Goal: Task Accomplishment & Management: Complete application form

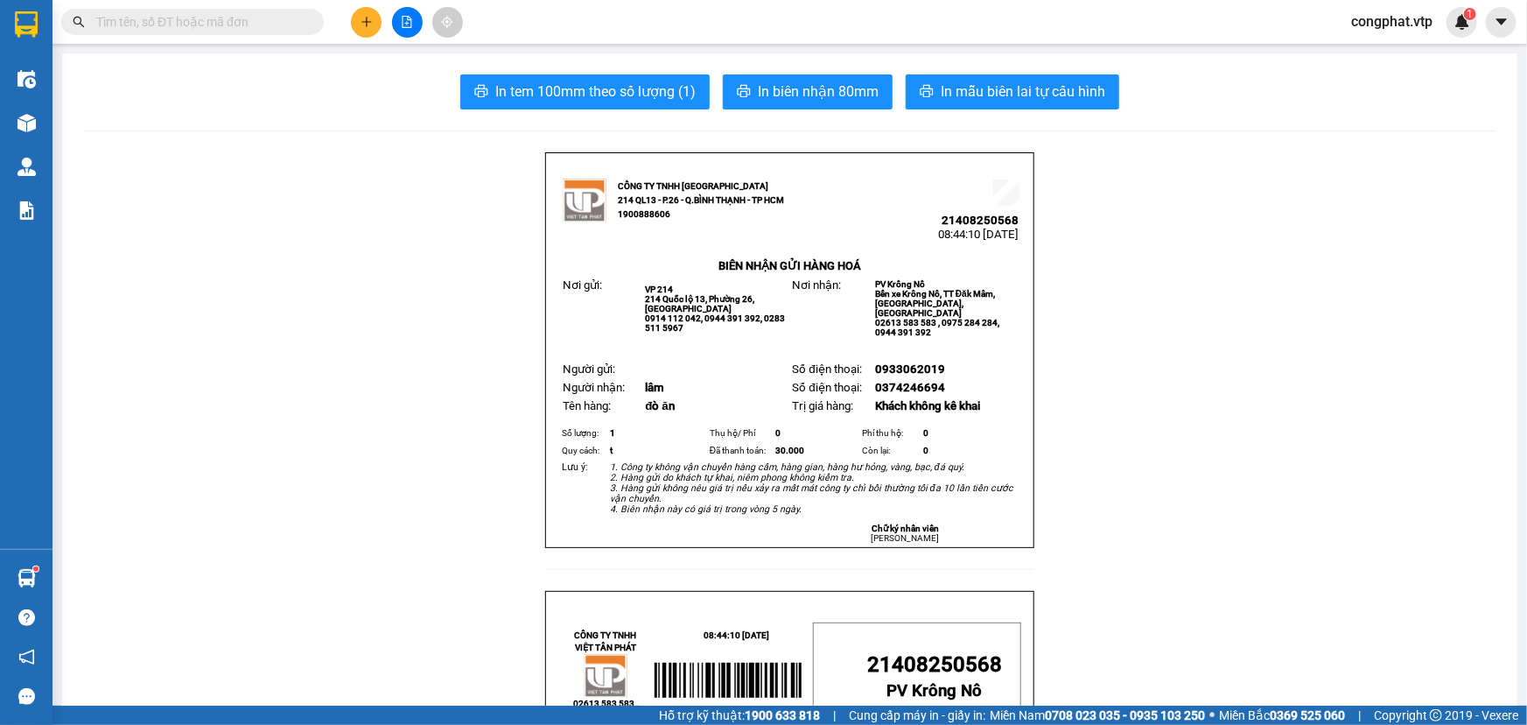
click at [1389, 31] on span "congphat.vtp" at bounding box center [1391, 22] width 109 height 22
click at [1395, 52] on span "Đăng xuất" at bounding box center [1400, 54] width 74 height 19
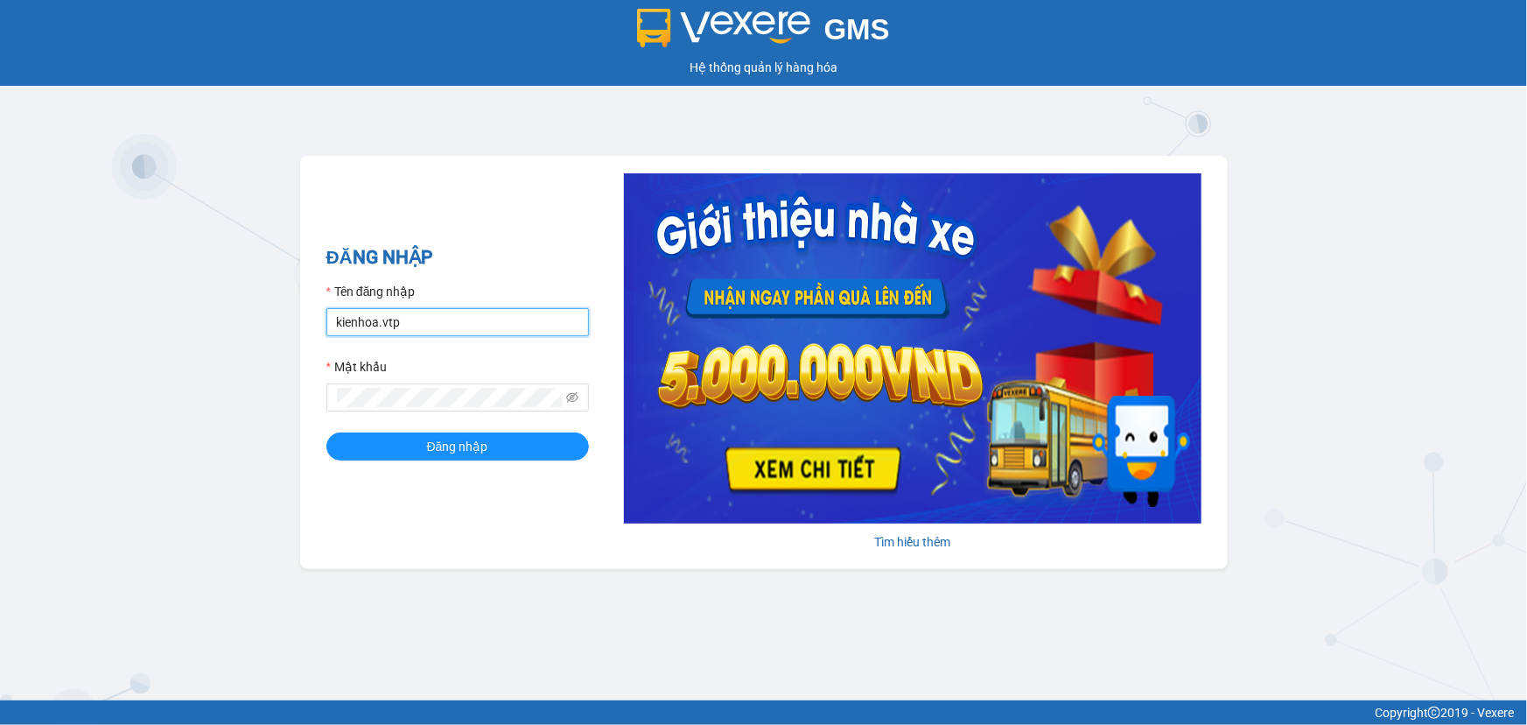
click at [440, 325] on input "kienhoa.vtp" at bounding box center [457, 322] width 263 height 28
type input "thanhtuan.vtp"
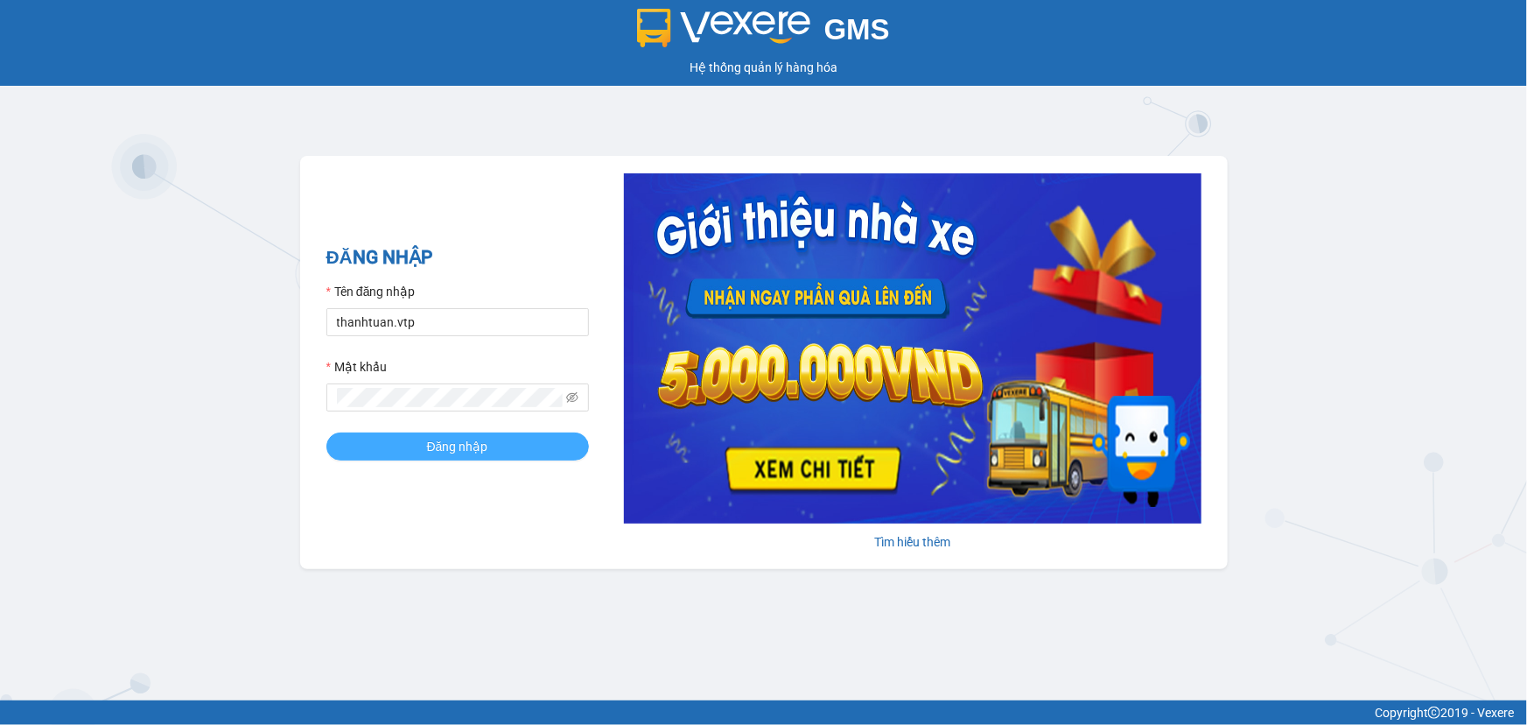
click at [376, 451] on button "Đăng nhập" at bounding box center [457, 446] width 263 height 28
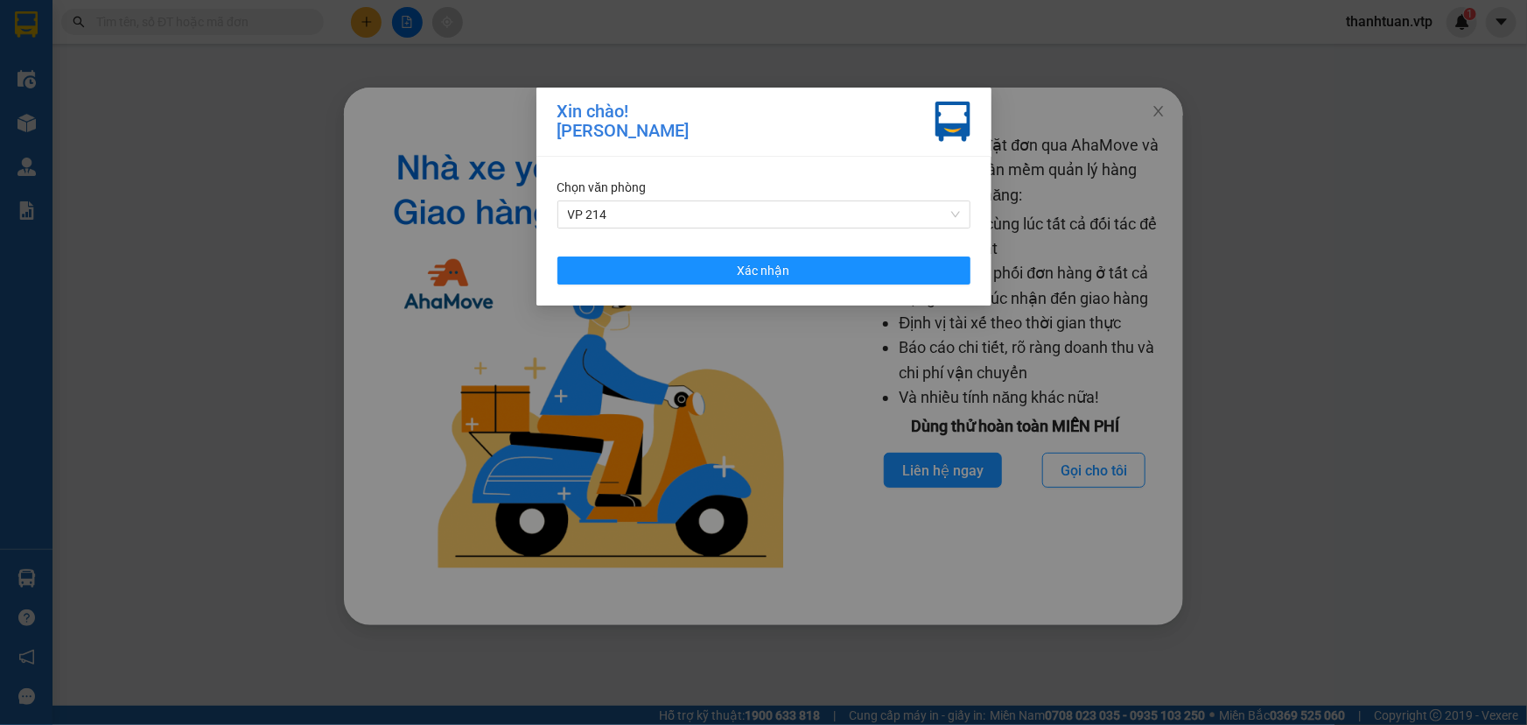
click at [769, 285] on div "Chọn văn phòng VP 214 Xác nhận" at bounding box center [764, 231] width 455 height 149
click at [719, 280] on button "Xác nhận" at bounding box center [764, 270] width 413 height 28
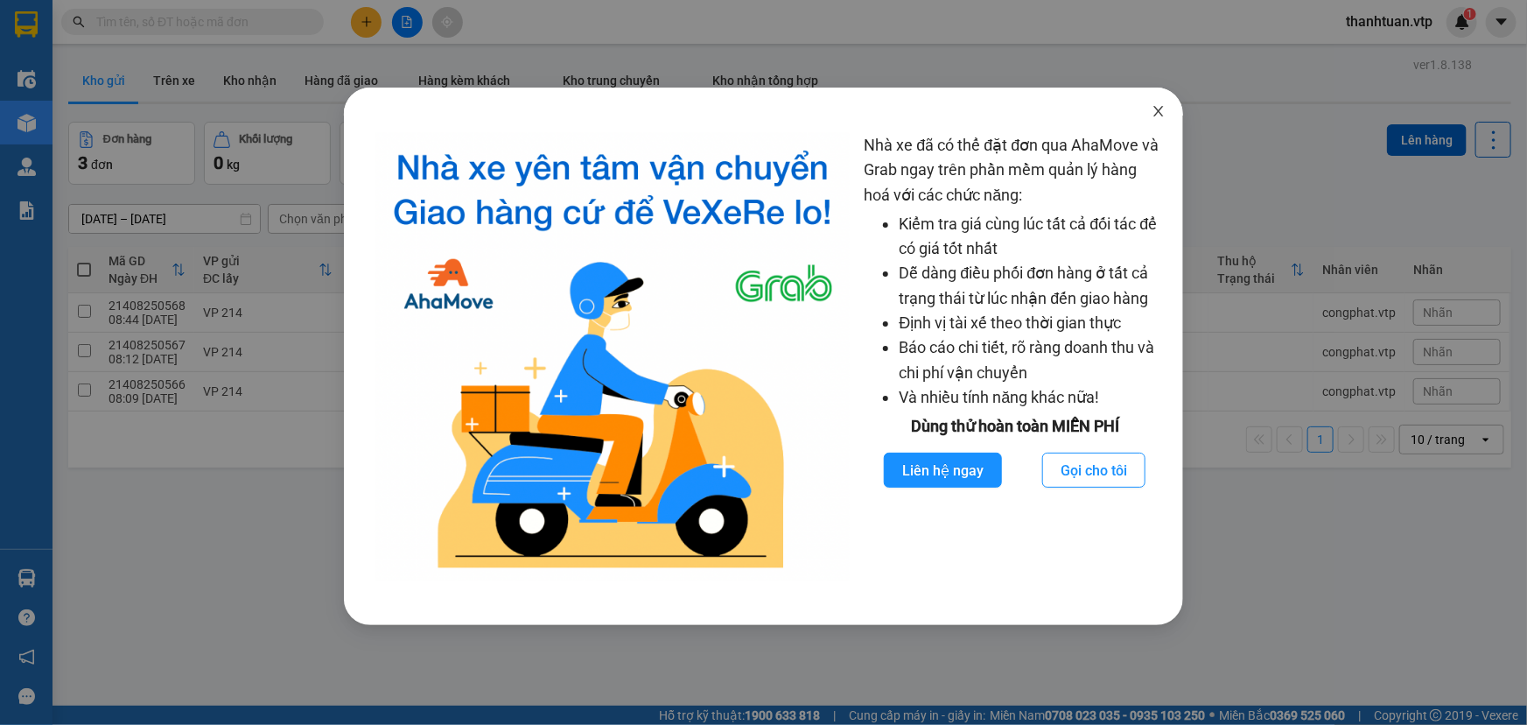
click at [1160, 107] on icon "close" at bounding box center [1159, 111] width 14 height 14
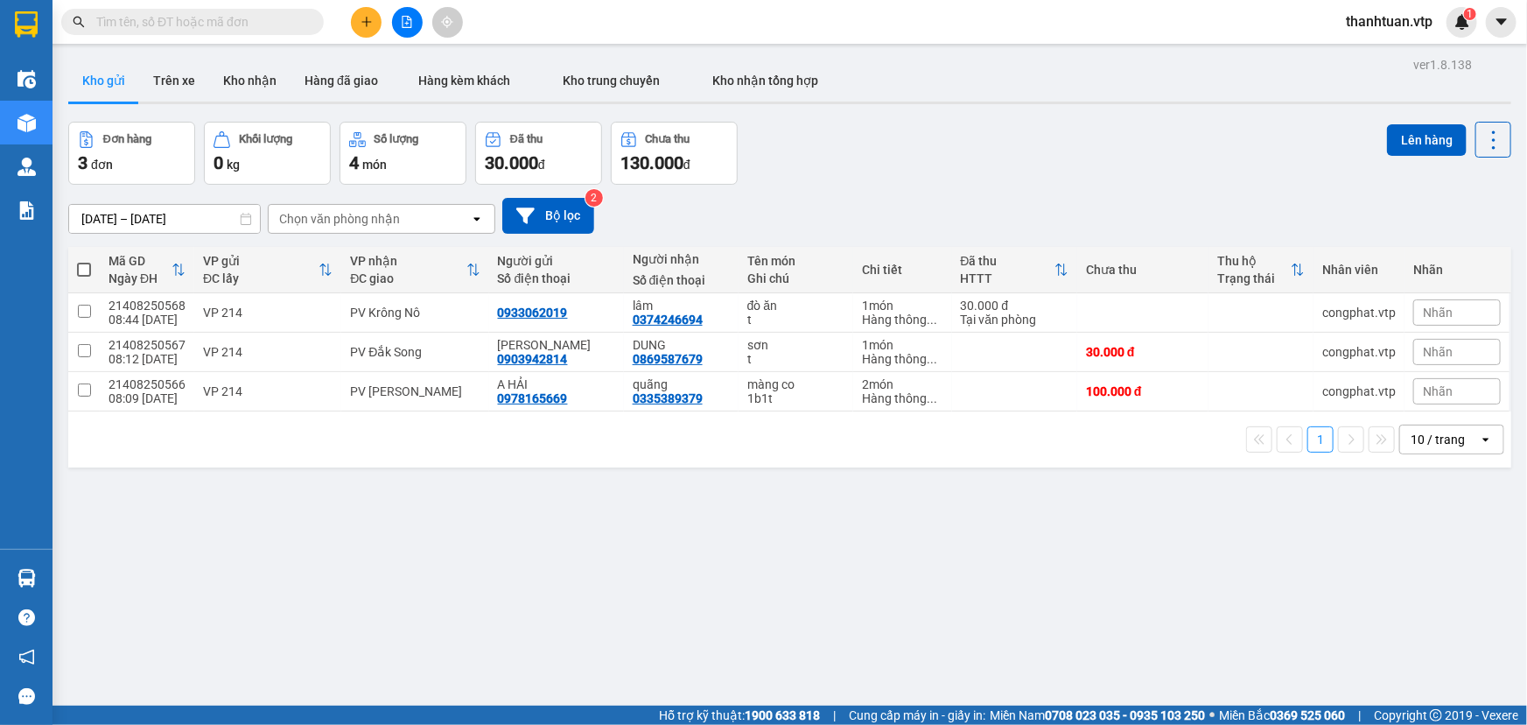
click at [228, 25] on input "text" at bounding box center [199, 21] width 207 height 19
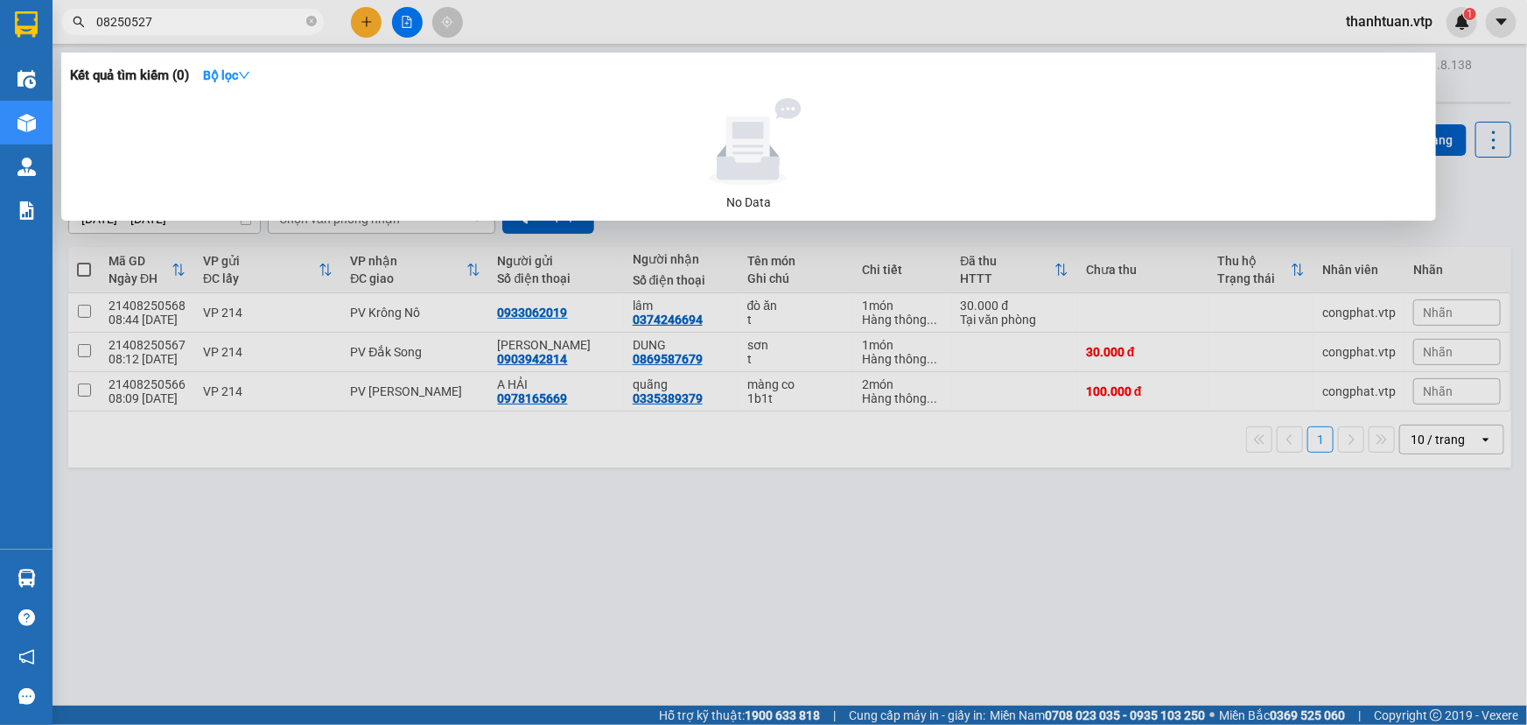
type input "08250527"
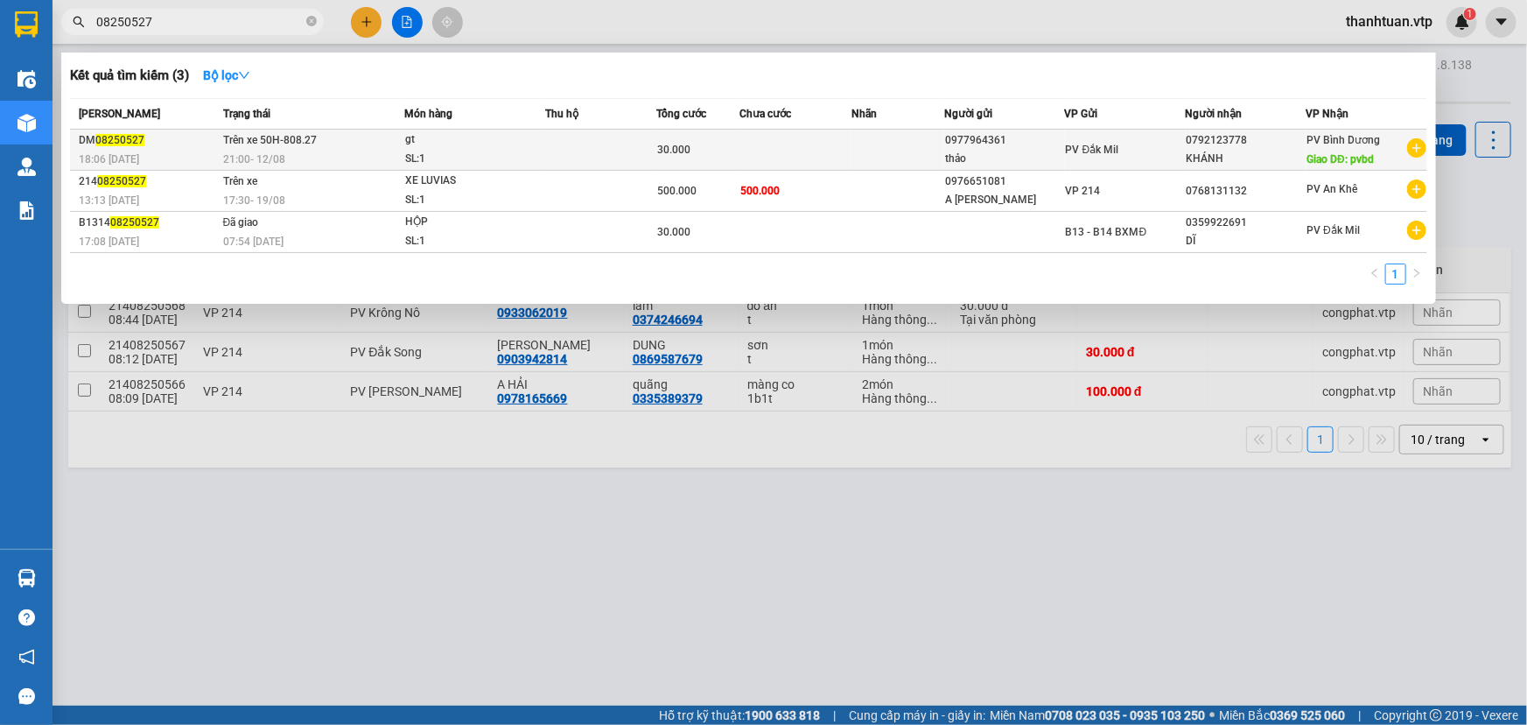
click at [1234, 150] on div "KHÁNH" at bounding box center [1246, 159] width 119 height 18
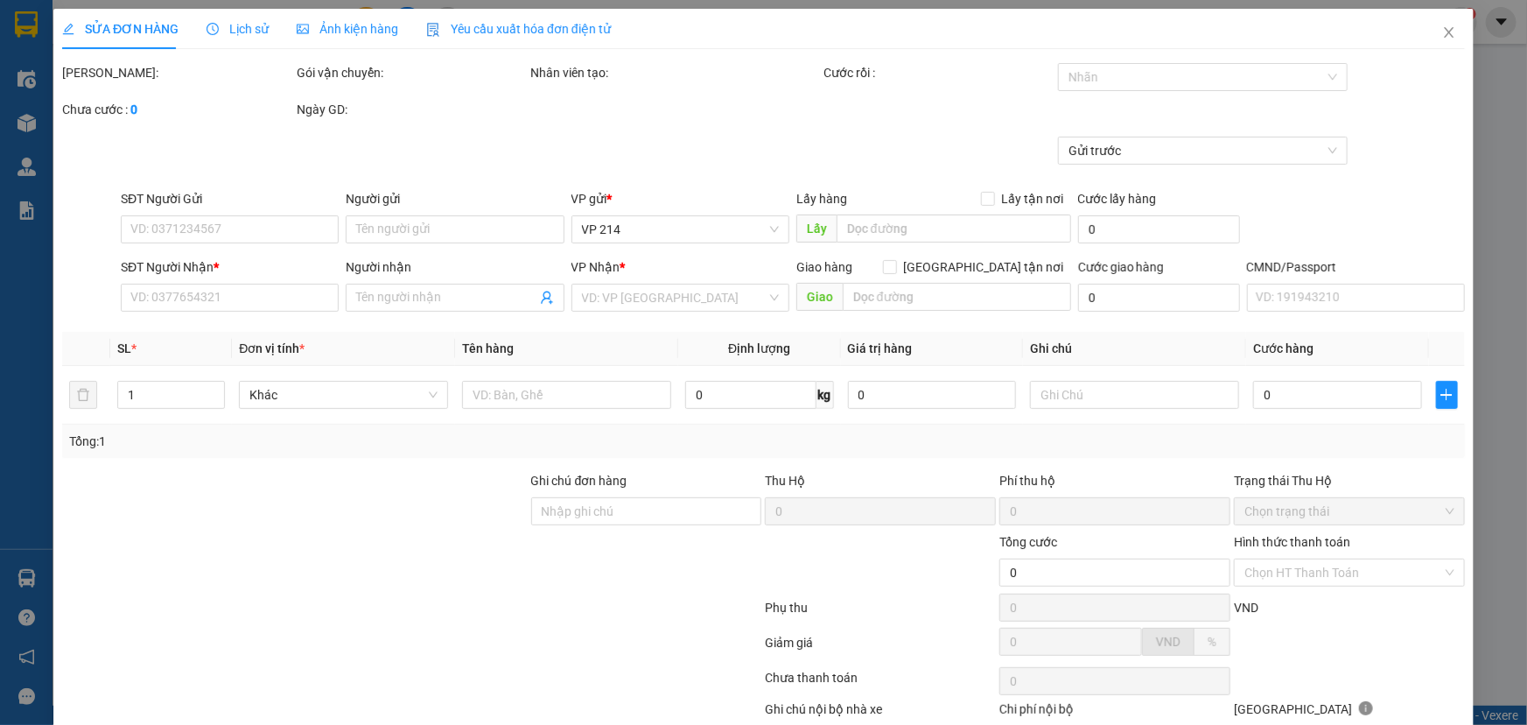
type input "0977964361"
type input "thảo"
type input "0792123778"
type input "KHÁNH"
type input "pvbd"
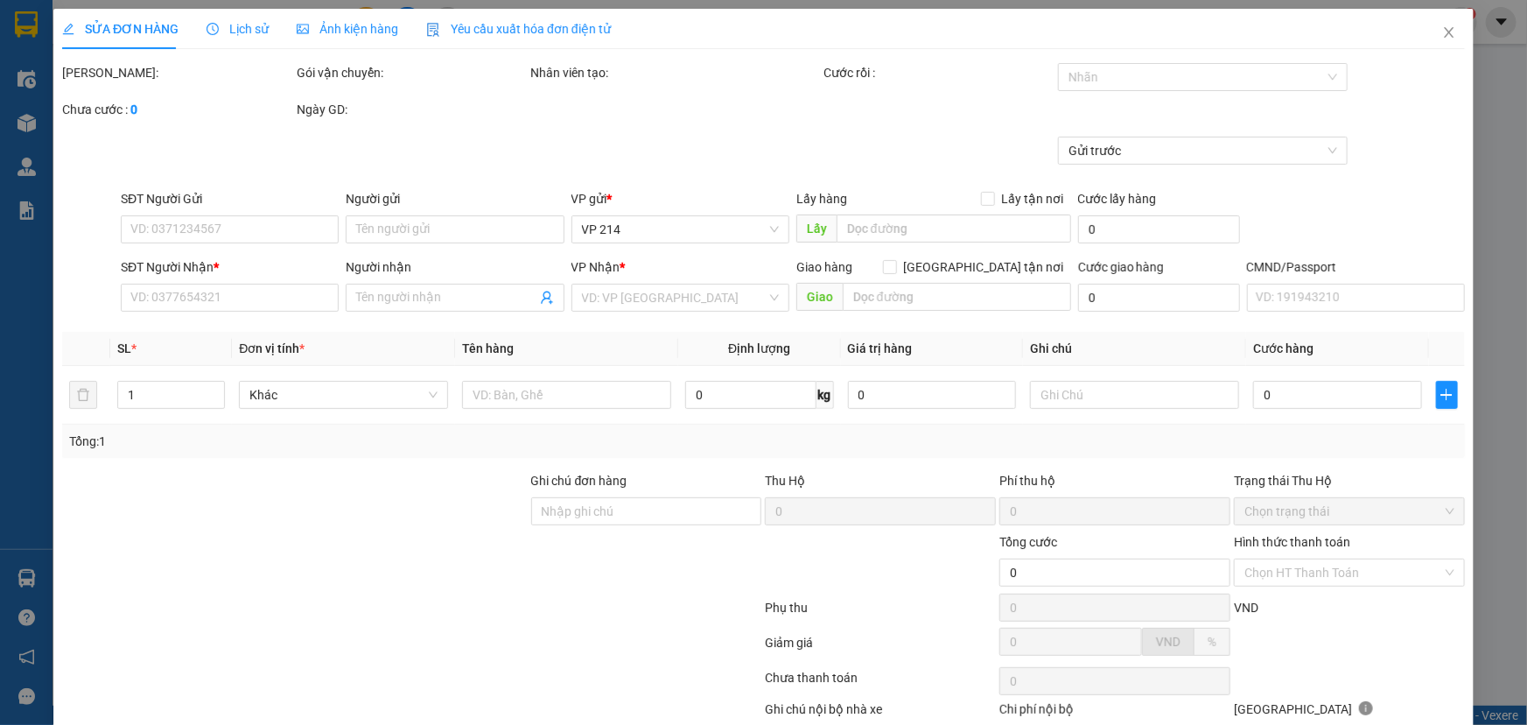
type input "đã 30k 6868/18h06p ngày 1208"
type input "30.000"
type input "1.500"
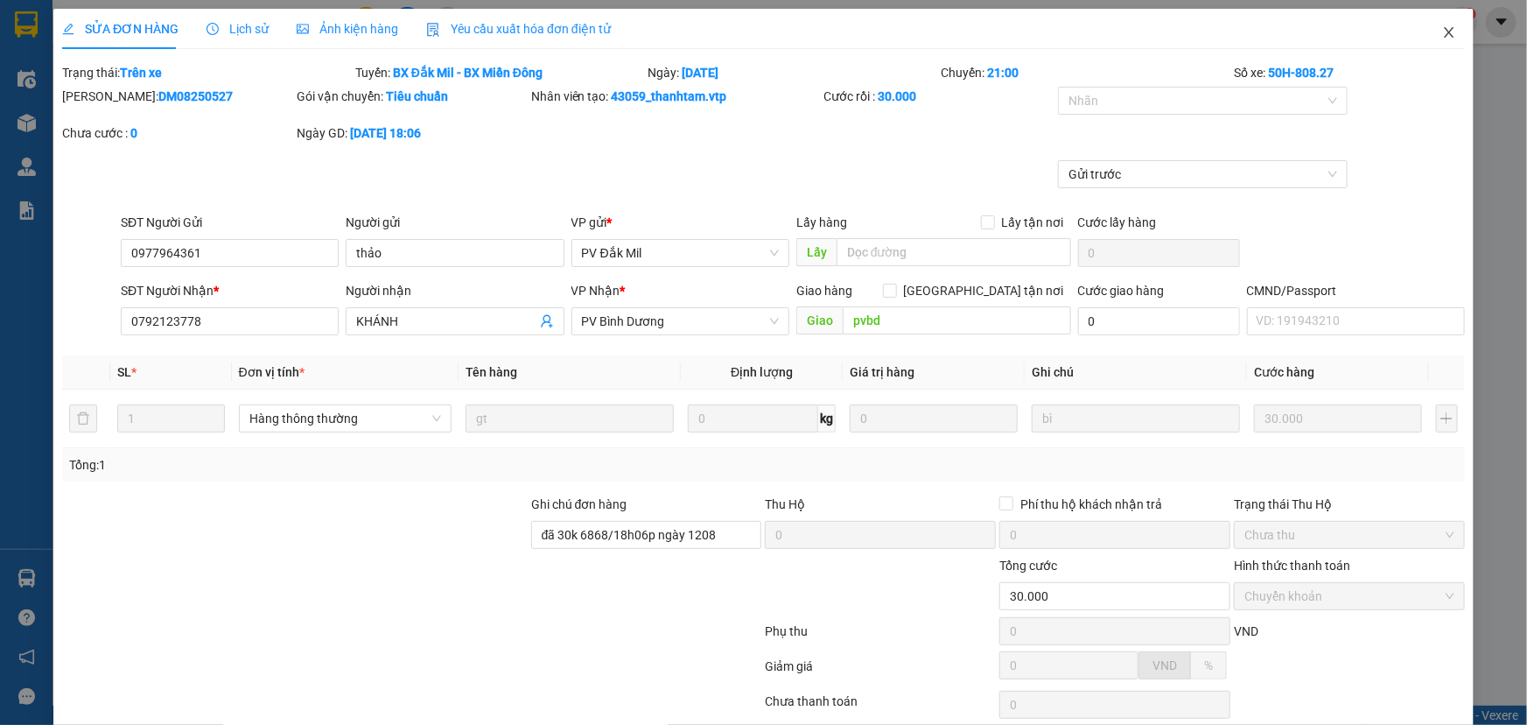
click at [1443, 32] on icon "close" at bounding box center [1450, 32] width 14 height 14
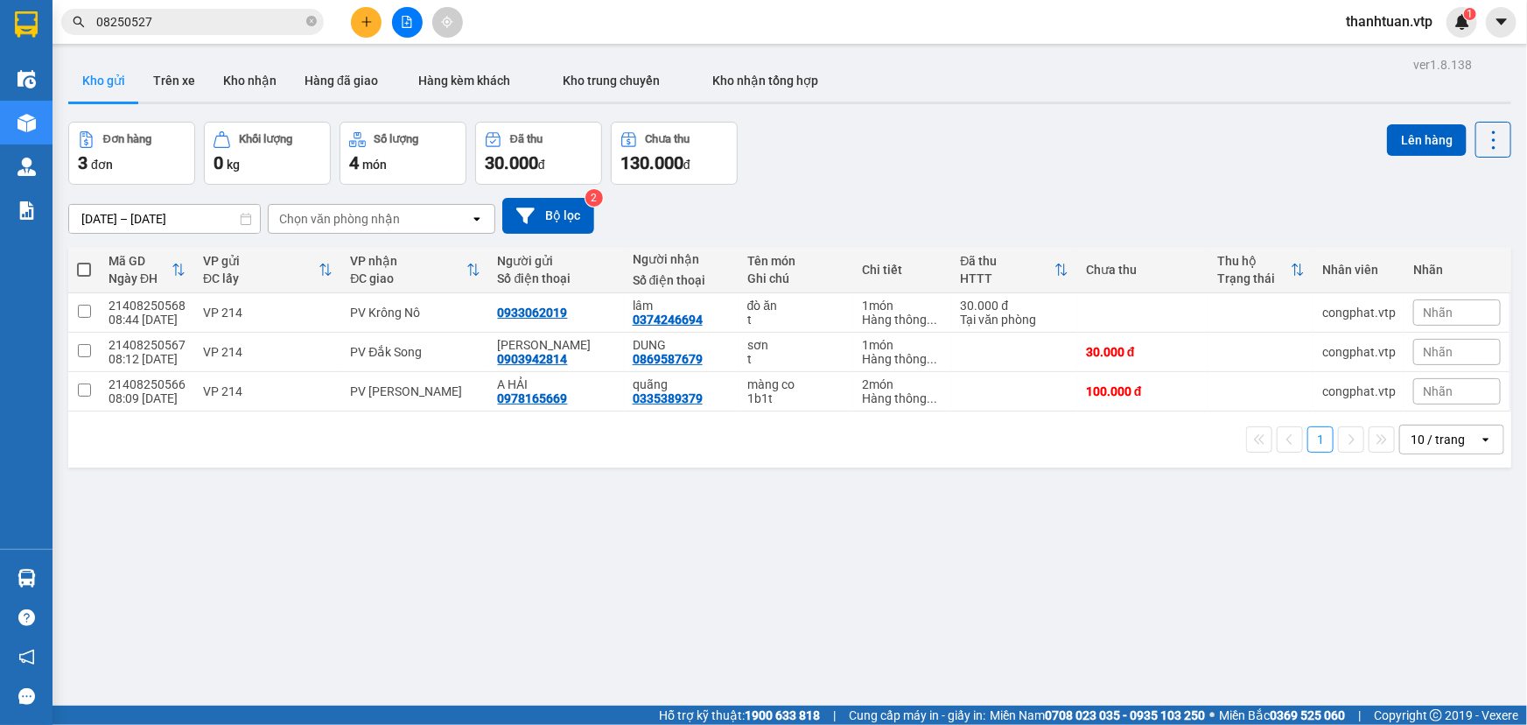
click at [366, 16] on button at bounding box center [366, 22] width 31 height 31
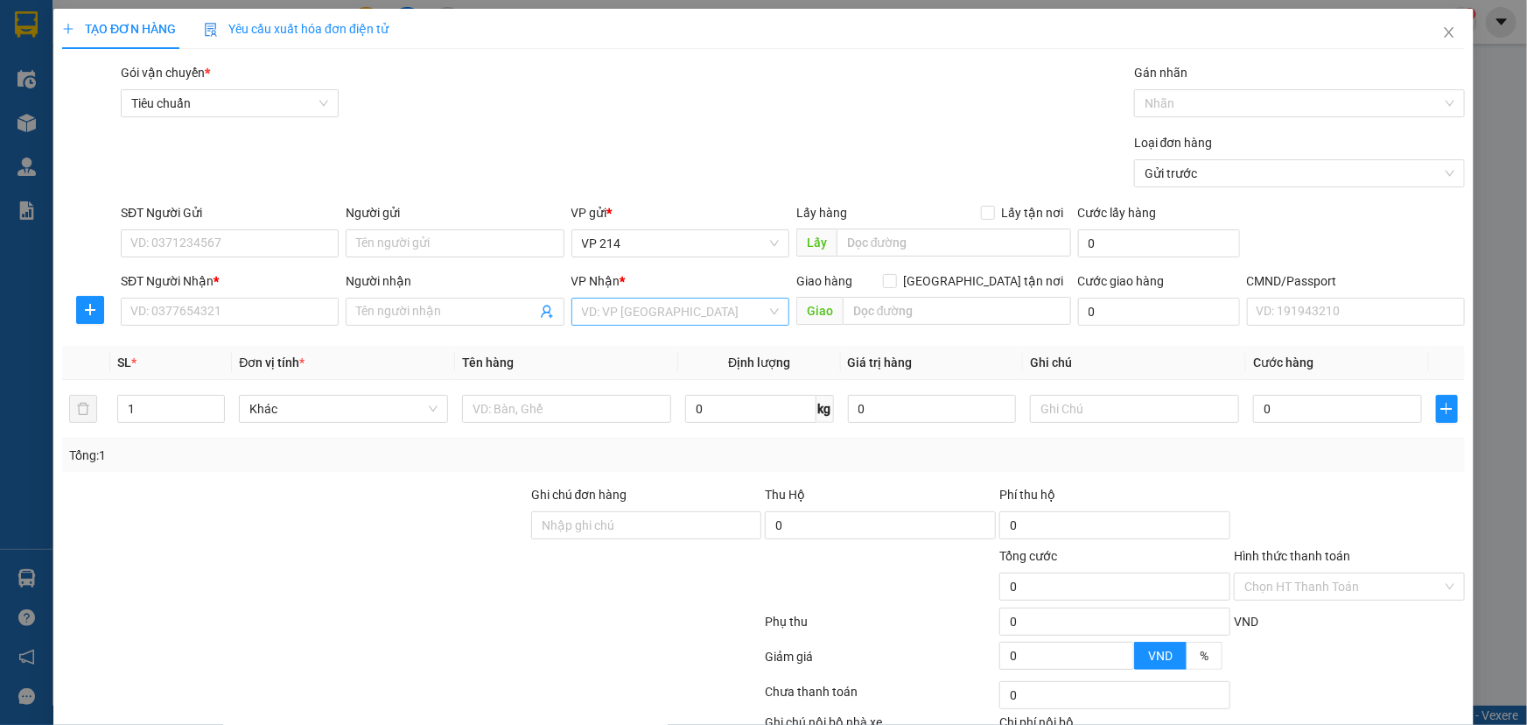
click at [593, 320] on input "search" at bounding box center [674, 311] width 185 height 26
type input "dm"
drag, startPoint x: 586, startPoint y: 344, endPoint x: 538, endPoint y: 324, distance: 52.2
click at [586, 345] on div "PV Đắk Mil" at bounding box center [675, 346] width 195 height 19
click at [447, 306] on input "Người nhận" at bounding box center [445, 311] width 179 height 19
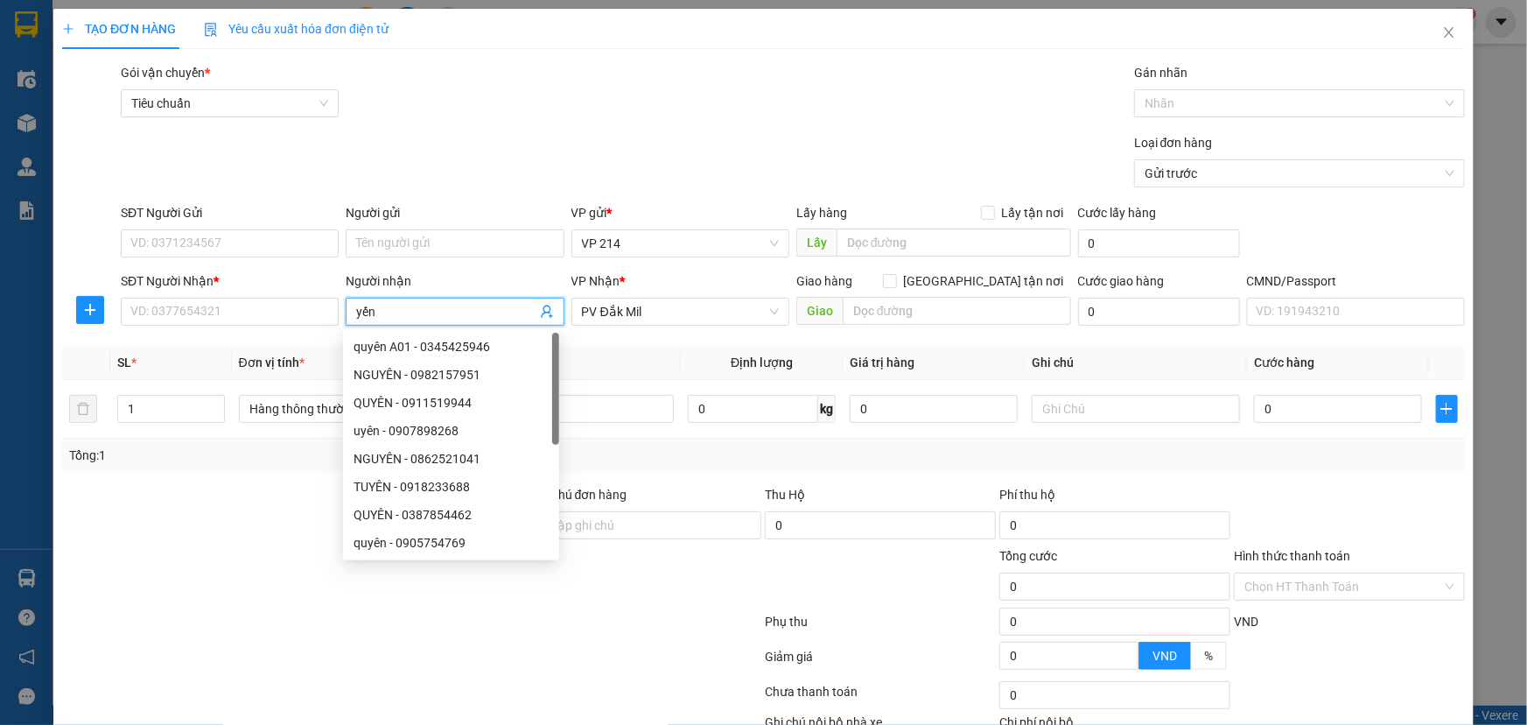
type input "yến"
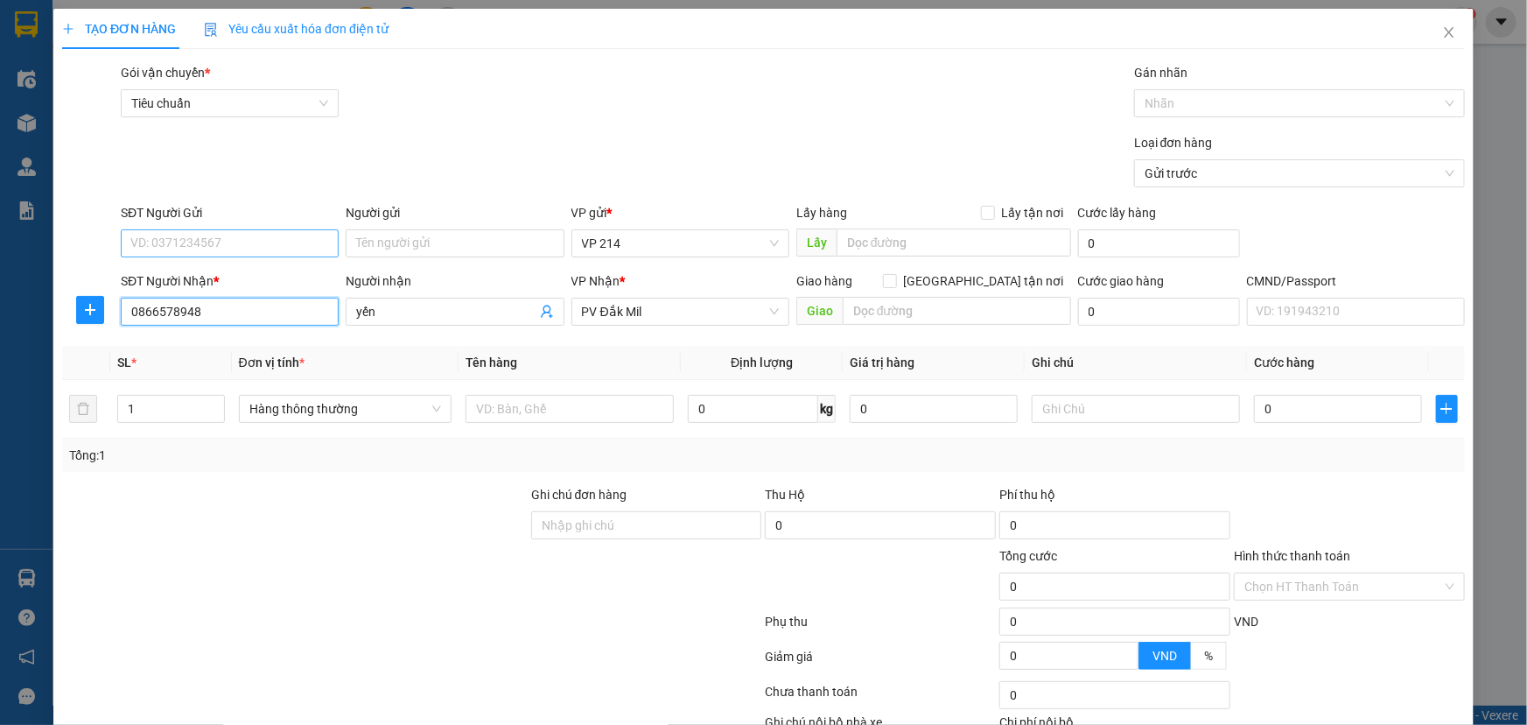
type input "0866578948"
click at [291, 254] on input "SĐT Người Gửi" at bounding box center [230, 243] width 218 height 28
type input "0707555113"
click at [508, 421] on input "text" at bounding box center [570, 409] width 208 height 28
type input "tc"
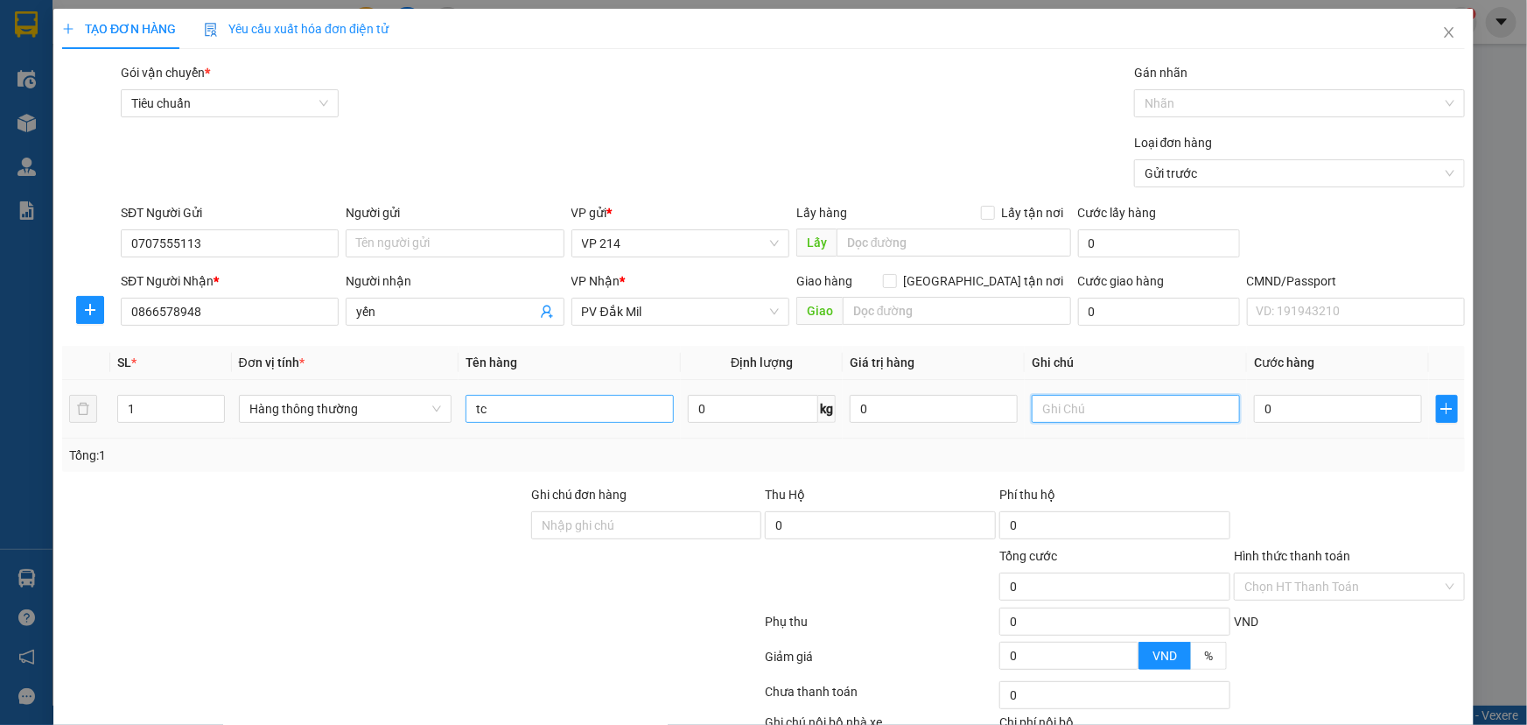
type input "j"
type input "k"
type input "4"
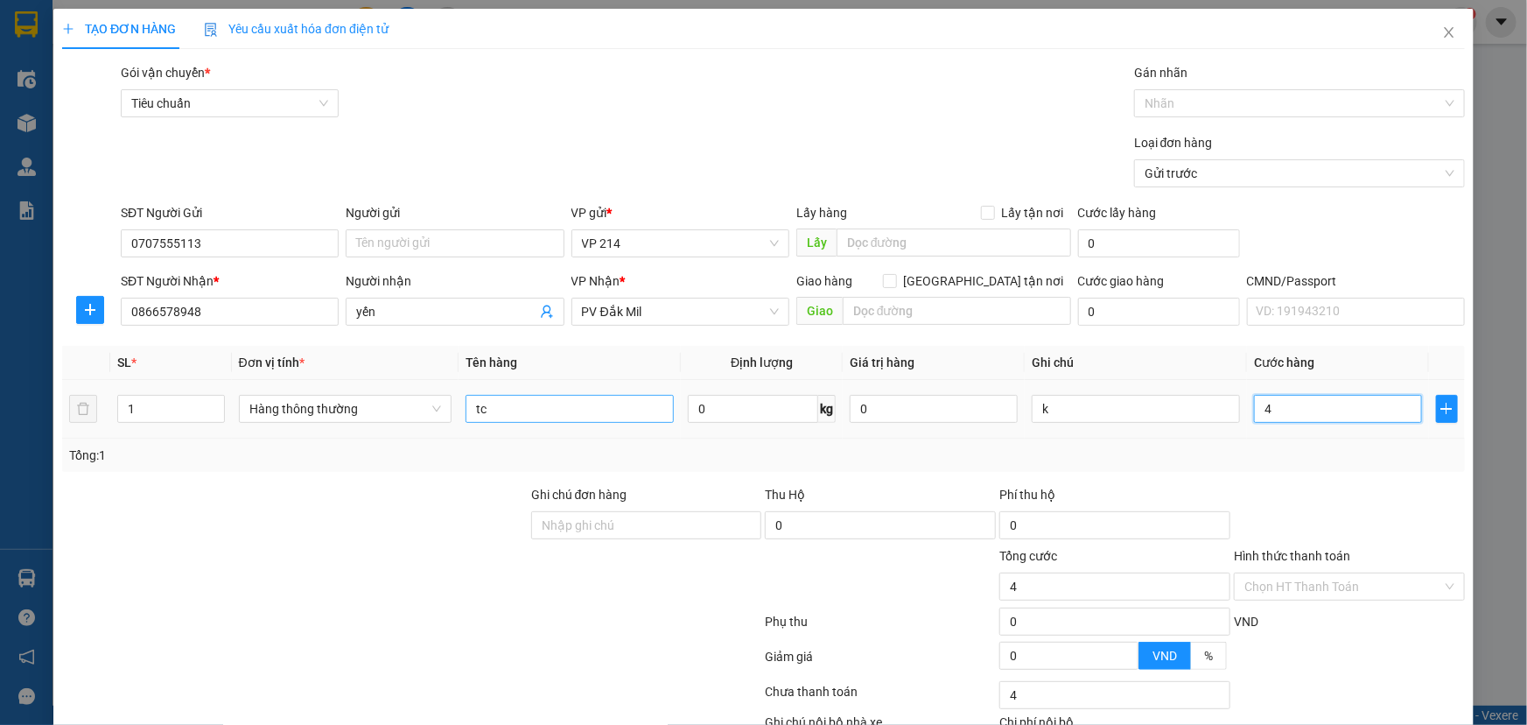
type input "40"
type input "400"
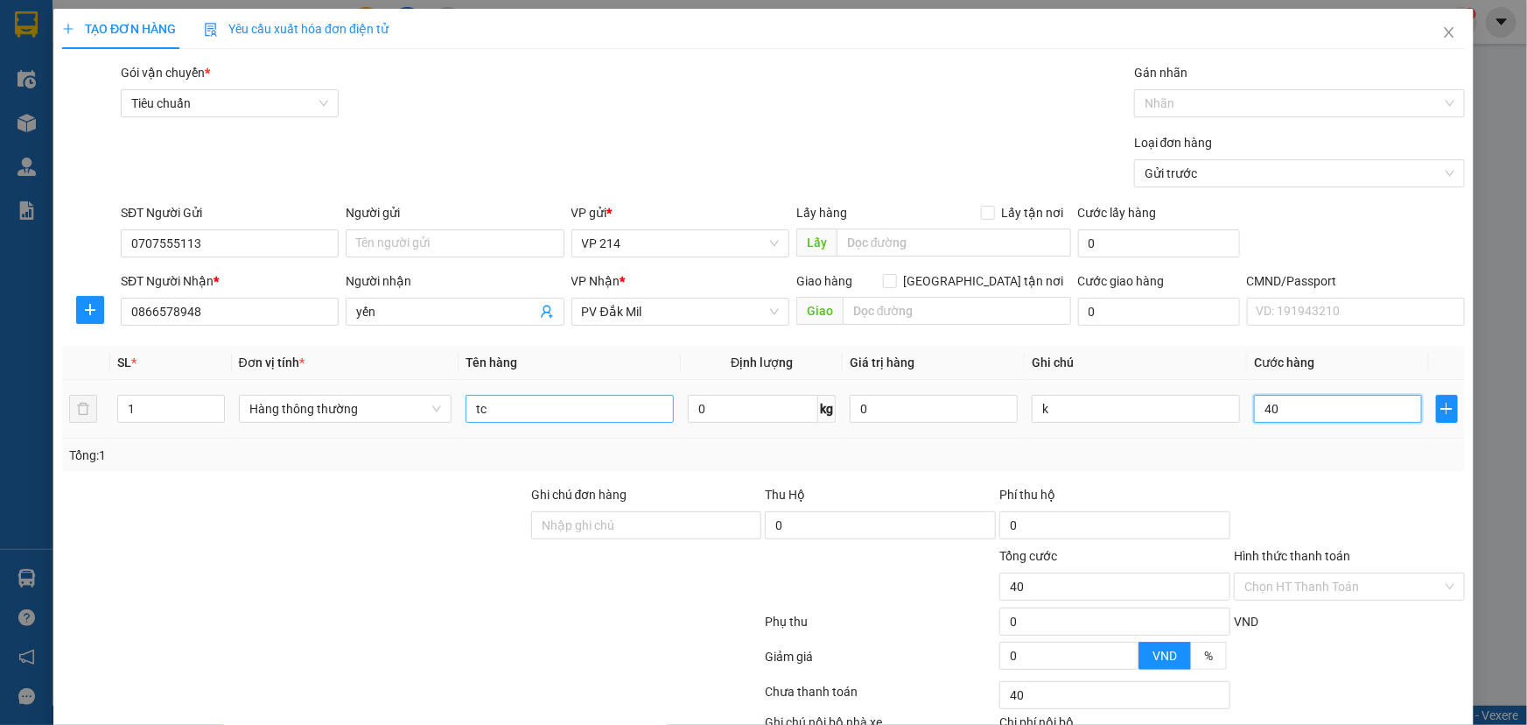
type input "400"
type input "4.000"
type input "40.000"
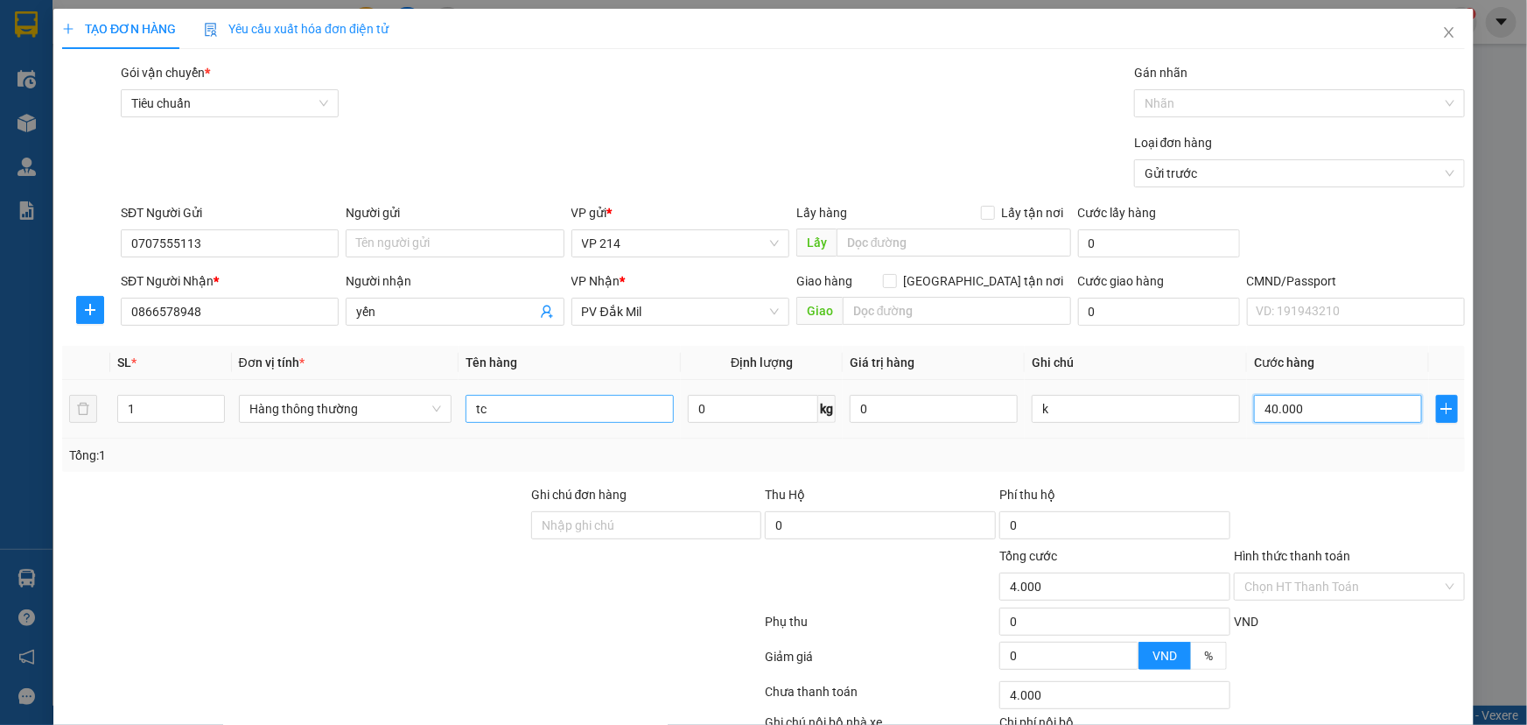
type input "40.000"
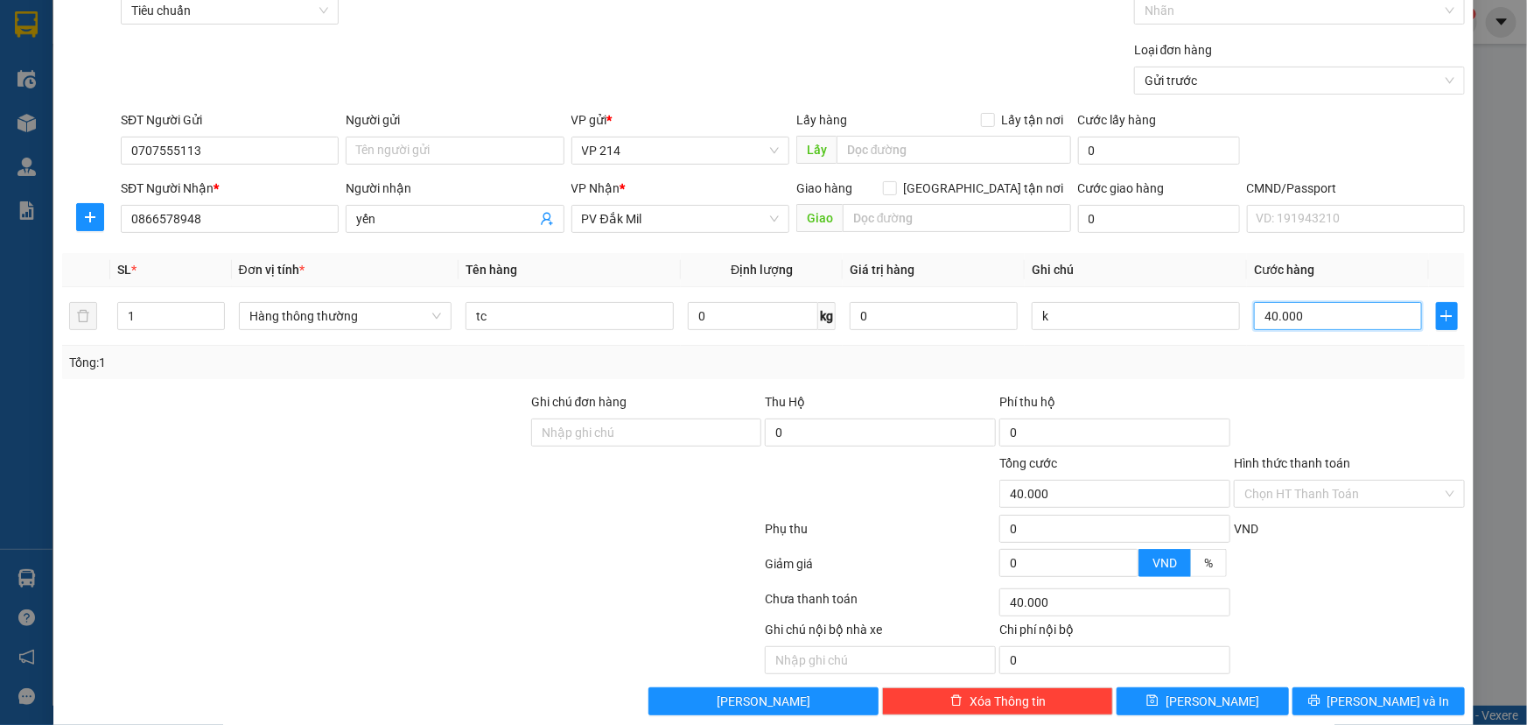
scroll to position [116, 0]
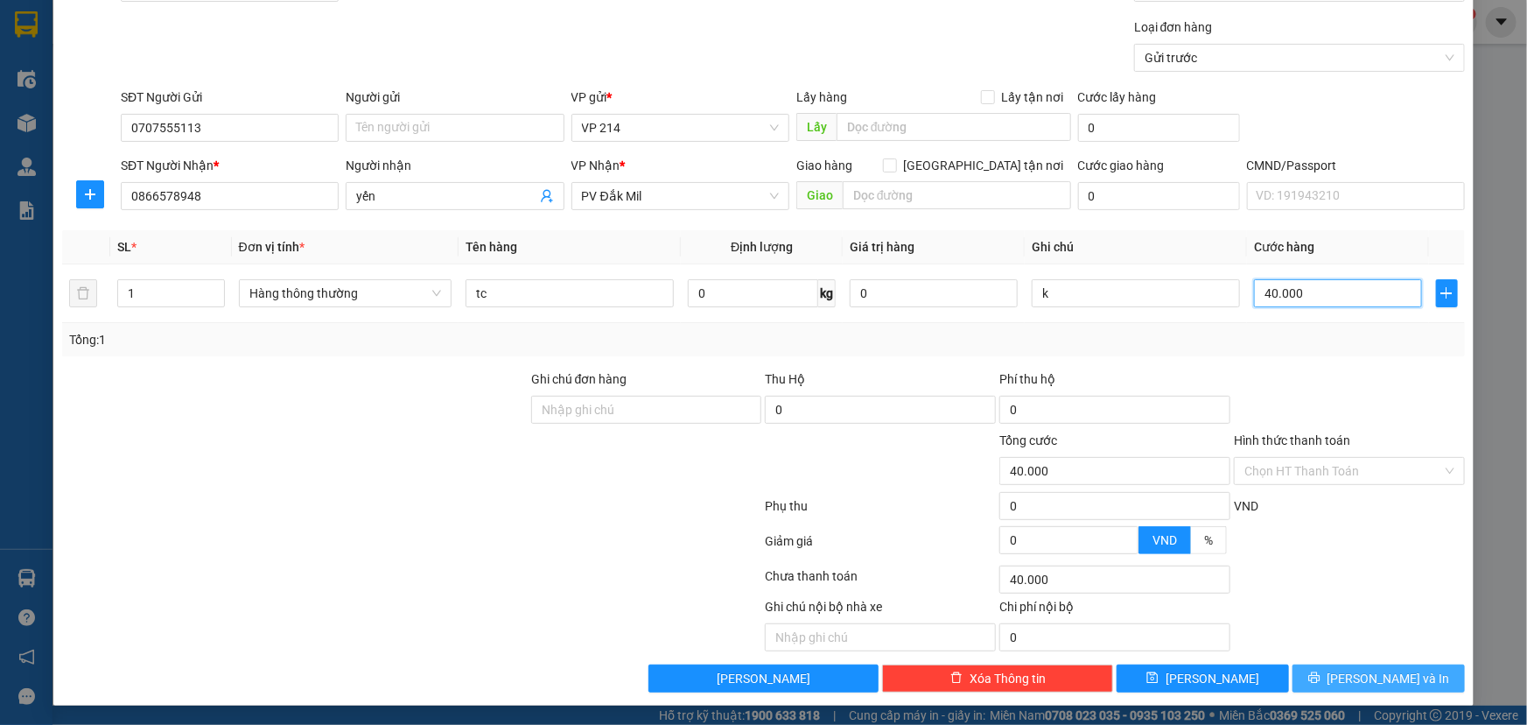
type input "40.000"
click at [1381, 685] on span "[PERSON_NAME] và In" at bounding box center [1389, 678] width 123 height 19
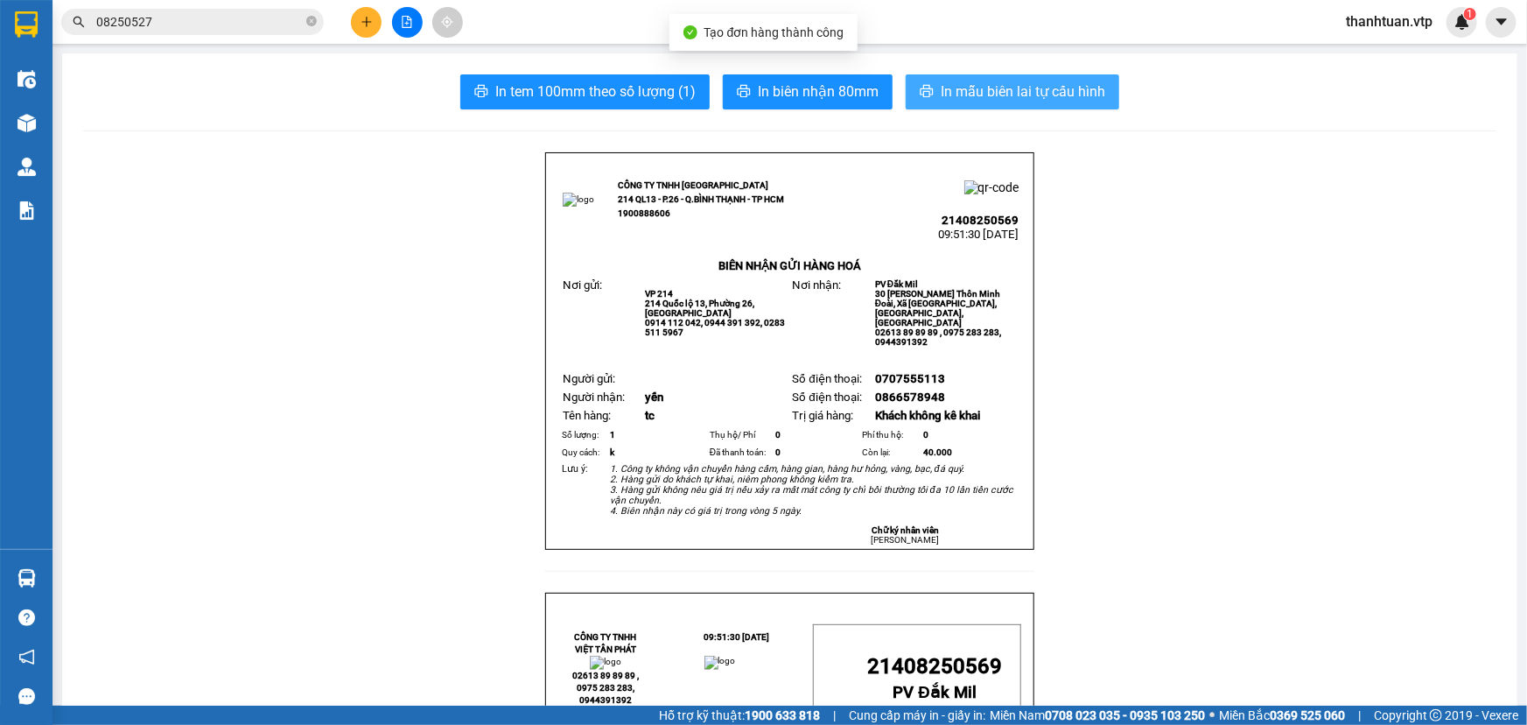
click at [951, 93] on span "In mẫu biên lai tự cấu hình" at bounding box center [1023, 92] width 165 height 22
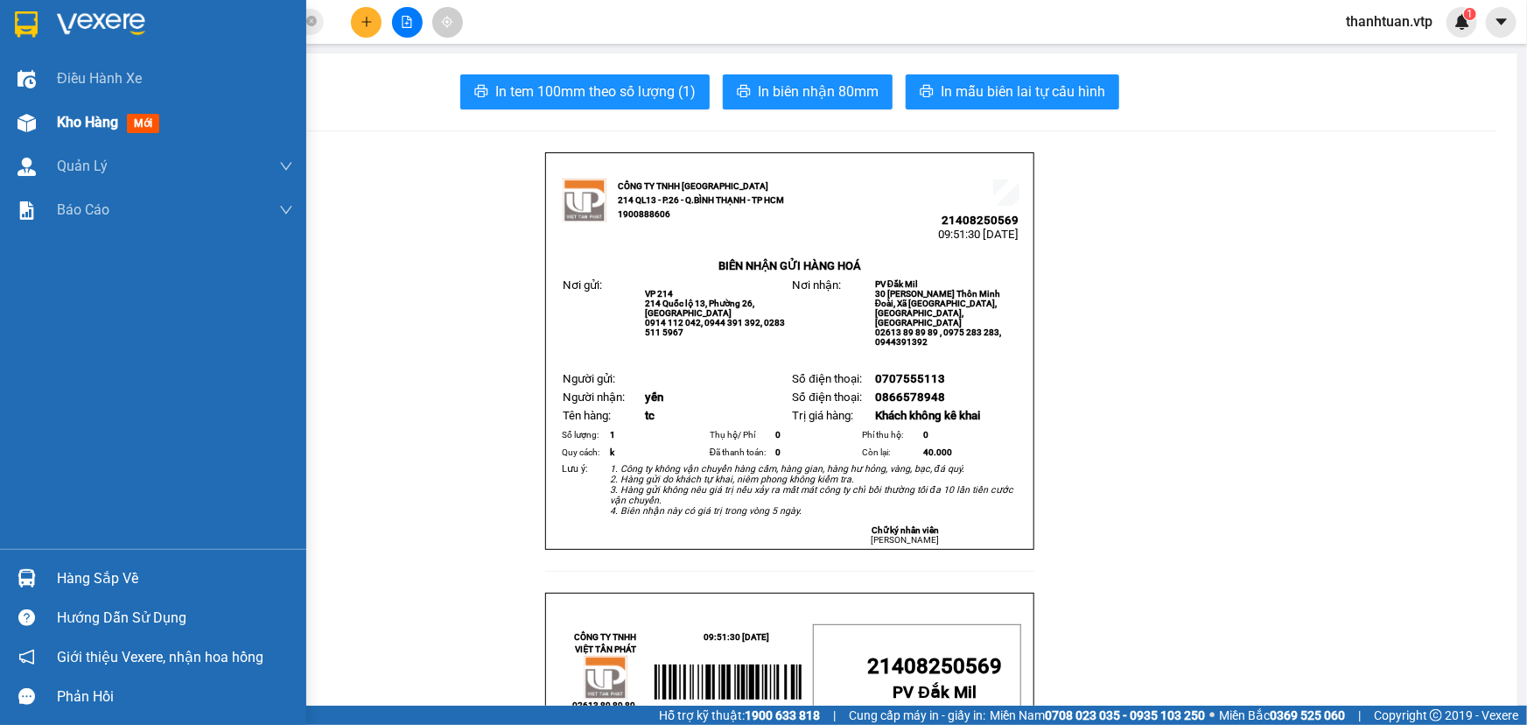
click at [81, 129] on span "Kho hàng" at bounding box center [87, 122] width 61 height 17
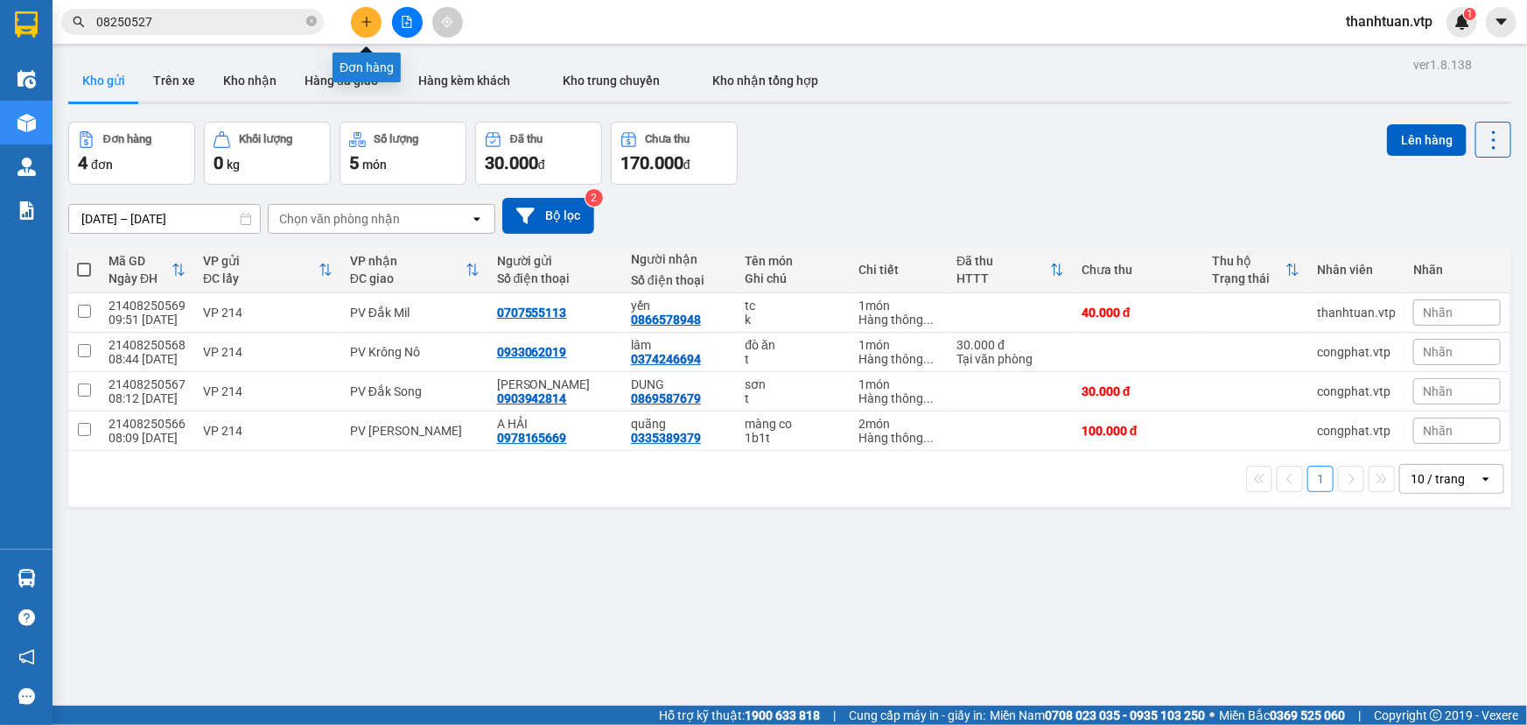
click at [366, 19] on icon "plus" at bounding box center [366, 22] width 1 height 10
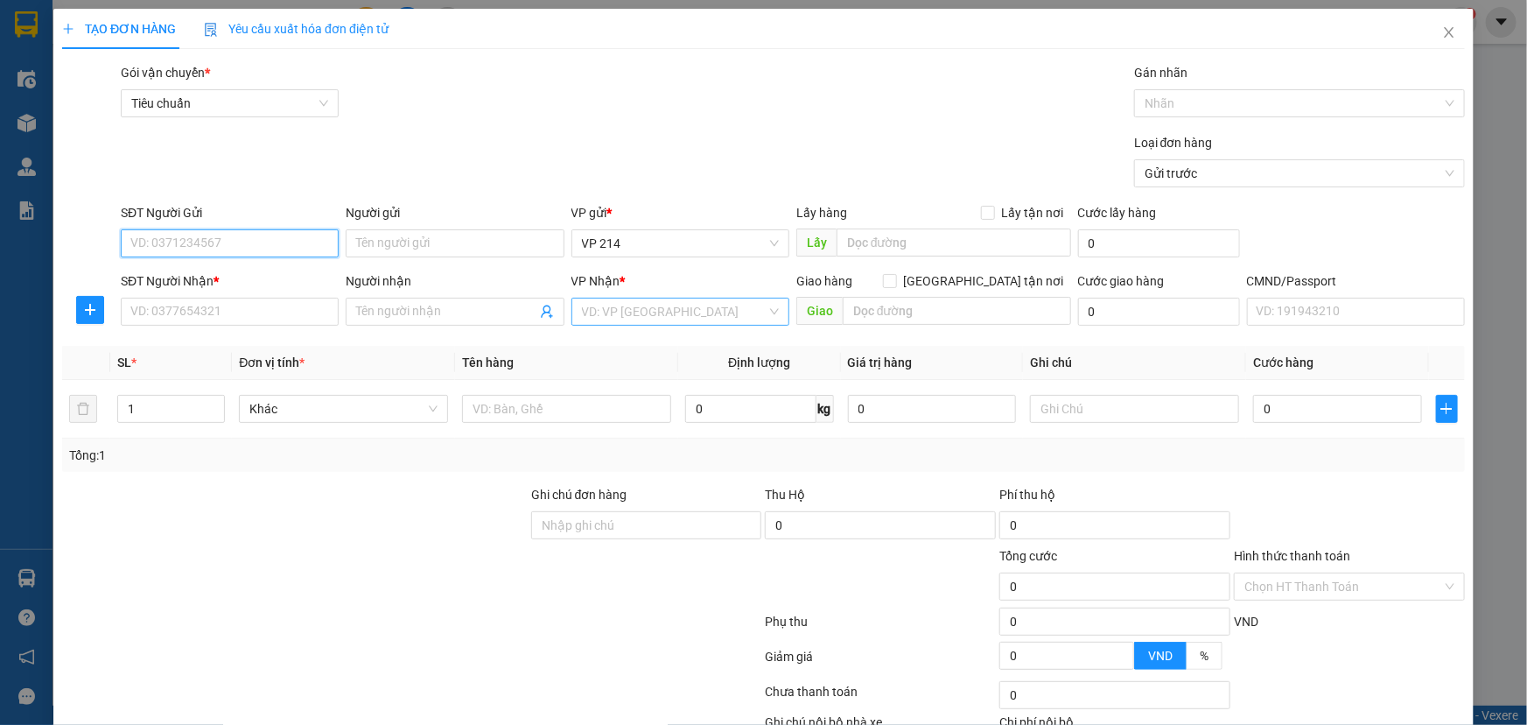
click at [769, 315] on div "VD: VP [GEOGRAPHIC_DATA]" at bounding box center [681, 312] width 218 height 28
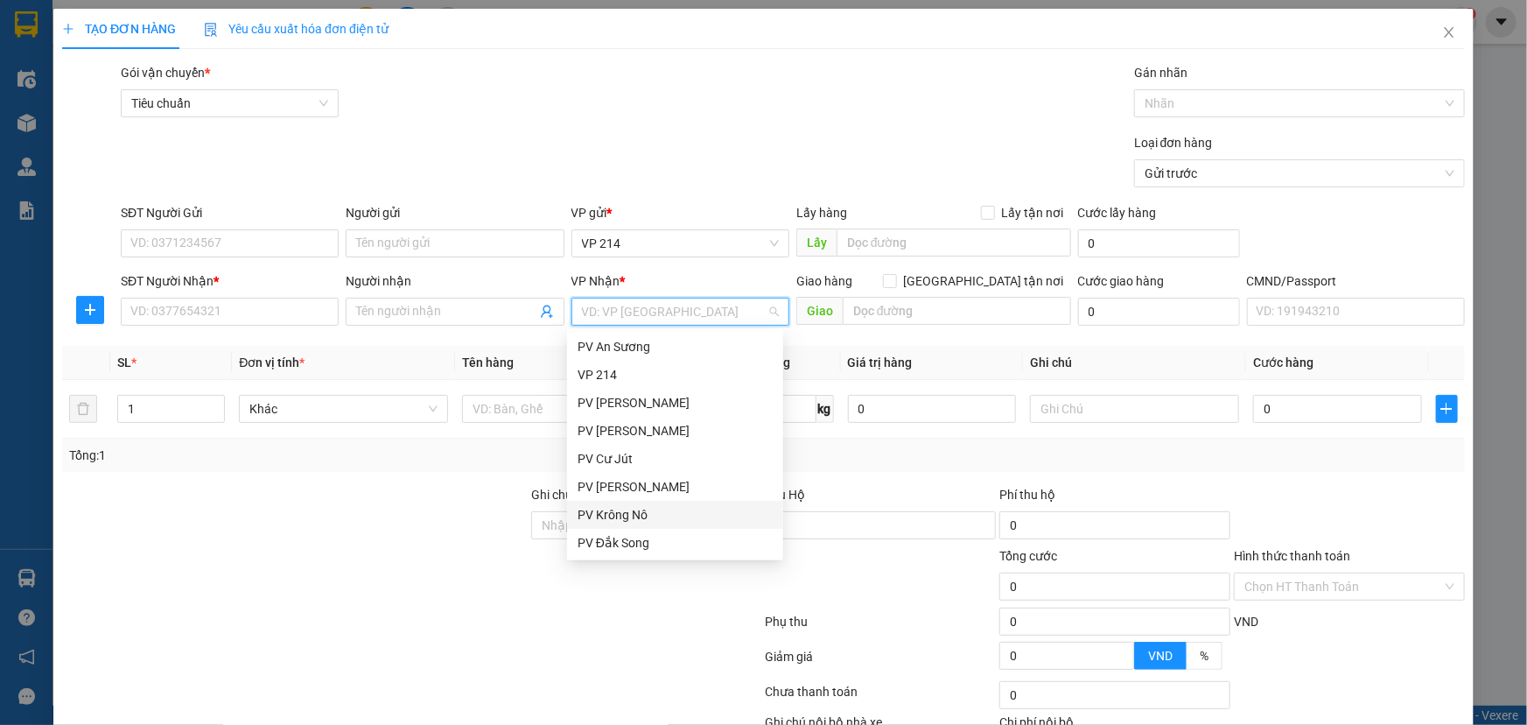
click at [634, 520] on div "PV Krông Nô" at bounding box center [675, 514] width 195 height 19
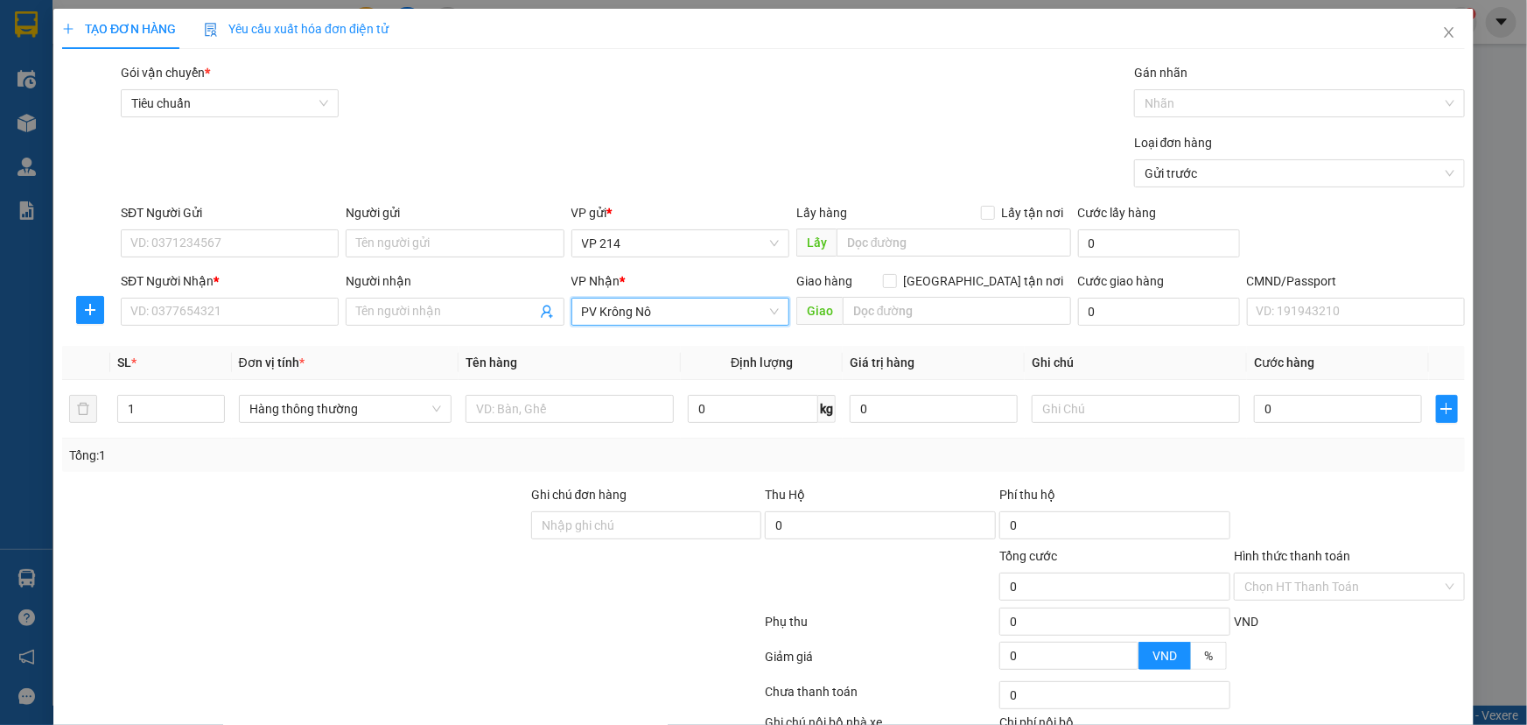
drag, startPoint x: 698, startPoint y: 315, endPoint x: 481, endPoint y: 334, distance: 217.1
click at [481, 334] on div "Transit Pickup Surcharge Ids Transit Deliver Surcharge Ids Transit Deliver Surc…" at bounding box center [763, 435] width 1403 height 745
drag, startPoint x: 656, startPoint y: 311, endPoint x: 609, endPoint y: 317, distance: 47.7
click at [609, 317] on span "PV Krông Nô" at bounding box center [680, 311] width 197 height 26
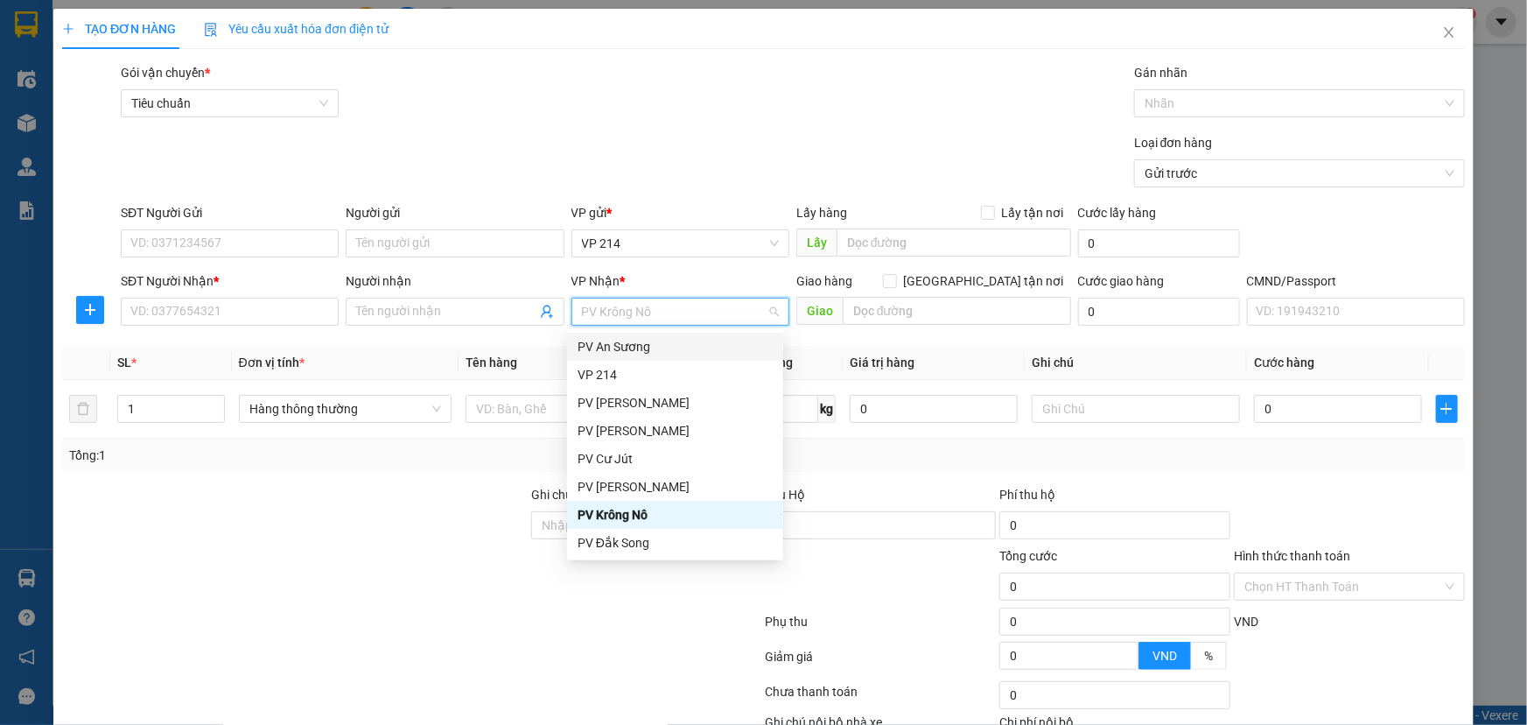
click at [635, 312] on span "PV Krông Nô" at bounding box center [680, 311] width 197 height 26
click at [639, 432] on div "PV [PERSON_NAME]" at bounding box center [675, 430] width 195 height 19
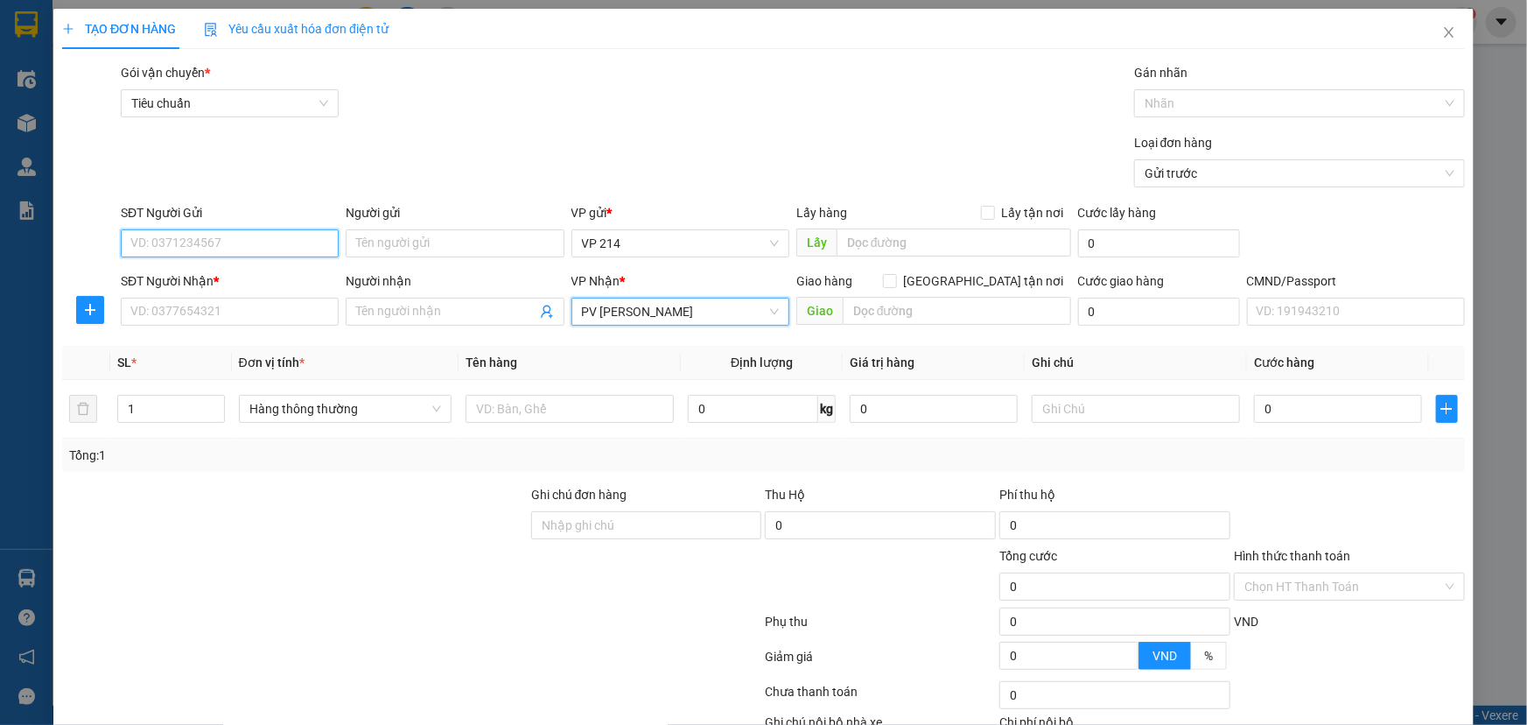
click at [180, 249] on input "SĐT Người Gửi" at bounding box center [230, 243] width 218 height 28
click at [184, 242] on input "SĐT Người Gửi" at bounding box center [230, 243] width 218 height 28
type input "0703622390"
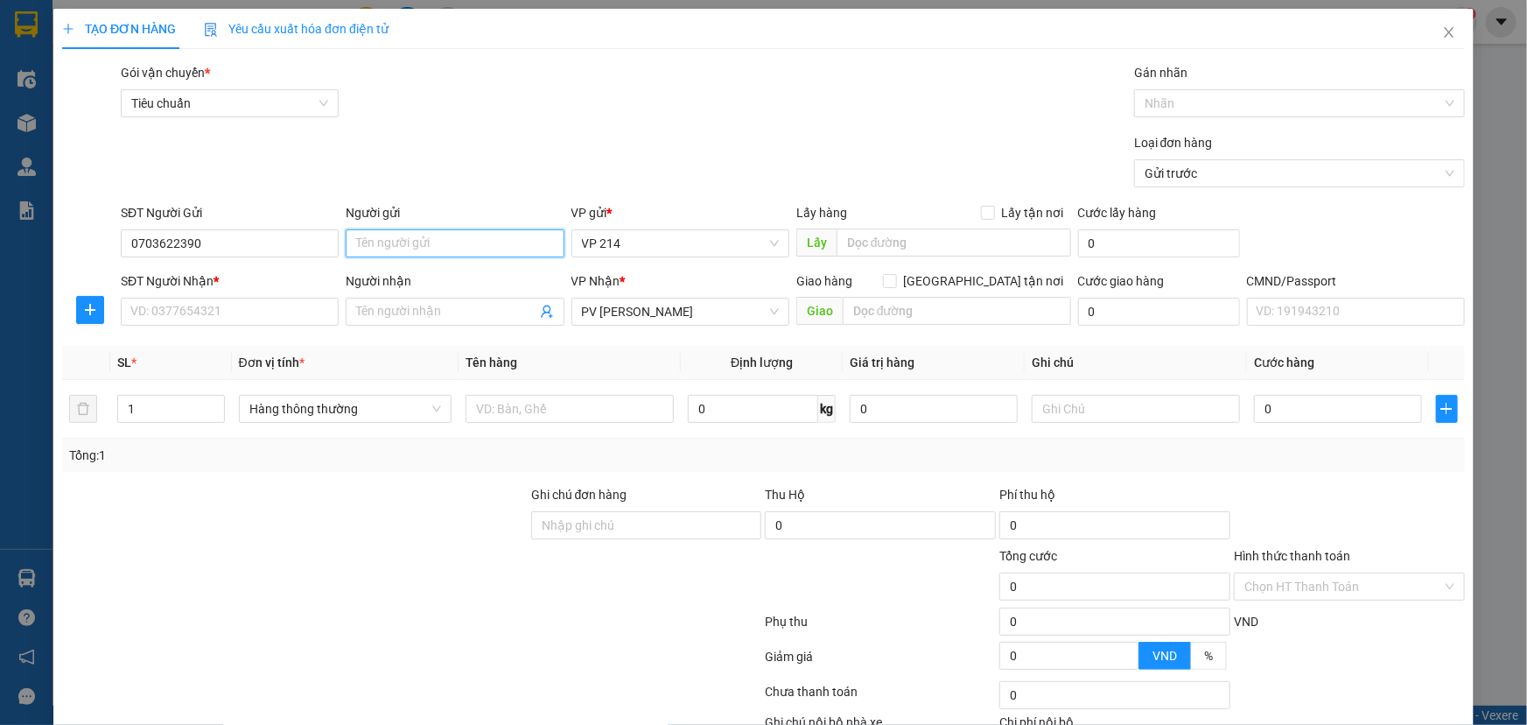
click at [444, 249] on input "Người gửi" at bounding box center [455, 243] width 218 height 28
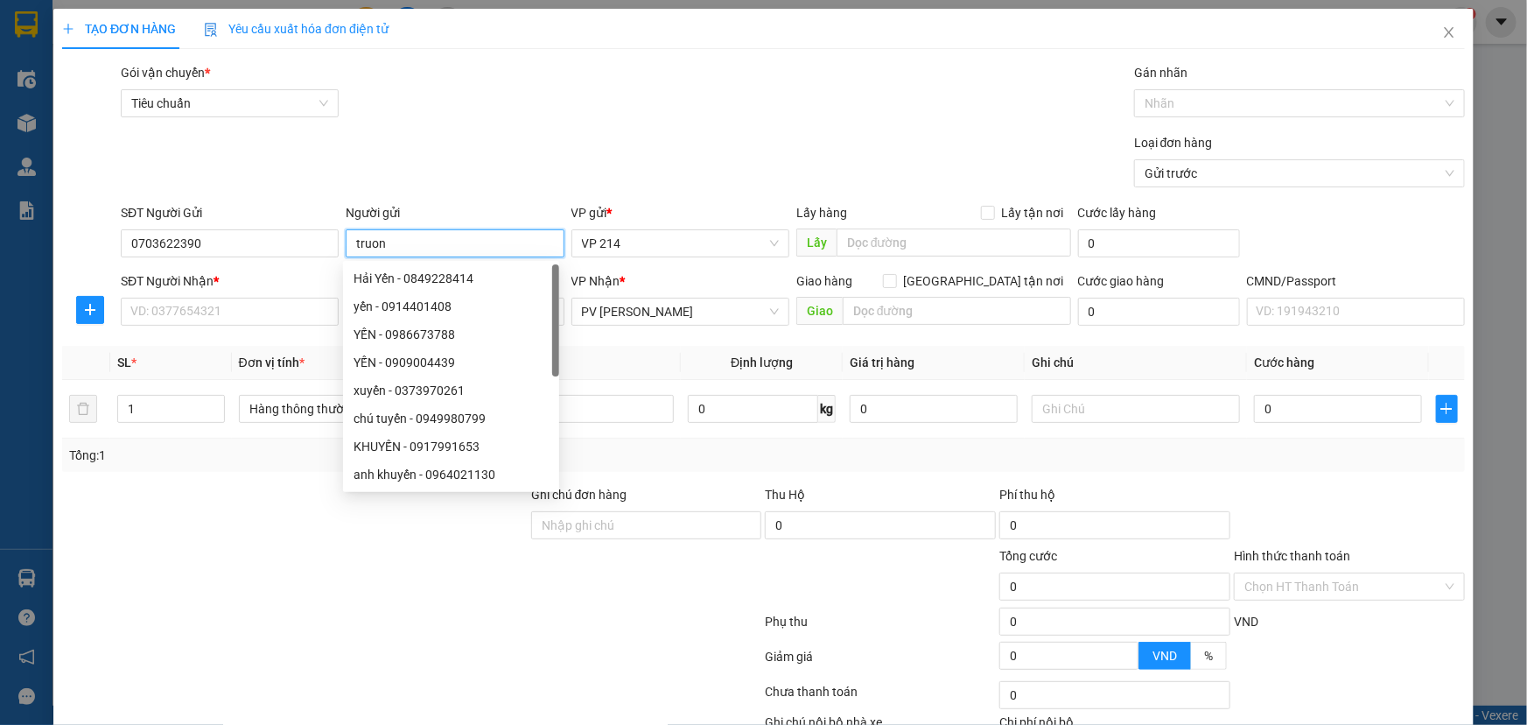
type input "truong"
click at [382, 280] on div "trường - 0985875608" at bounding box center [451, 278] width 195 height 19
type input "0985875608"
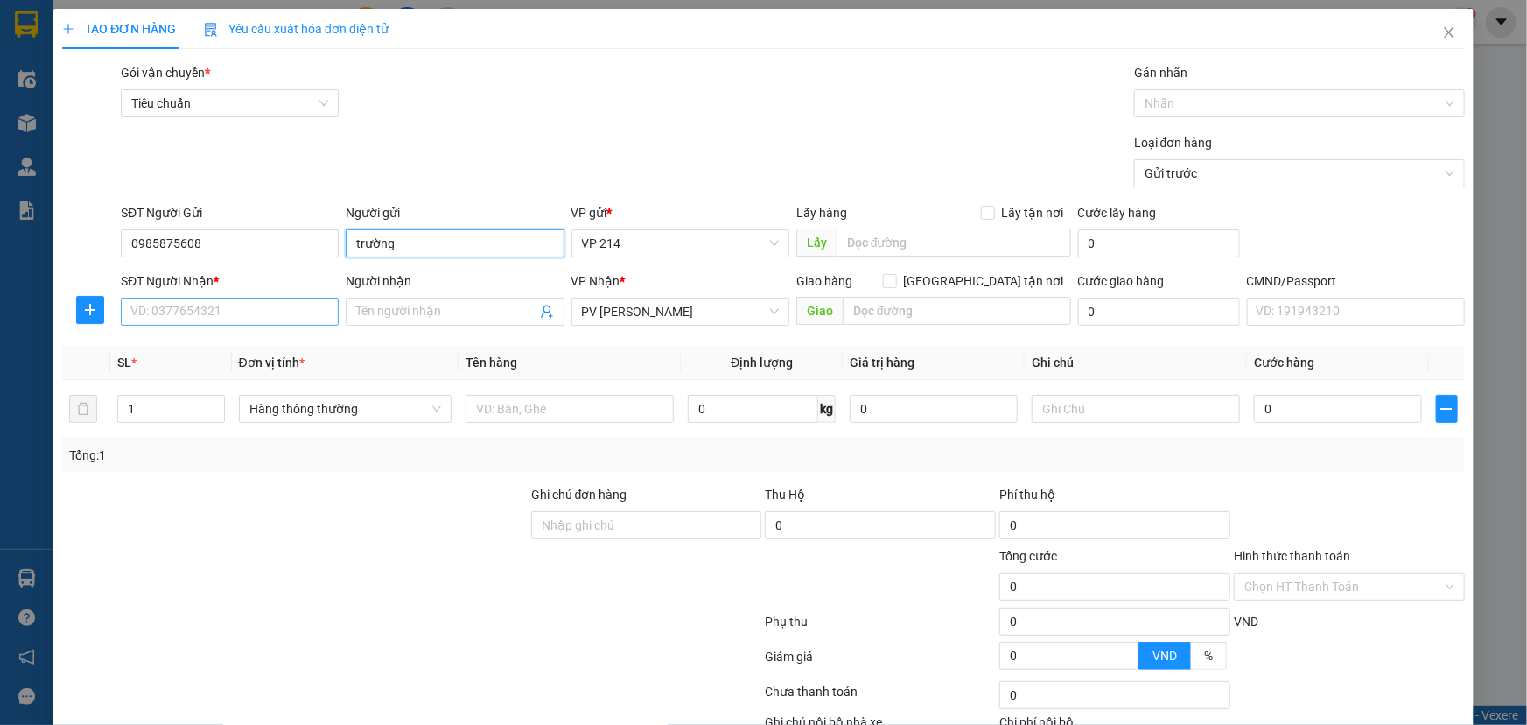
type input "trường"
click at [184, 314] on input "SĐT Người Nhận *" at bounding box center [230, 312] width 218 height 28
drag, startPoint x: 205, startPoint y: 245, endPoint x: 128, endPoint y: 266, distance: 79.8
click at [128, 266] on form "SĐT Người Gửi 0985875608 0985875608 Người gửi trường VP gửi * VP 214 Lấy hàng L…" at bounding box center [763, 268] width 1403 height 130
type input "0703622390"
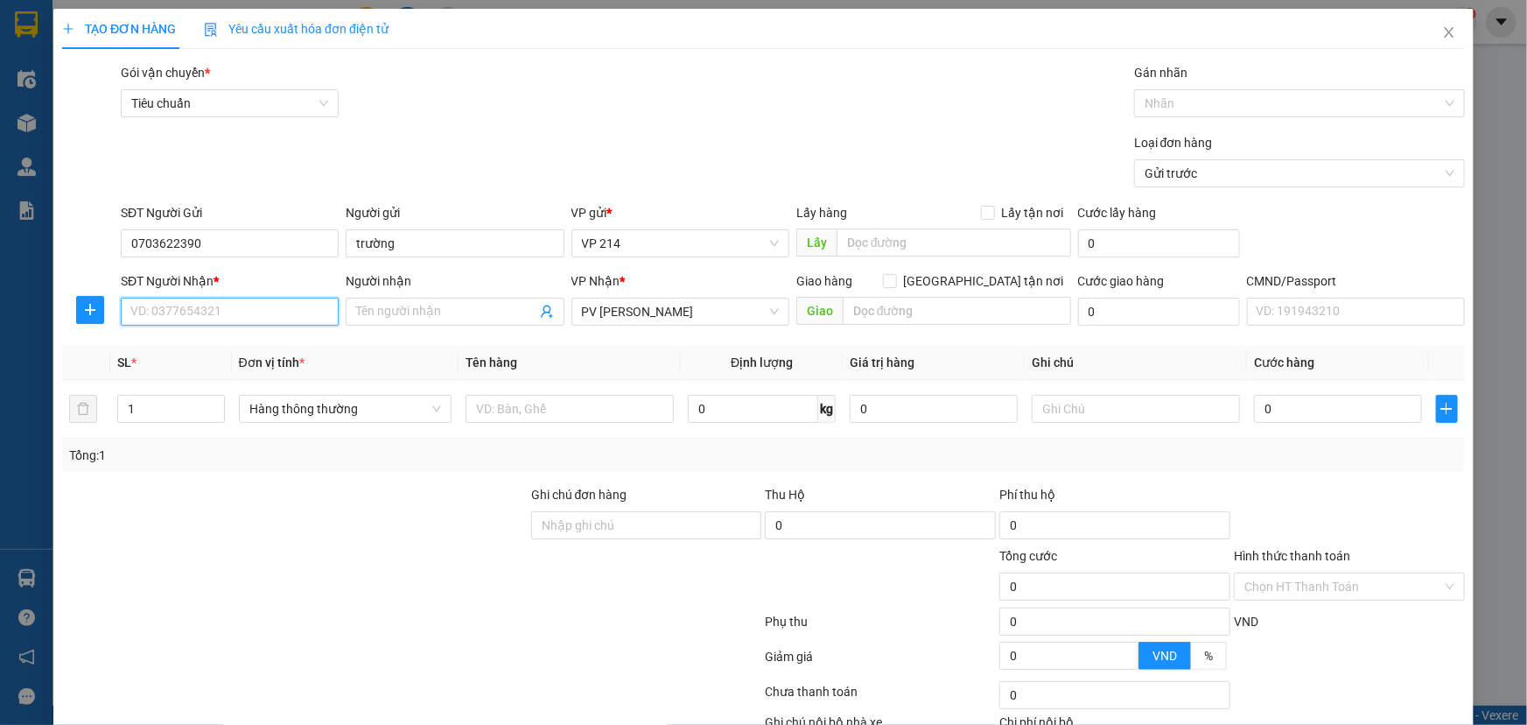
click at [206, 310] on input "SĐT Người Nhận *" at bounding box center [230, 312] width 218 height 28
type input "0395974384"
click at [413, 312] on input "Người nhận" at bounding box center [445, 311] width 179 height 19
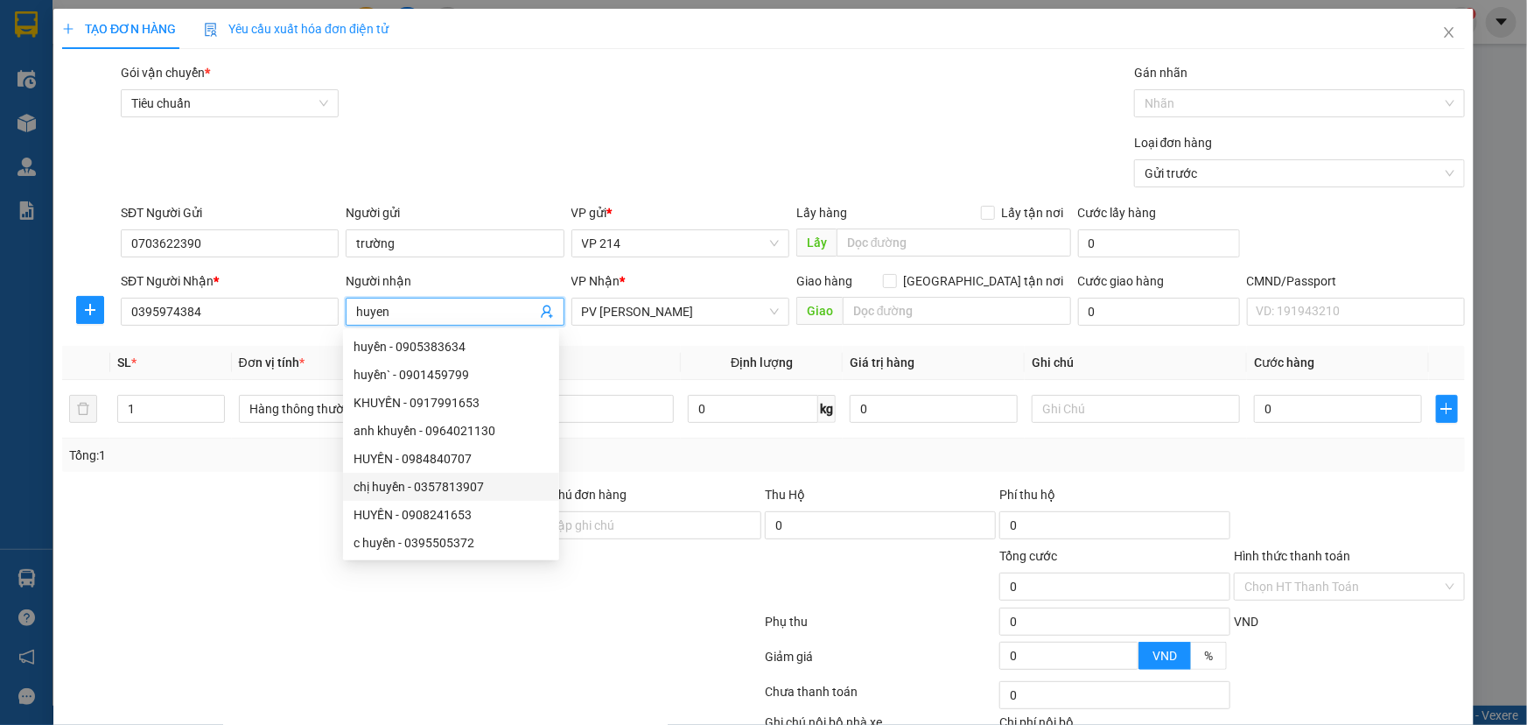
type input "huyen"
click at [240, 463] on div "Tổng: 1" at bounding box center [329, 455] width 521 height 19
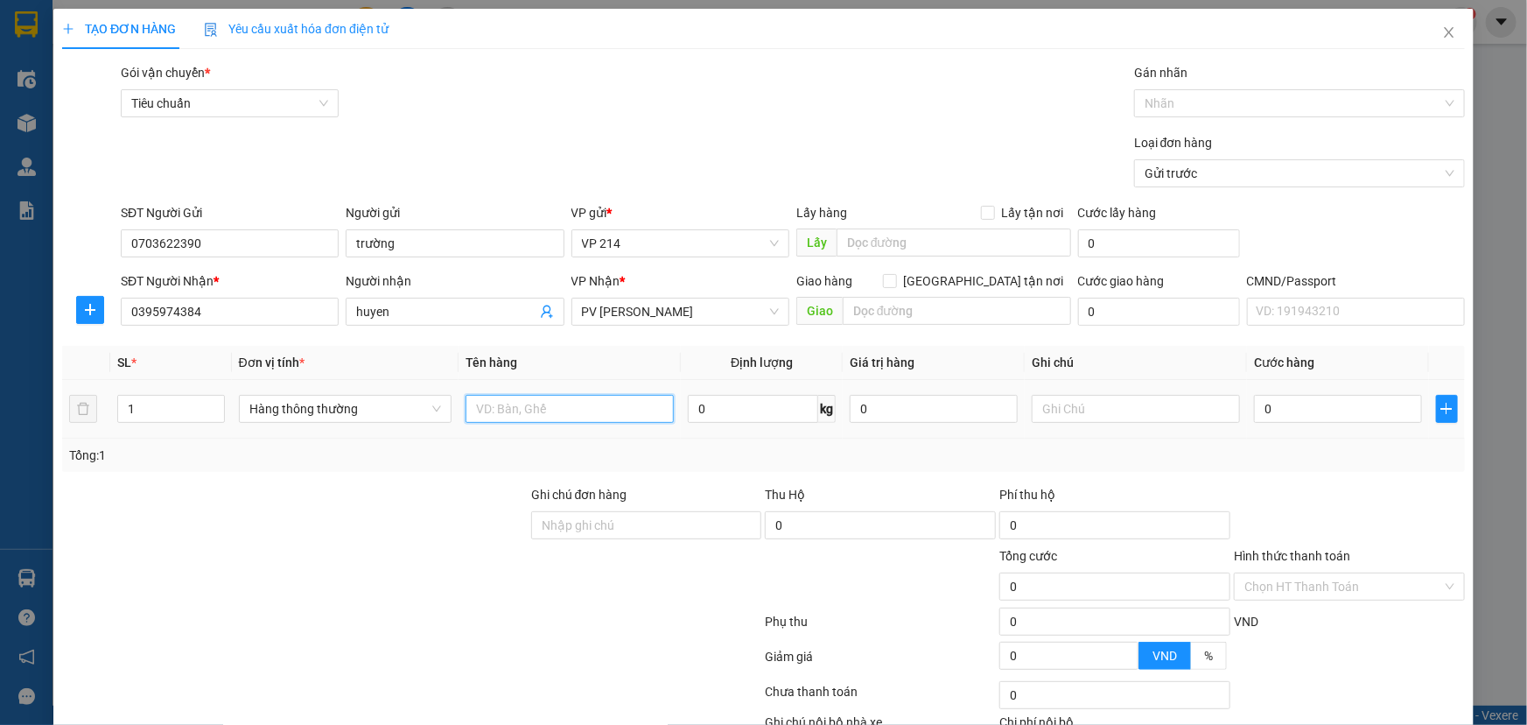
click at [607, 414] on input "text" at bounding box center [570, 409] width 208 height 28
type input "t"
type input "hop nho gt"
click at [955, 410] on input "0" at bounding box center [934, 409] width 168 height 28
click at [1309, 404] on input "0" at bounding box center [1338, 409] width 168 height 28
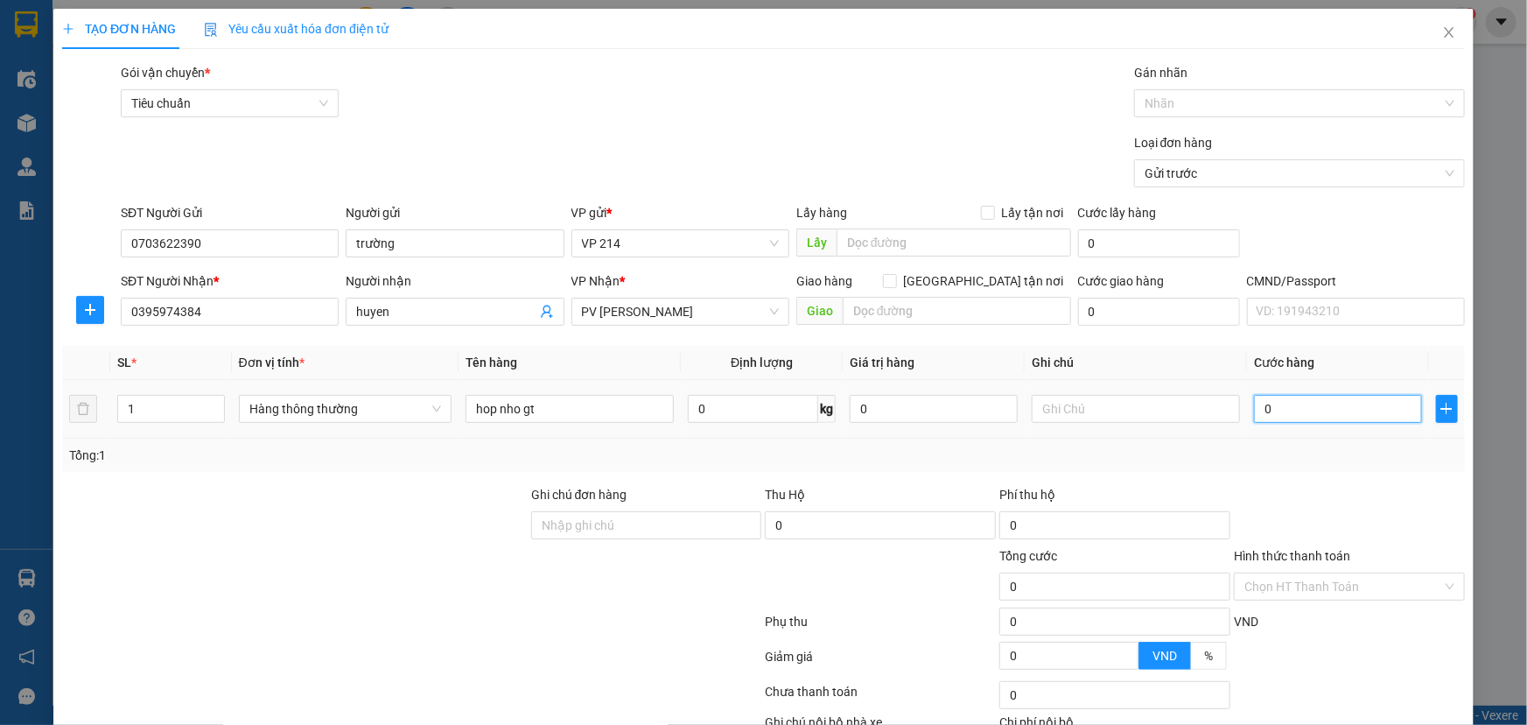
type input "3"
type input "30"
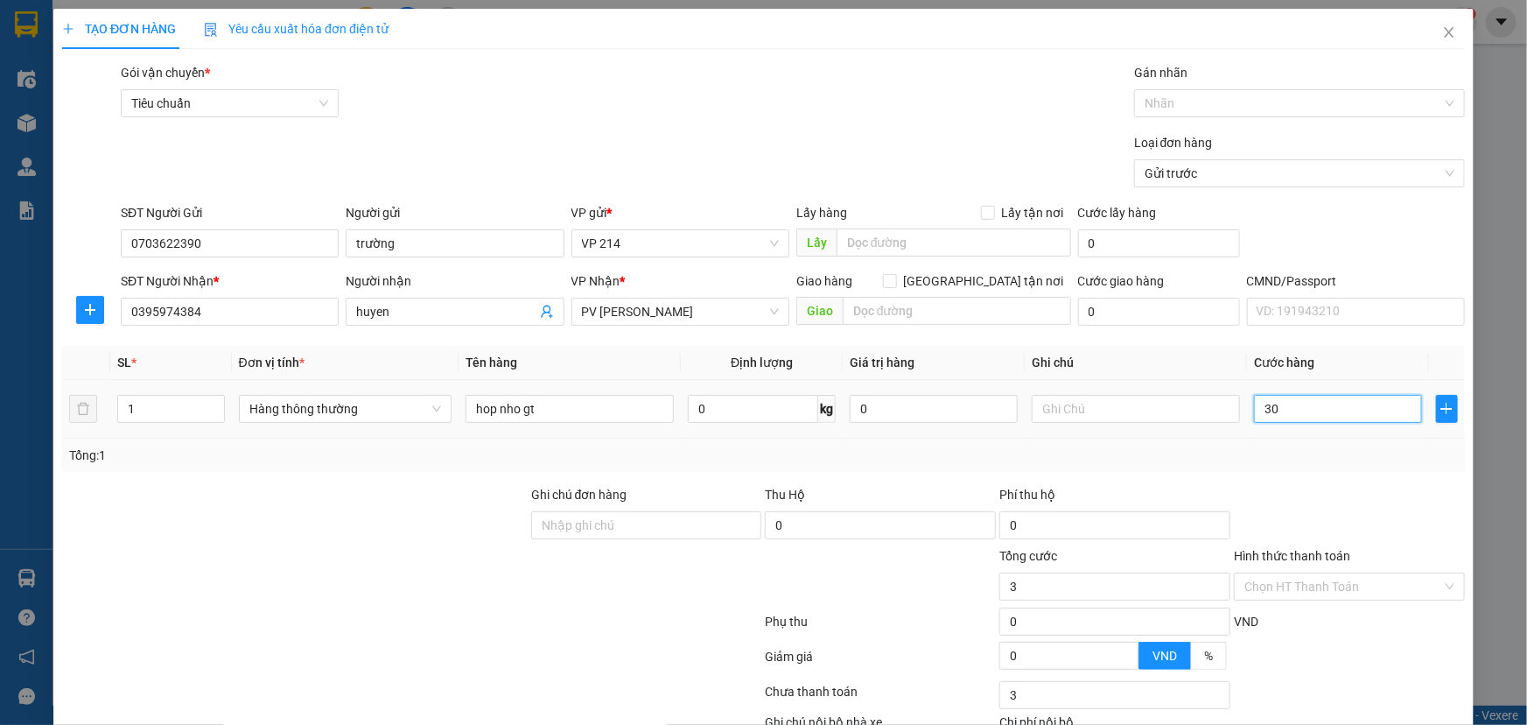
type input "30"
type input "300"
type input "3.000"
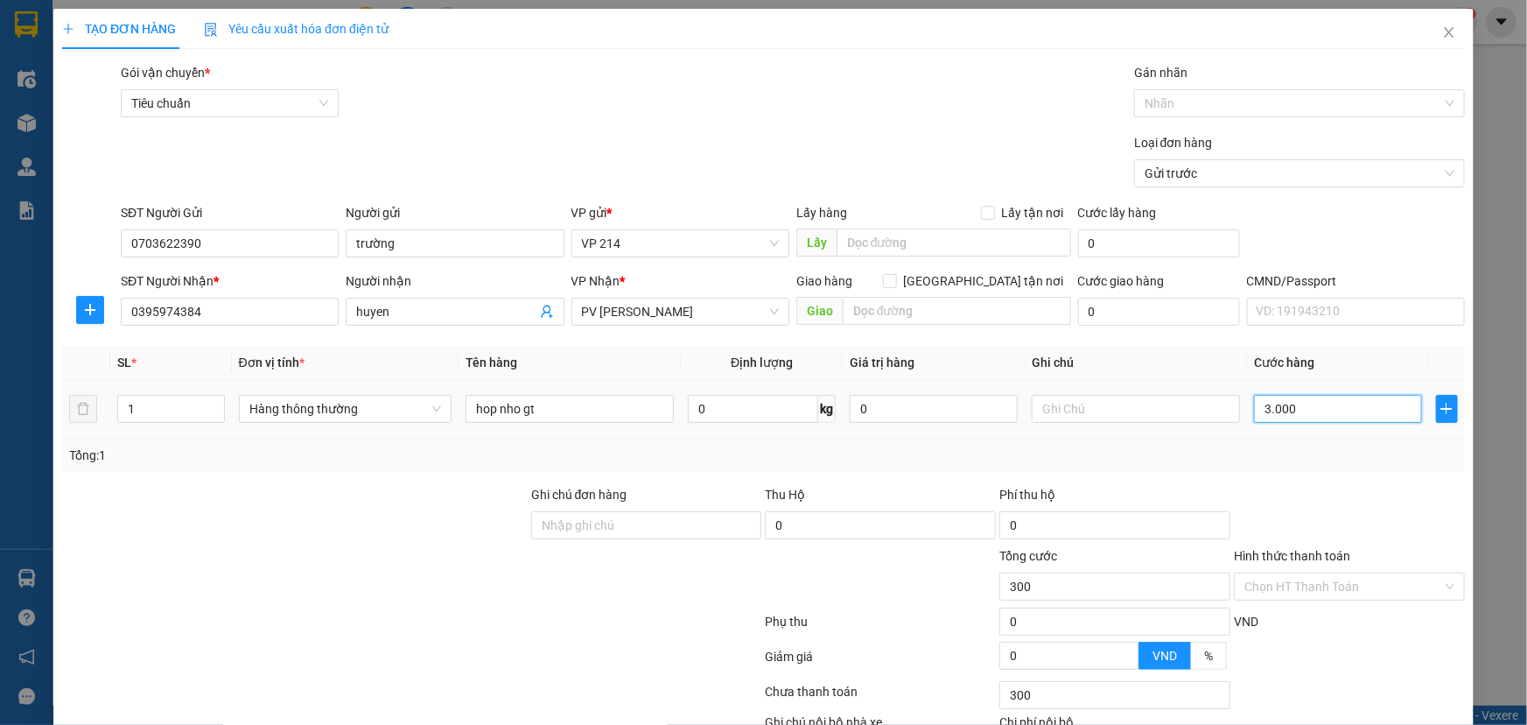
type input "3.000"
type input "30.000"
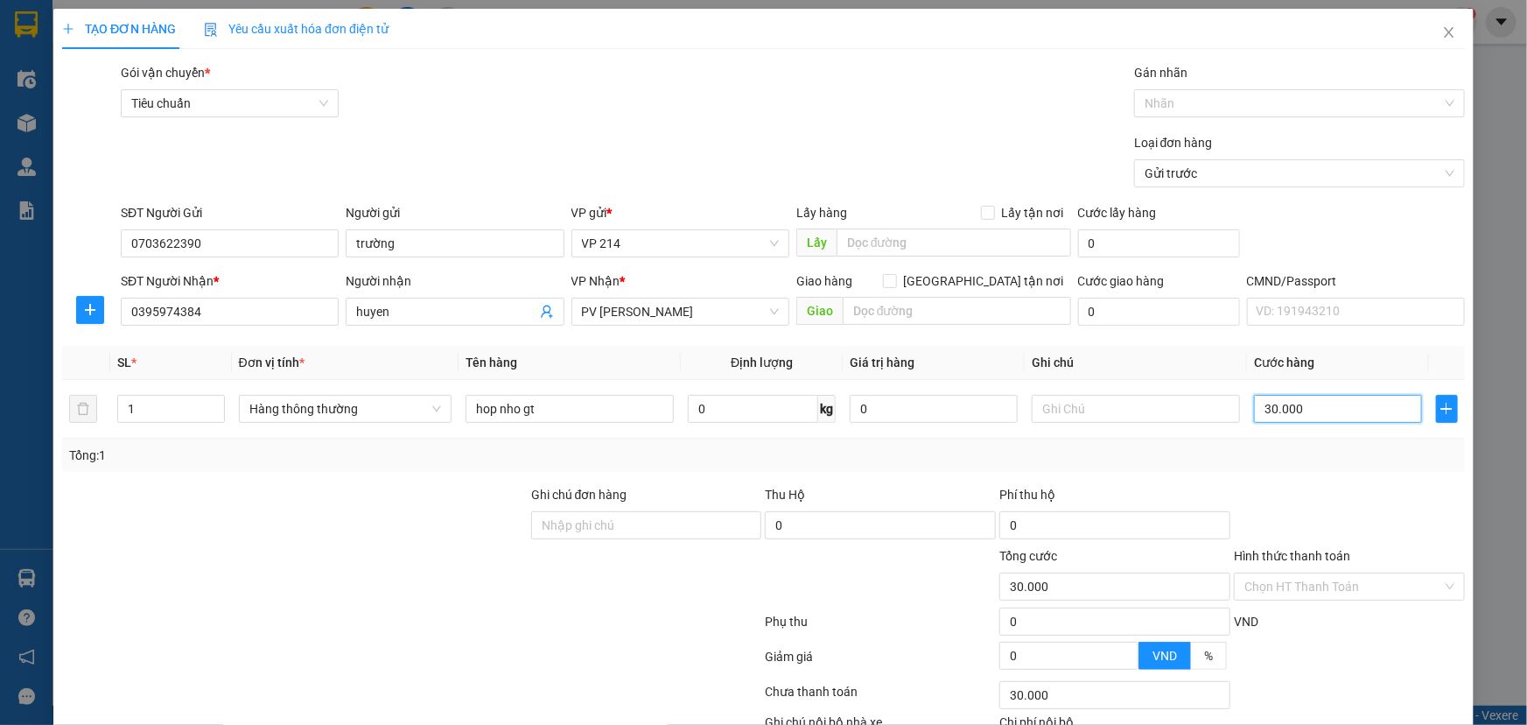
type input "30.000"
click at [1287, 627] on div "VND" at bounding box center [1349, 627] width 235 height 31
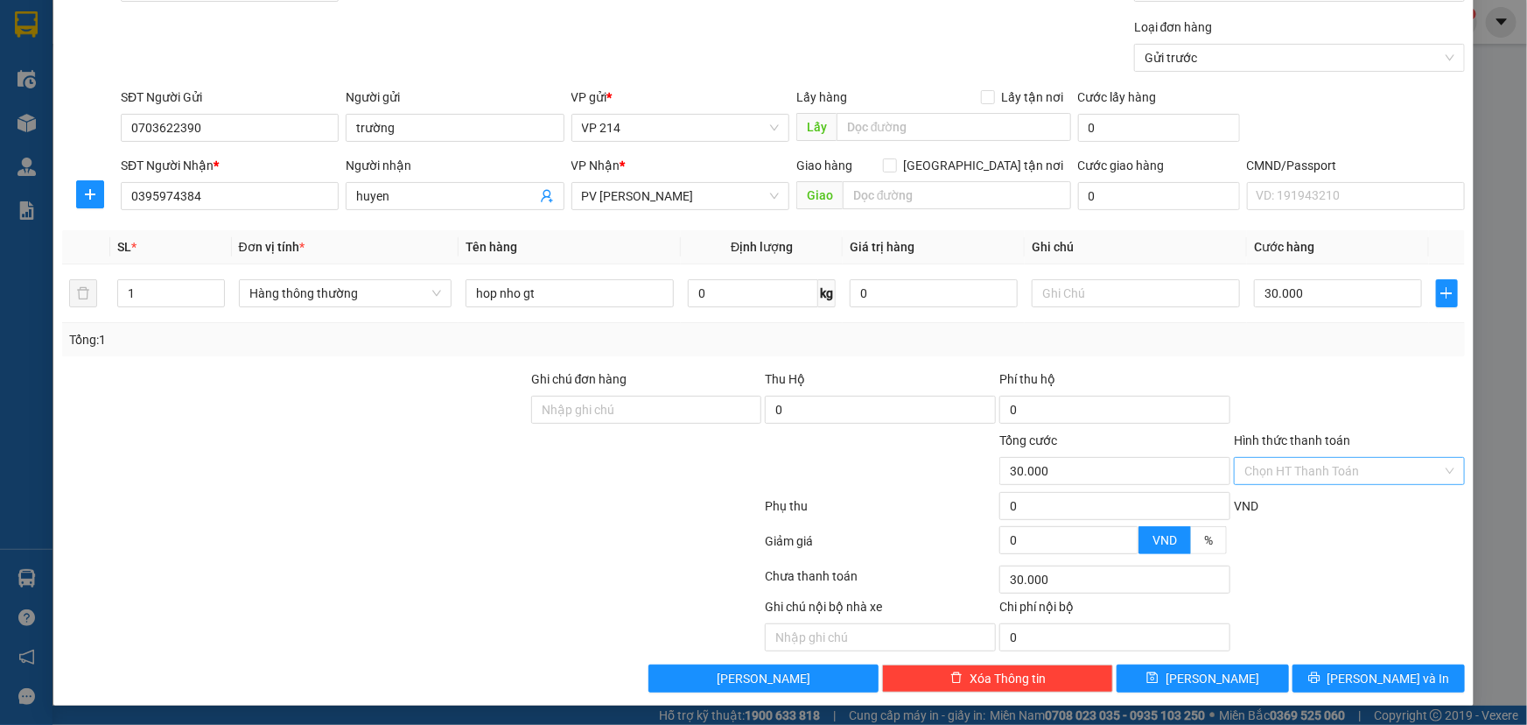
click at [1436, 472] on div "Chọn HT Thanh Toán" at bounding box center [1349, 471] width 231 height 28
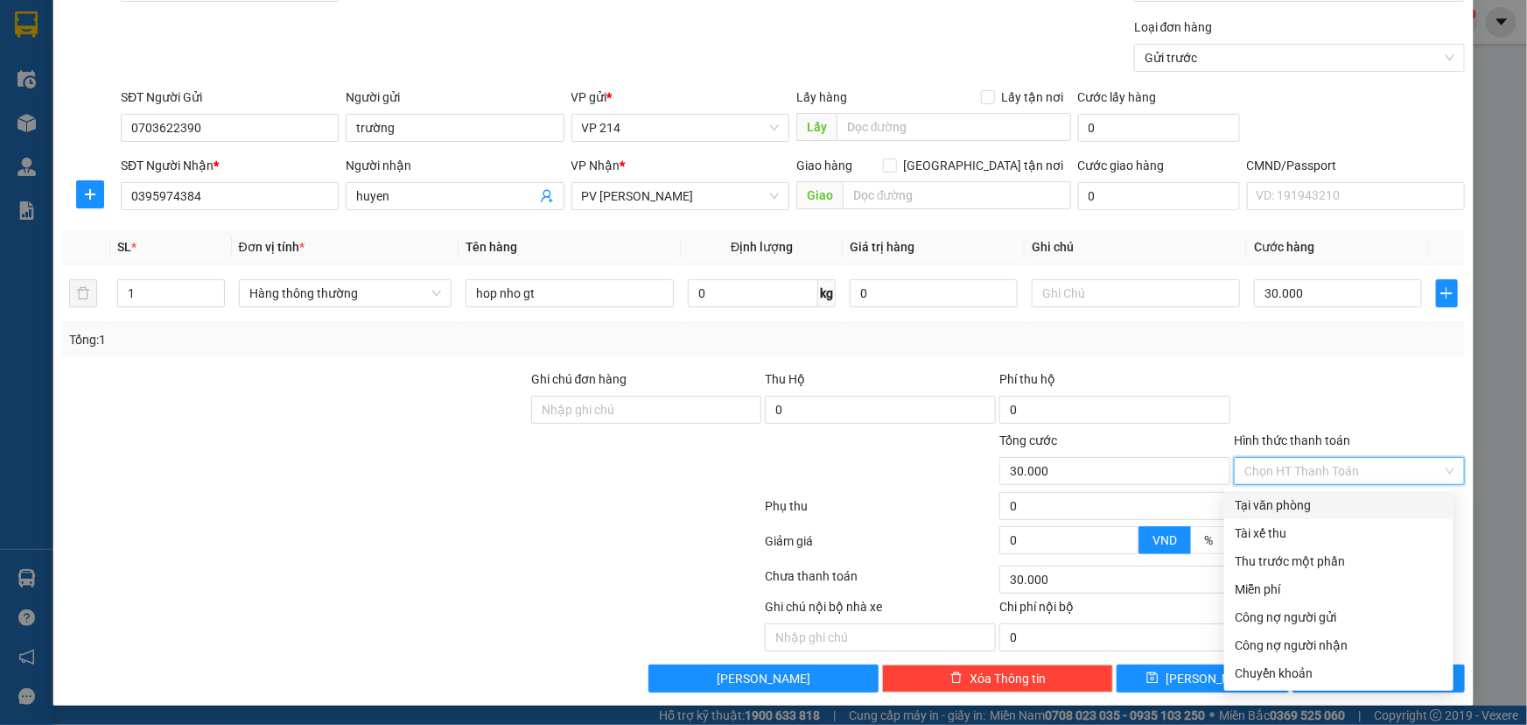
click at [1293, 504] on div "Tại văn phòng" at bounding box center [1339, 504] width 208 height 19
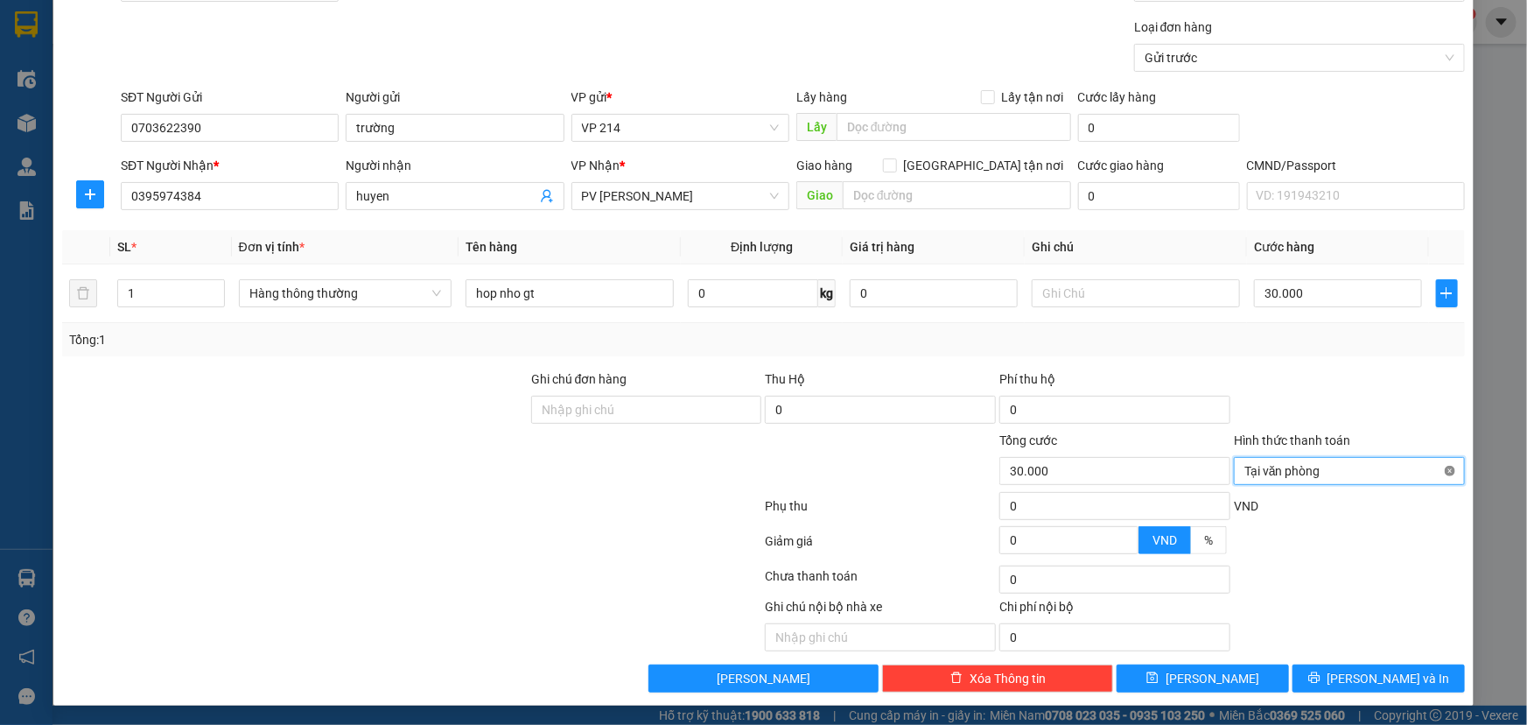
type input "30.000"
click at [1190, 674] on button "[PERSON_NAME]" at bounding box center [1203, 678] width 172 height 28
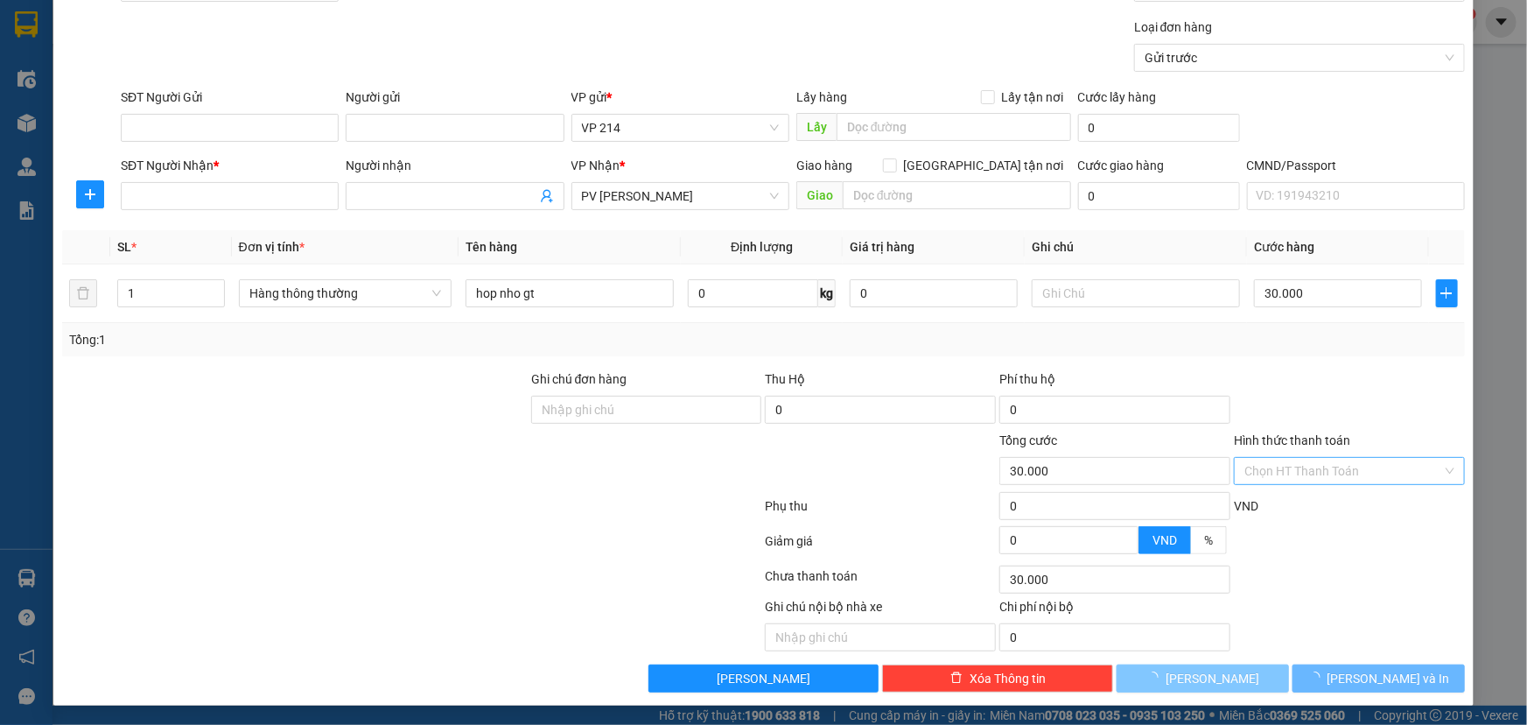
type input "0"
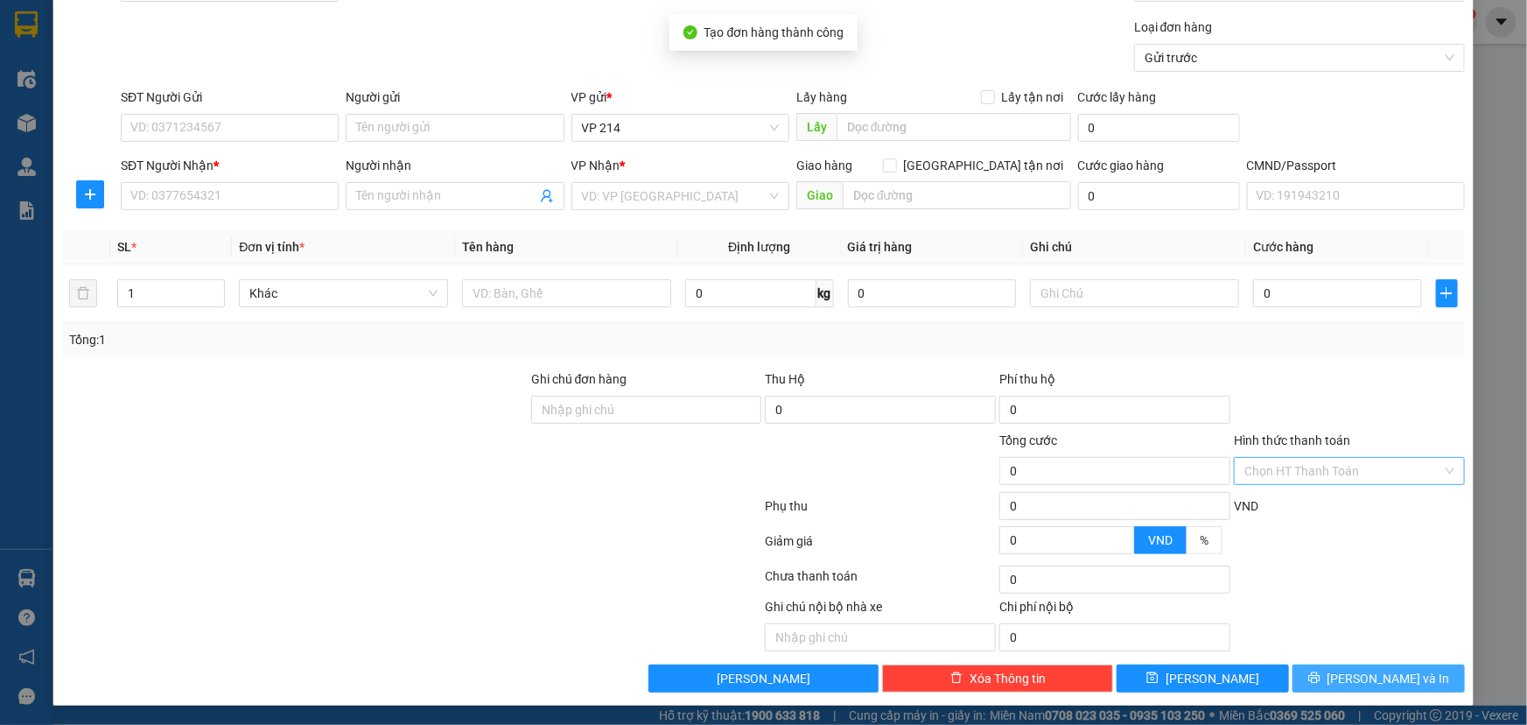
click at [1371, 671] on span "[PERSON_NAME] và In" at bounding box center [1389, 678] width 123 height 19
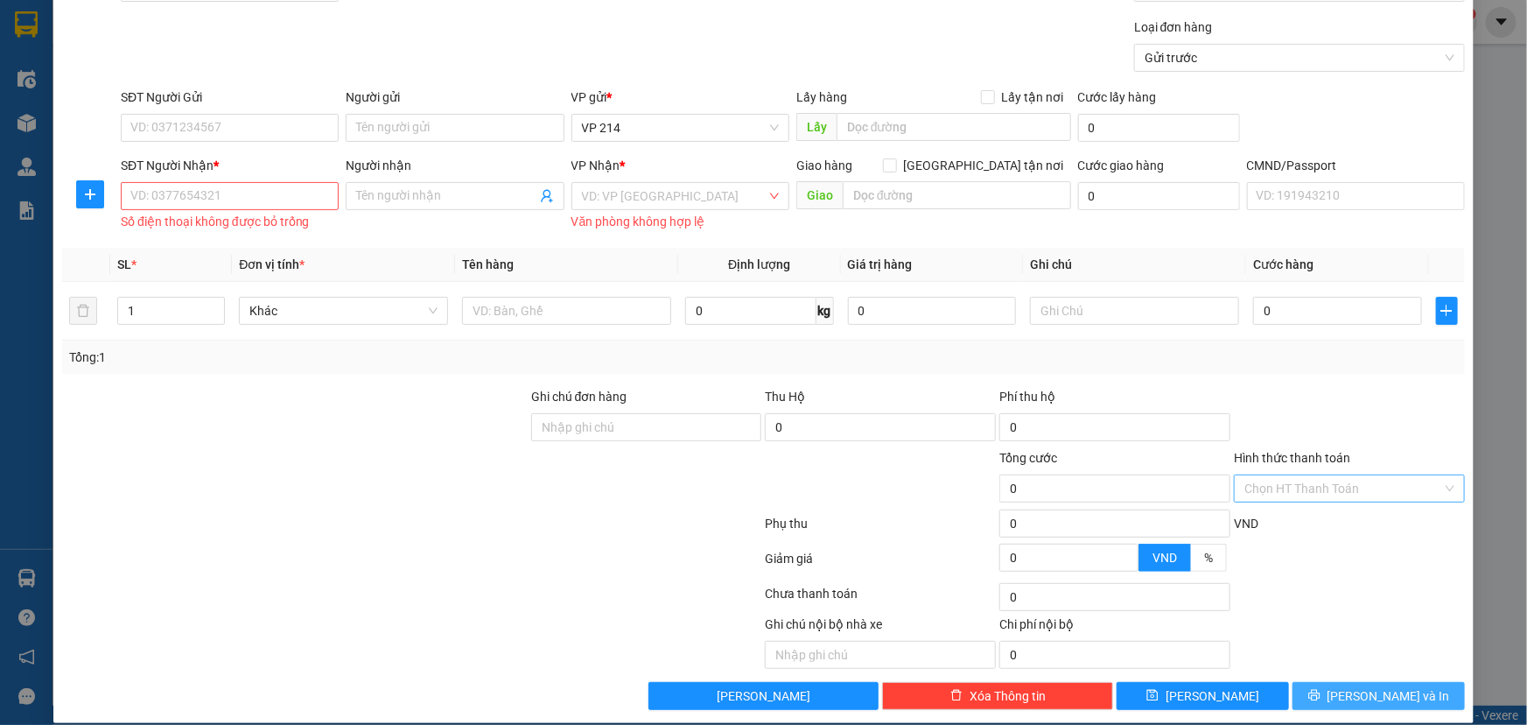
click at [1380, 692] on span "[PERSON_NAME] và In" at bounding box center [1389, 695] width 123 height 19
click at [224, 127] on input "SĐT Người Gửi" at bounding box center [230, 128] width 218 height 28
click at [768, 193] on div "VD: VP [GEOGRAPHIC_DATA]" at bounding box center [681, 196] width 218 height 28
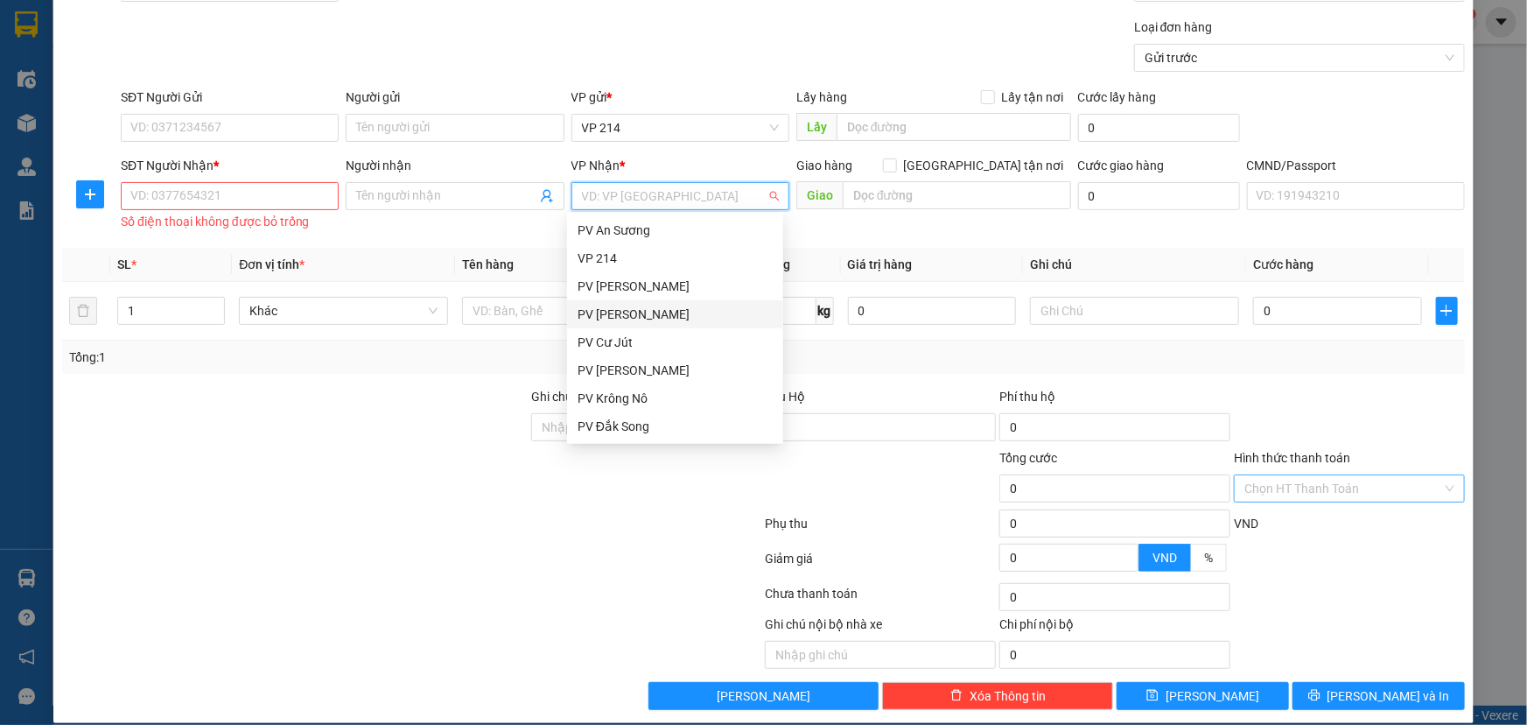
click at [639, 312] on div "PV [PERSON_NAME]" at bounding box center [675, 314] width 195 height 19
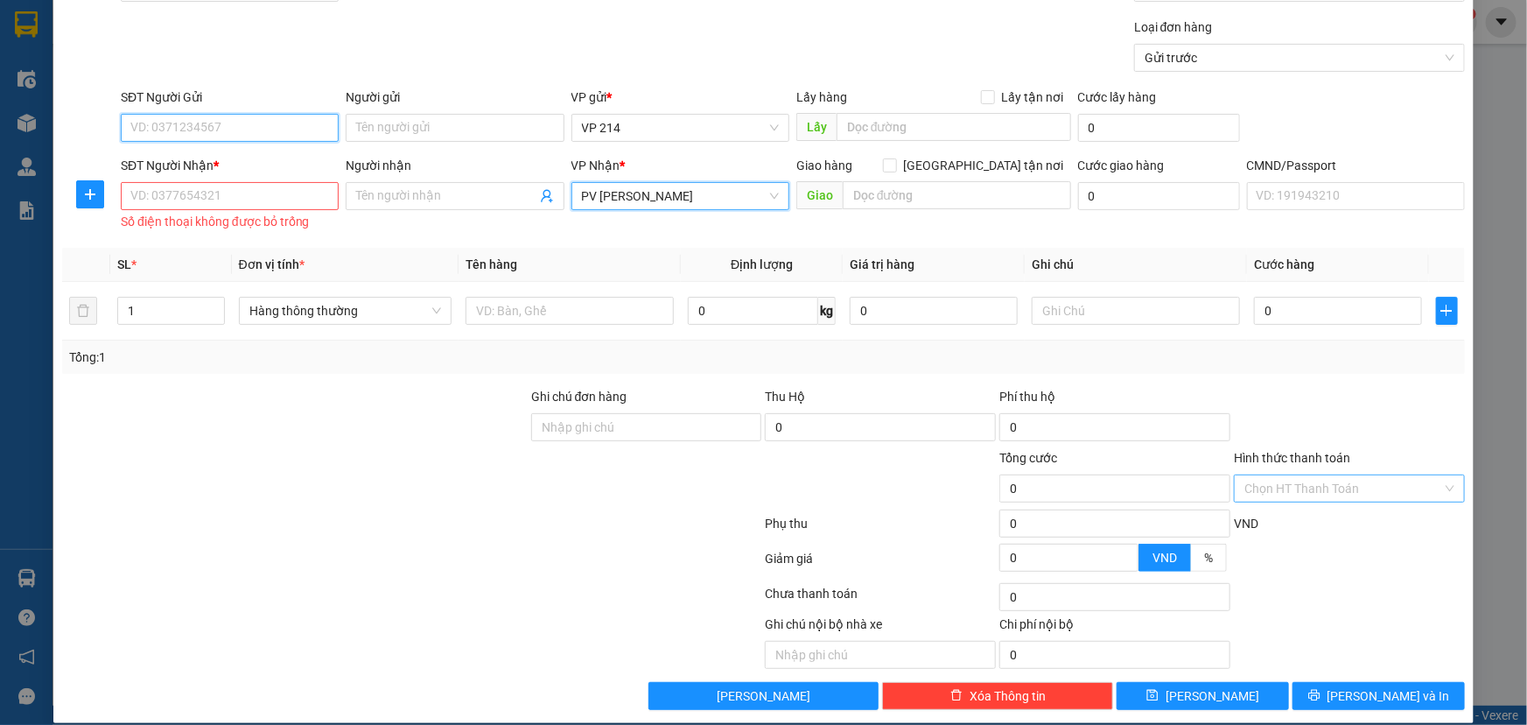
click at [181, 127] on input "SĐT Người Gửi" at bounding box center [230, 128] width 218 height 28
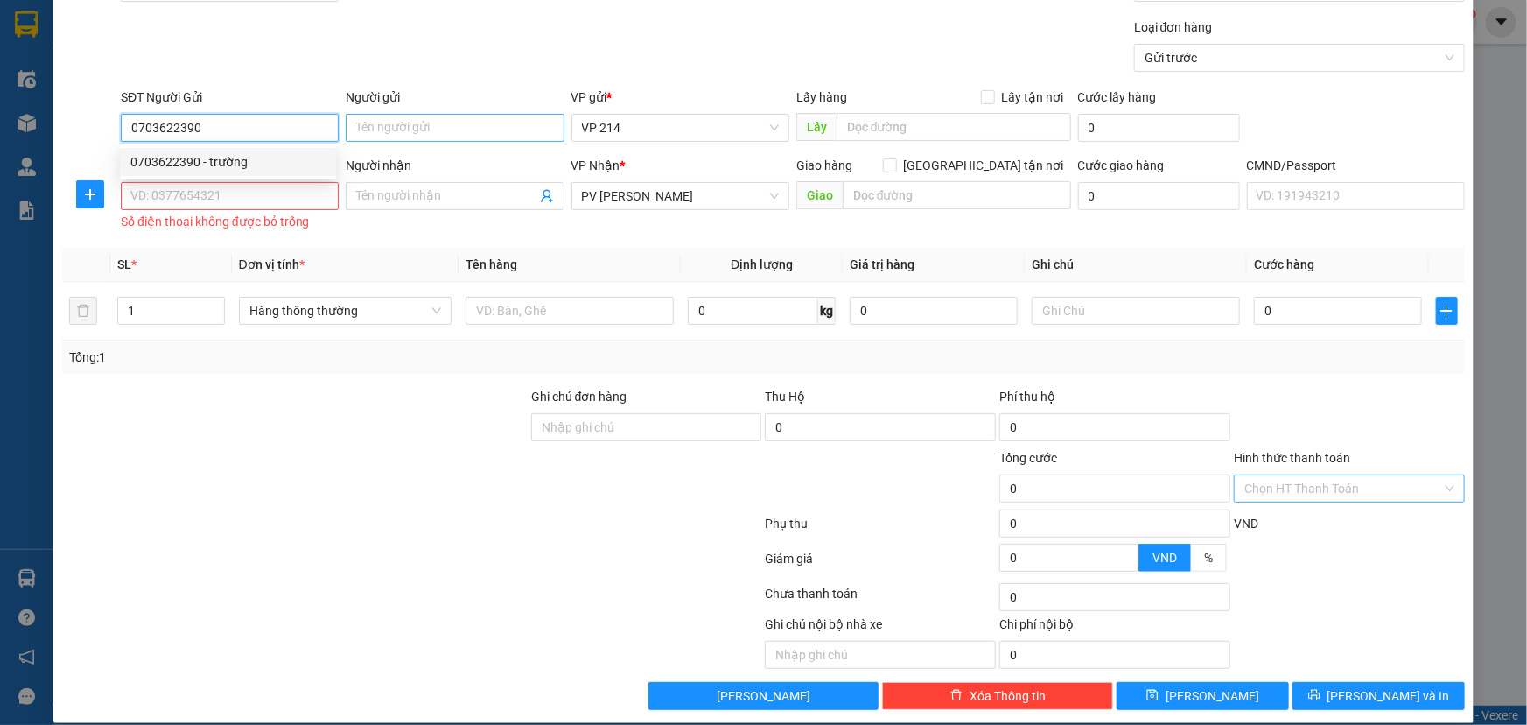
type input "0703622390"
click at [391, 134] on input "Người gửi" at bounding box center [455, 128] width 218 height 28
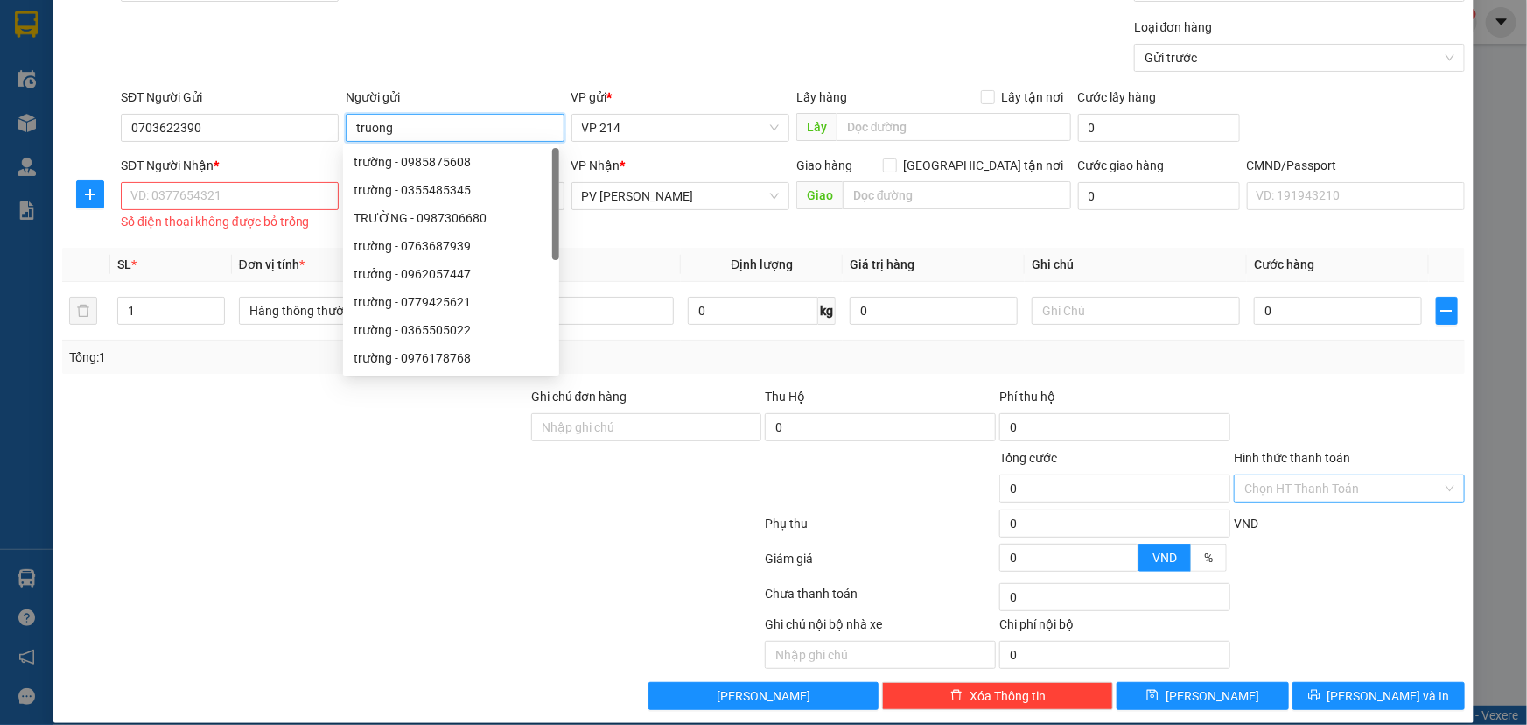
type input "truong"
click at [235, 193] on input "SĐT Người Nhận *" at bounding box center [230, 196] width 218 height 28
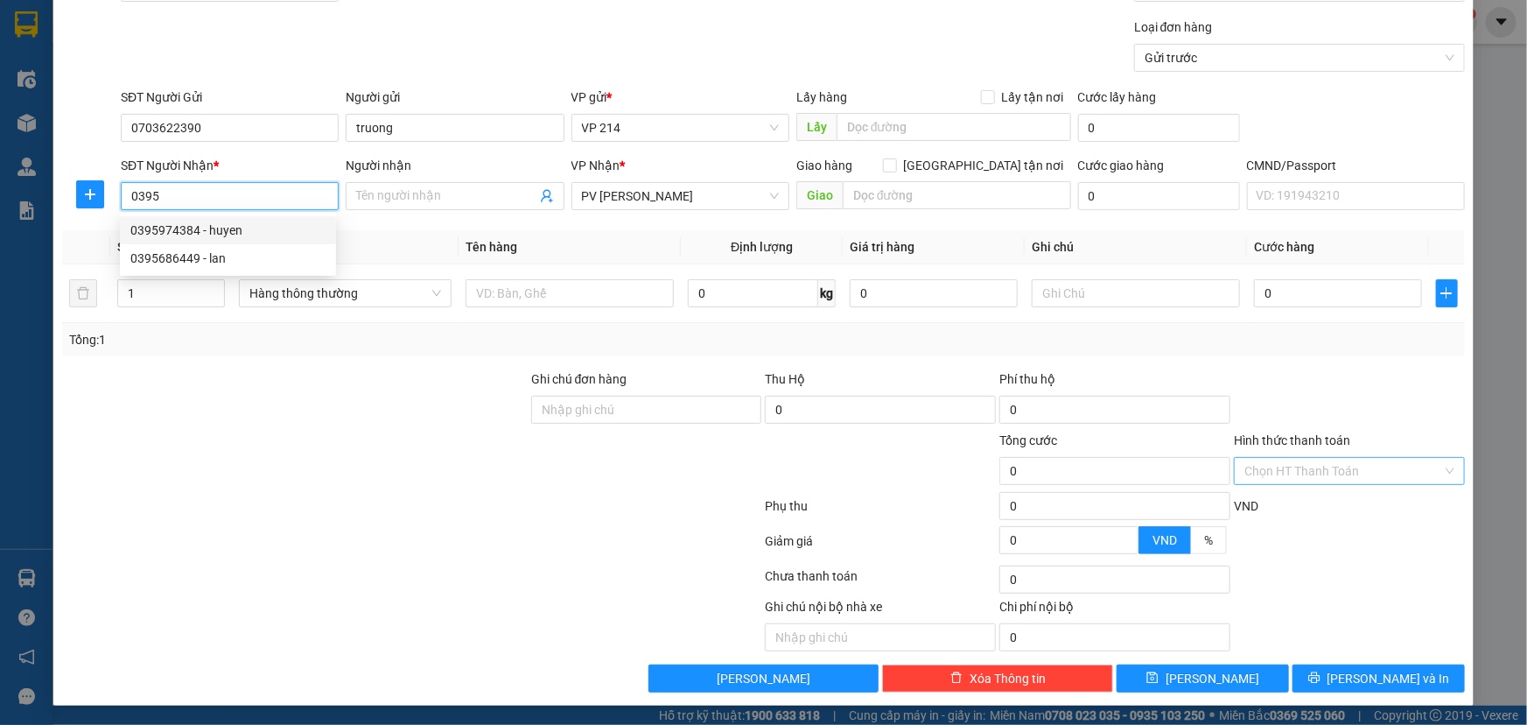
click at [227, 232] on div "0395974384 - huyen" at bounding box center [227, 230] width 195 height 19
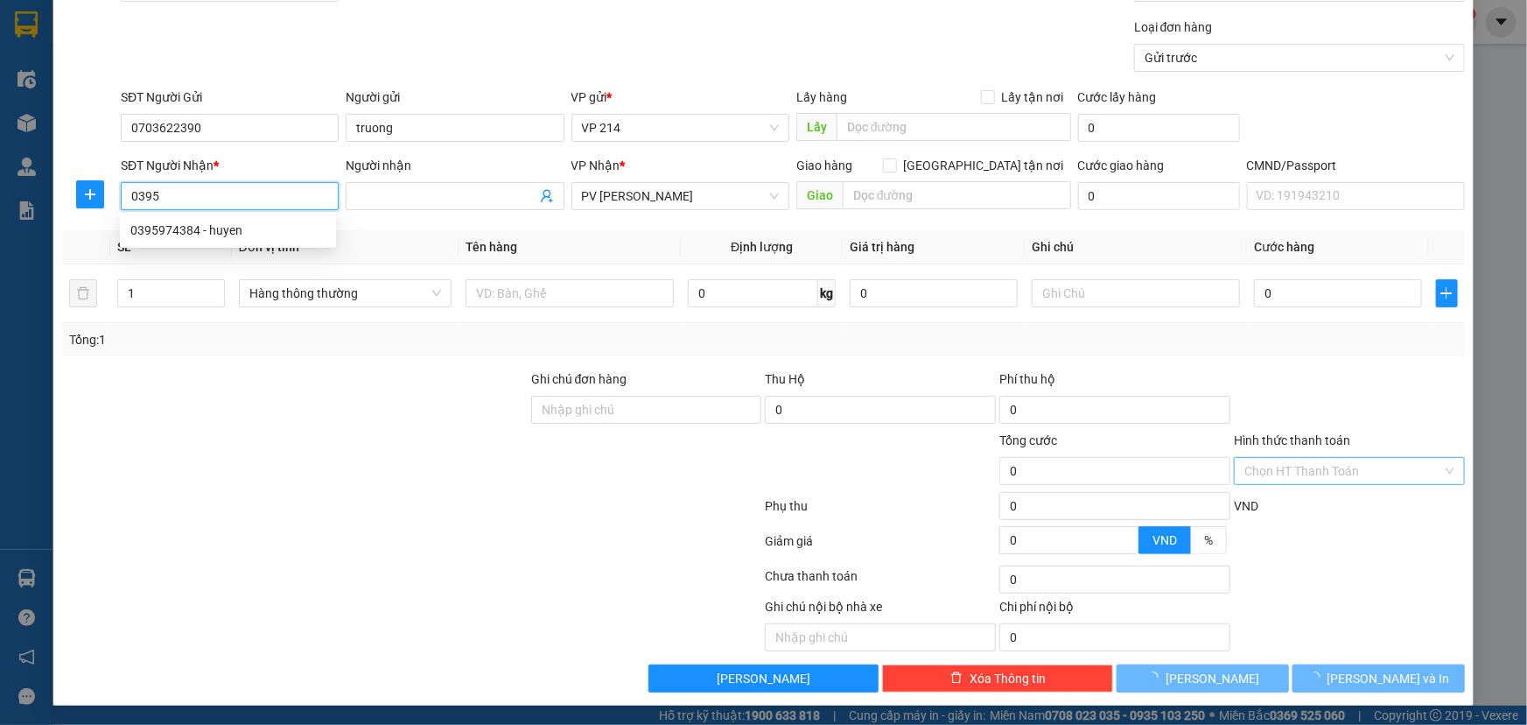
type input "0395974384"
type input "huyen"
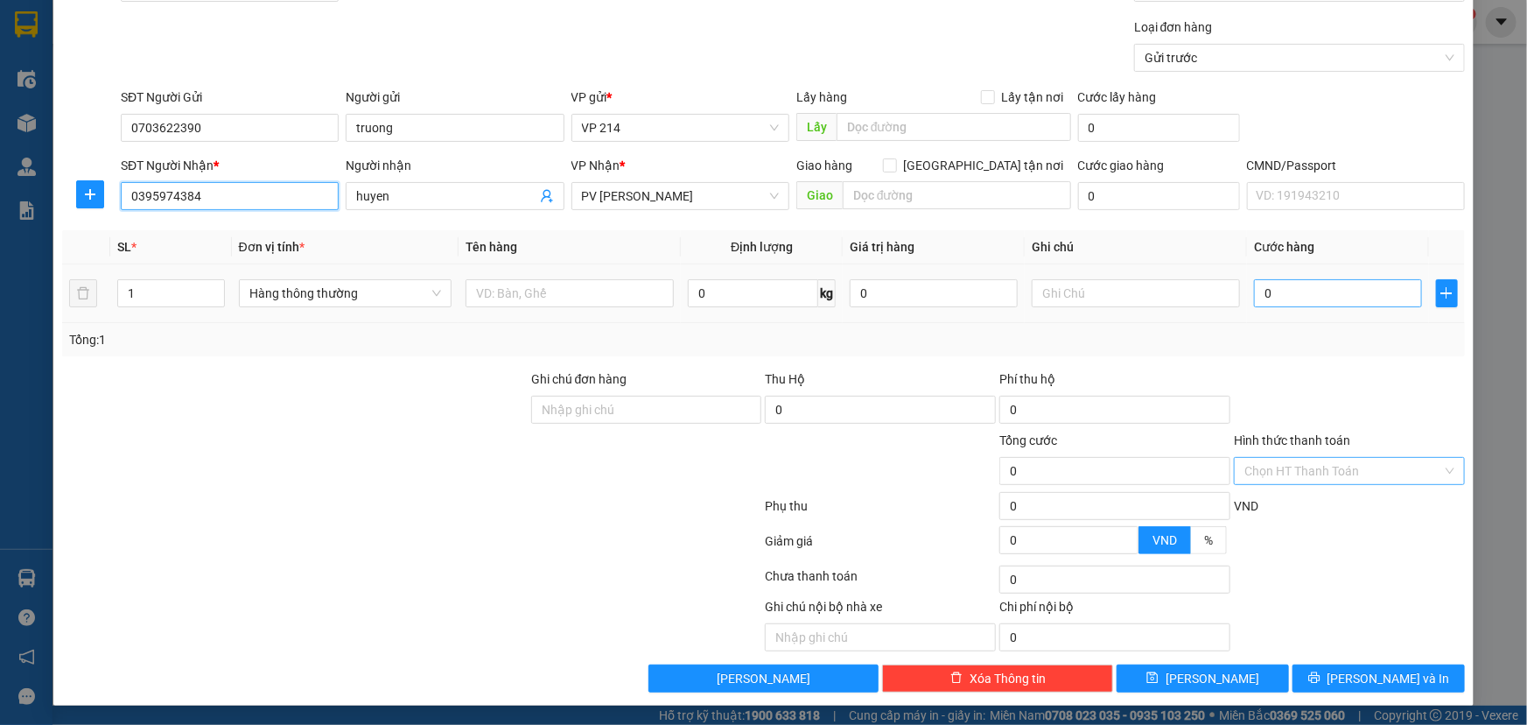
type input "0395974384"
click at [1295, 289] on input "0" at bounding box center [1338, 293] width 168 height 28
type input "3"
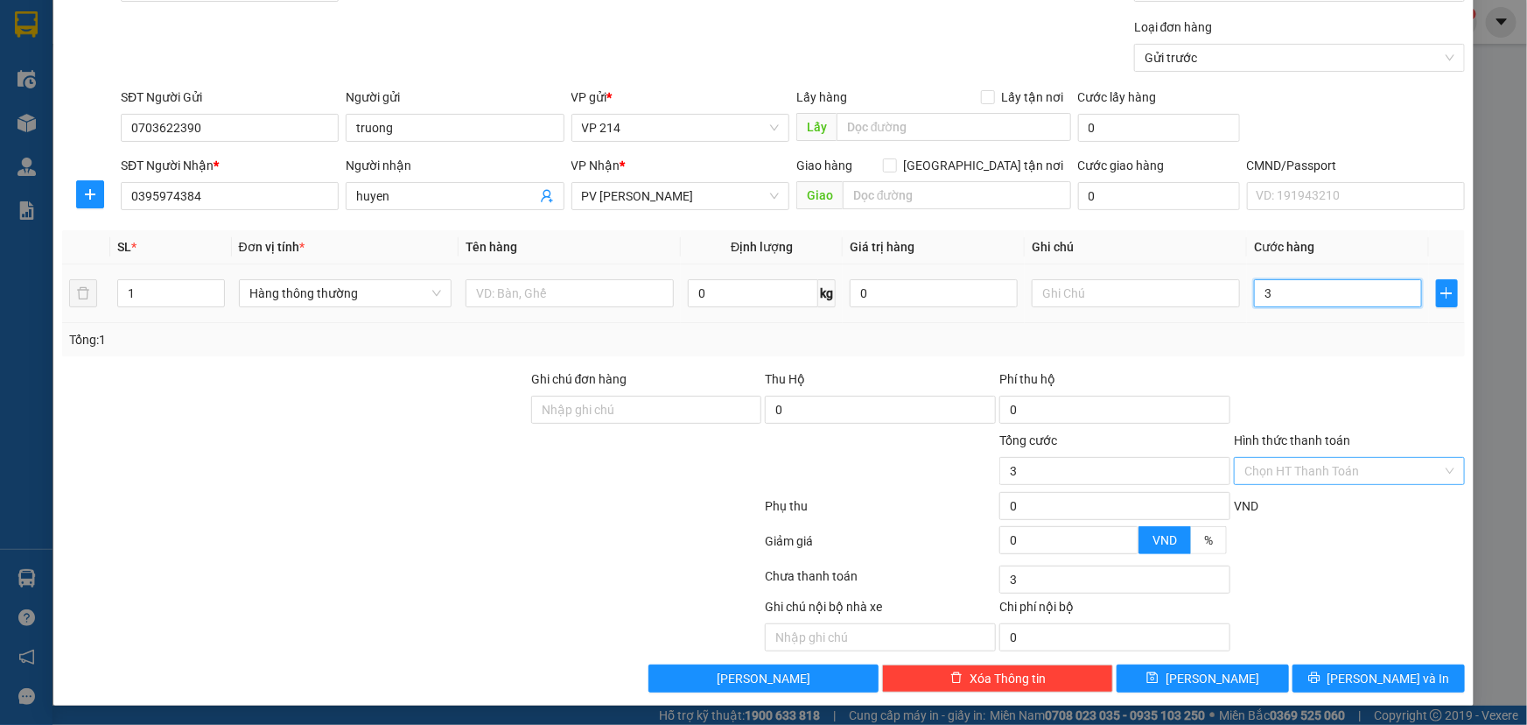
type input "30"
type input "300"
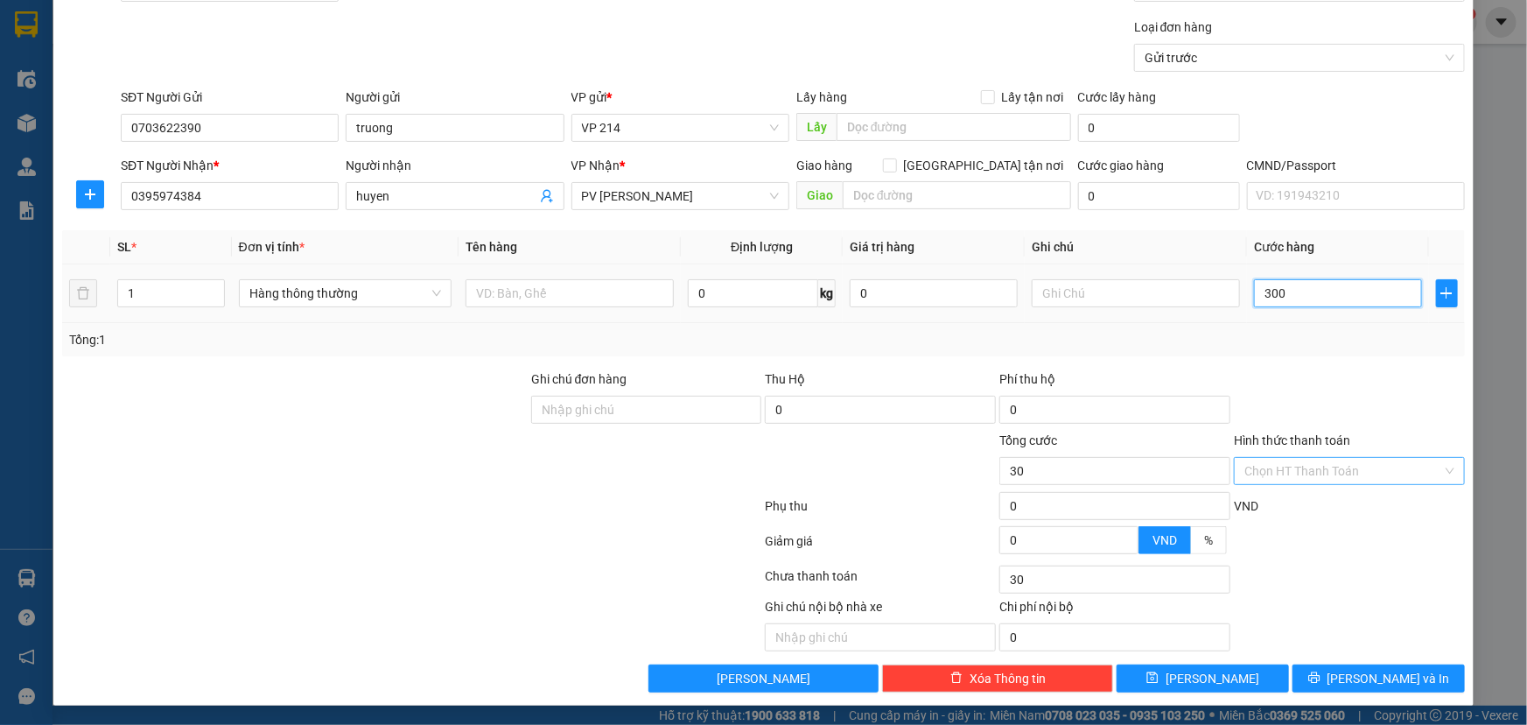
type input "300"
type input "3.000"
type input "30.000"
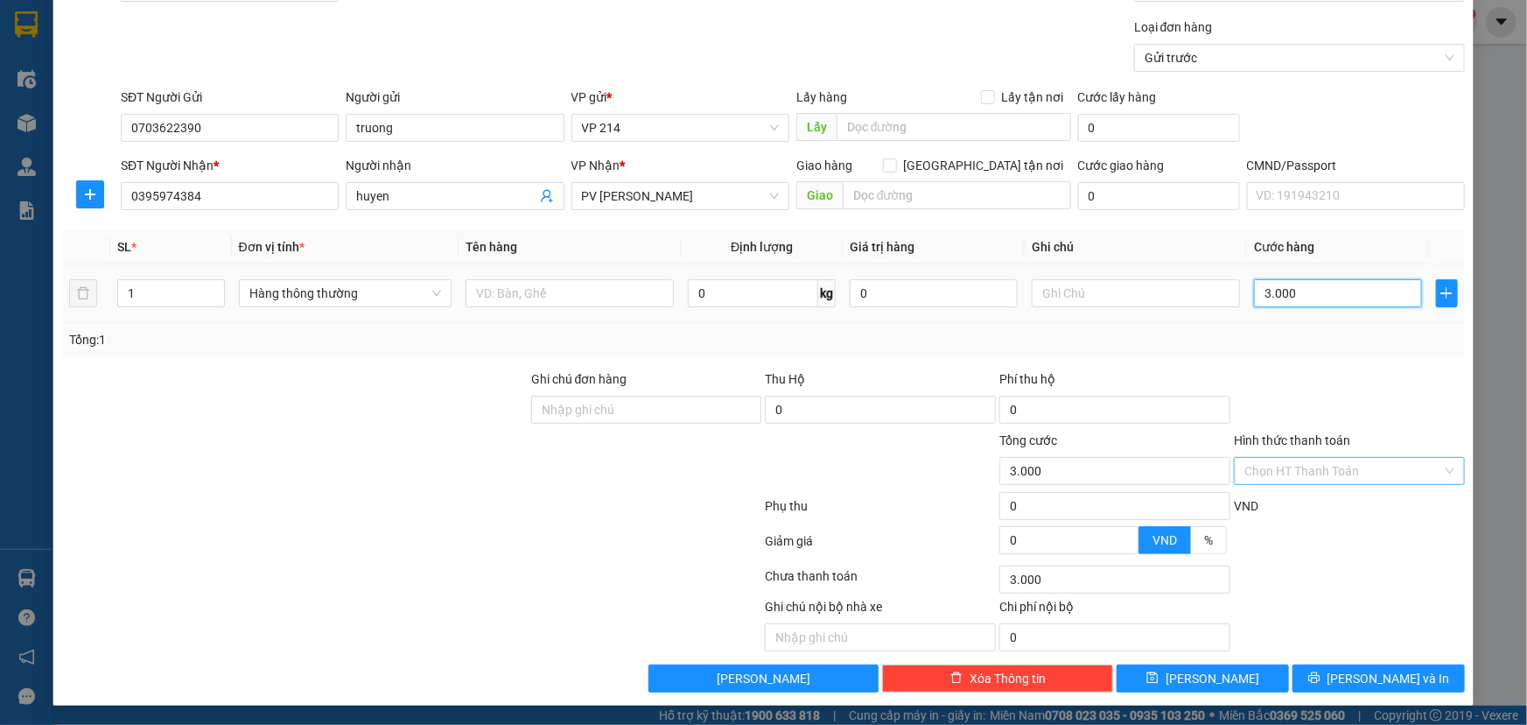
type input "30.000"
click at [1350, 674] on button "[PERSON_NAME] và In" at bounding box center [1379, 678] width 172 height 28
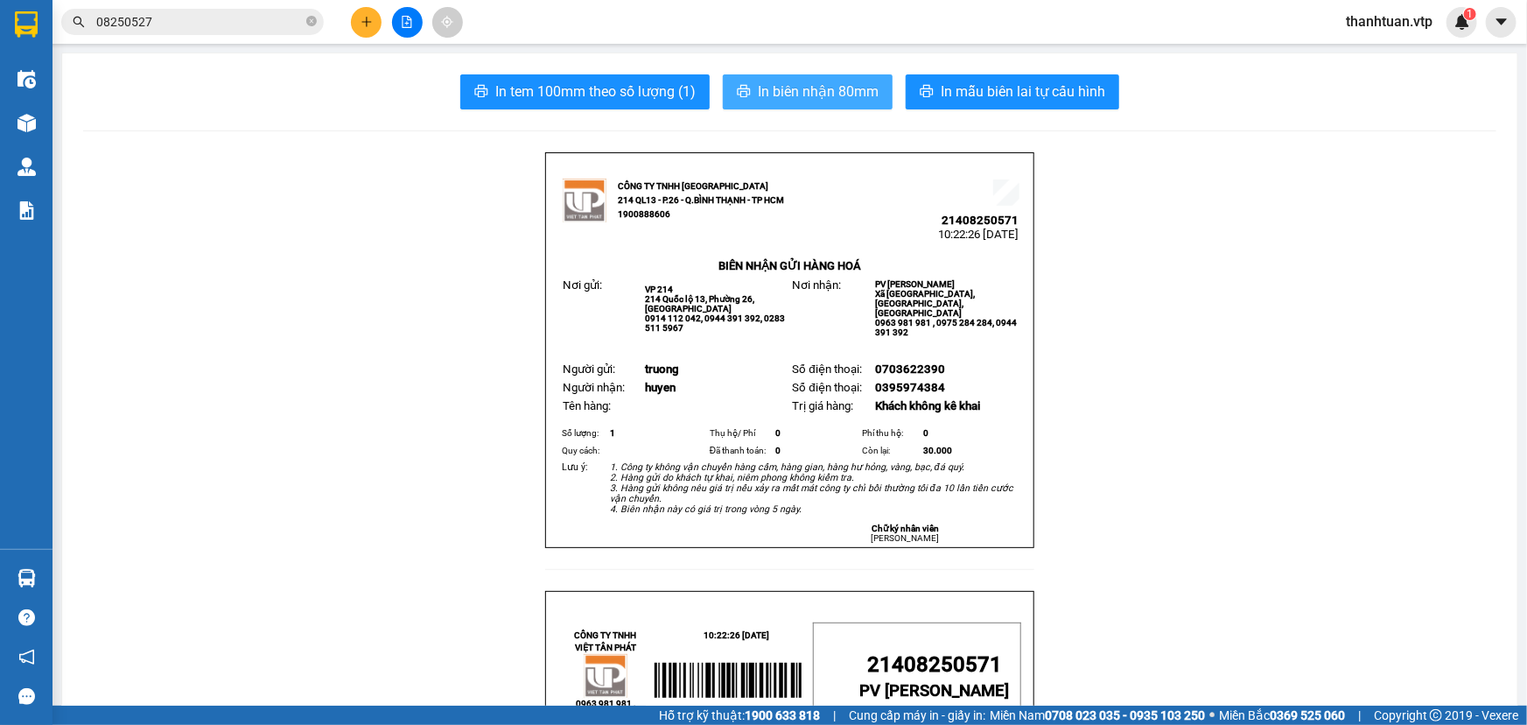
click at [759, 88] on span "In biên nhận 80mm" at bounding box center [818, 92] width 121 height 22
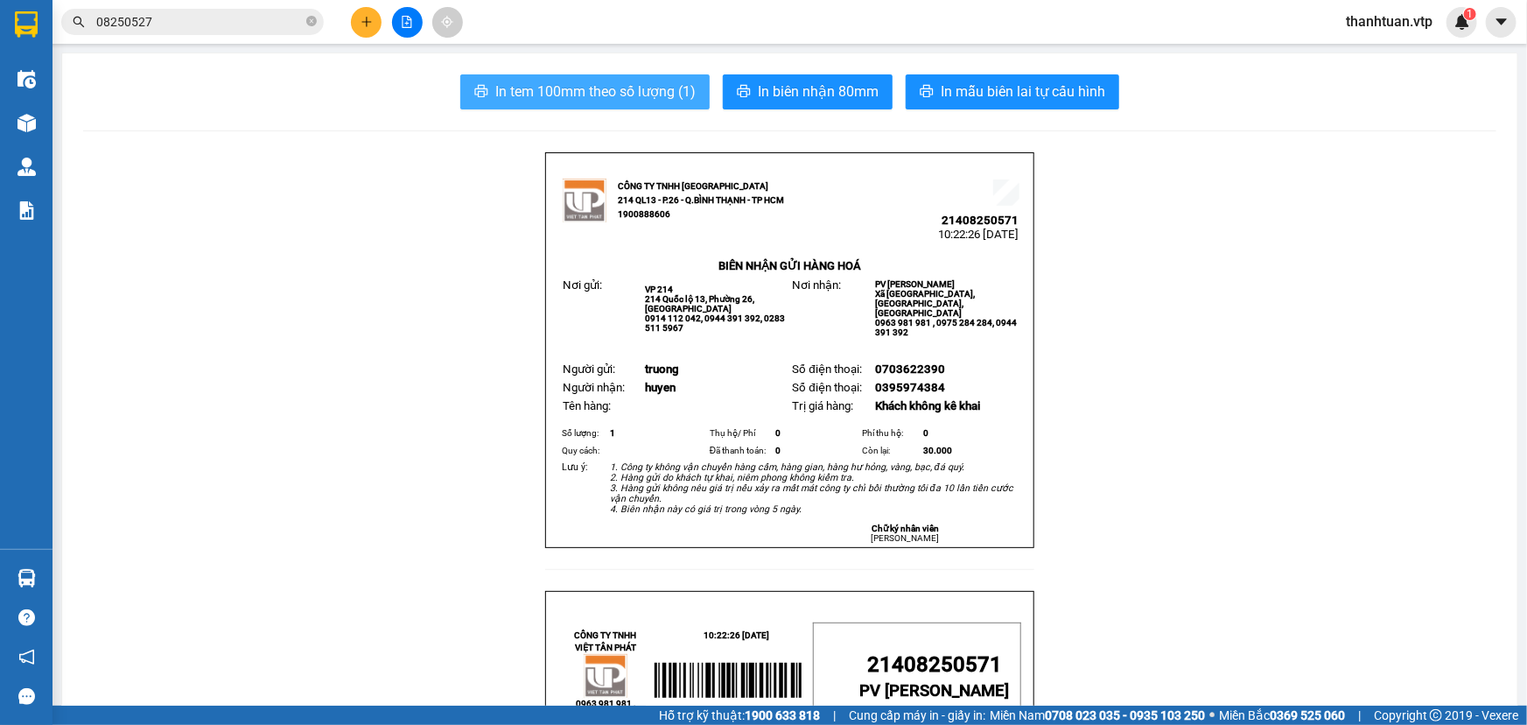
click at [604, 89] on span "In tem 100mm theo số lượng (1)" at bounding box center [595, 92] width 200 height 22
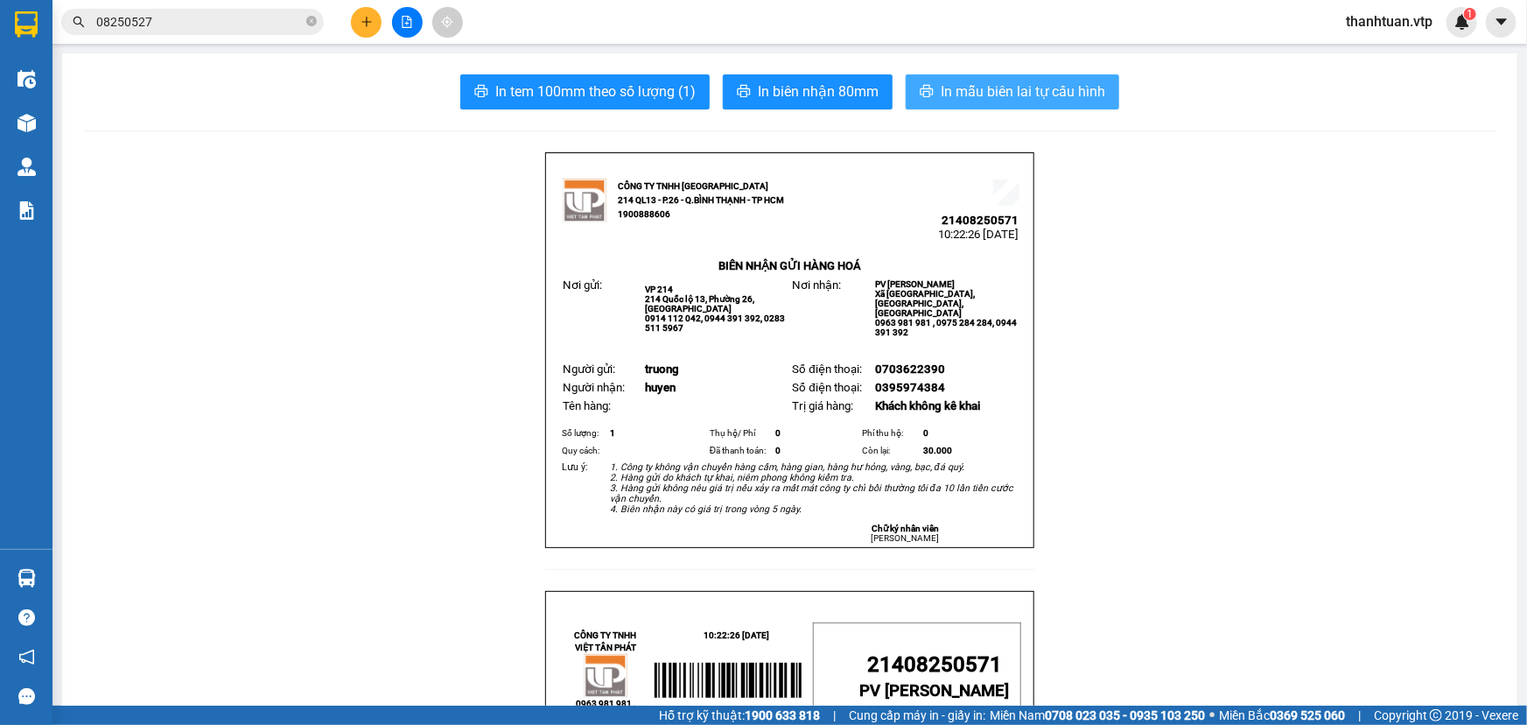
click at [986, 91] on span "In mẫu biên lai tự cấu hình" at bounding box center [1023, 92] width 165 height 22
click at [370, 24] on icon "plus" at bounding box center [367, 22] width 12 height 12
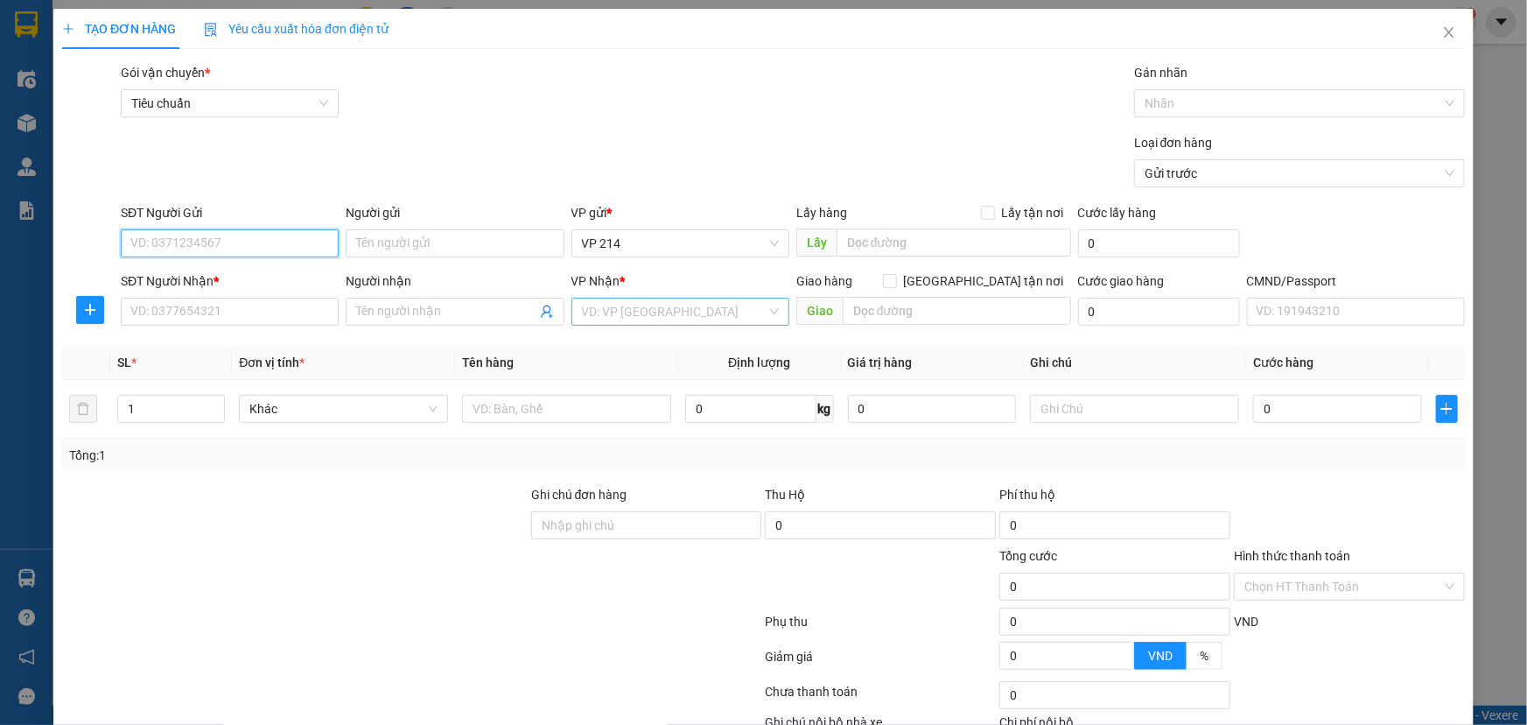
click at [768, 312] on div "VD: VP [GEOGRAPHIC_DATA]" at bounding box center [681, 312] width 218 height 28
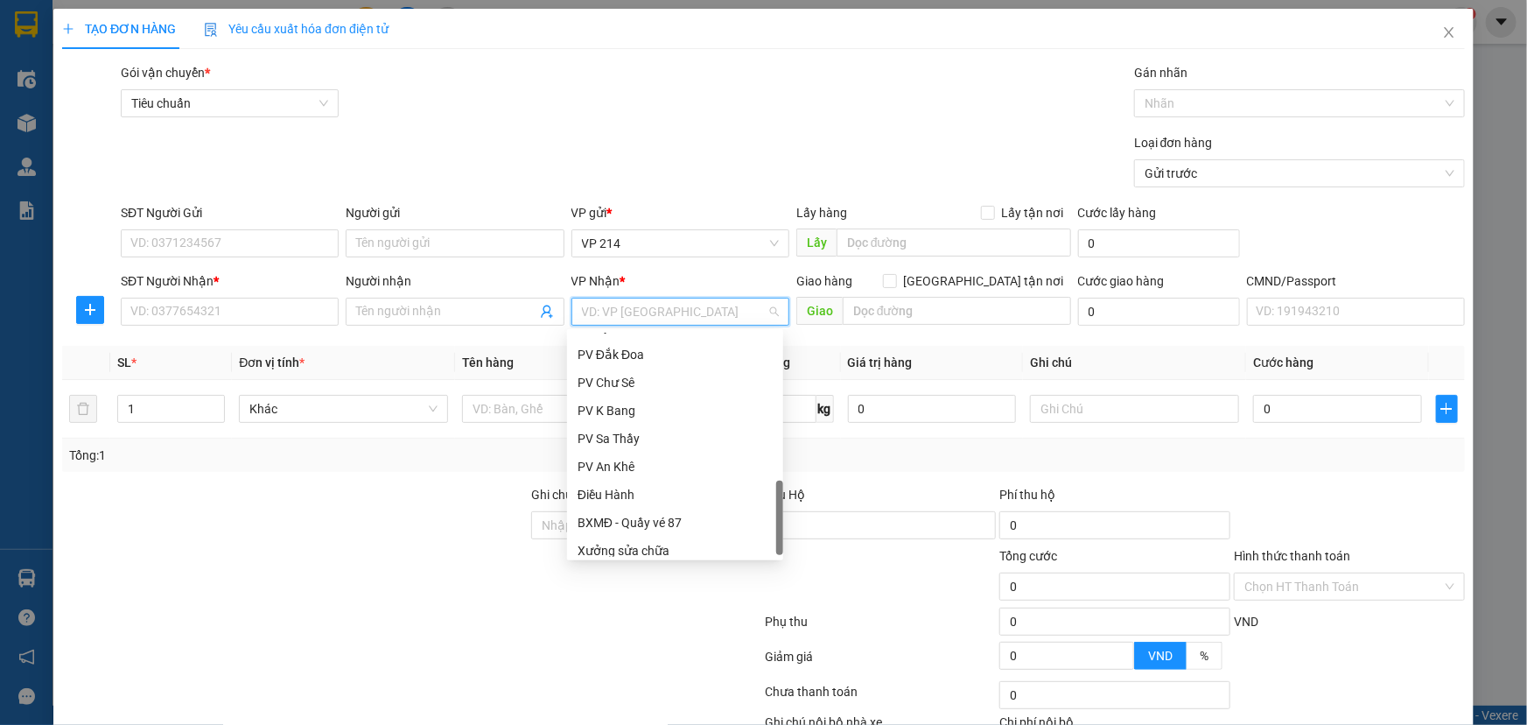
scroll to position [615, 0]
click at [634, 347] on div "PV Đắk Đoa" at bounding box center [675, 347] width 195 height 19
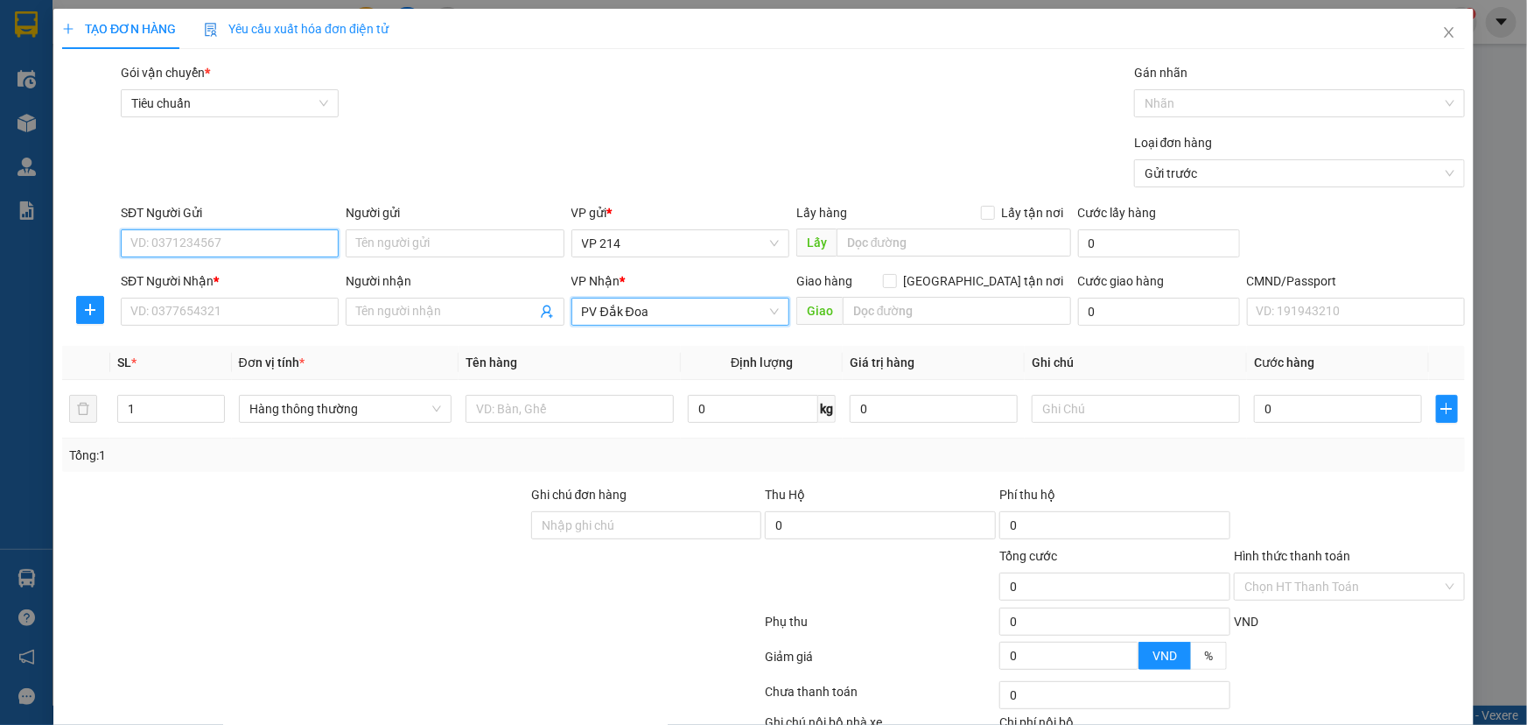
click at [206, 244] on input "SĐT Người Gửi" at bounding box center [230, 243] width 218 height 28
type input "0976236261"
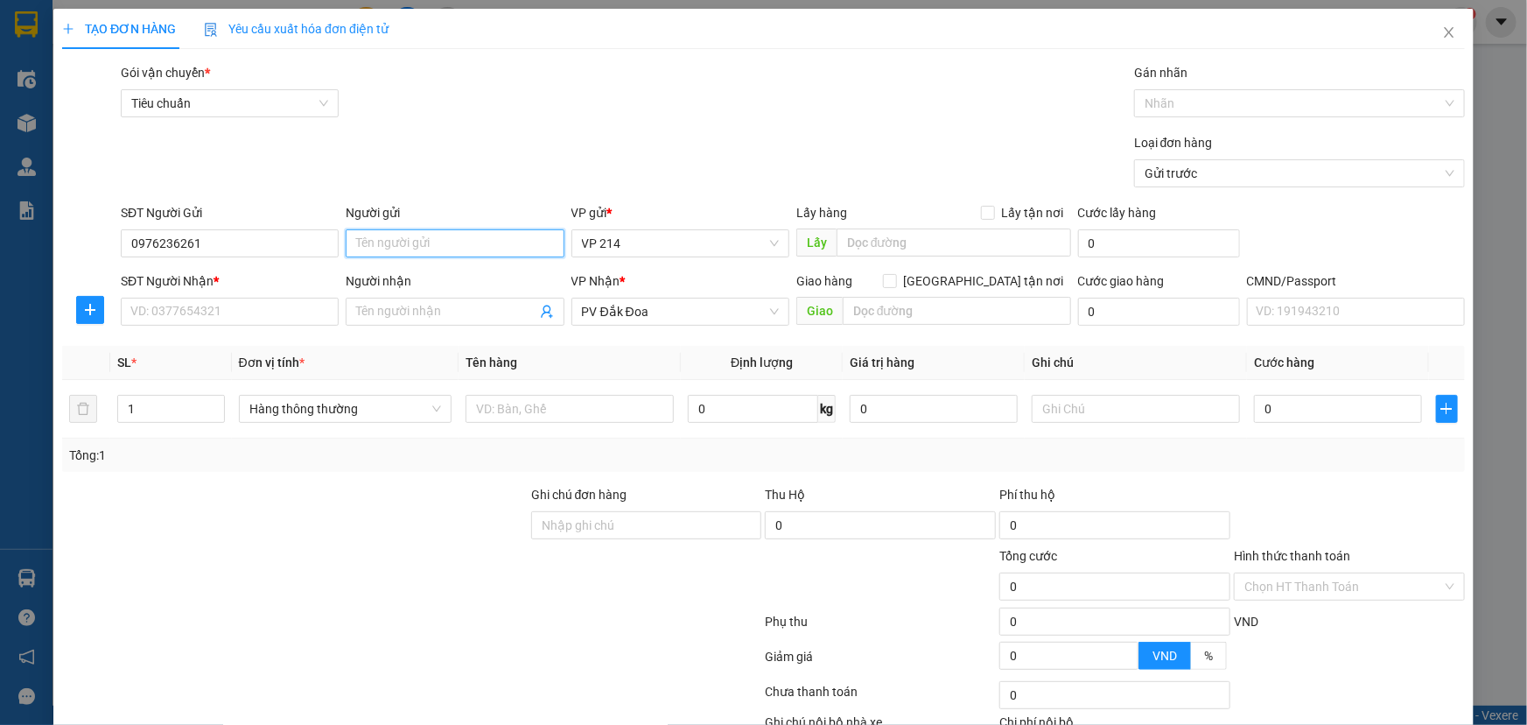
click at [431, 240] on input "Người gửi" at bounding box center [455, 243] width 218 height 28
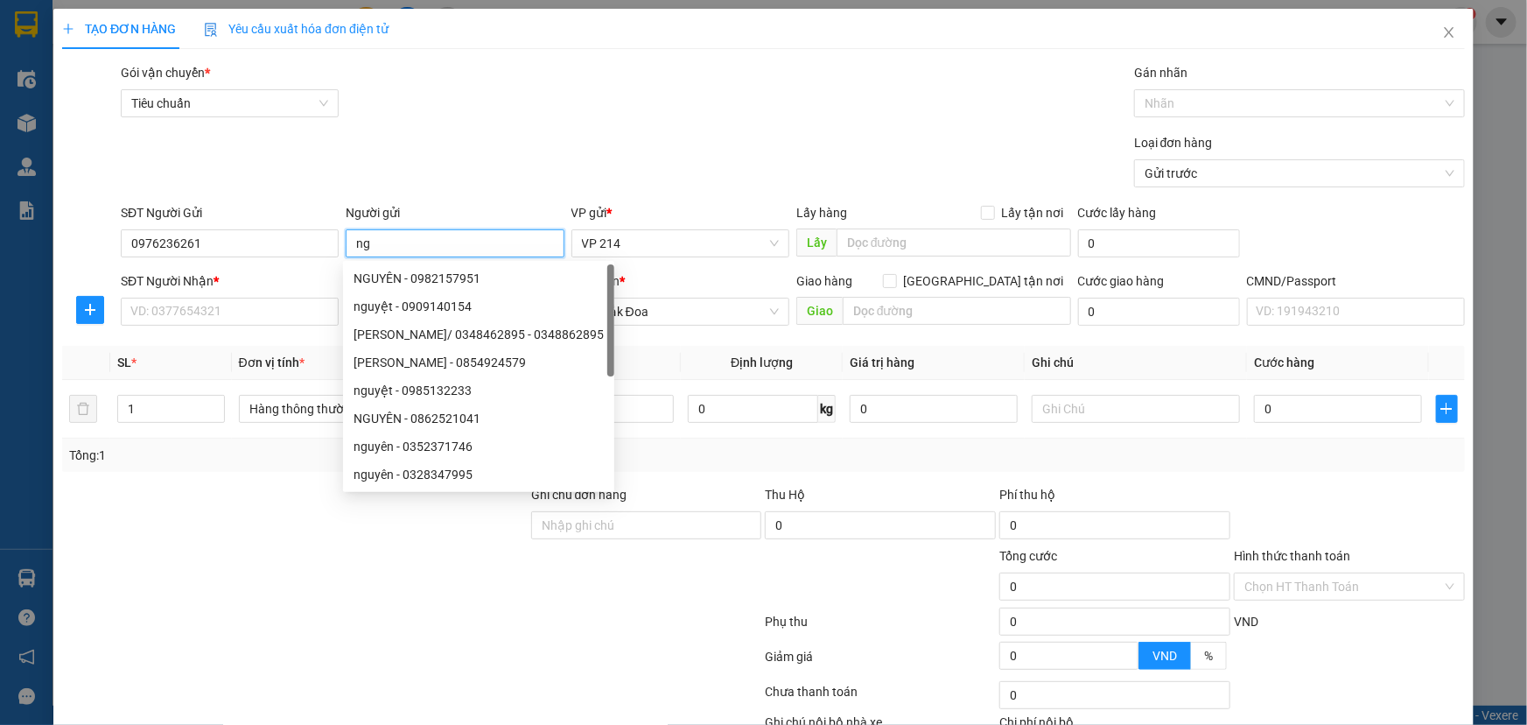
type input "n"
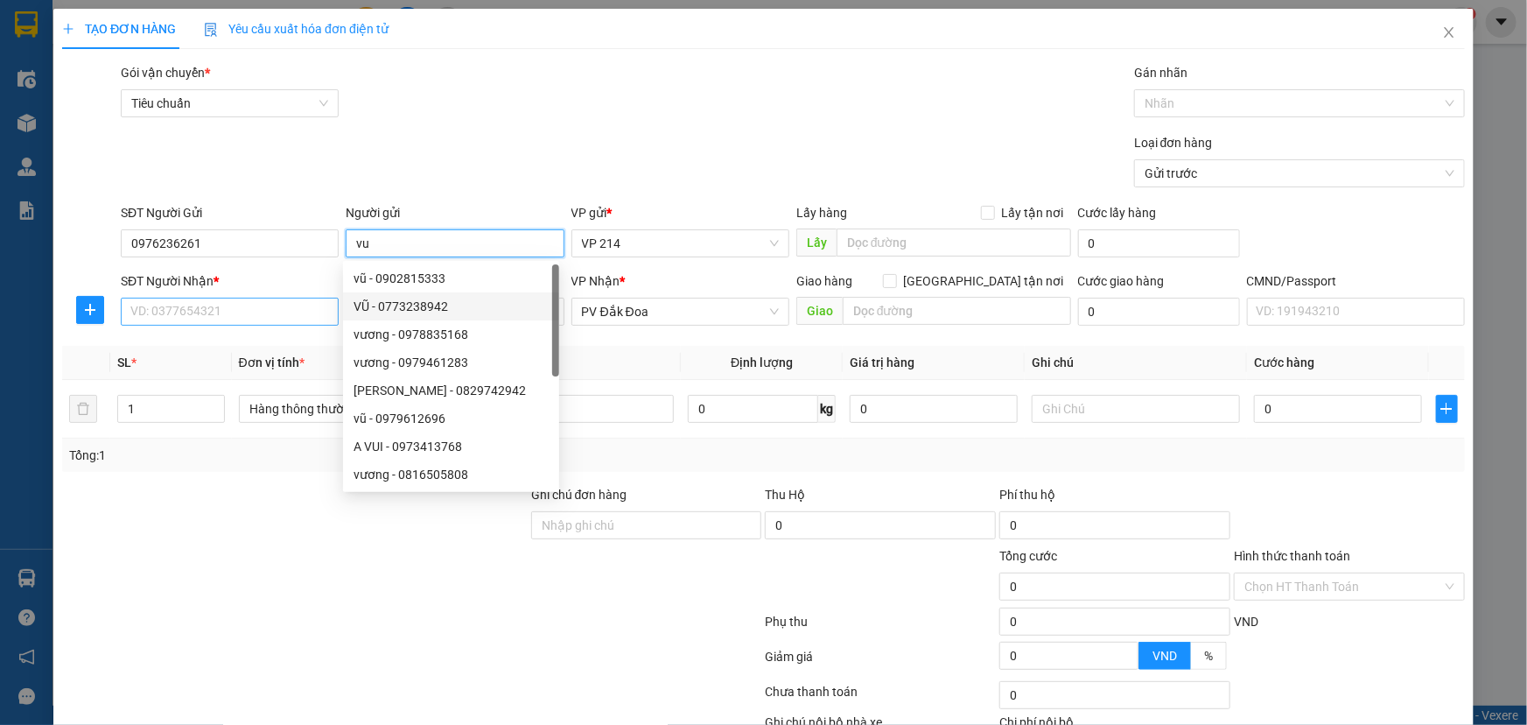
type input "vu"
click at [277, 310] on input "SĐT Người Nhận *" at bounding box center [230, 312] width 218 height 28
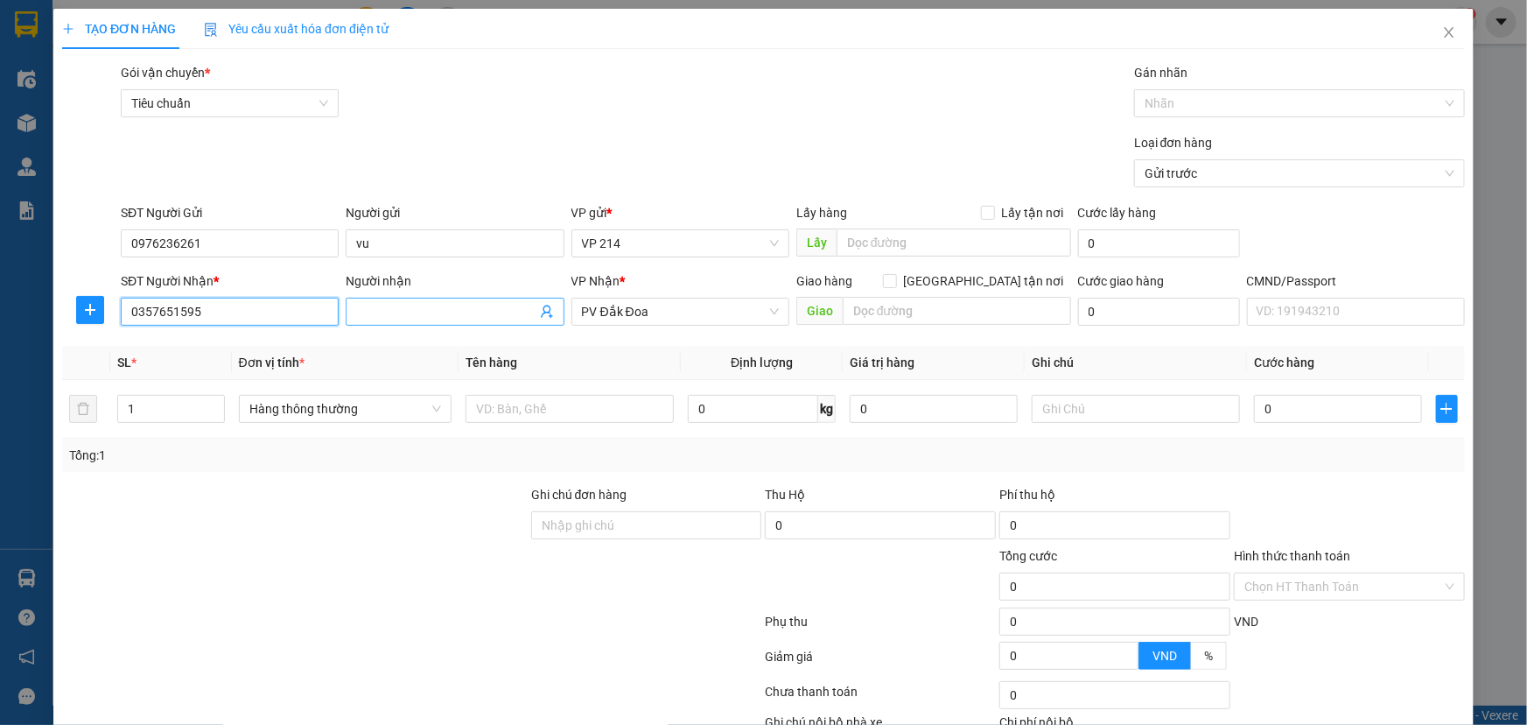
type input "0357651595"
click at [439, 315] on input "Người nhận" at bounding box center [445, 311] width 179 height 19
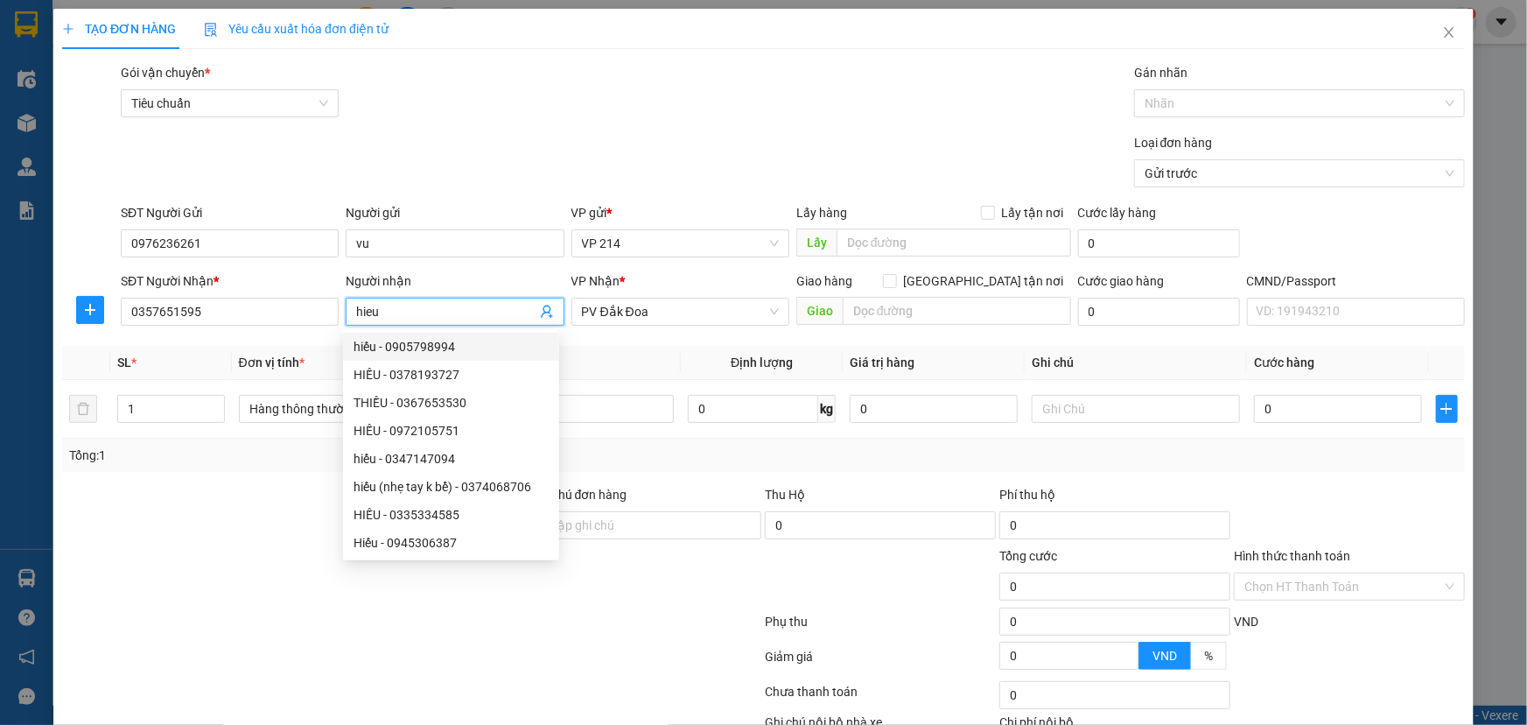
type input "hieu"
click at [667, 344] on div "Transit Pickup Surcharge Ids Transit Deliver Surcharge Ids Transit Deliver Surc…" at bounding box center [763, 435] width 1403 height 745
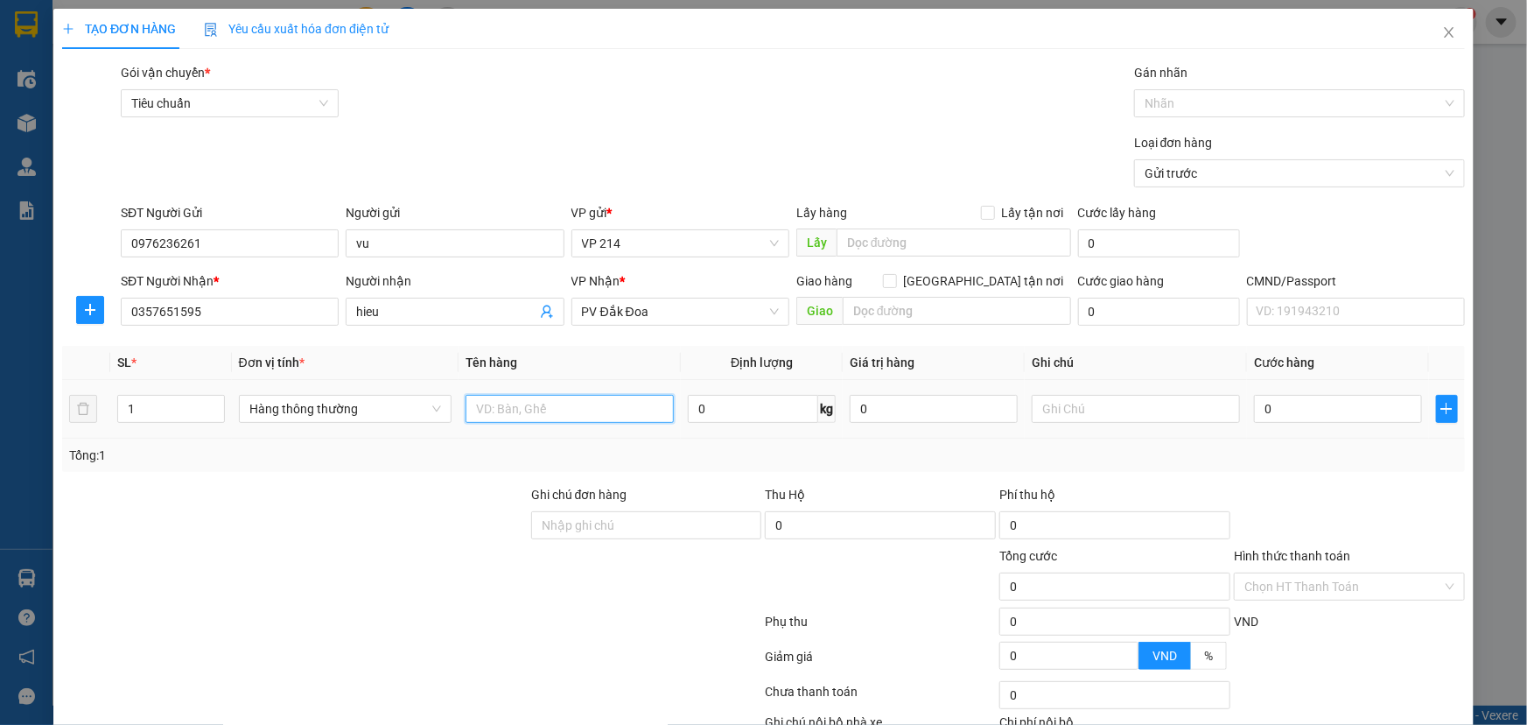
click at [490, 409] on input "text" at bounding box center [570, 409] width 208 height 28
click at [510, 406] on input "xe mau so 81FD4918" at bounding box center [570, 409] width 208 height 28
type input "xe may so 81FD4918"
click at [888, 458] on div "Tổng: 1" at bounding box center [763, 455] width 1389 height 19
click at [1277, 408] on input "0" at bounding box center [1338, 409] width 168 height 28
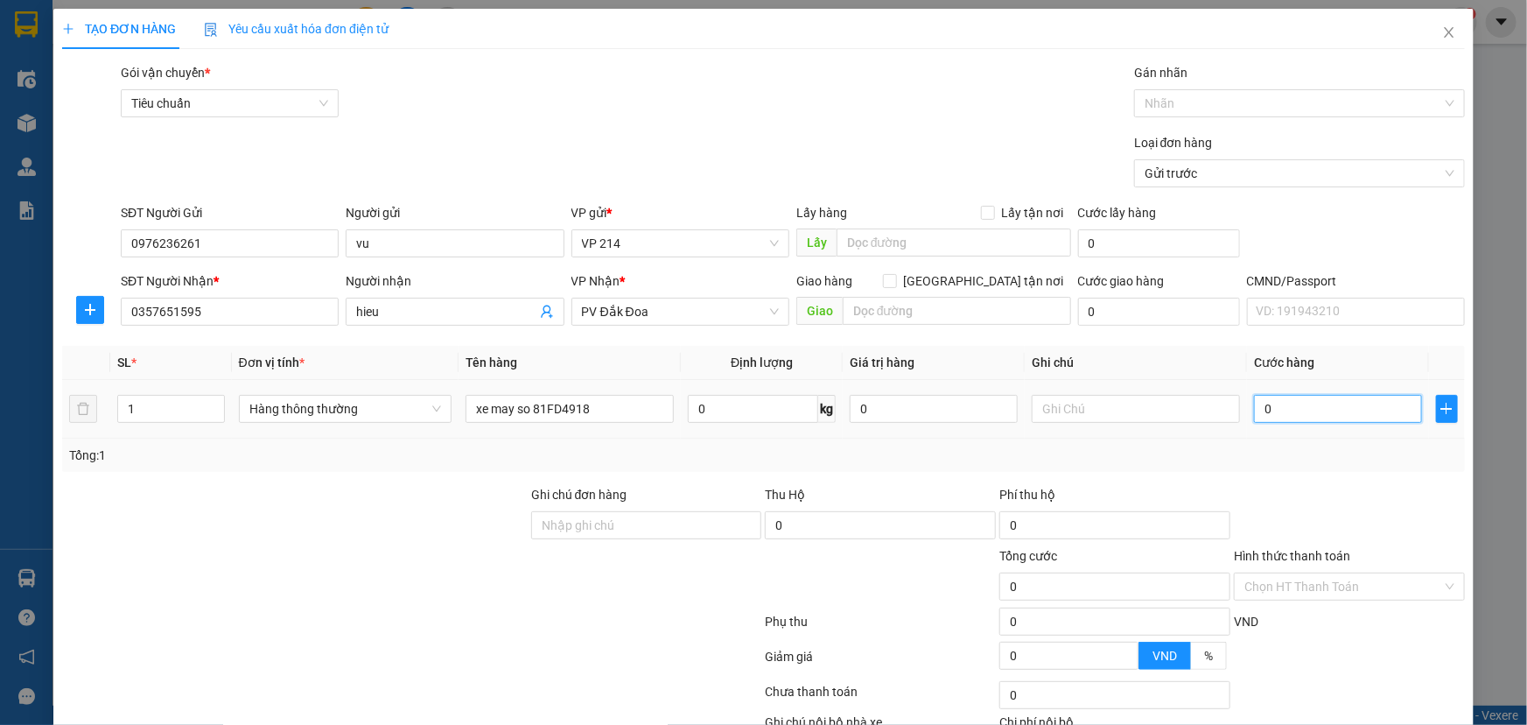
type input "4"
type input "40"
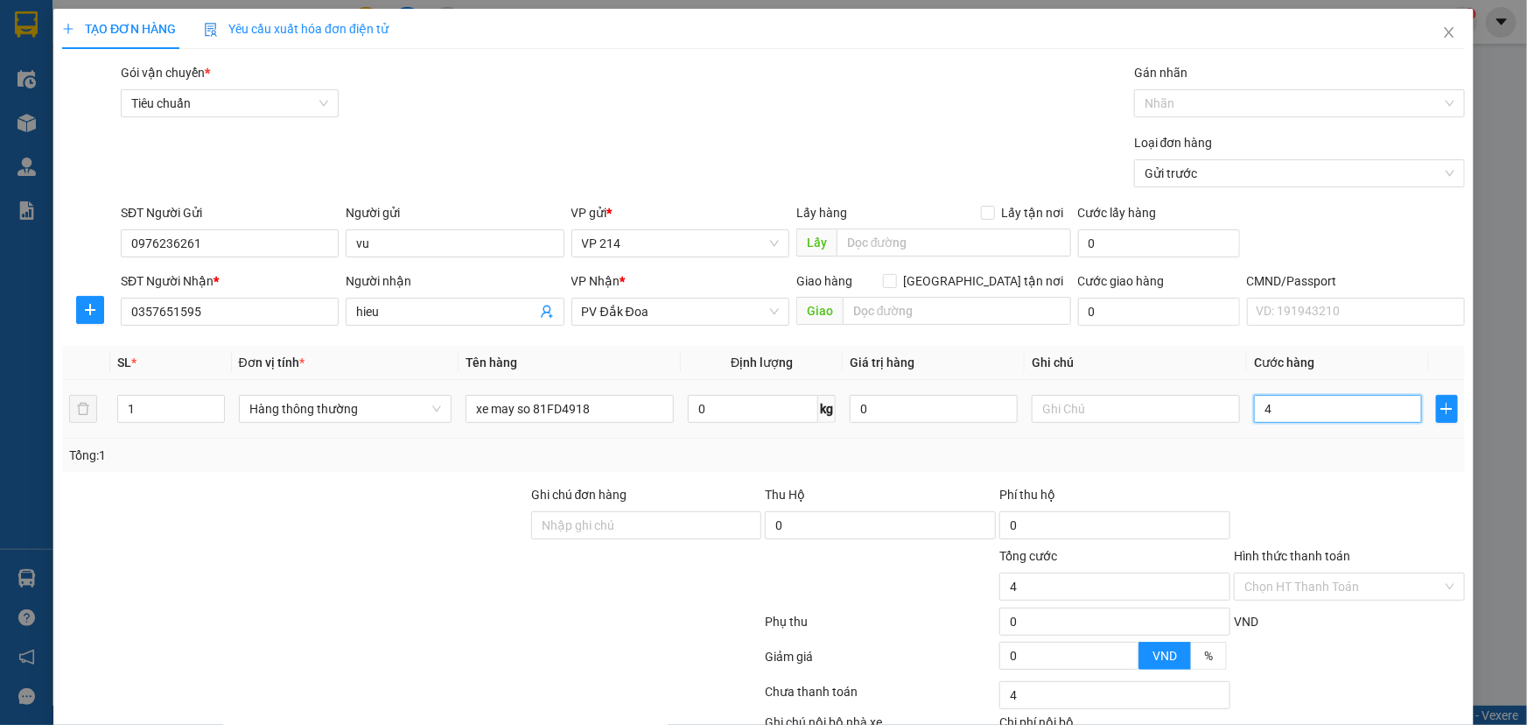
type input "40"
type input "400"
type input "4.000"
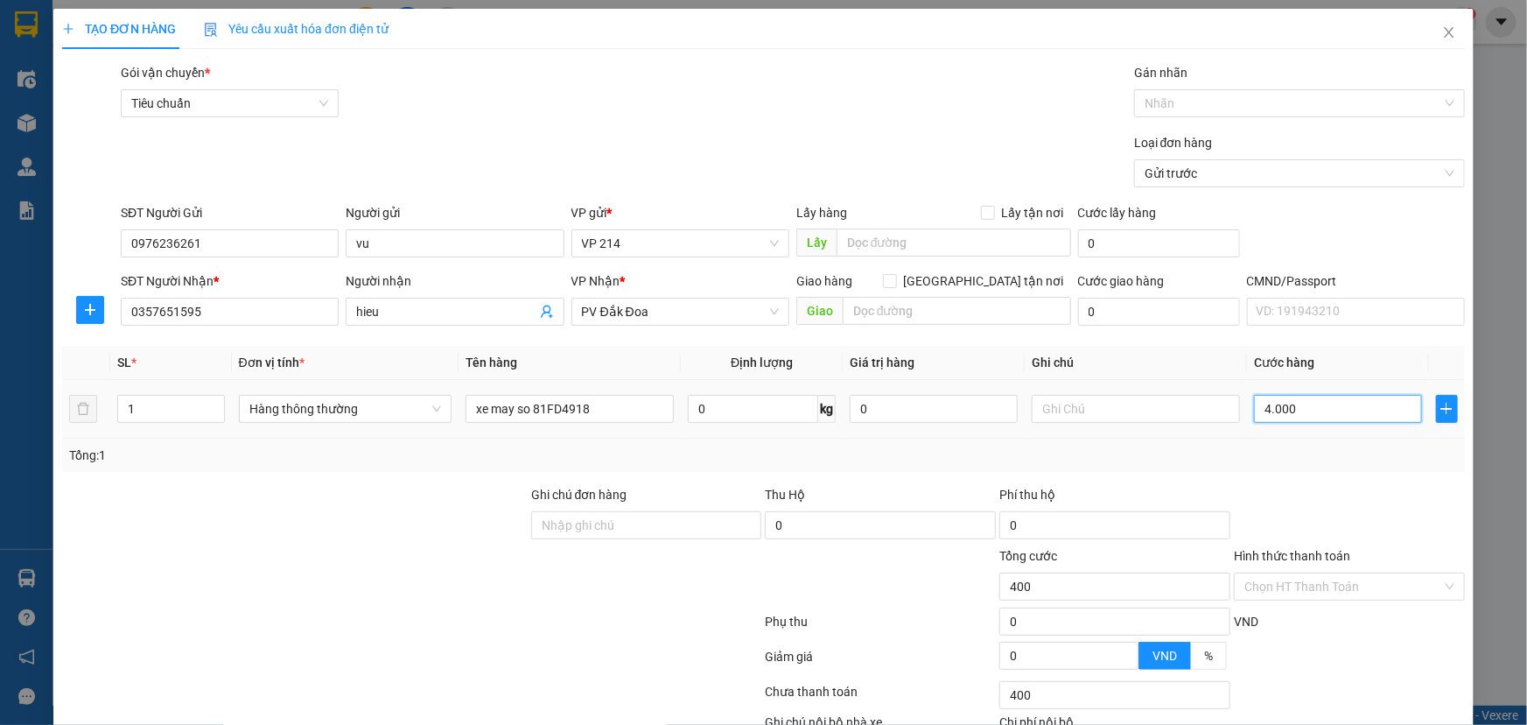
type input "4.000"
type input "40.000"
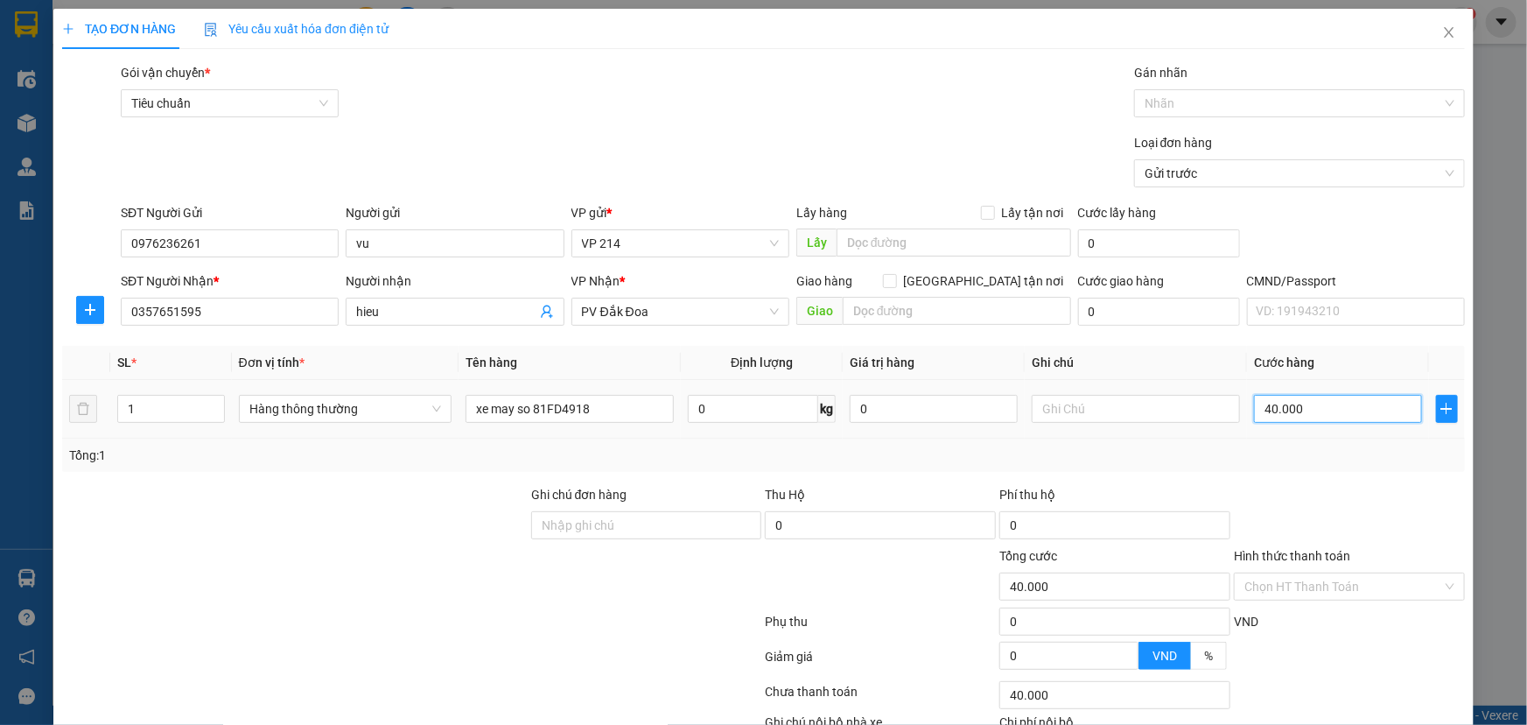
type input "400.000"
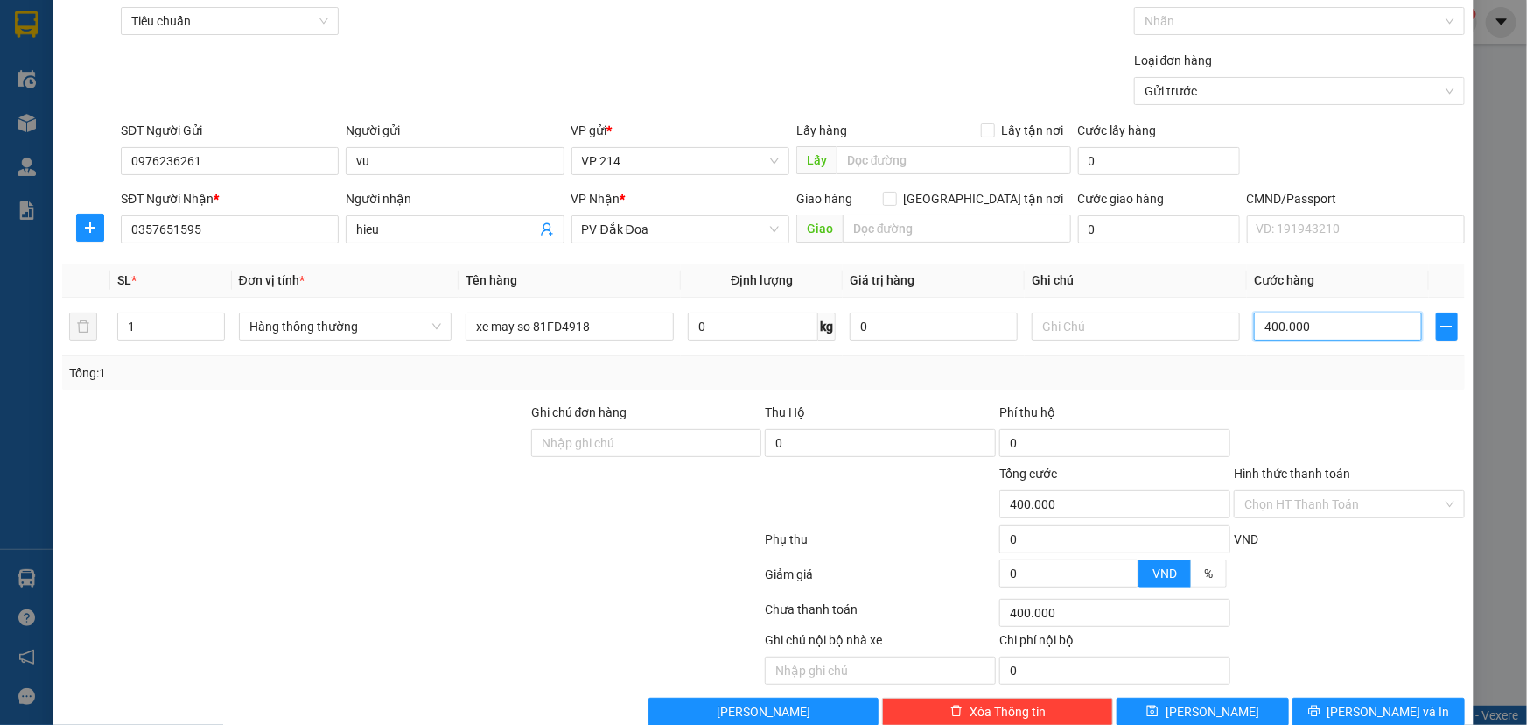
scroll to position [116, 0]
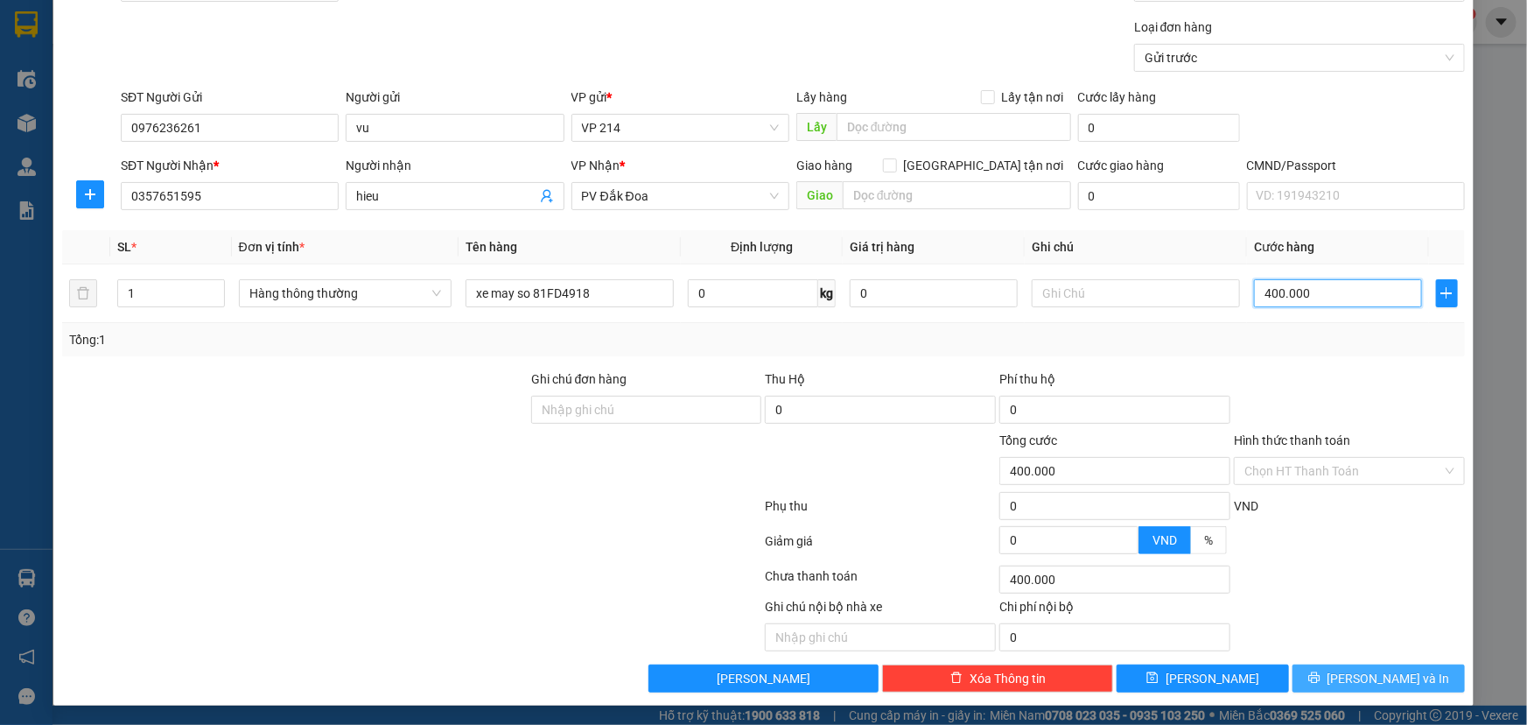
type input "400.000"
click at [1362, 674] on span "[PERSON_NAME] và In" at bounding box center [1389, 678] width 123 height 19
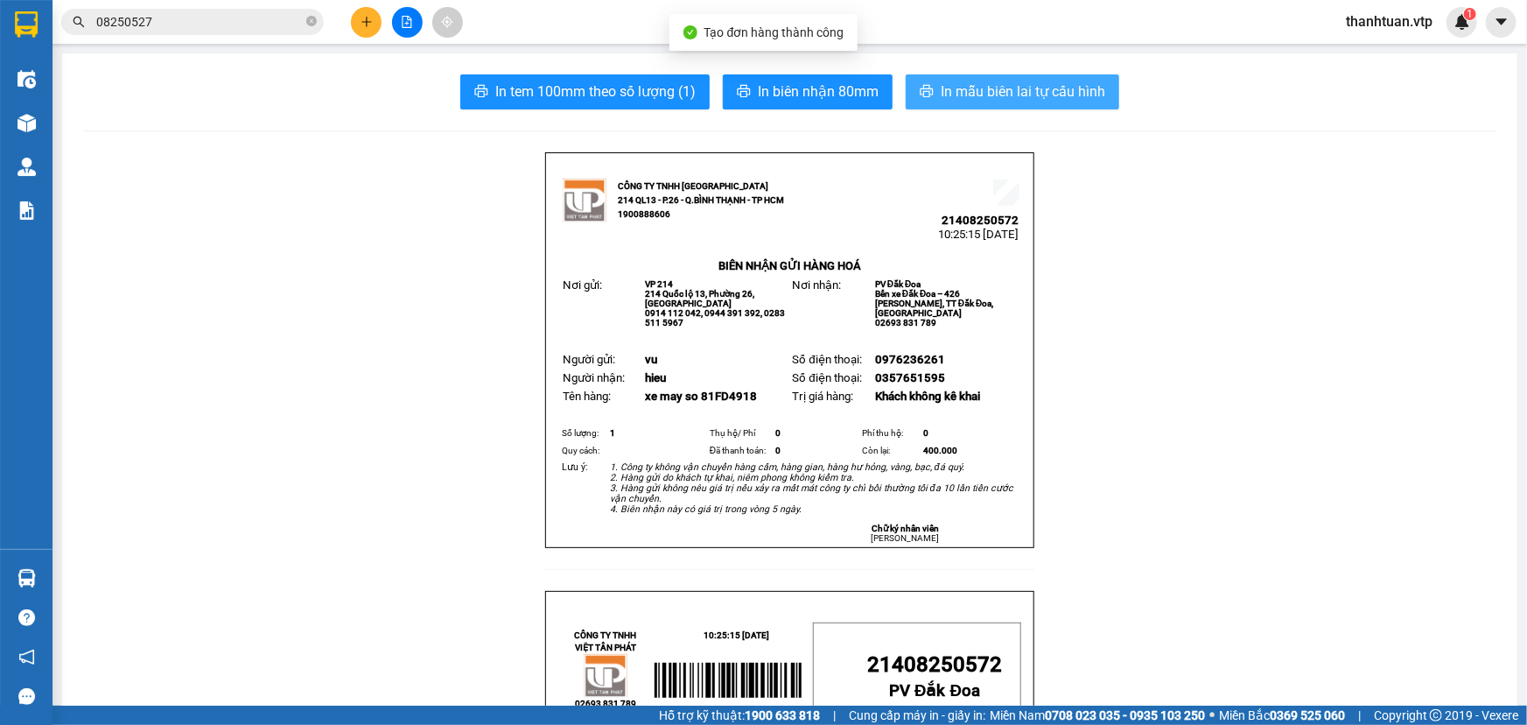
click at [1043, 95] on span "In mẫu biên lai tự cấu hình" at bounding box center [1023, 92] width 165 height 22
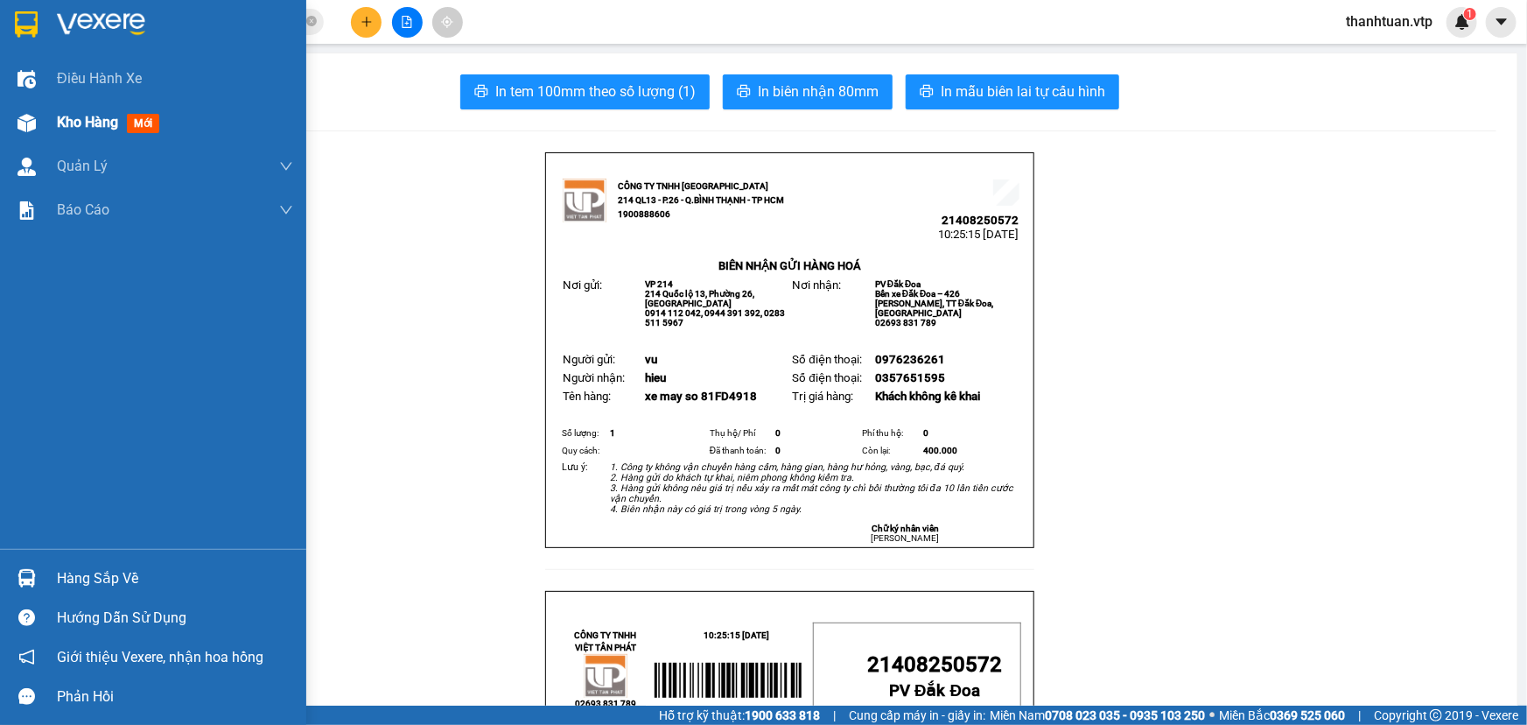
click at [68, 120] on span "Kho hàng" at bounding box center [87, 122] width 61 height 17
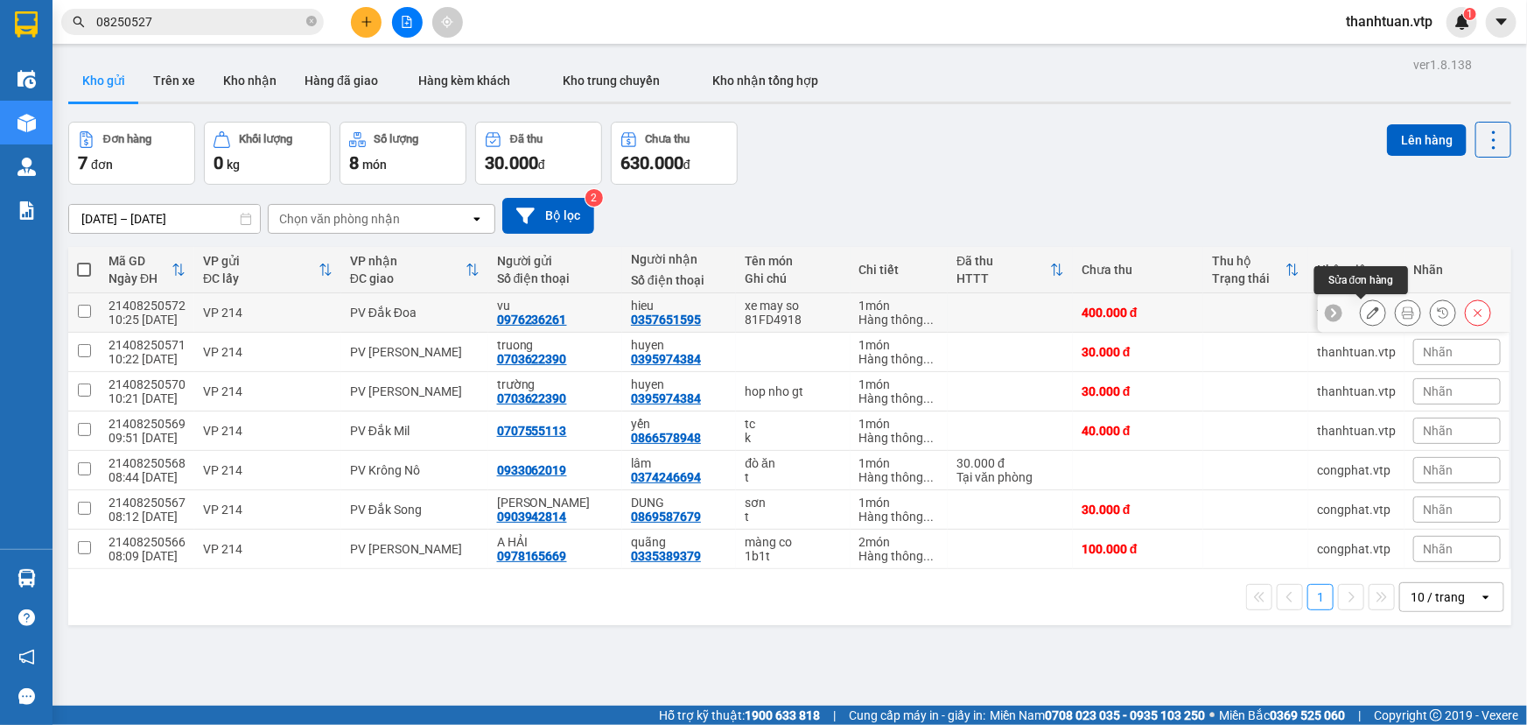
click at [1367, 312] on icon at bounding box center [1373, 312] width 12 height 12
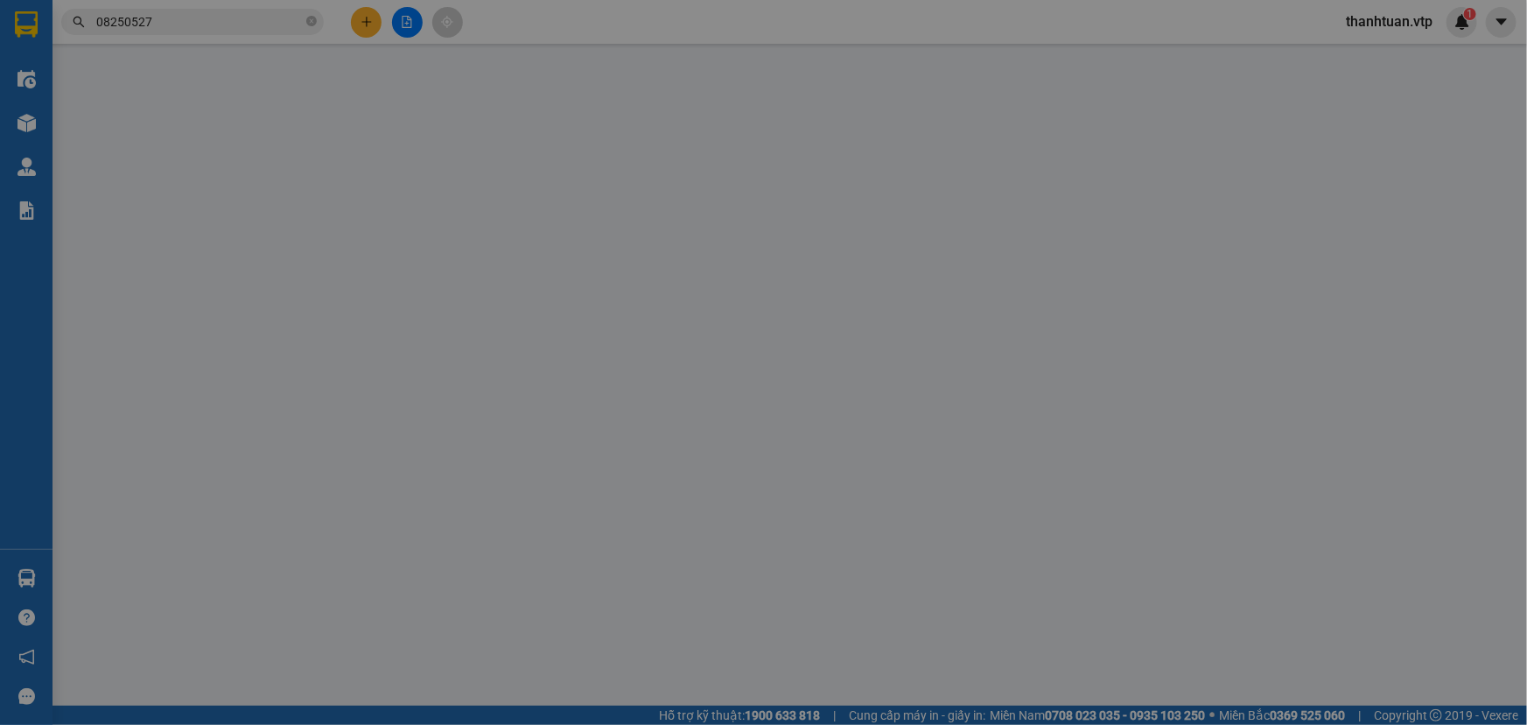
type input "0976236261"
type input "vu"
type input "0357651595"
type input "hieu"
type input "400.000"
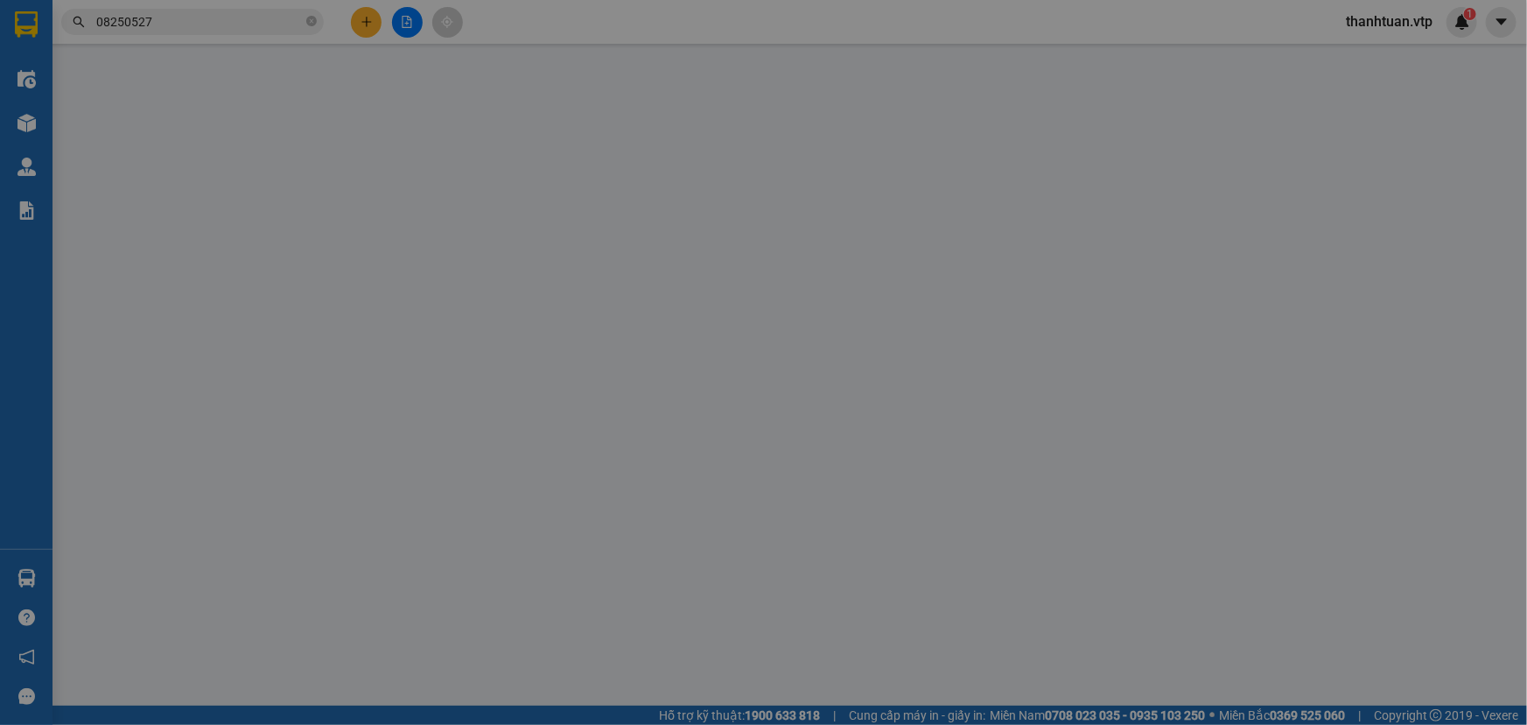
type input "400.000"
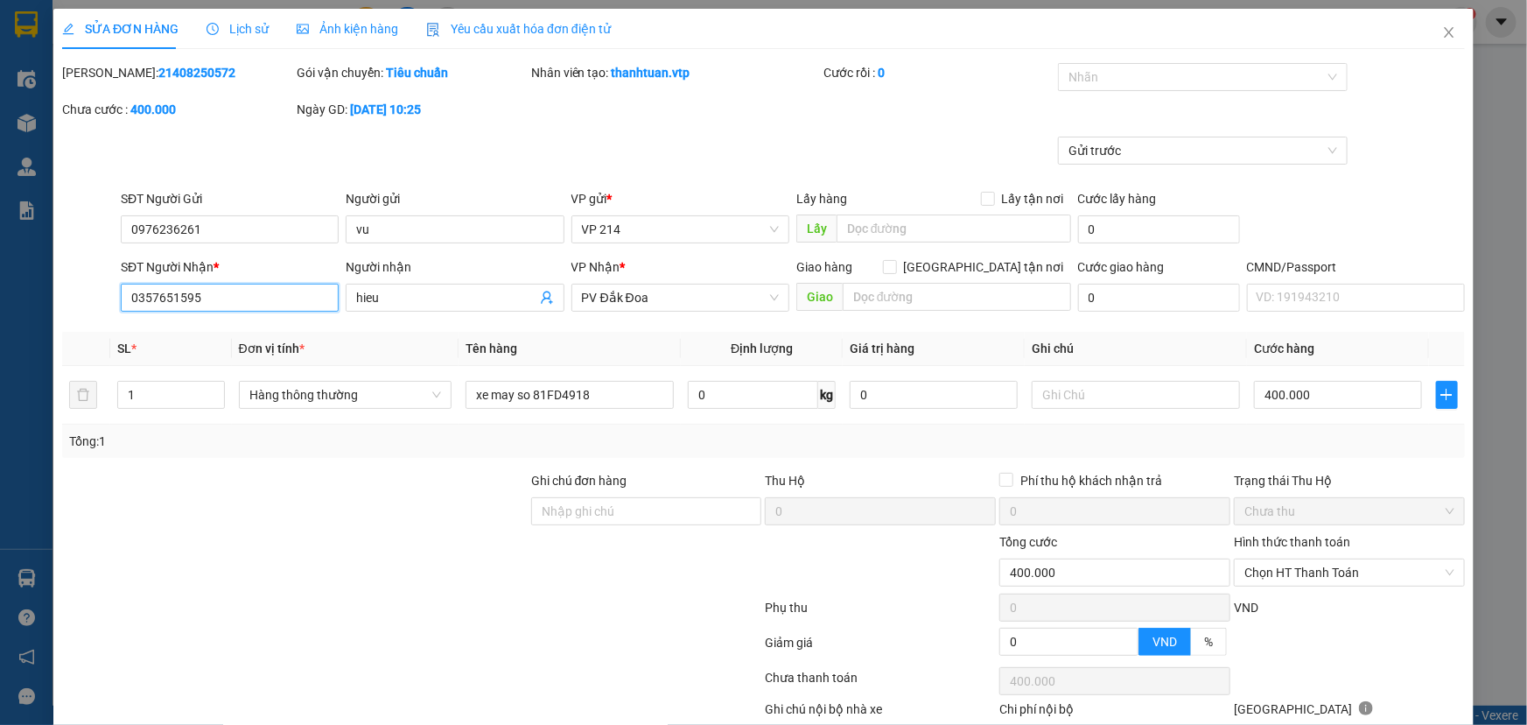
drag, startPoint x: 235, startPoint y: 304, endPoint x: 54, endPoint y: 311, distance: 181.3
click at [0, 313] on div "SỬA ĐƠN HÀNG Lịch sử Ảnh kiện hàng Yêu cầu xuất hóa đơn điện tử Total Paid Fee …" at bounding box center [763, 362] width 1527 height 725
click at [208, 220] on input "0976236261" at bounding box center [230, 229] width 218 height 28
drag, startPoint x: 208, startPoint y: 221, endPoint x: 2, endPoint y: 227, distance: 206.6
click at [11, 224] on div "SỬA ĐƠN HÀNG Lịch sử Ảnh kiện hàng Yêu cầu xuất hóa đơn điện tử Total Paid Fee …" at bounding box center [763, 362] width 1527 height 725
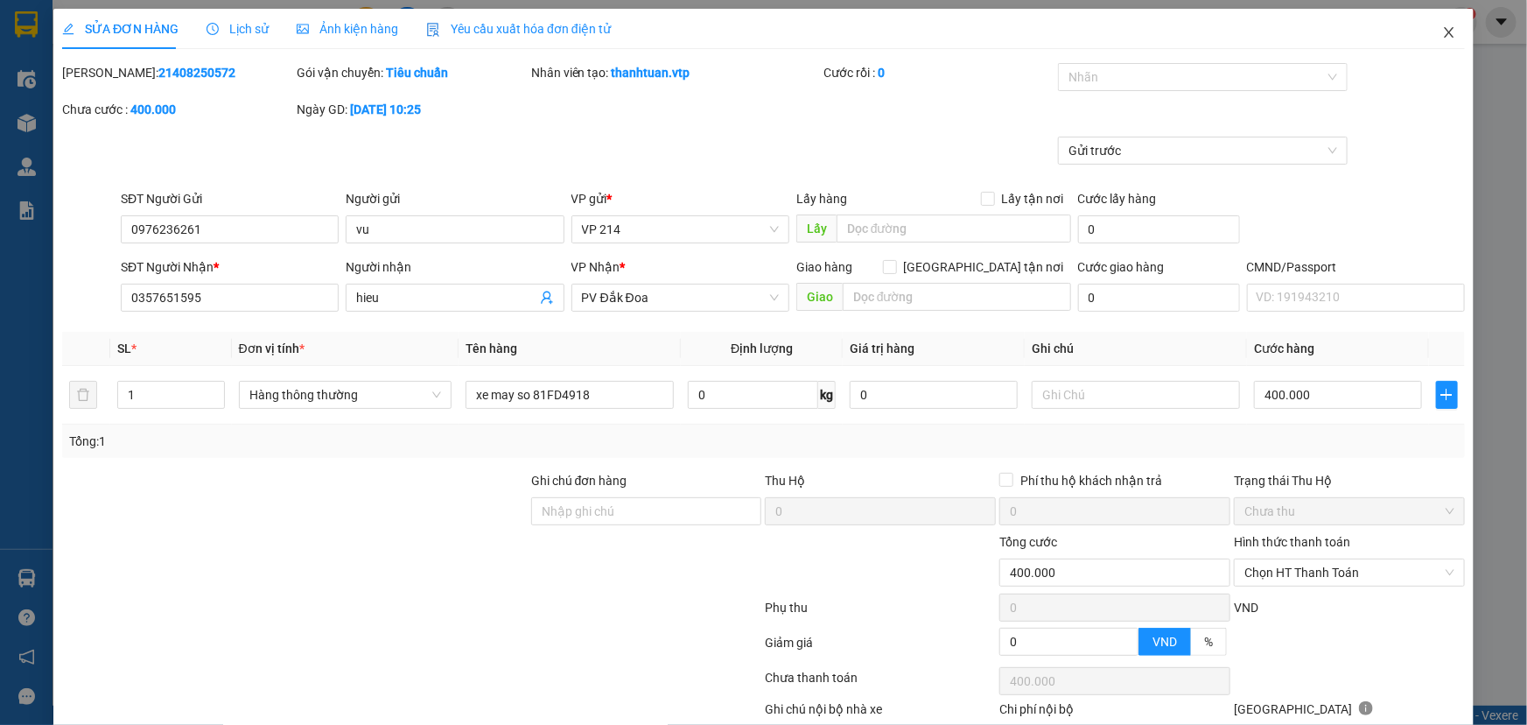
click at [1443, 36] on icon "close" at bounding box center [1450, 32] width 14 height 14
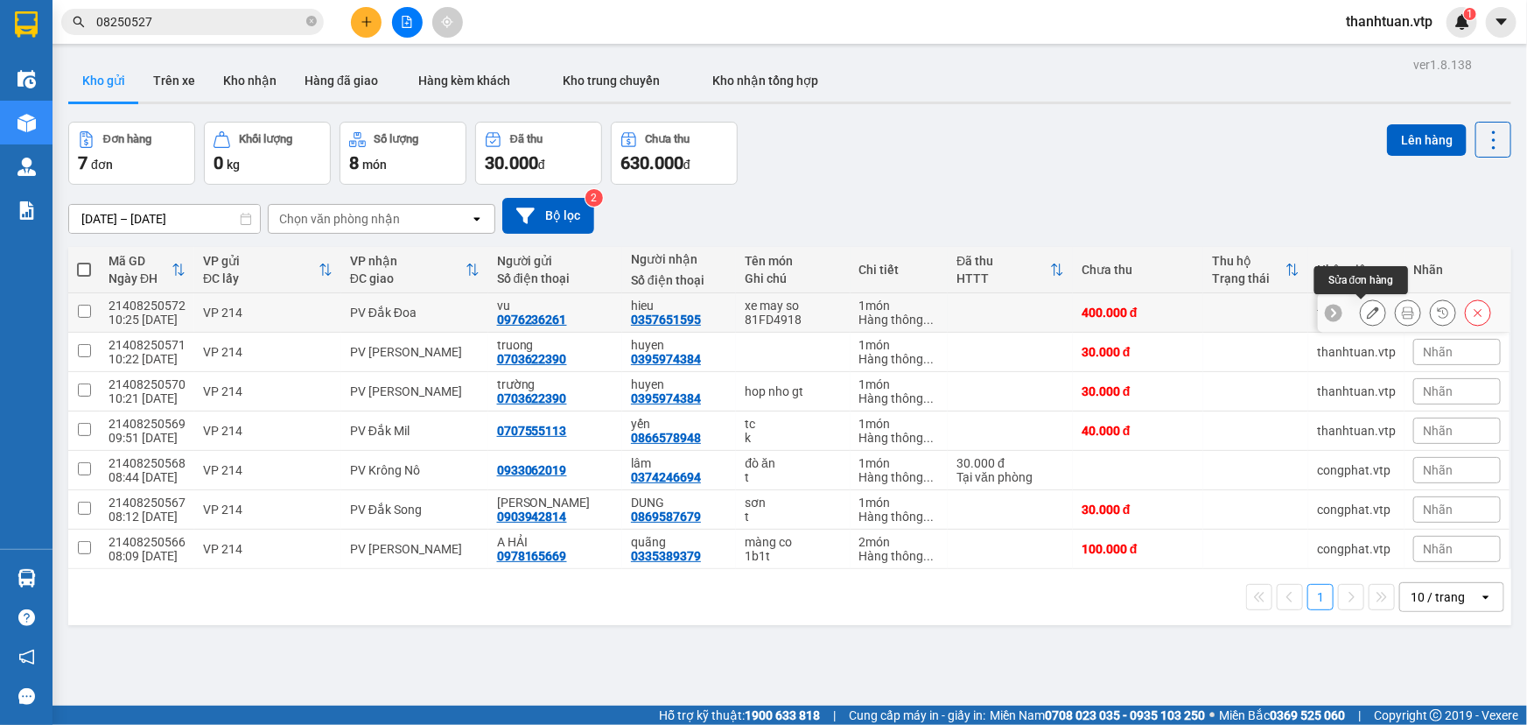
click at [1367, 311] on icon at bounding box center [1373, 312] width 12 height 12
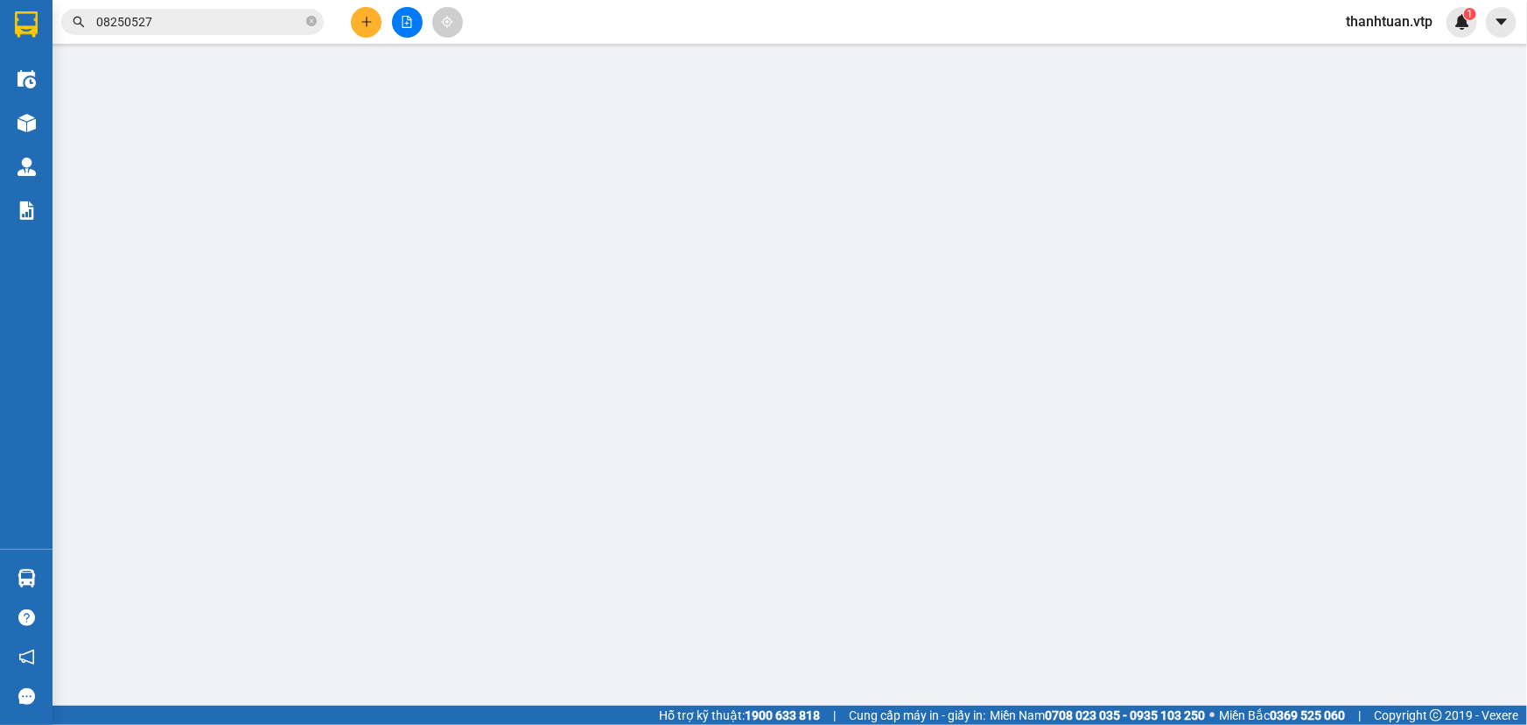
type input "0976236261"
type input "vu"
type input "0357651595"
type input "hieu"
type input "400.000"
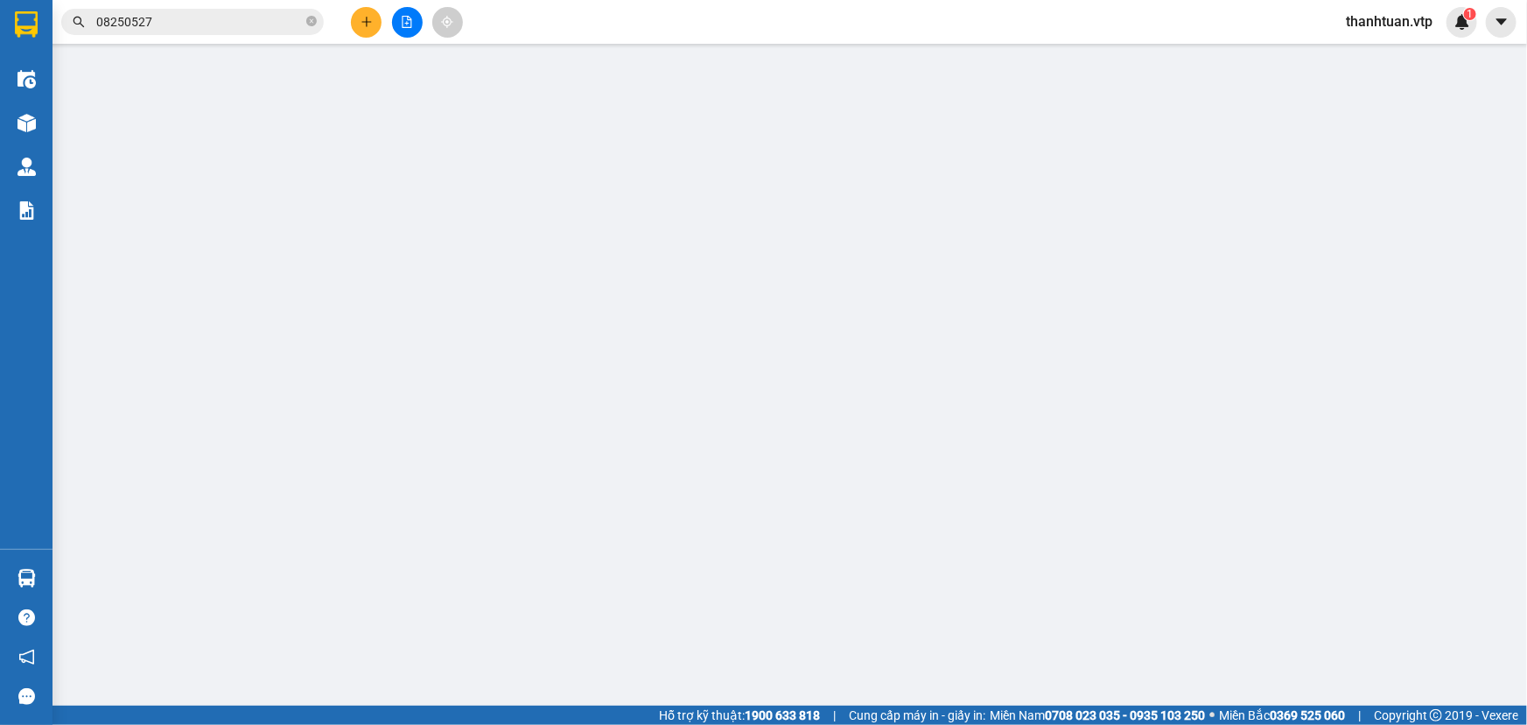
type input "400.000"
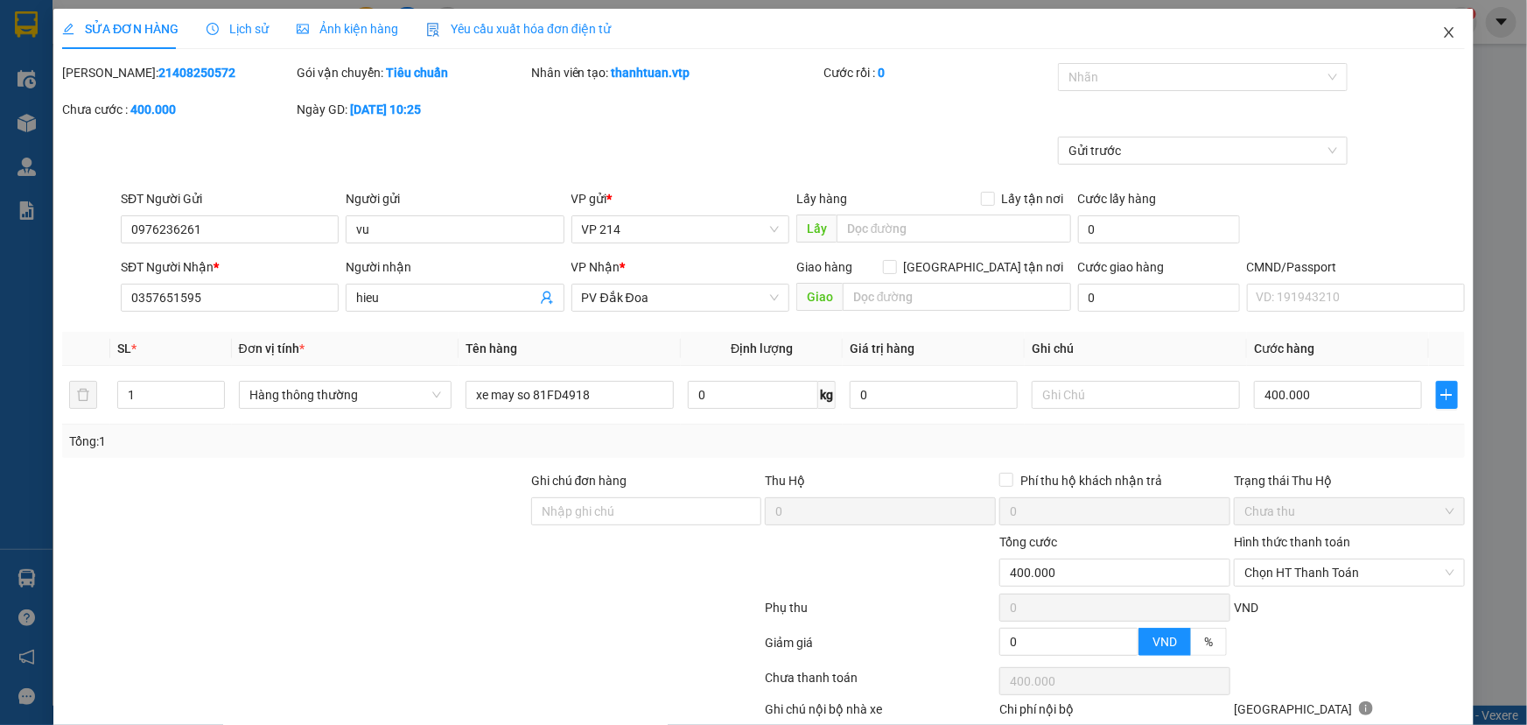
click at [1443, 29] on icon "close" at bounding box center [1450, 32] width 14 height 14
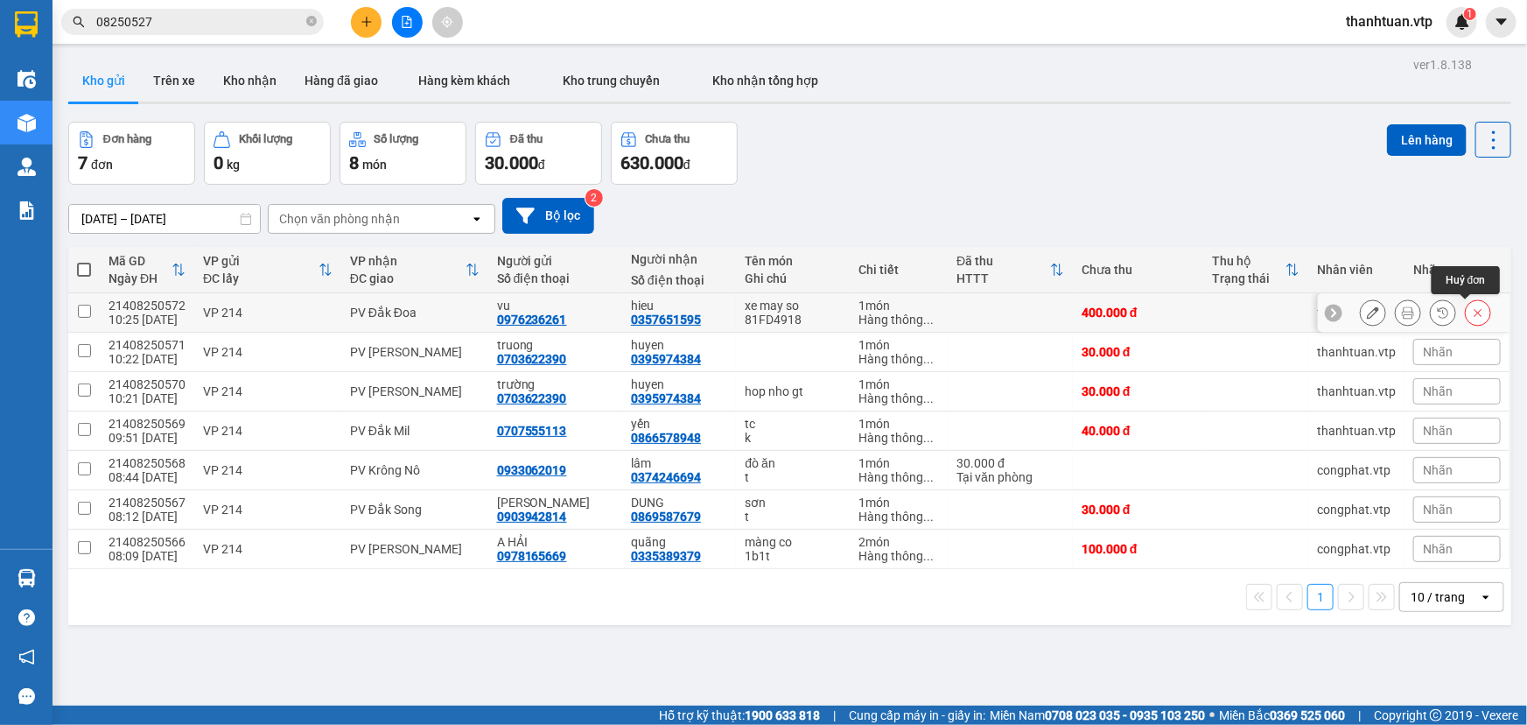
click at [1472, 317] on icon at bounding box center [1478, 312] width 12 height 12
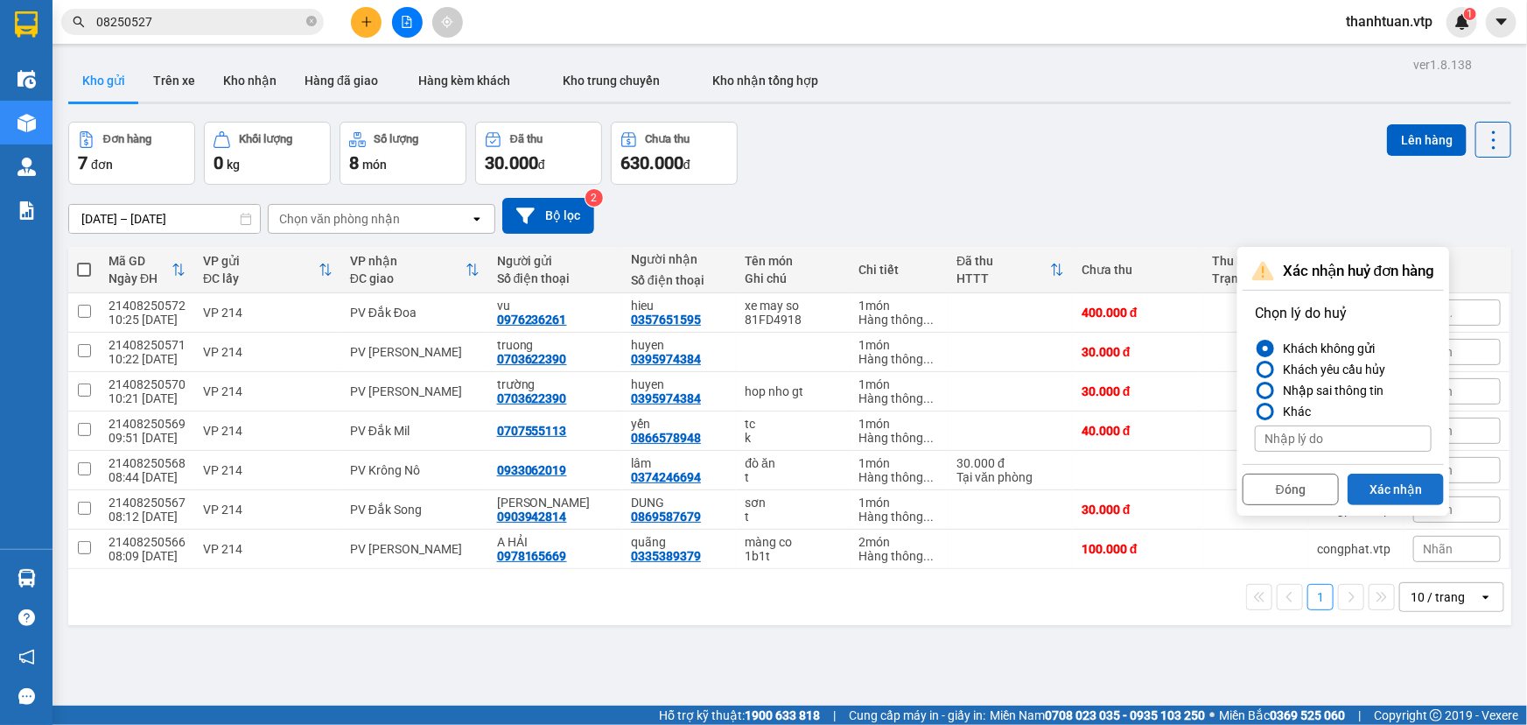
drag, startPoint x: 1400, startPoint y: 484, endPoint x: 1233, endPoint y: 432, distance: 174.4
click at [1400, 487] on button "Xác nhận" at bounding box center [1396, 490] width 96 height 32
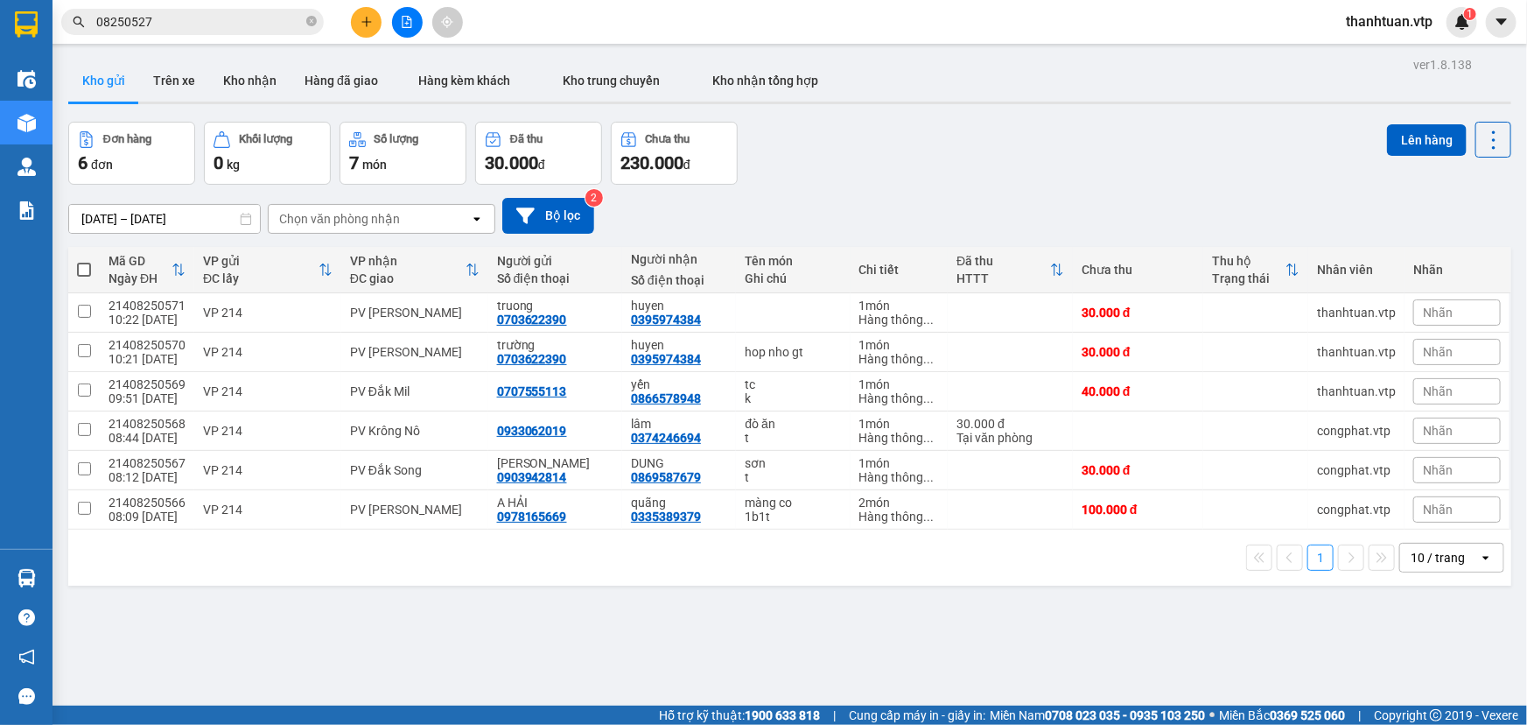
click at [362, 20] on icon "plus" at bounding box center [367, 22] width 12 height 12
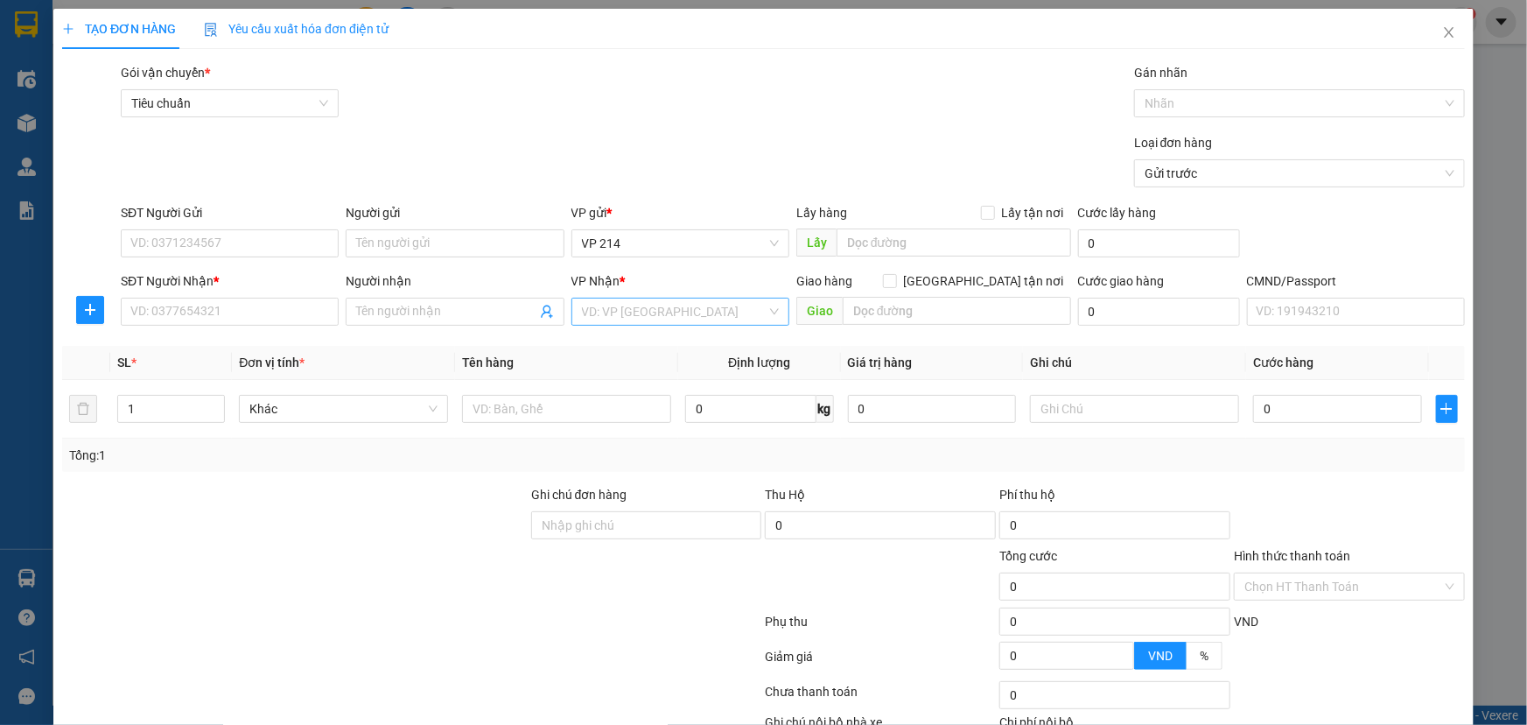
click at [584, 318] on input "search" at bounding box center [674, 311] width 185 height 26
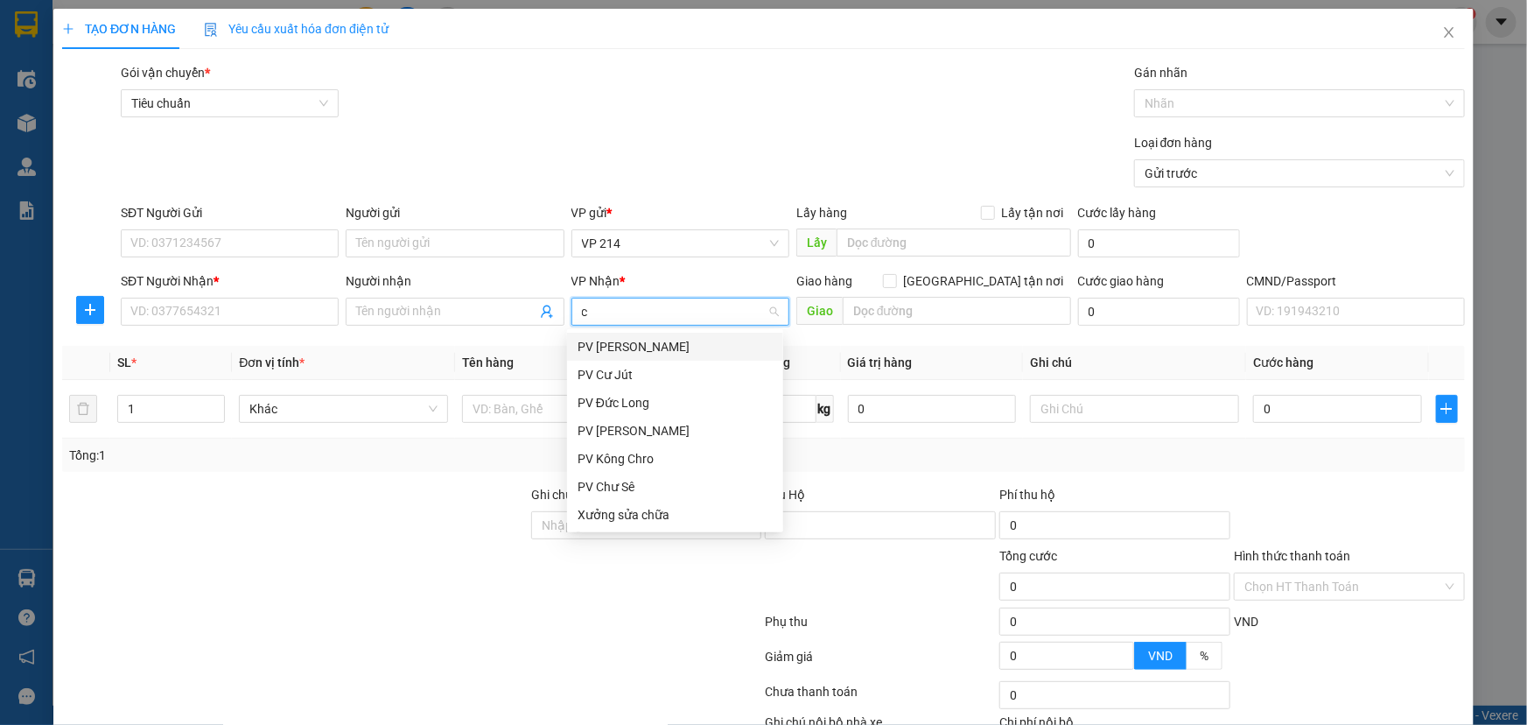
type input "cj"
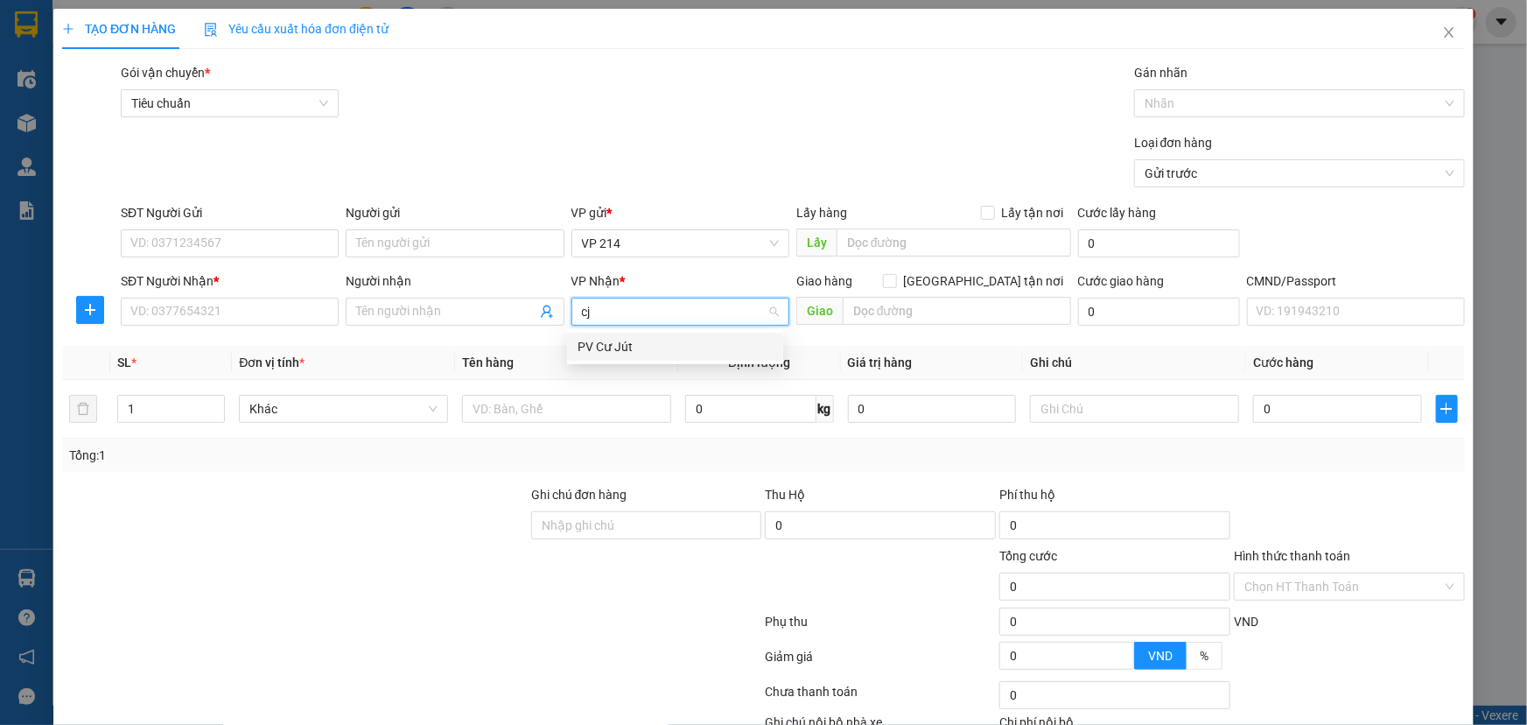
click at [604, 348] on div "PV Cư Jút" at bounding box center [675, 346] width 195 height 19
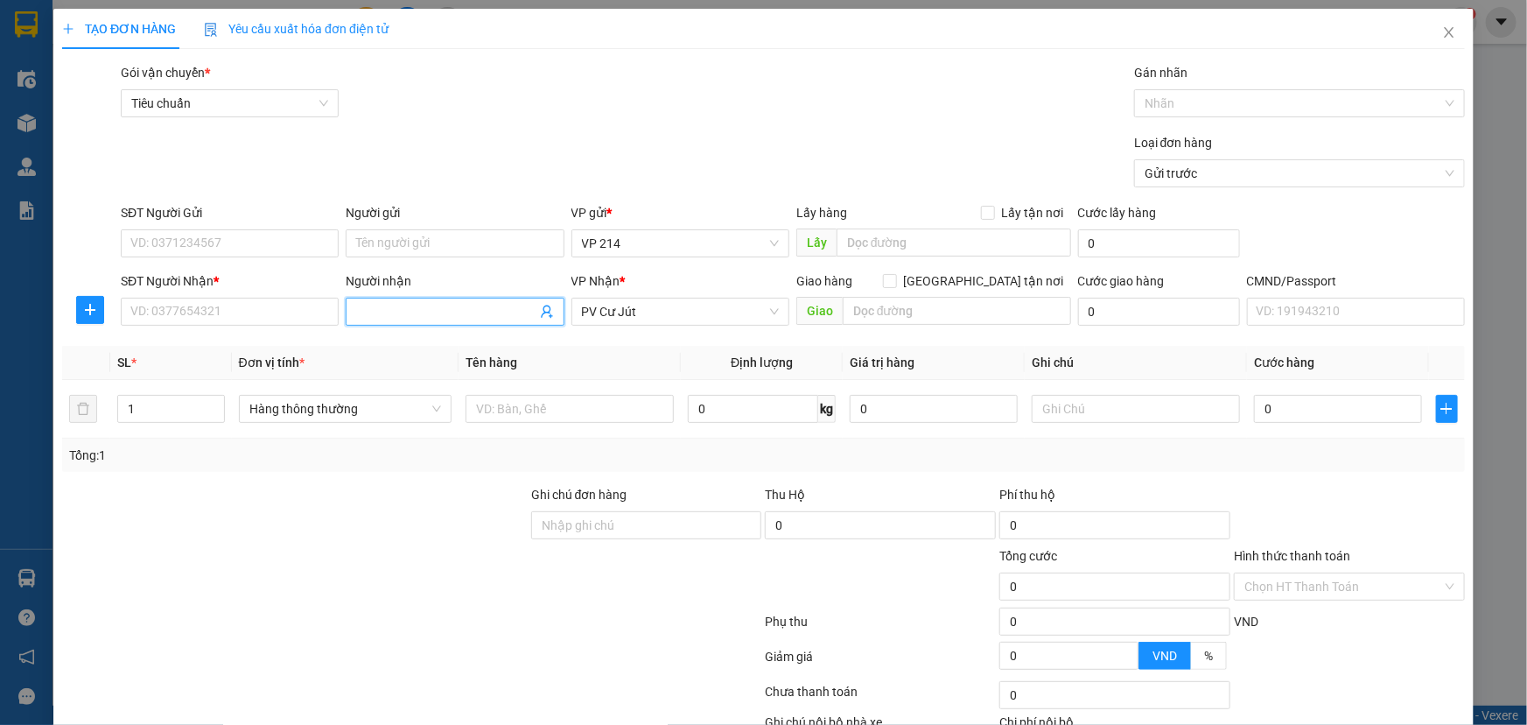
click at [403, 316] on input "Người nhận" at bounding box center [445, 311] width 179 height 19
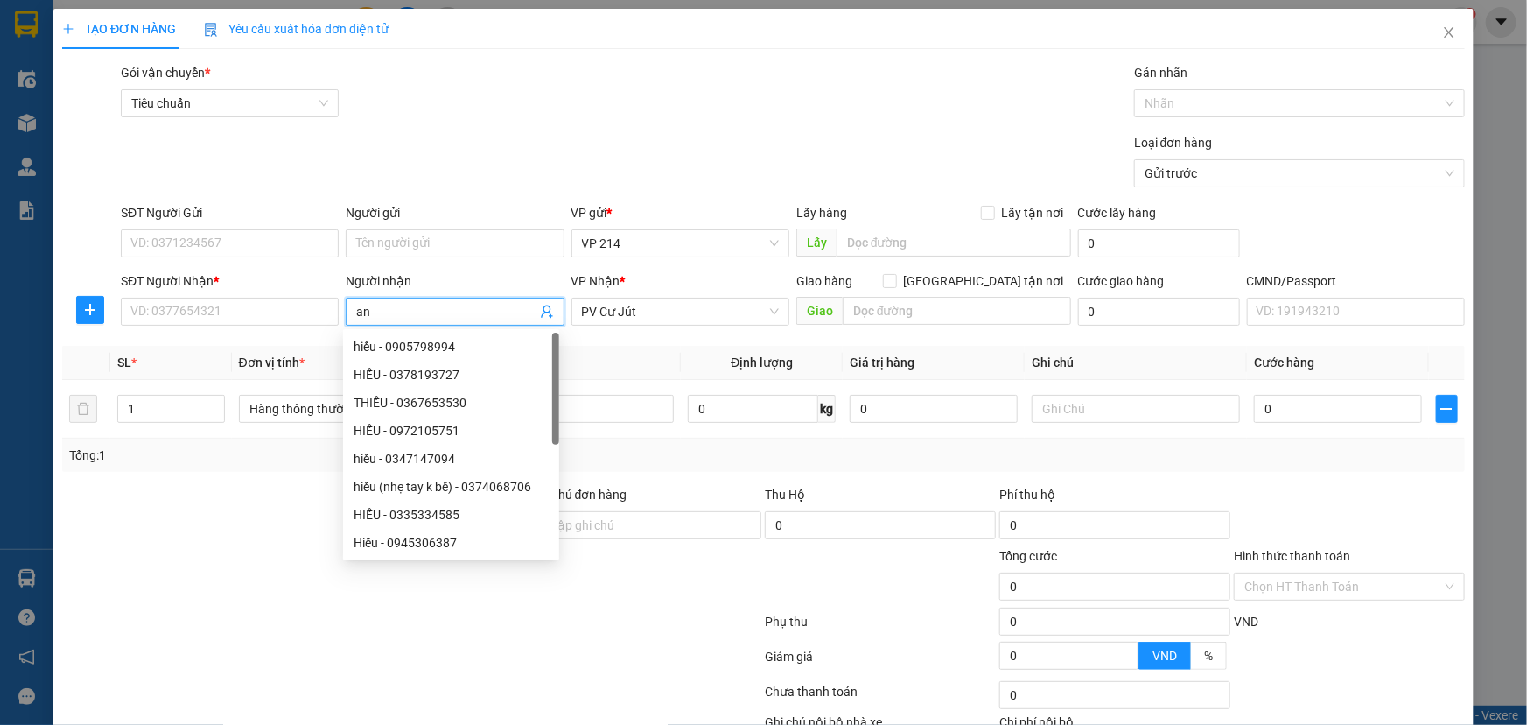
type input "an"
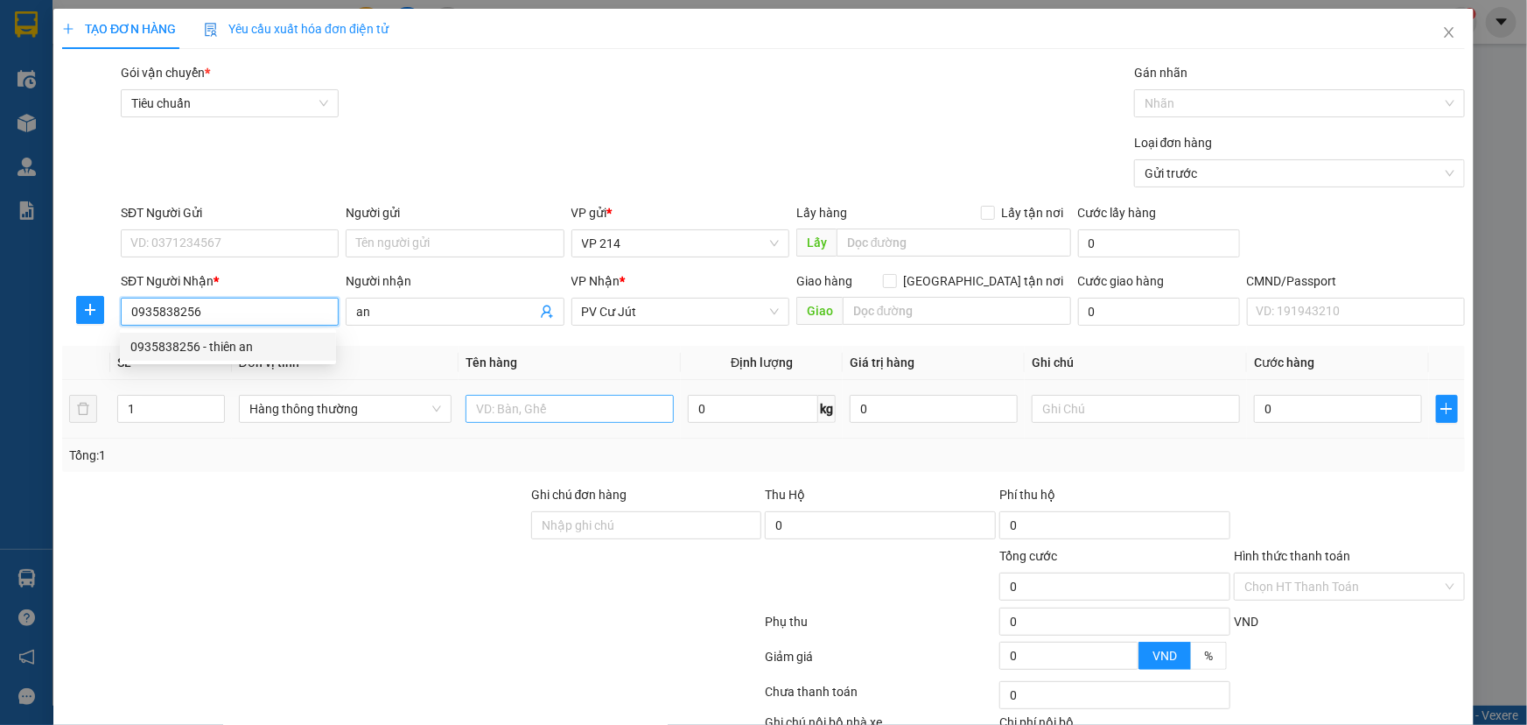
type input "0935838256"
click at [532, 411] on input "text" at bounding box center [570, 409] width 208 height 28
type input "vải"
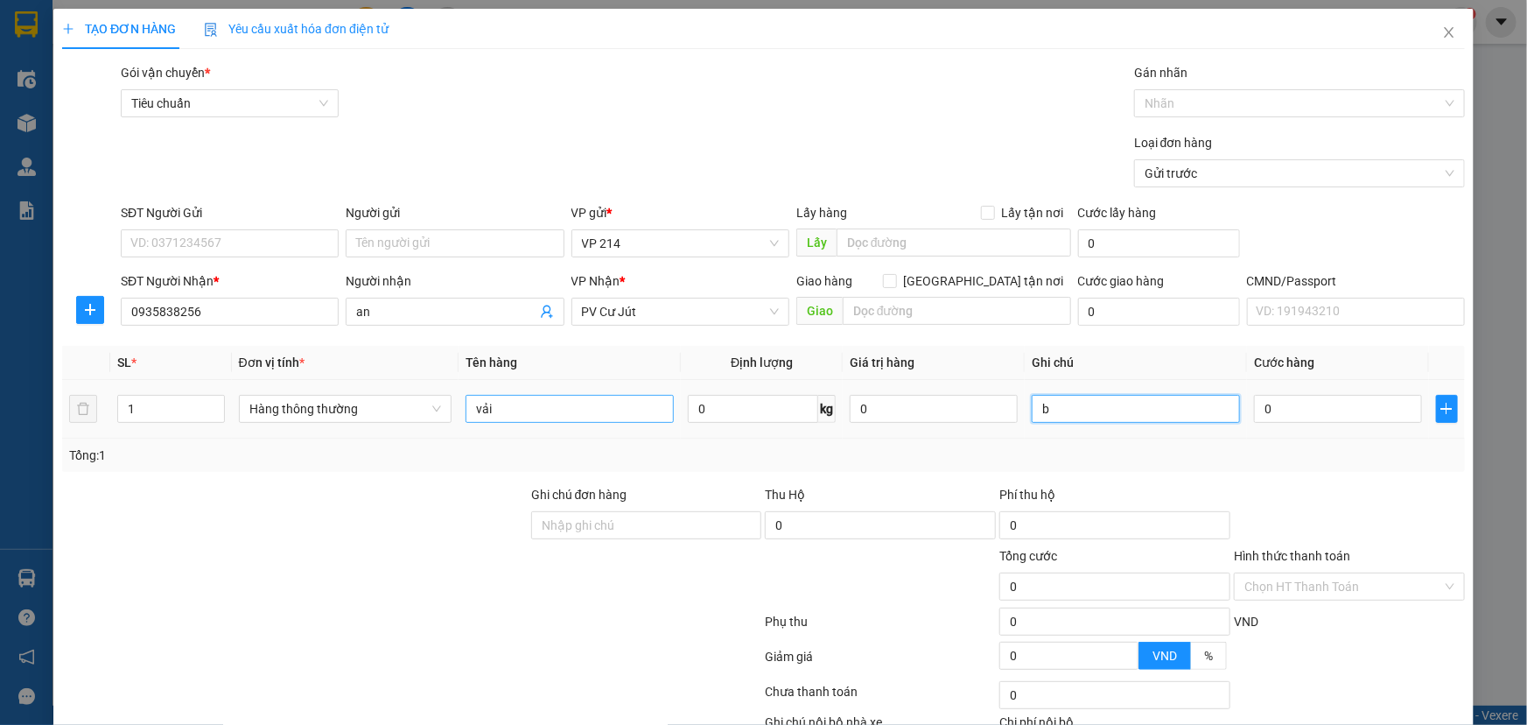
type input "b"
type input "3"
type input "30"
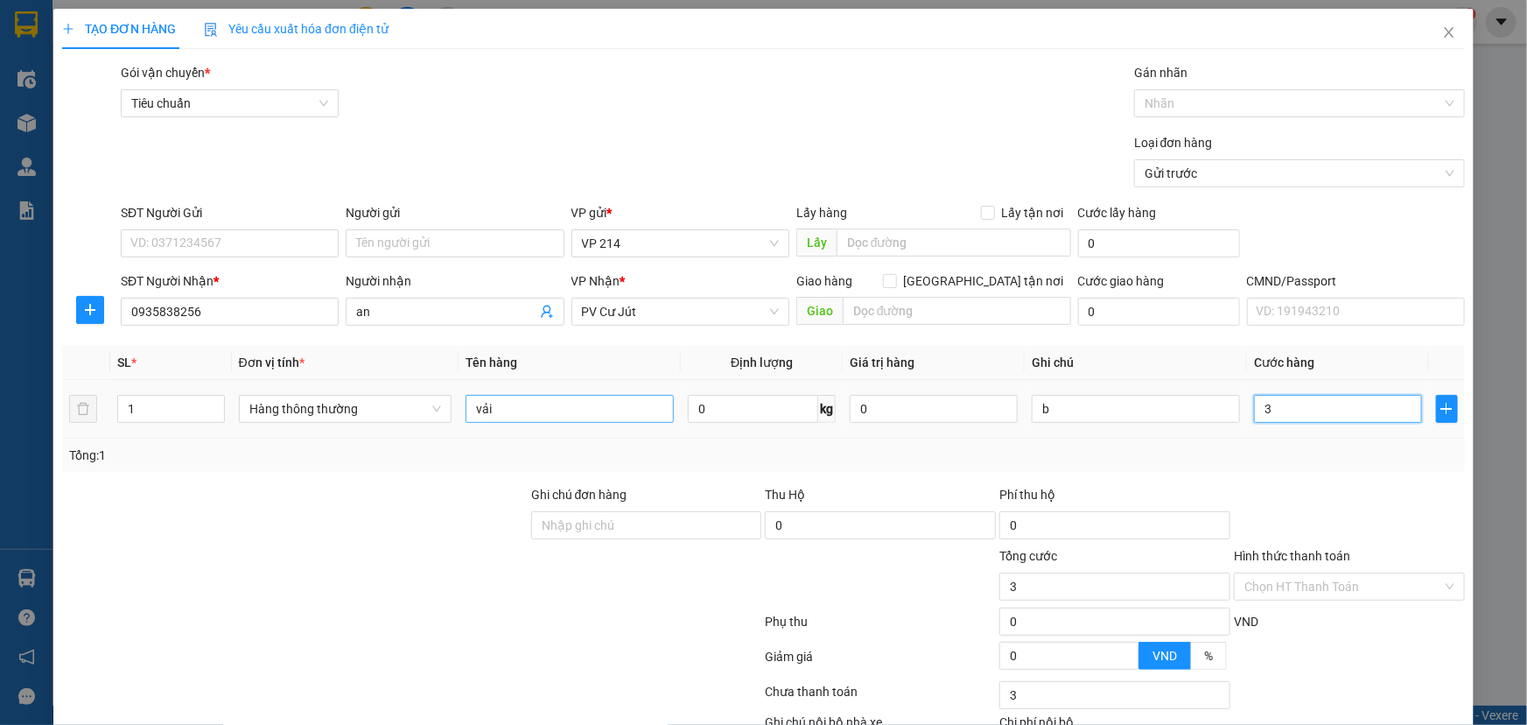
type input "30"
type input "300"
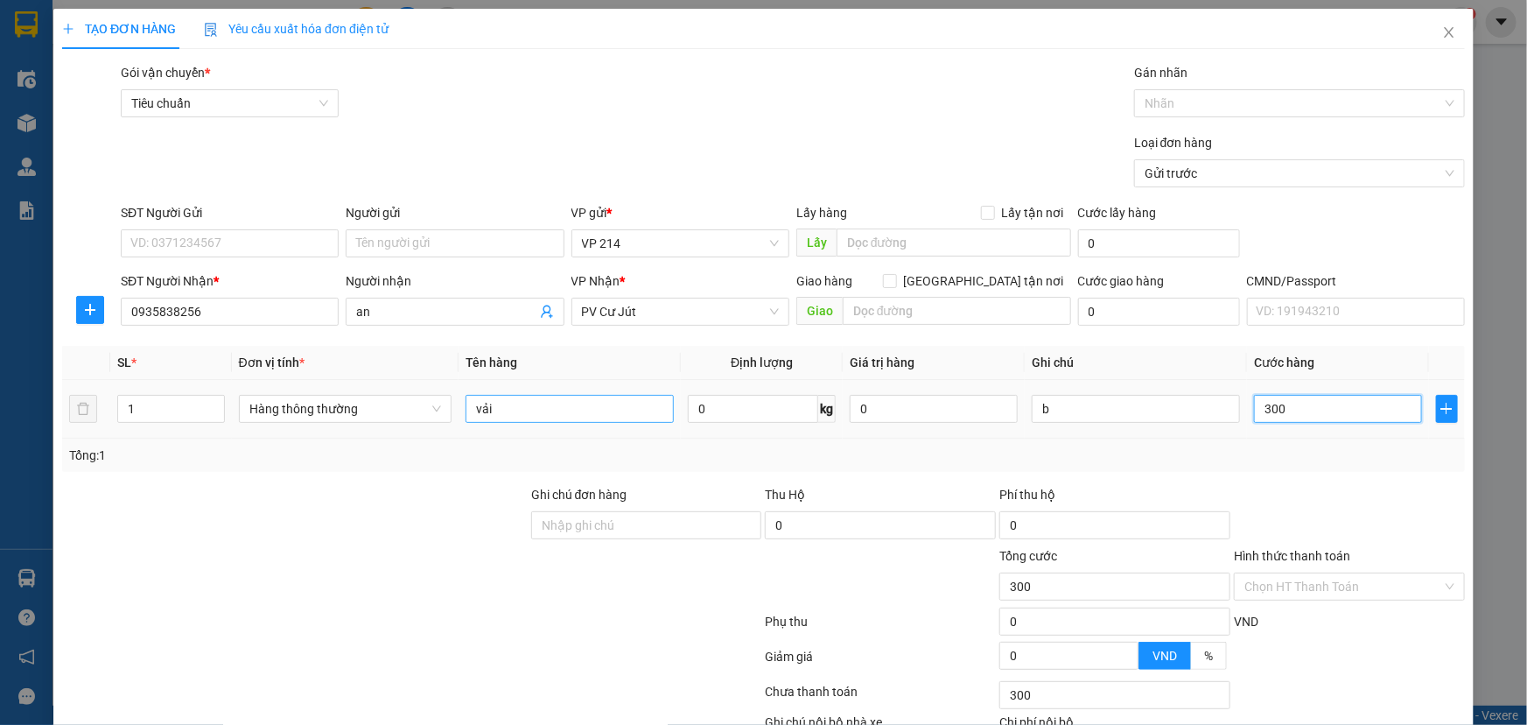
type input "3.000"
type input "30.000"
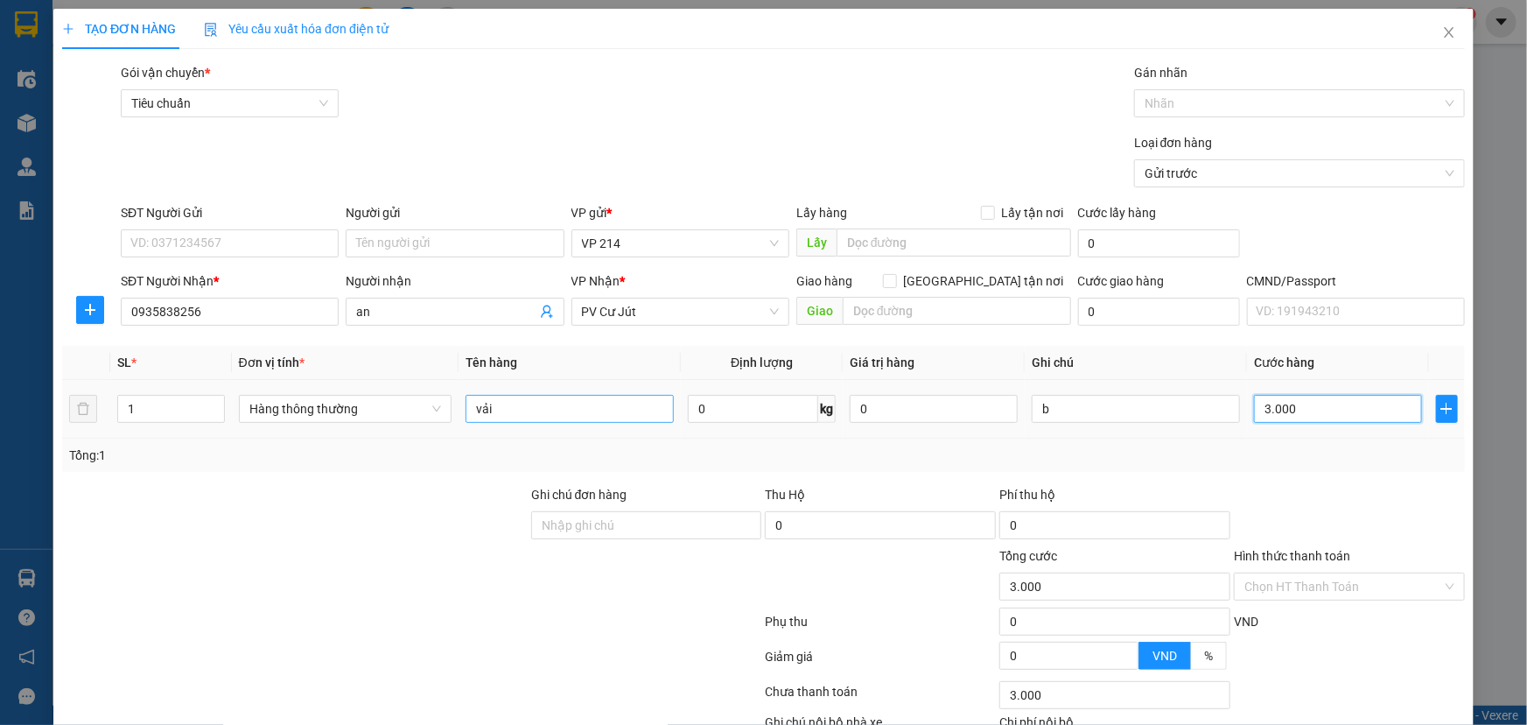
type input "30.000"
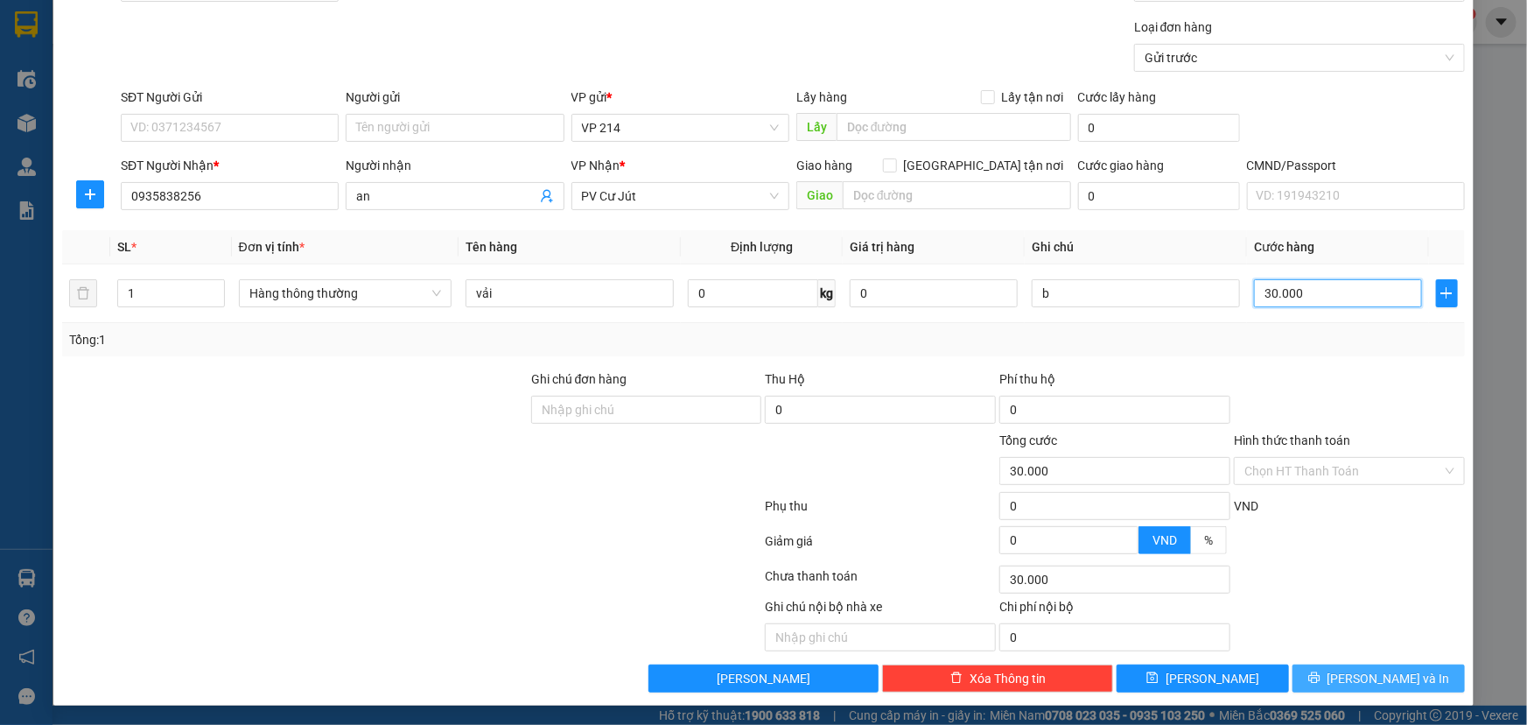
type input "30.000"
drag, startPoint x: 1372, startPoint y: 680, endPoint x: 1291, endPoint y: 579, distance: 130.1
click at [1373, 681] on span "[PERSON_NAME] và In" at bounding box center [1389, 678] width 123 height 19
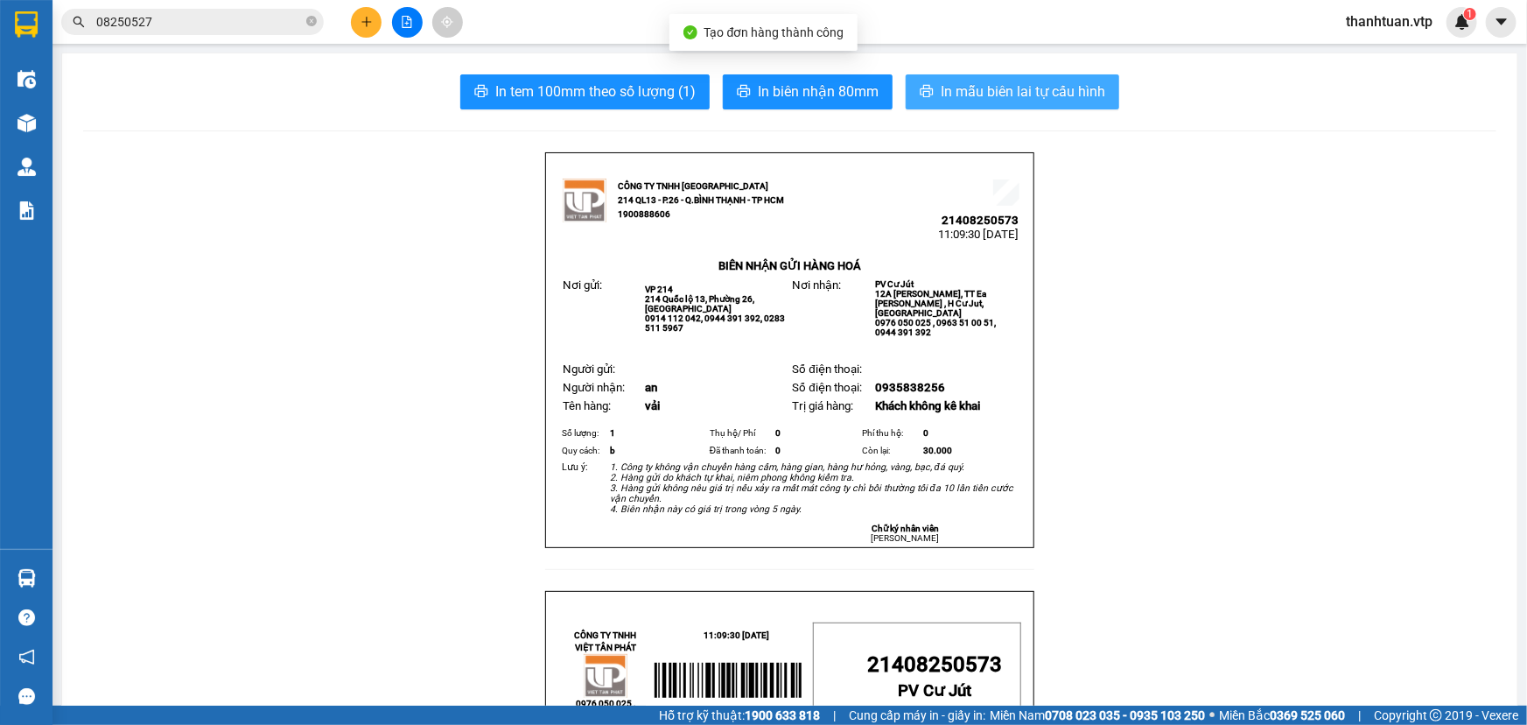
drag, startPoint x: 980, startPoint y: 90, endPoint x: 957, endPoint y: 92, distance: 23.7
click at [973, 92] on span "In mẫu biên lai tự cấu hình" at bounding box center [1023, 92] width 165 height 22
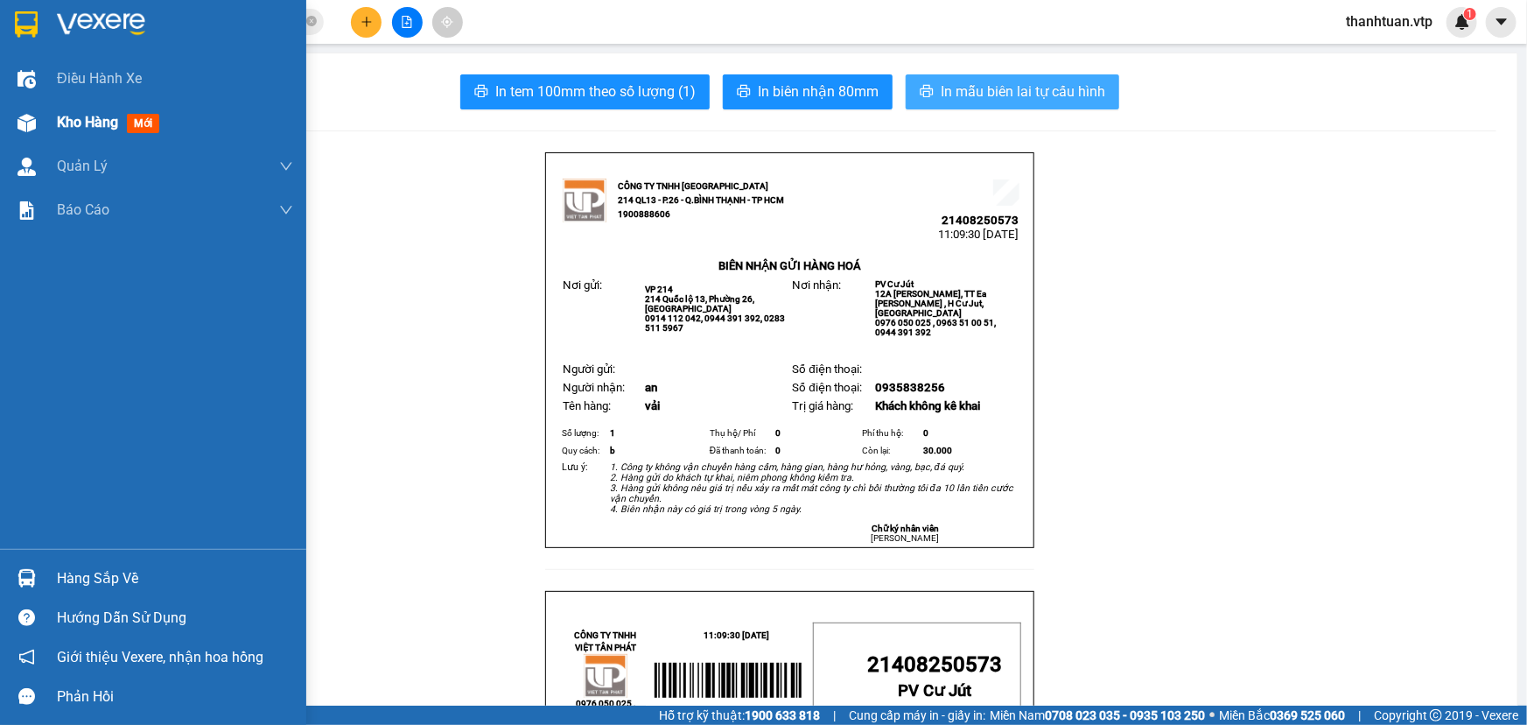
click at [86, 126] on span "Kho hàng" at bounding box center [87, 122] width 61 height 17
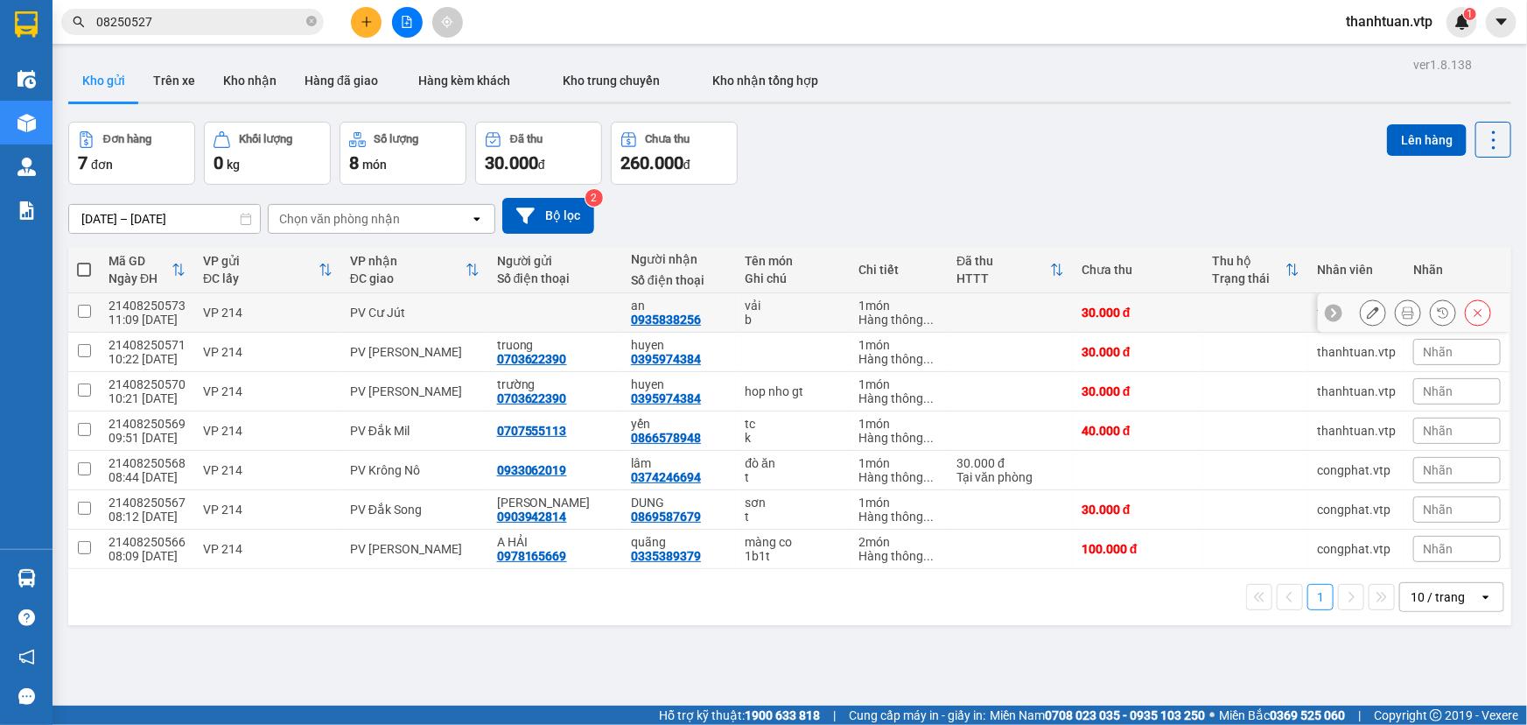
click at [87, 312] on input "checkbox" at bounding box center [84, 311] width 13 height 13
checkbox input "true"
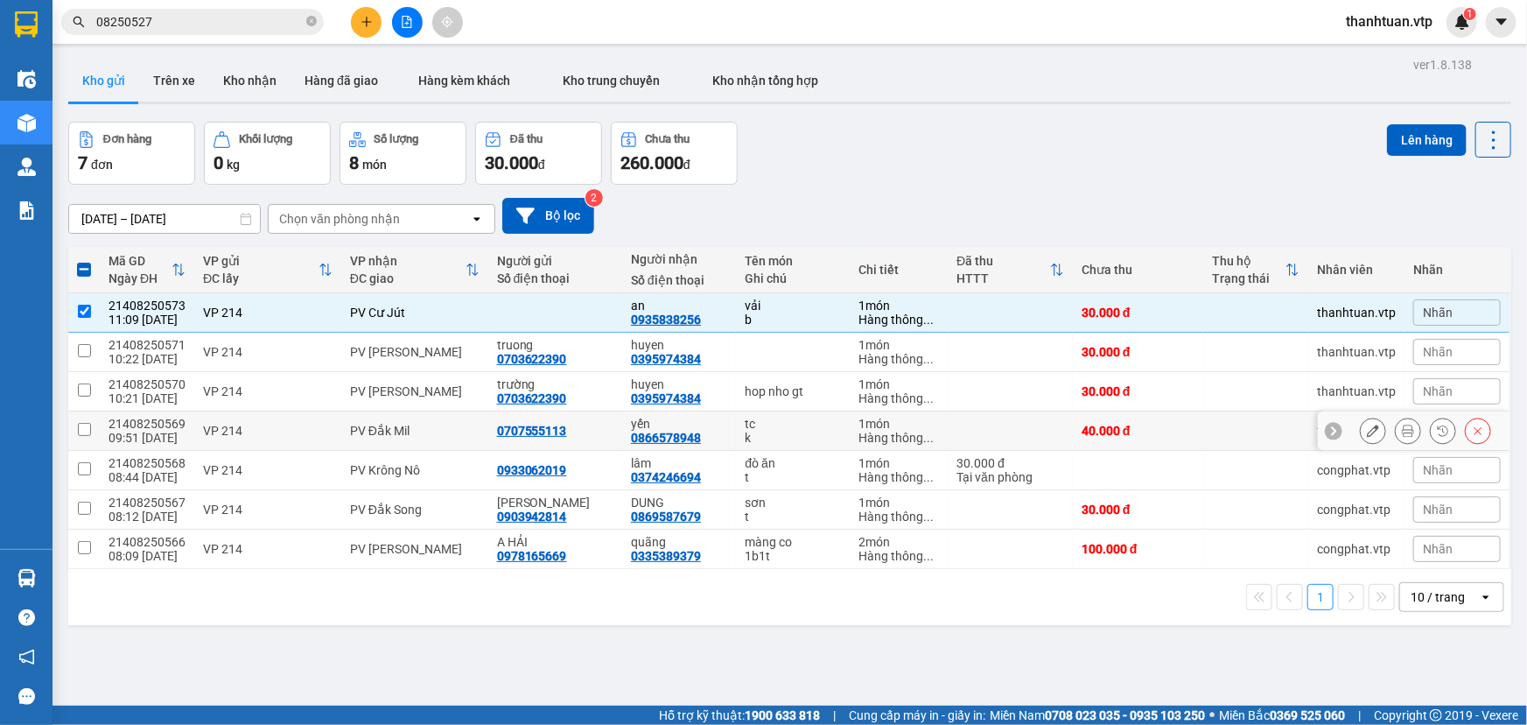
click at [86, 433] on input "checkbox" at bounding box center [84, 429] width 13 height 13
checkbox input "true"
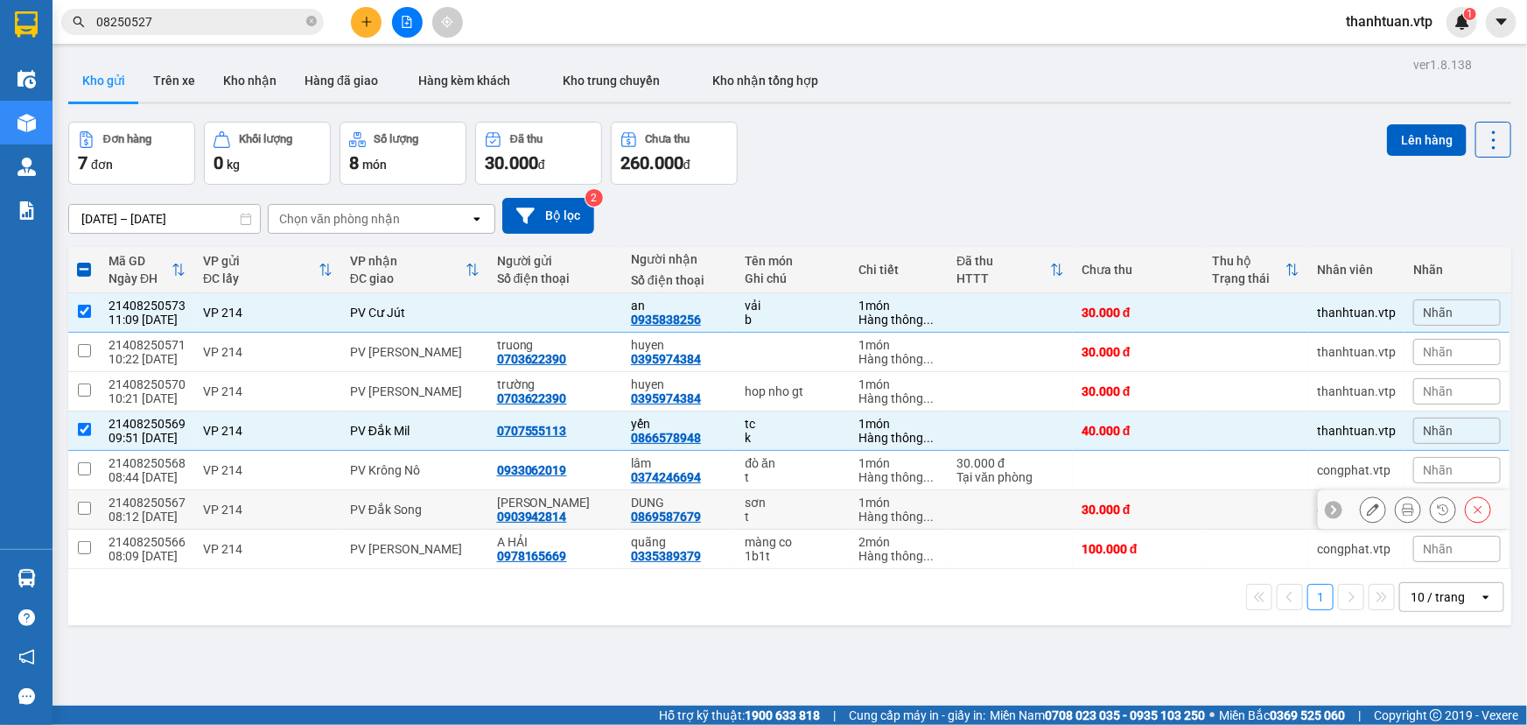
click at [87, 511] on input "checkbox" at bounding box center [84, 508] width 13 height 13
checkbox input "true"
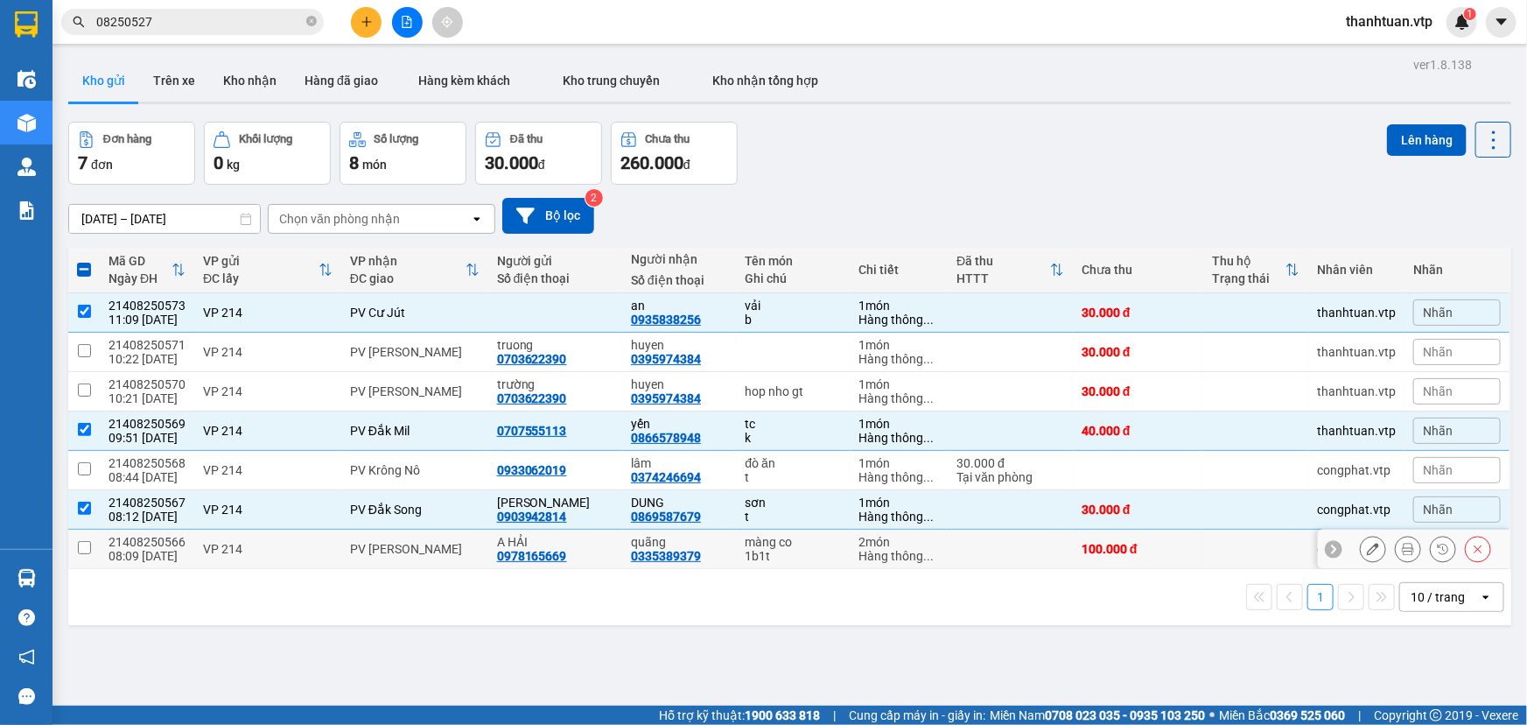
drag, startPoint x: 88, startPoint y: 545, endPoint x: 147, endPoint y: 551, distance: 59.8
click at [88, 545] on input "checkbox" at bounding box center [84, 547] width 13 height 13
checkbox input "true"
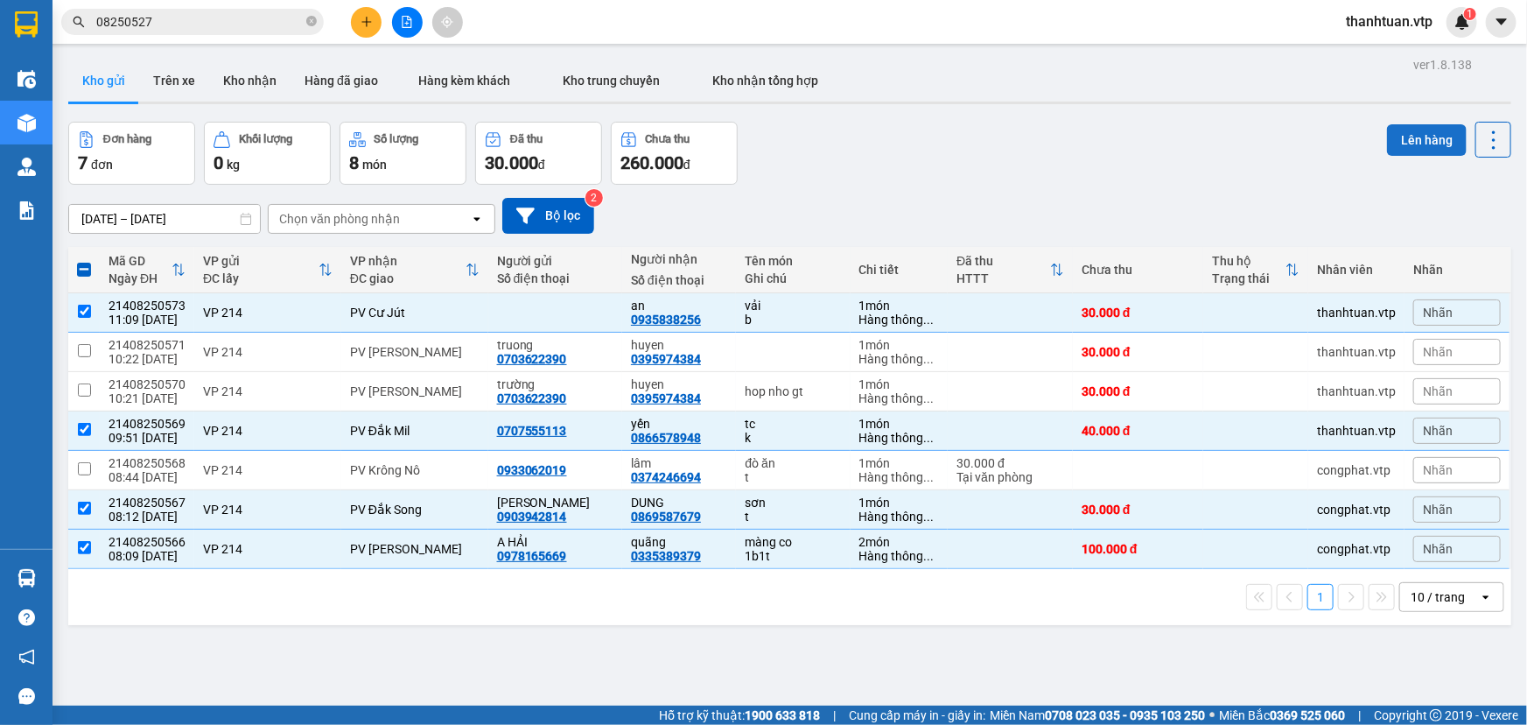
drag, startPoint x: 1406, startPoint y: 141, endPoint x: 1401, endPoint y: 150, distance: 9.8
click at [1407, 144] on button "Lên hàng" at bounding box center [1427, 140] width 80 height 32
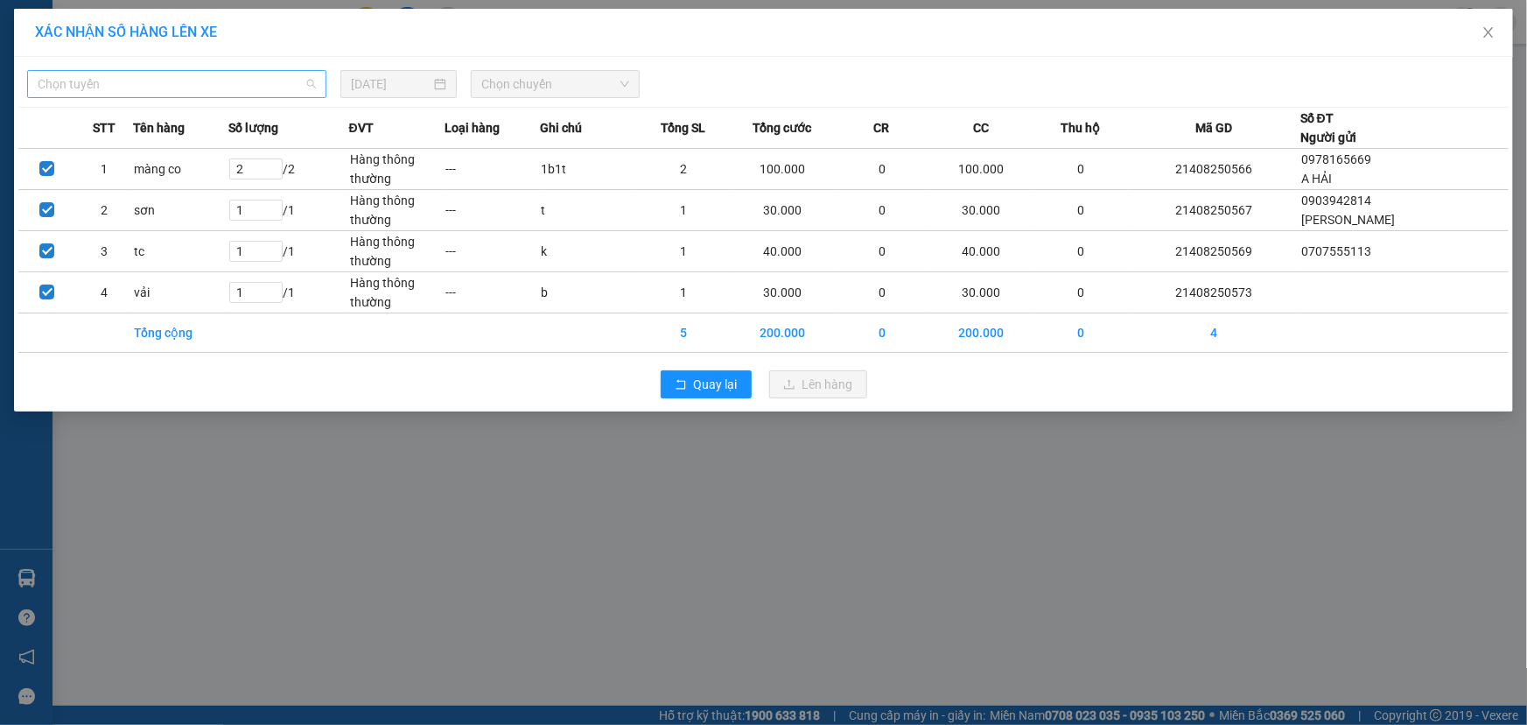
click at [265, 81] on span "Chọn tuyến" at bounding box center [177, 84] width 278 height 26
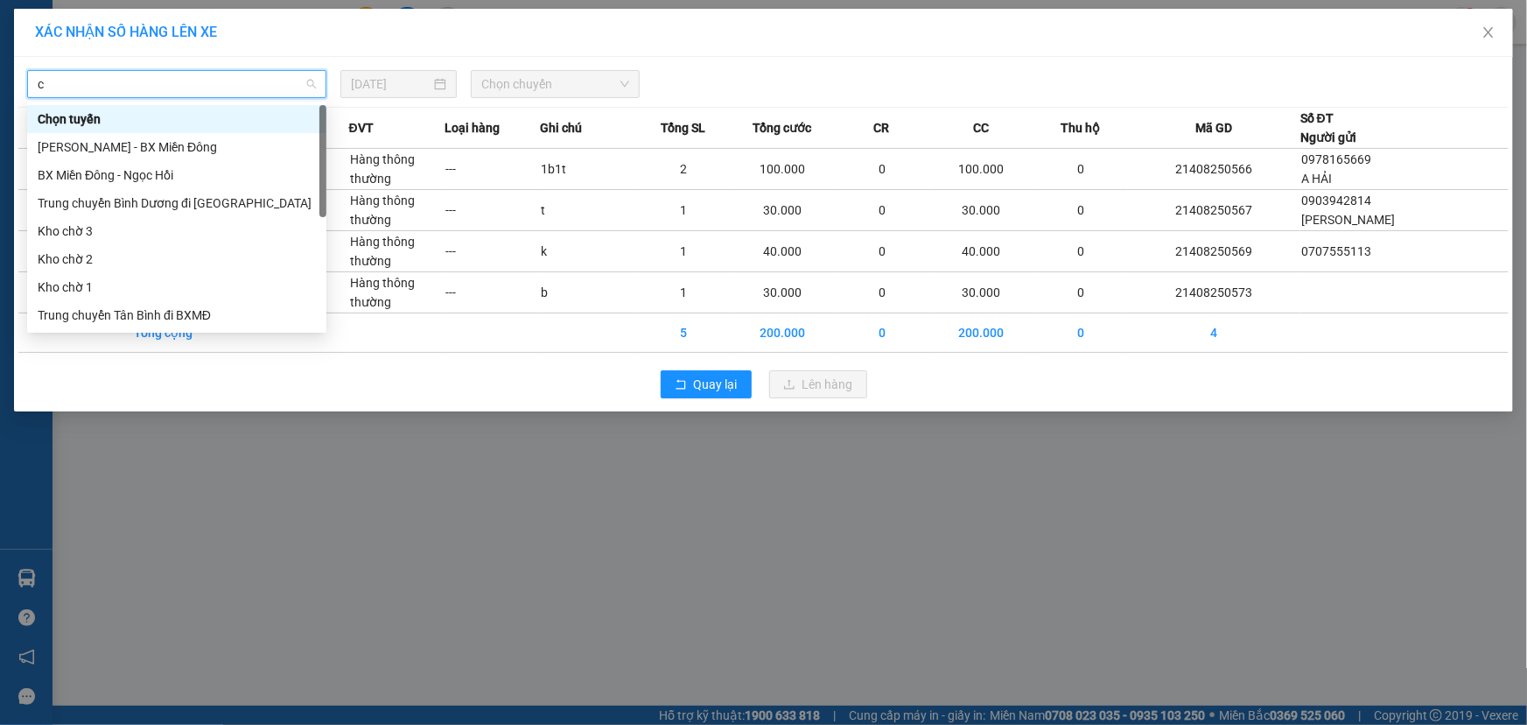
type input "cj"
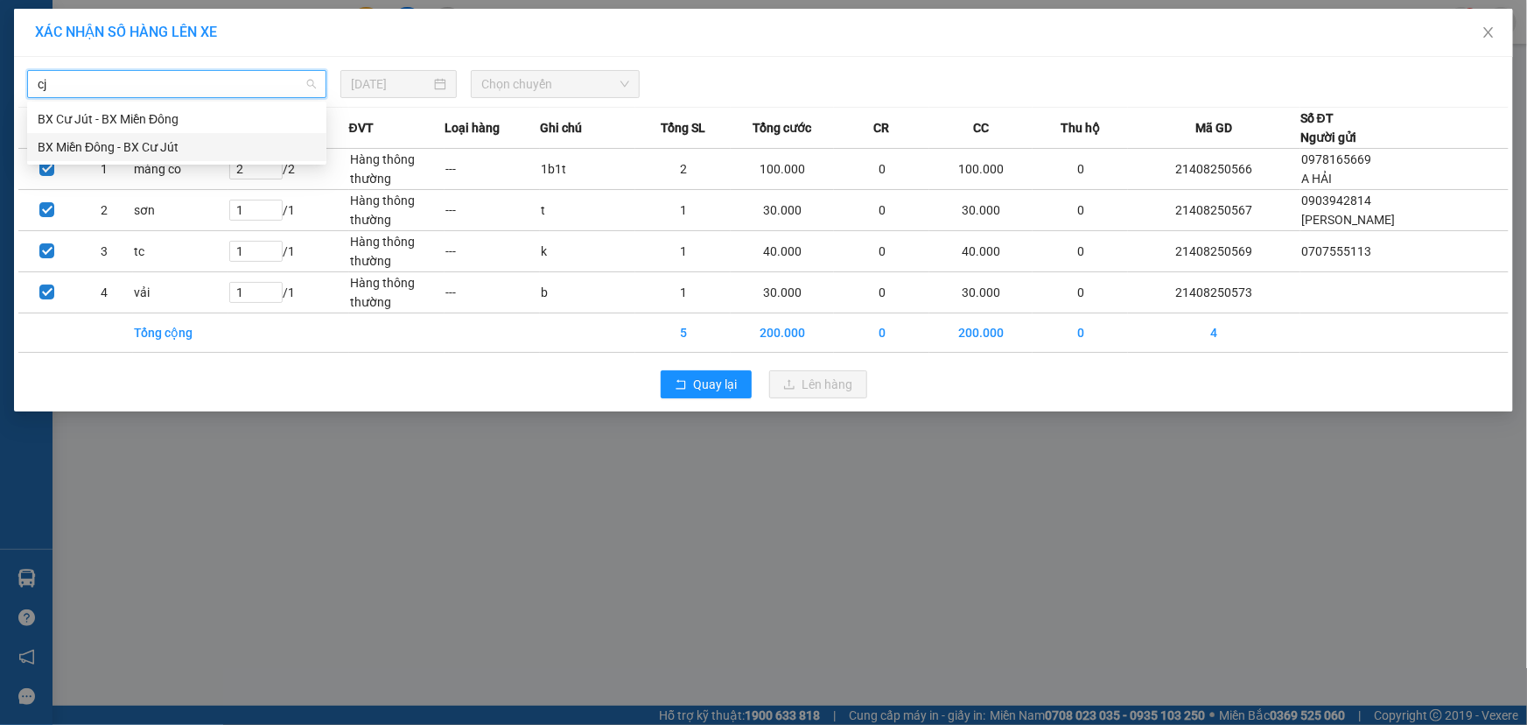
click at [160, 150] on div "BX Miền Đông - BX Cư Jút" at bounding box center [177, 146] width 278 height 19
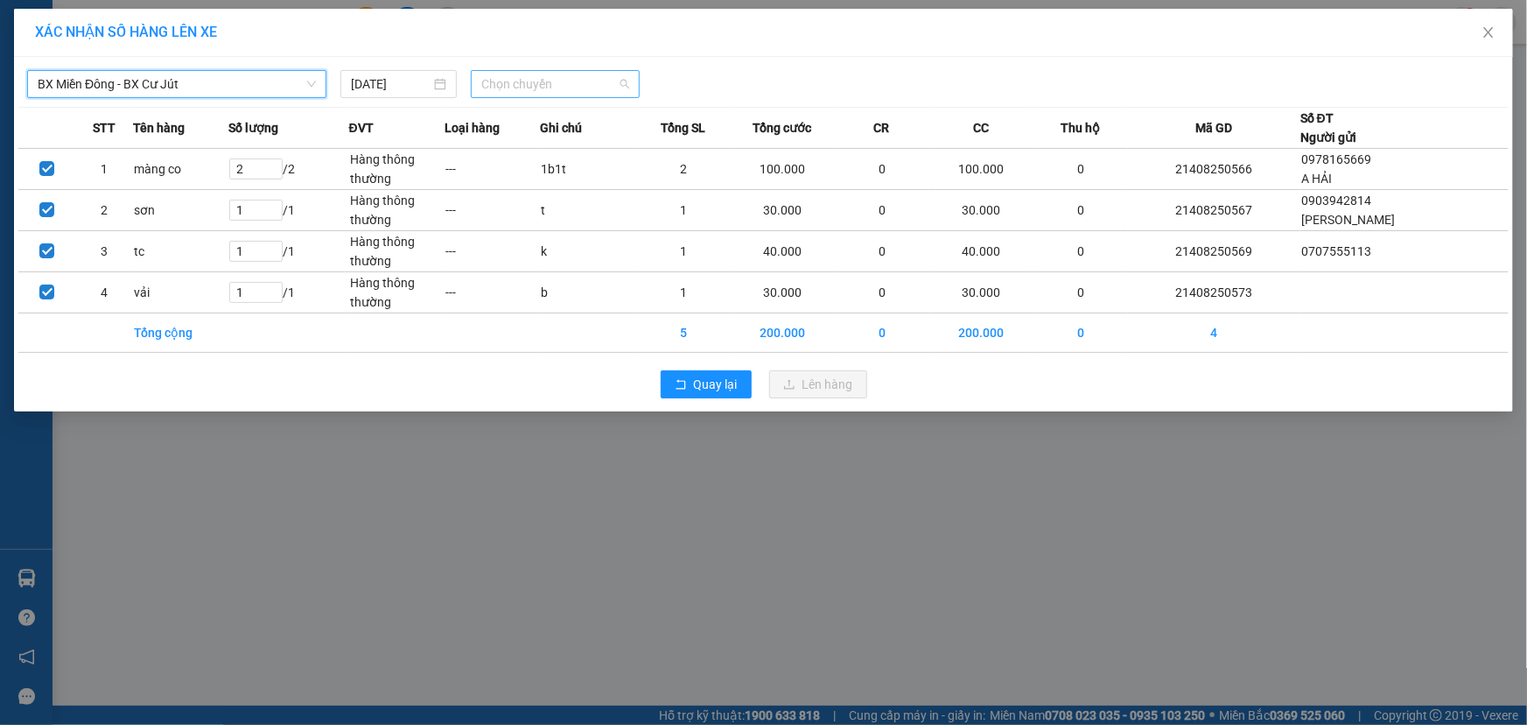
click at [497, 89] on span "Chọn chuyến" at bounding box center [555, 84] width 148 height 26
click at [534, 144] on div "12:00 - 50H-808.27" at bounding box center [550, 146] width 137 height 19
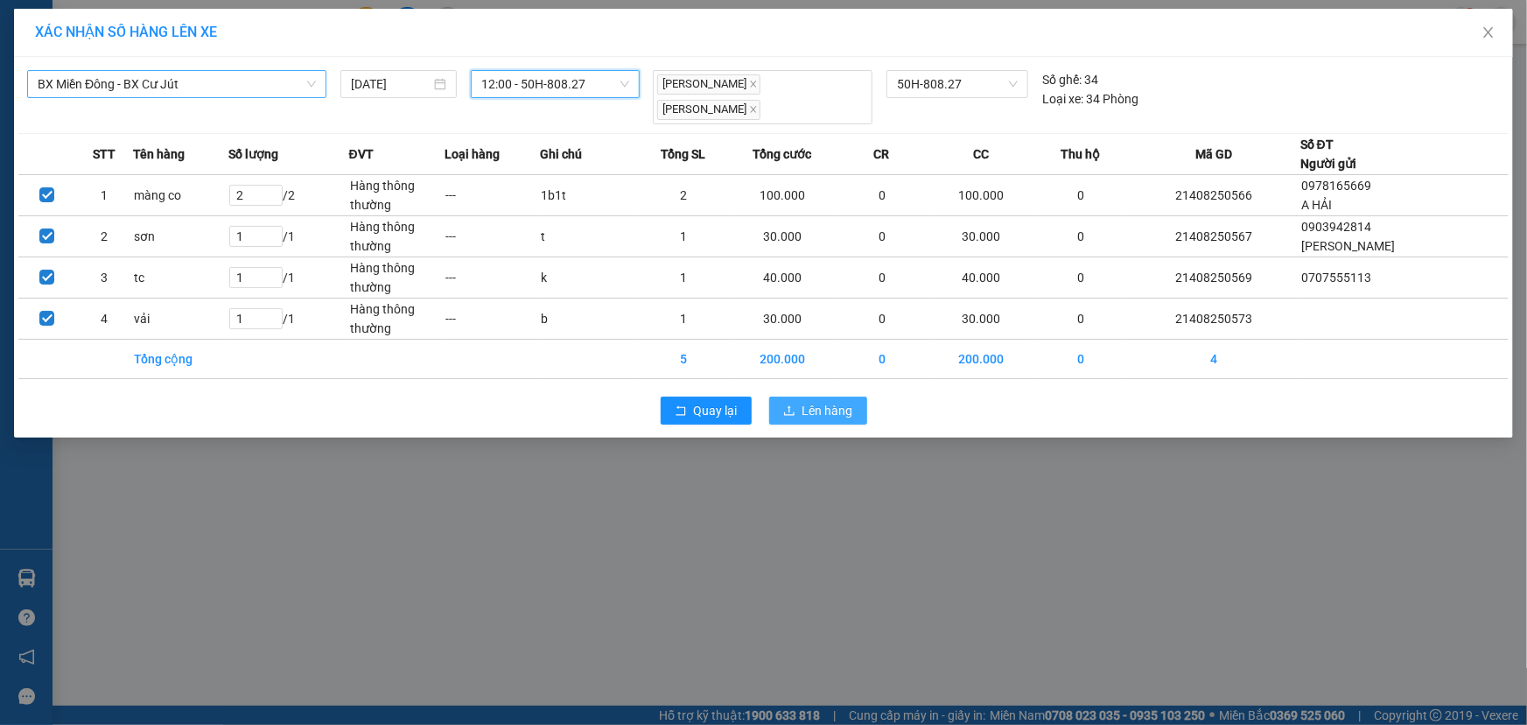
click at [821, 401] on span "Lên hàng" at bounding box center [828, 410] width 51 height 19
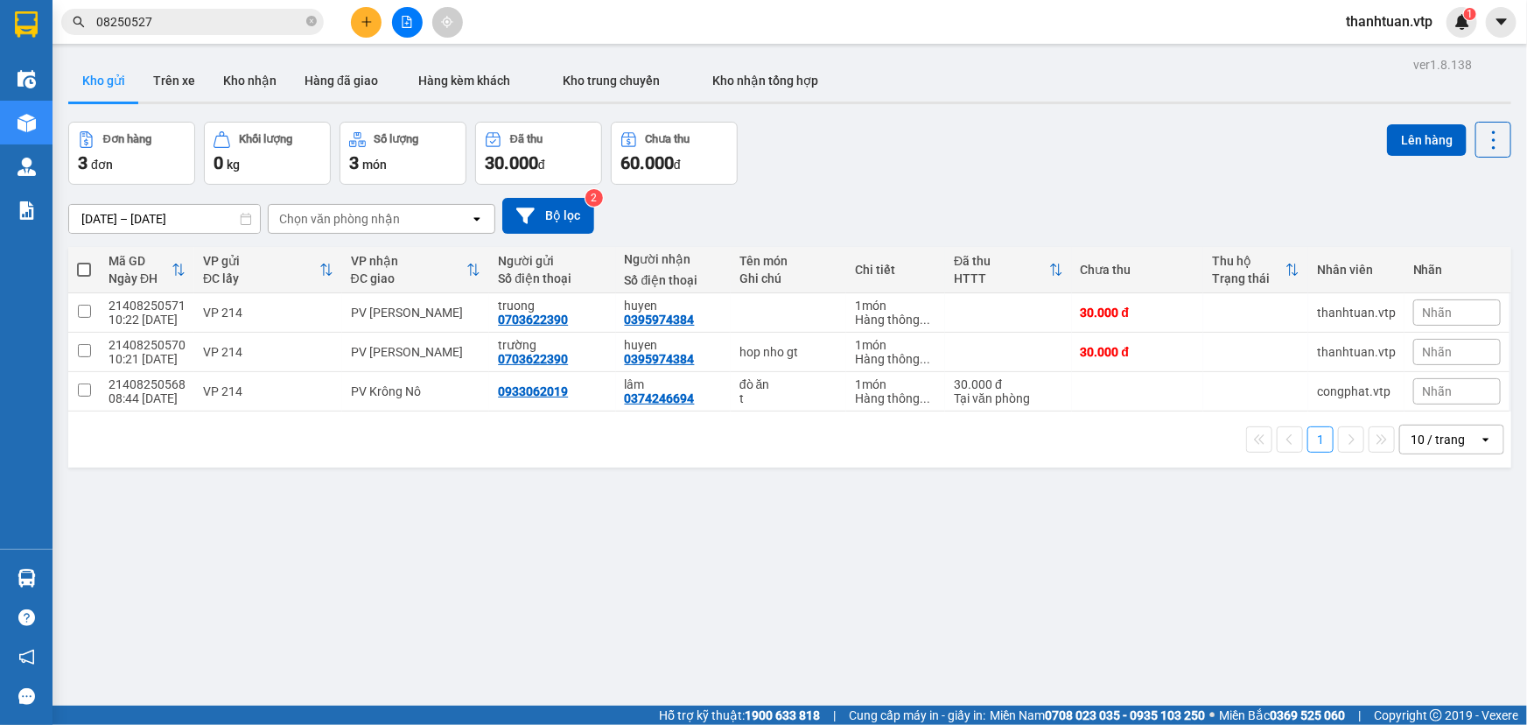
click at [368, 18] on icon "plus" at bounding box center [367, 22] width 12 height 12
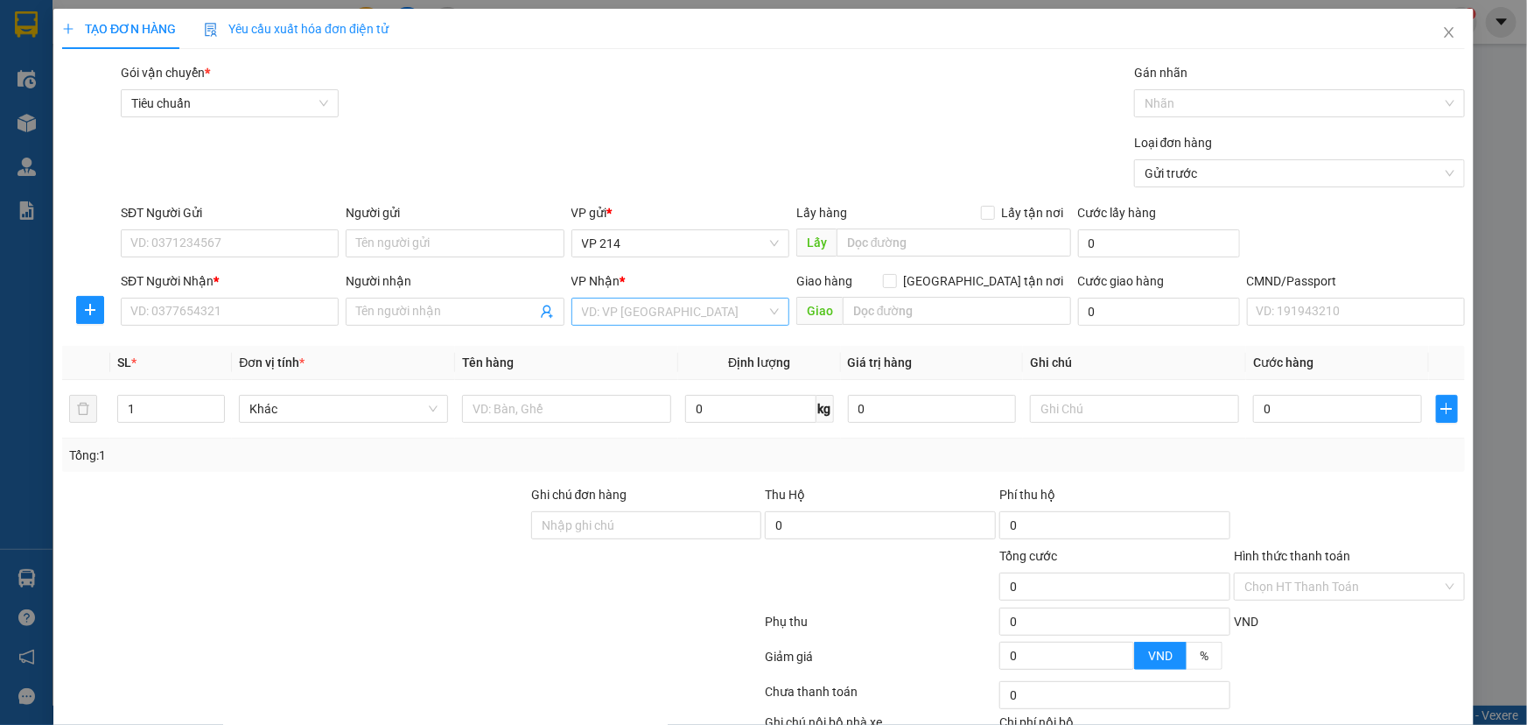
click at [595, 307] on input "search" at bounding box center [674, 311] width 185 height 26
drag, startPoint x: 628, startPoint y: 315, endPoint x: 363, endPoint y: 314, distance: 265.2
click at [363, 314] on div "SĐT Người Nhận * VD: 0377654321 Người nhận Tên người nhận VP Nhận * hn VD: VP S…" at bounding box center [792, 301] width 1351 height 61
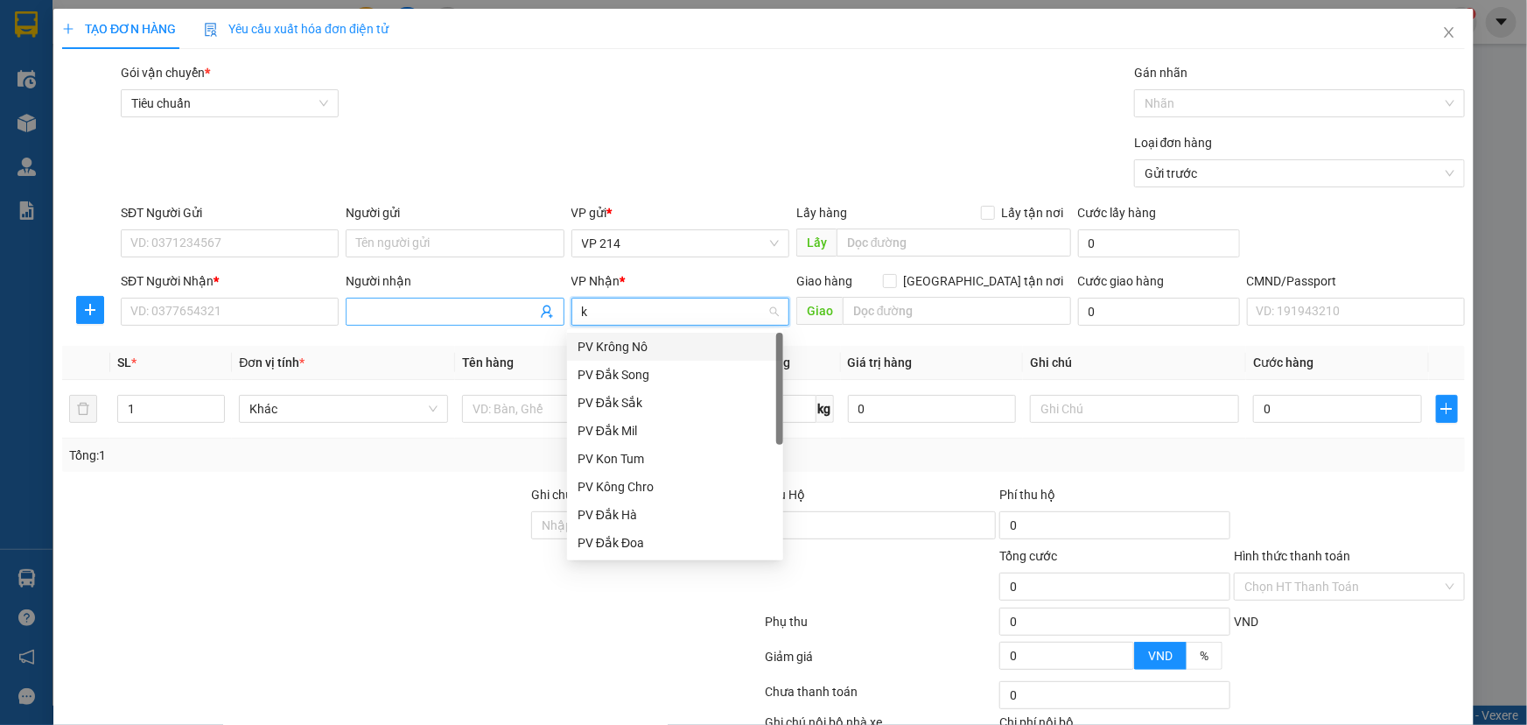
type input "kn"
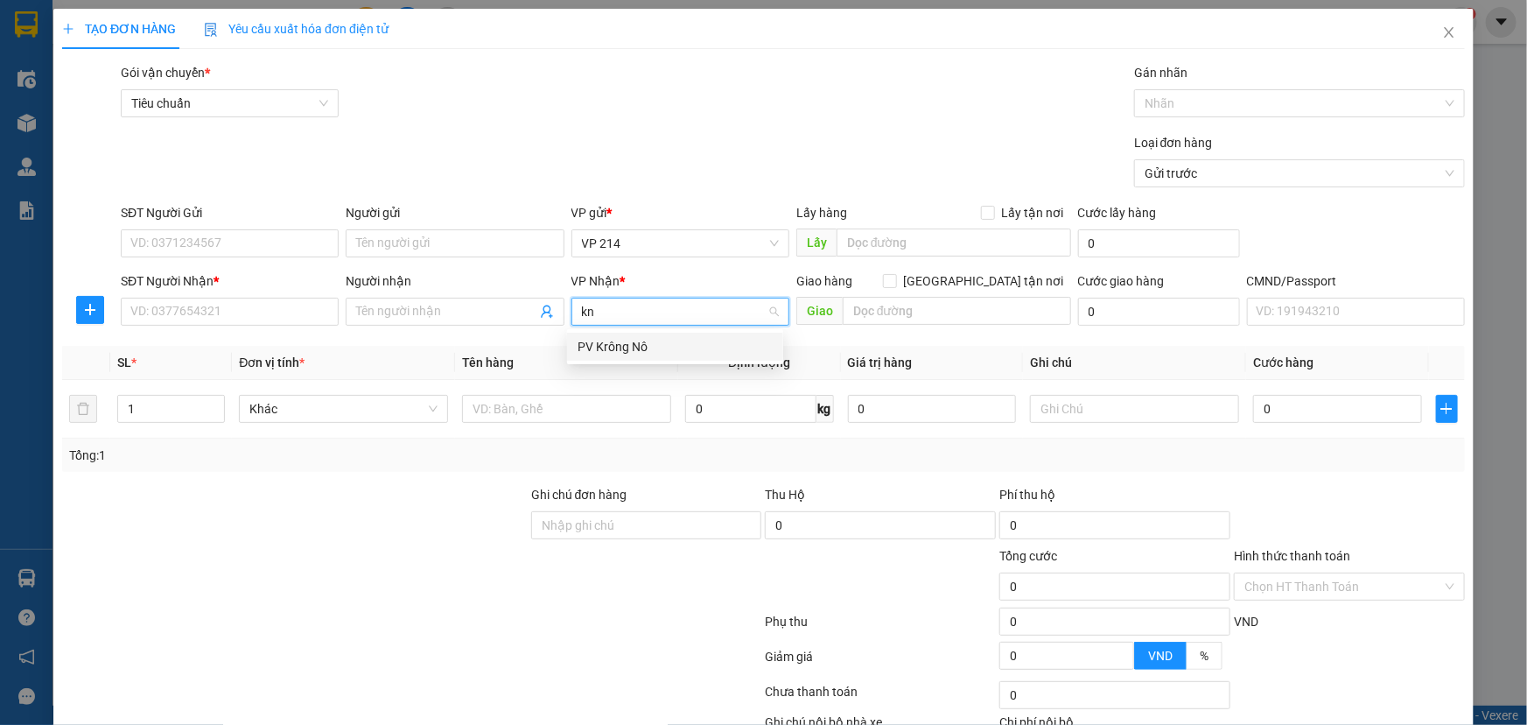
click at [595, 341] on div "PV Krông Nô" at bounding box center [675, 346] width 195 height 19
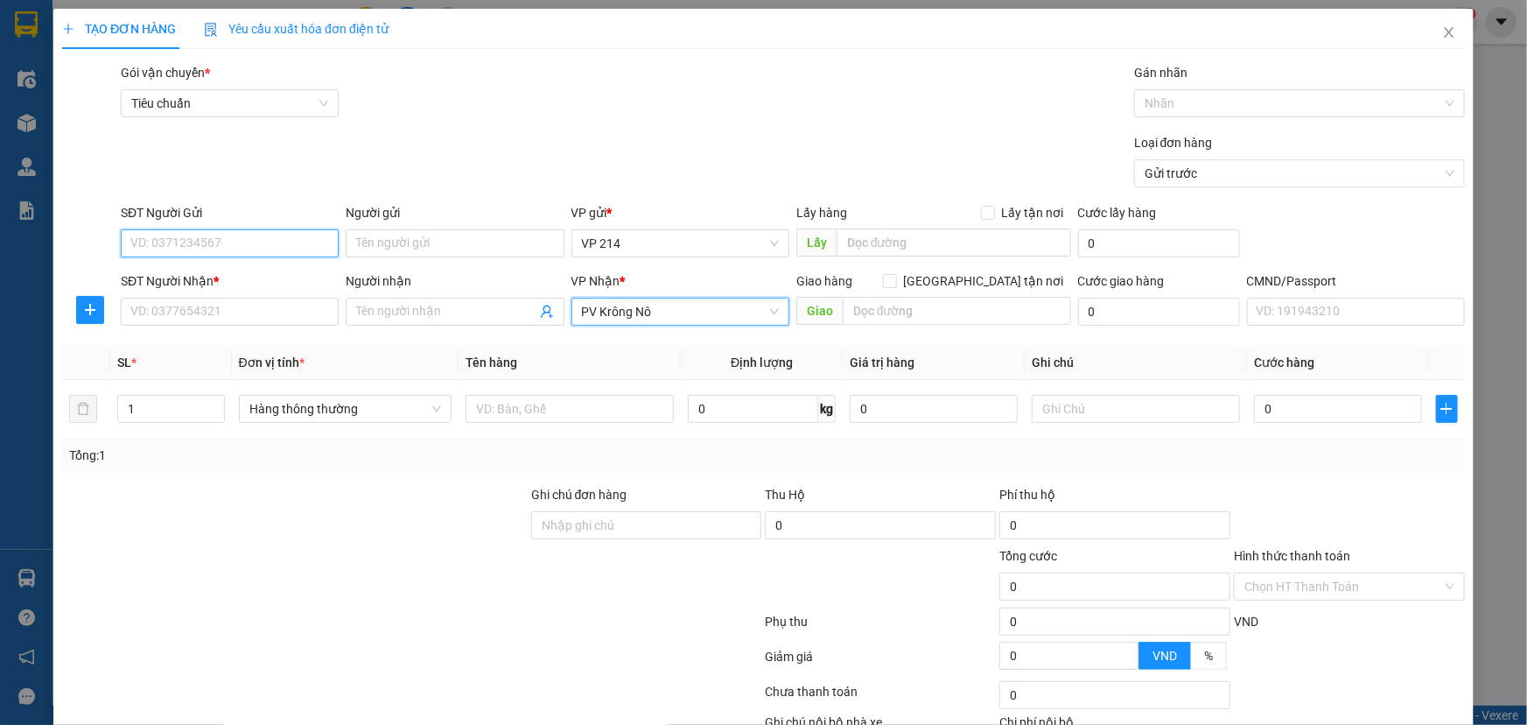
click at [215, 239] on input "SĐT Người Gửi" at bounding box center [230, 243] width 218 height 28
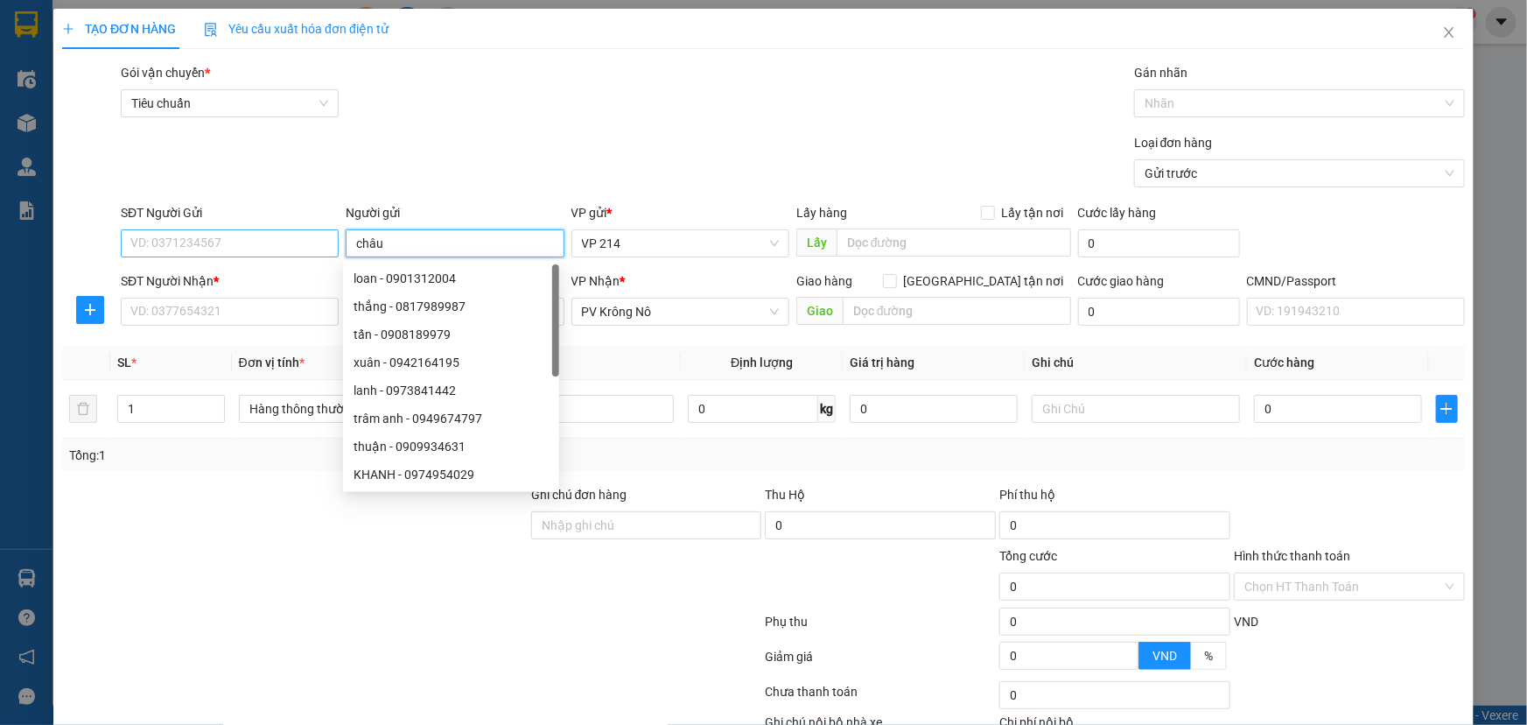
type input "châu"
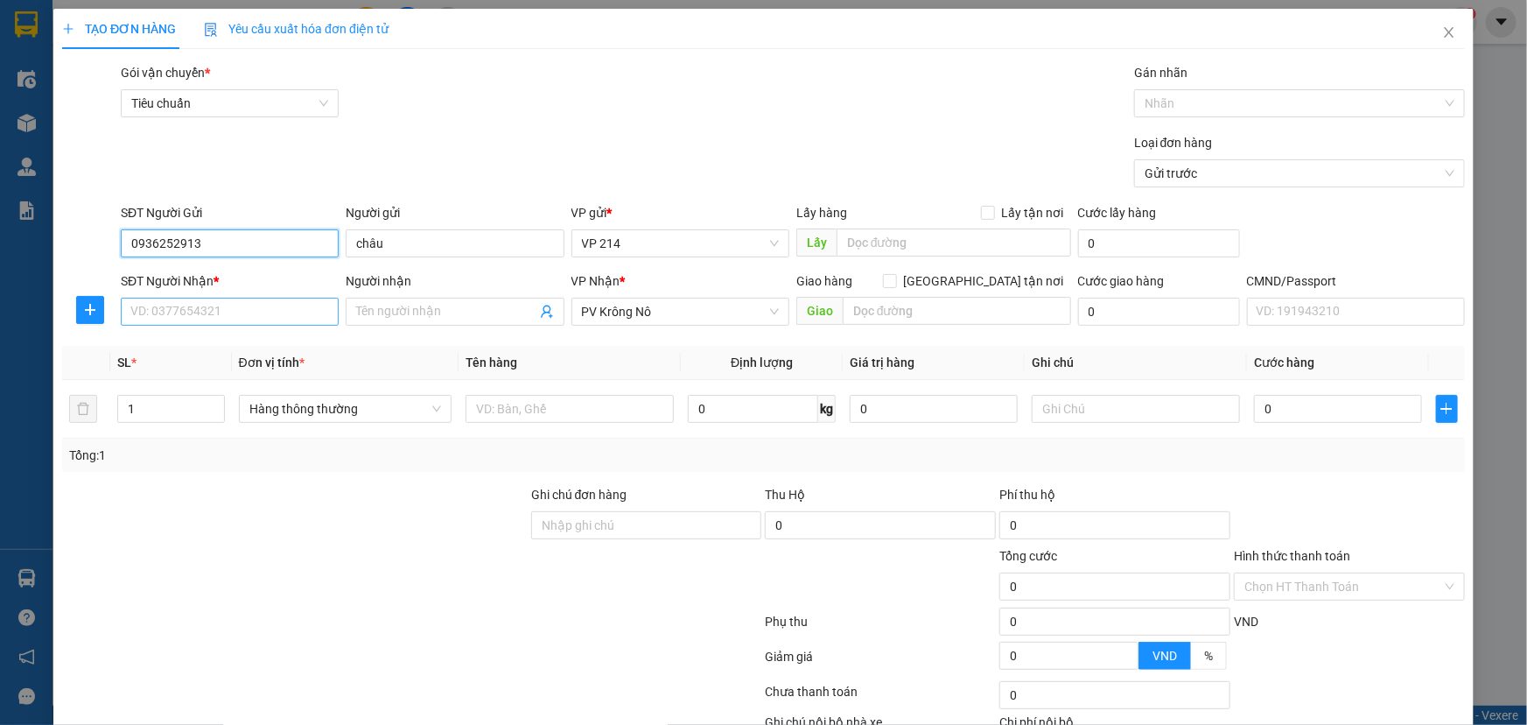
type input "0936252913"
click at [263, 313] on input "SĐT Người Nhận *" at bounding box center [230, 312] width 218 height 28
type input "0936252913"
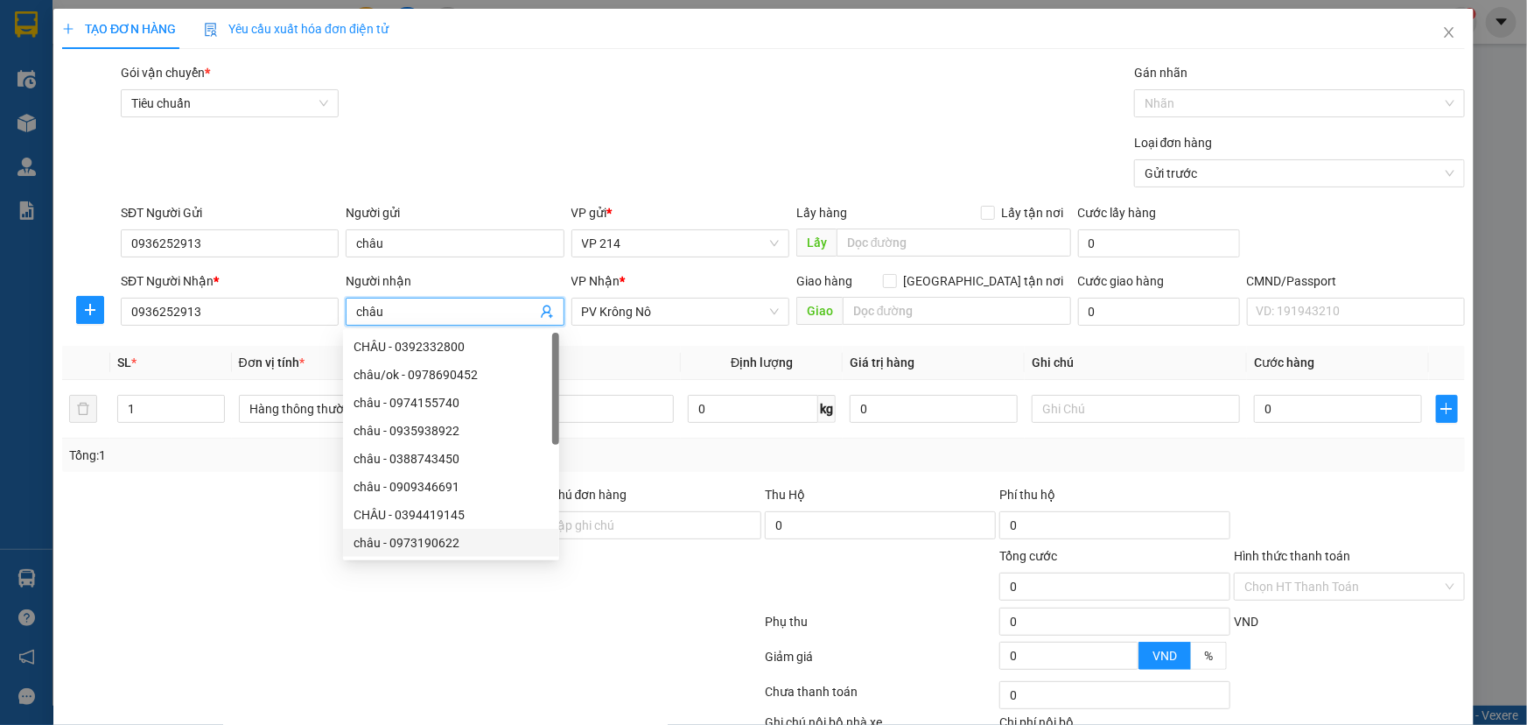
type input "châu"
drag, startPoint x: 224, startPoint y: 560, endPoint x: 128, endPoint y: 384, distance: 200.6
click at [218, 538] on form "Ghi chú đơn hàng Thu Hộ 0 Phí thu hộ 0 Tổng cước 0 Hình thức thanh toán Chọn HT…" at bounding box center [763, 581] width 1403 height 193
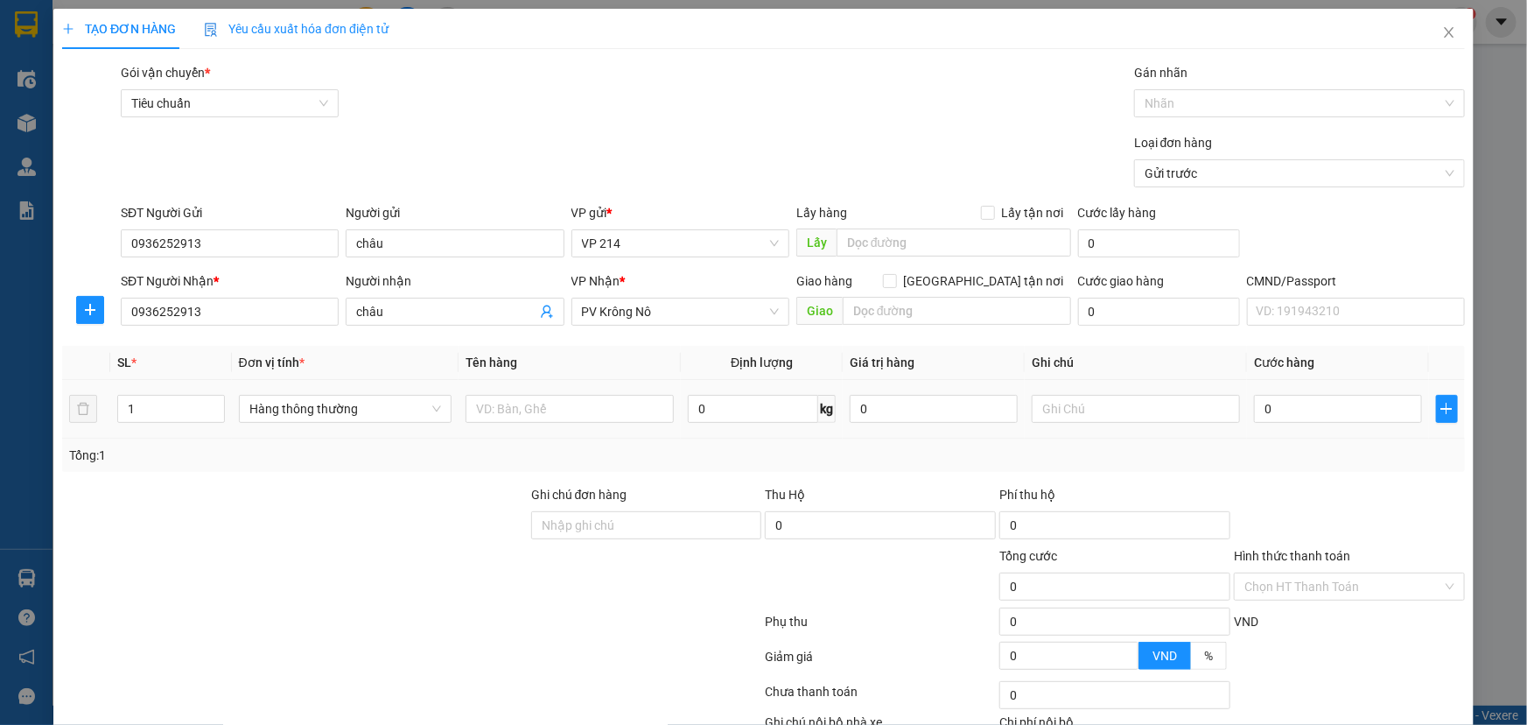
click at [169, 392] on div "1" at bounding box center [171, 408] width 108 height 35
drag, startPoint x: 137, startPoint y: 409, endPoint x: 0, endPoint y: 426, distance: 138.5
click at [0, 426] on div "TẠO ĐƠN HÀNG Yêu cầu xuất hóa đơn điện tử Transit Pickup Surcharge Ids Transit …" at bounding box center [763, 362] width 1527 height 725
type input "8"
type input "lọc nc"
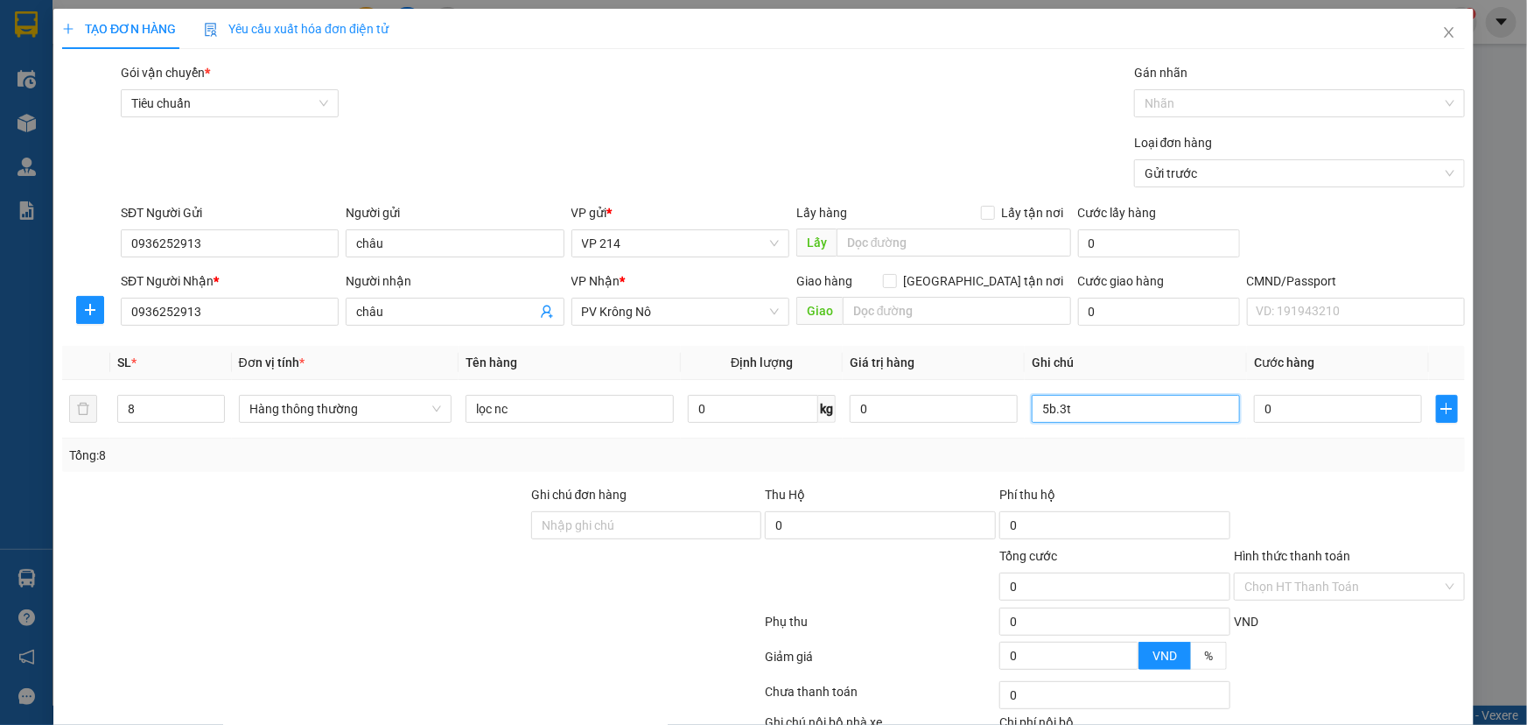
type input "5b.3t"
type input "4"
type input "40"
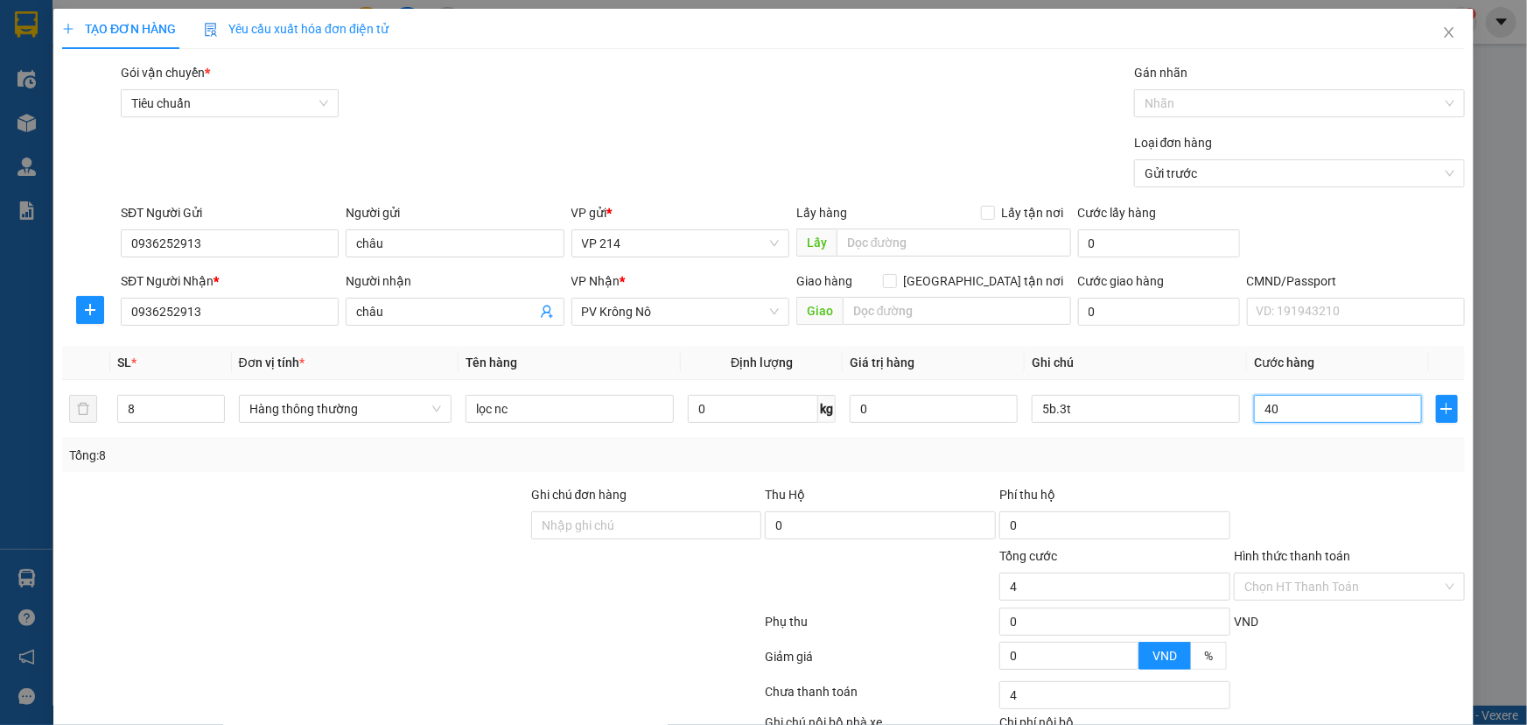
type input "40"
type input "4"
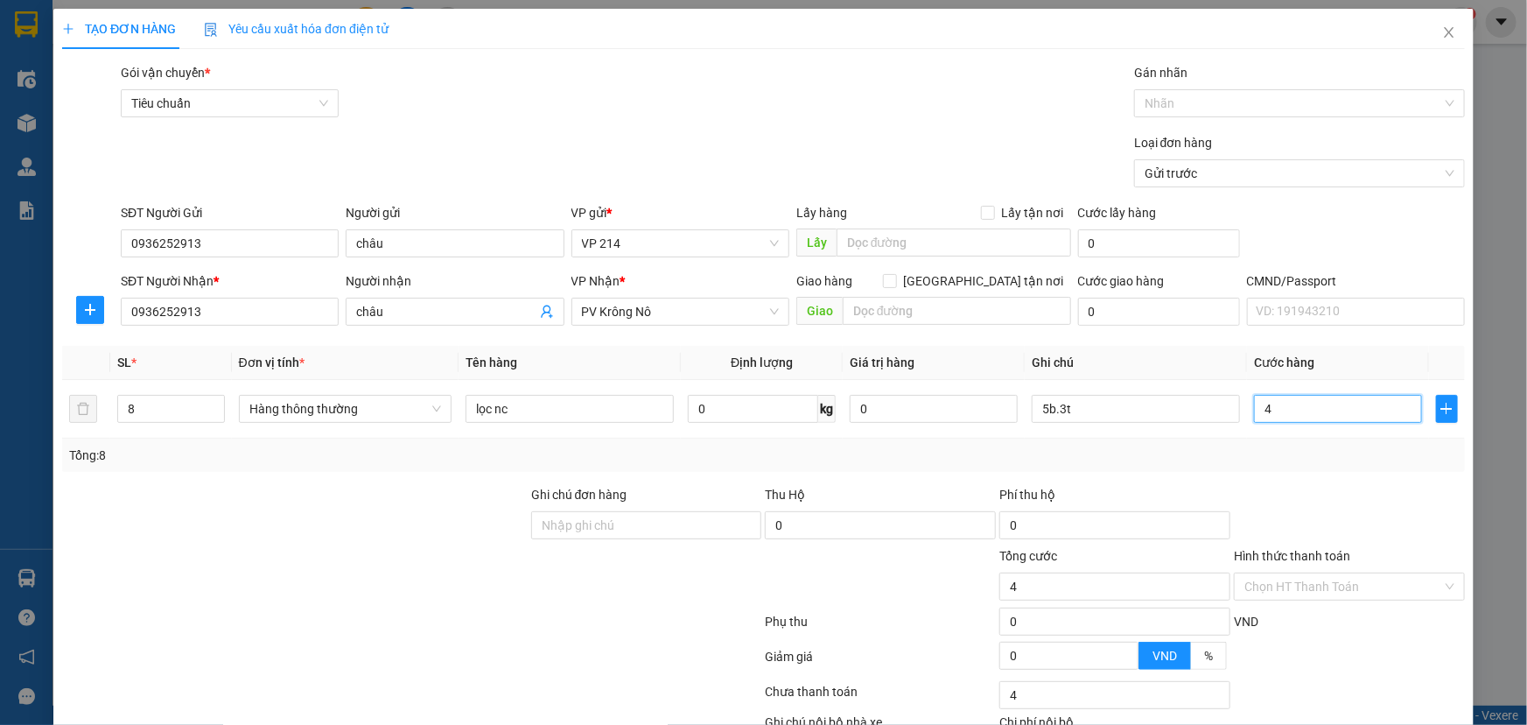
type input "0"
type input "05"
type input "5"
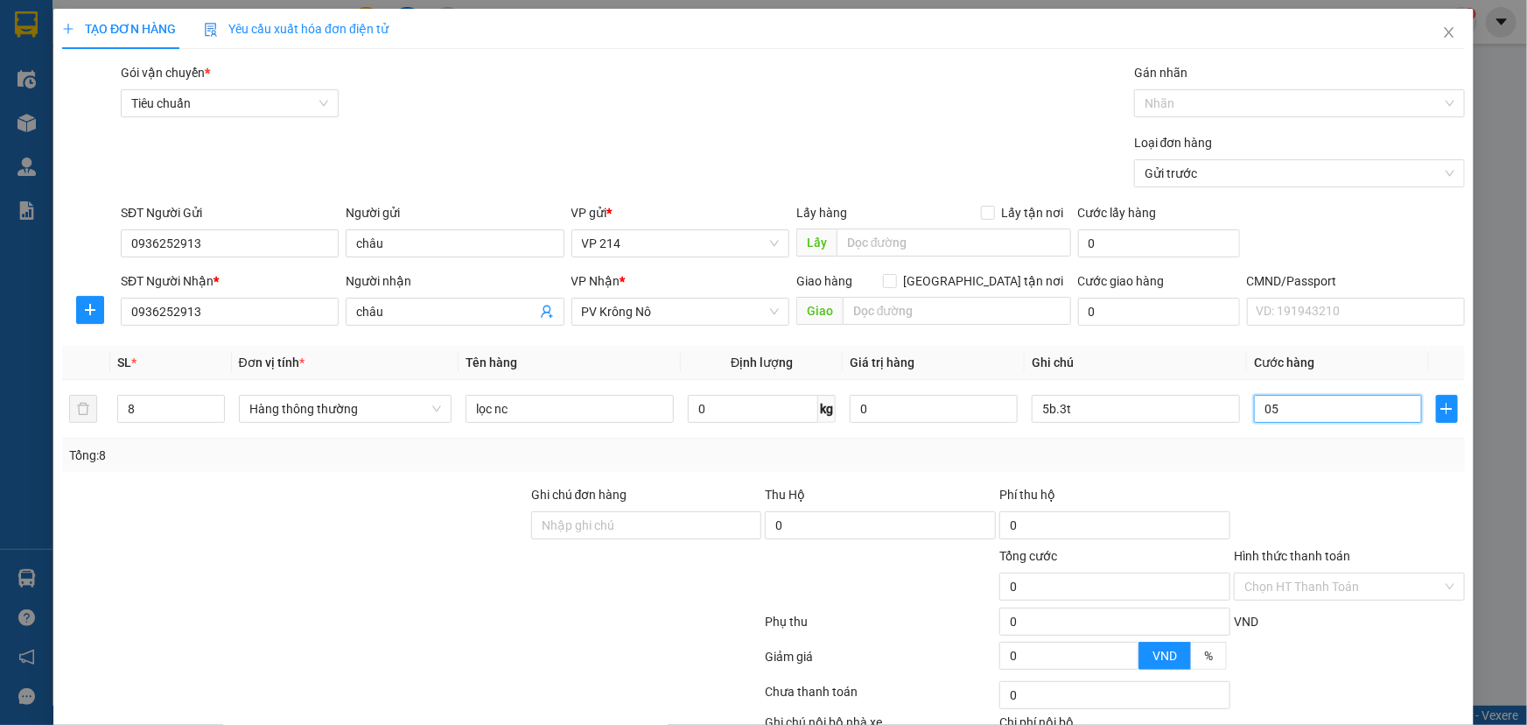
type input "5"
type input "050"
type input "50"
type input "0.500"
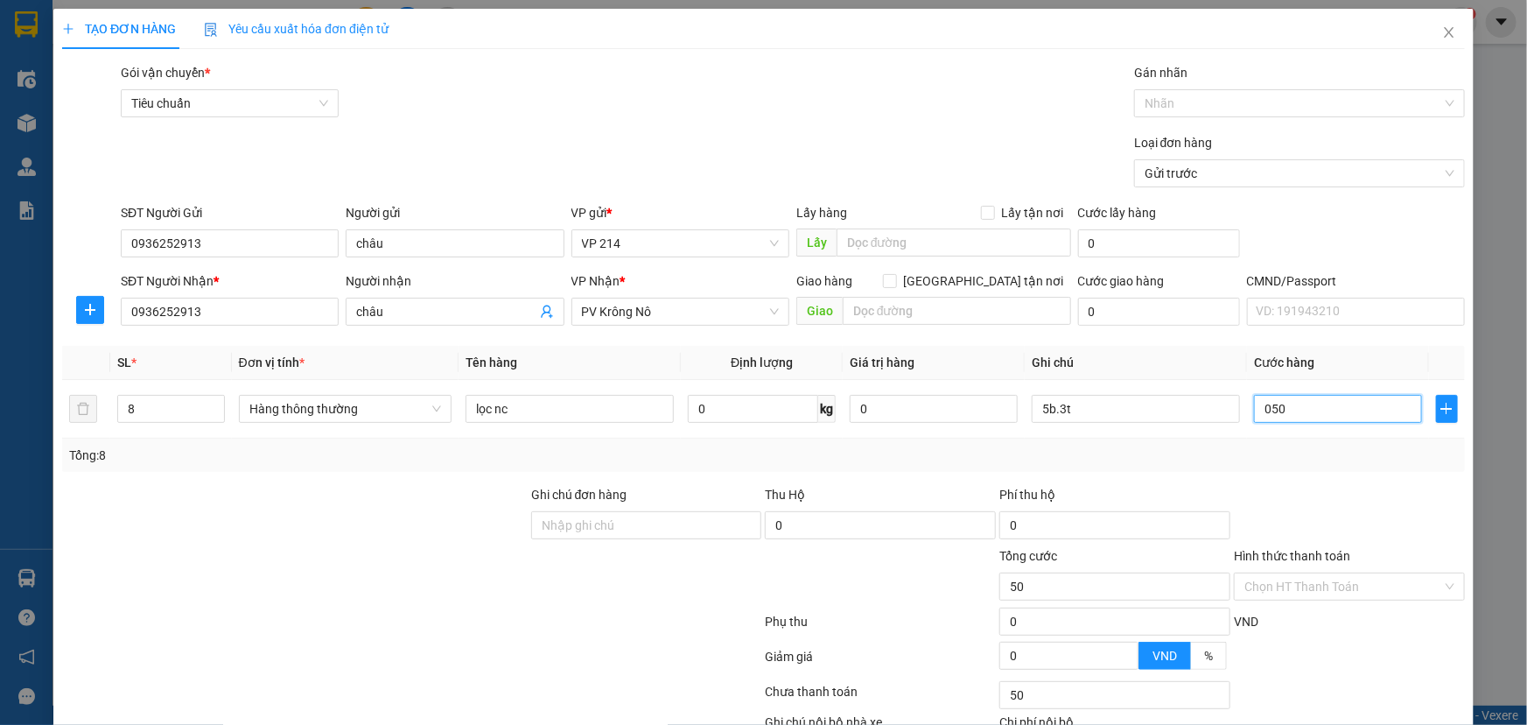
type input "500"
type input "500.000"
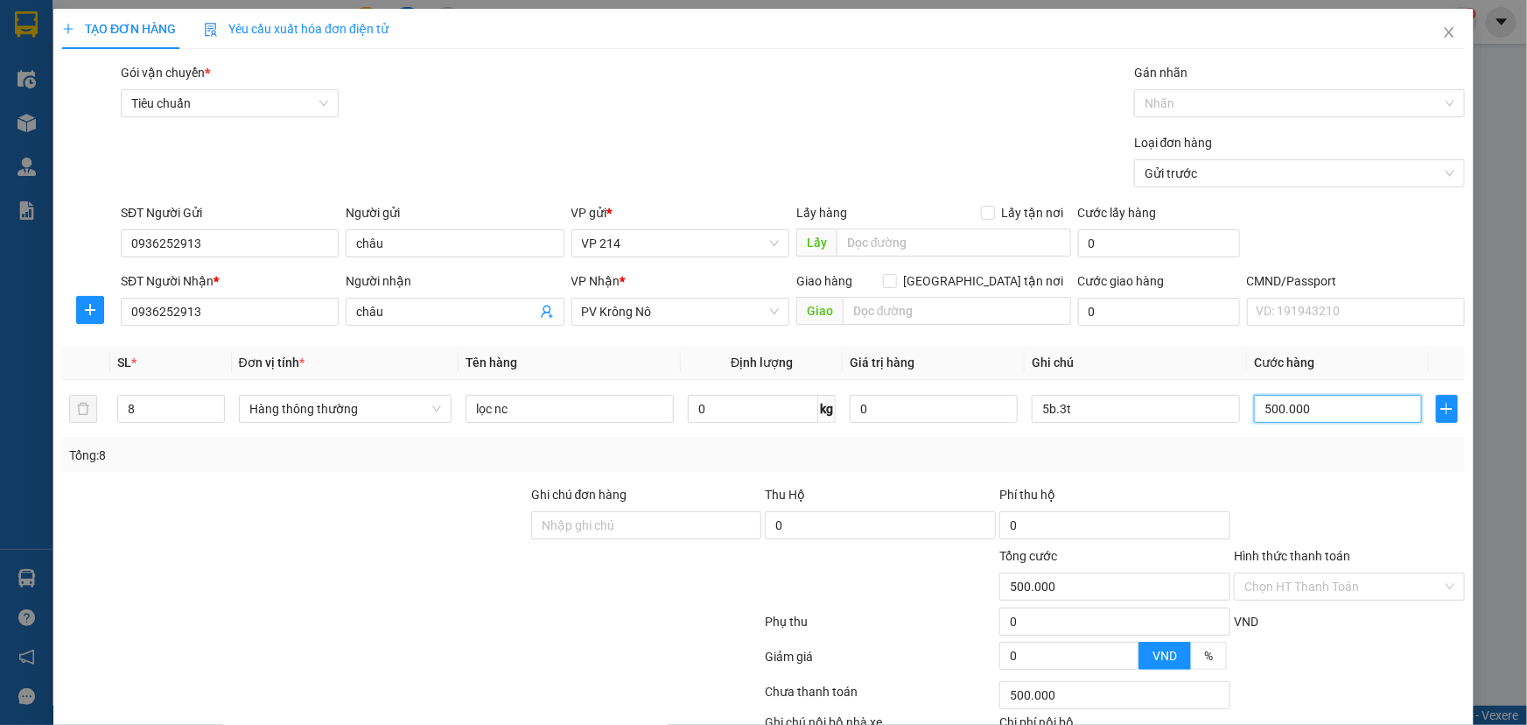
type input "5"
type input "50"
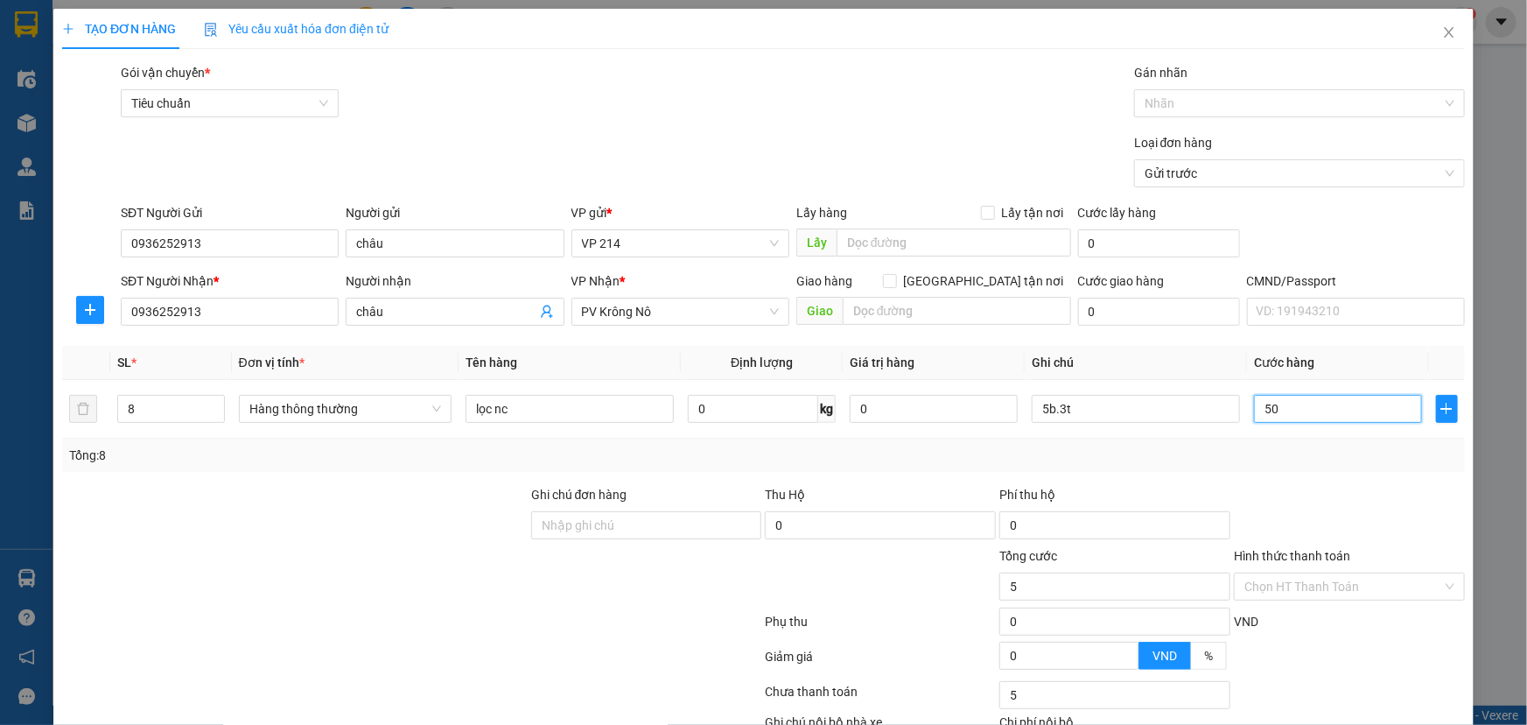
type input "50"
type input "500"
type input "5.000"
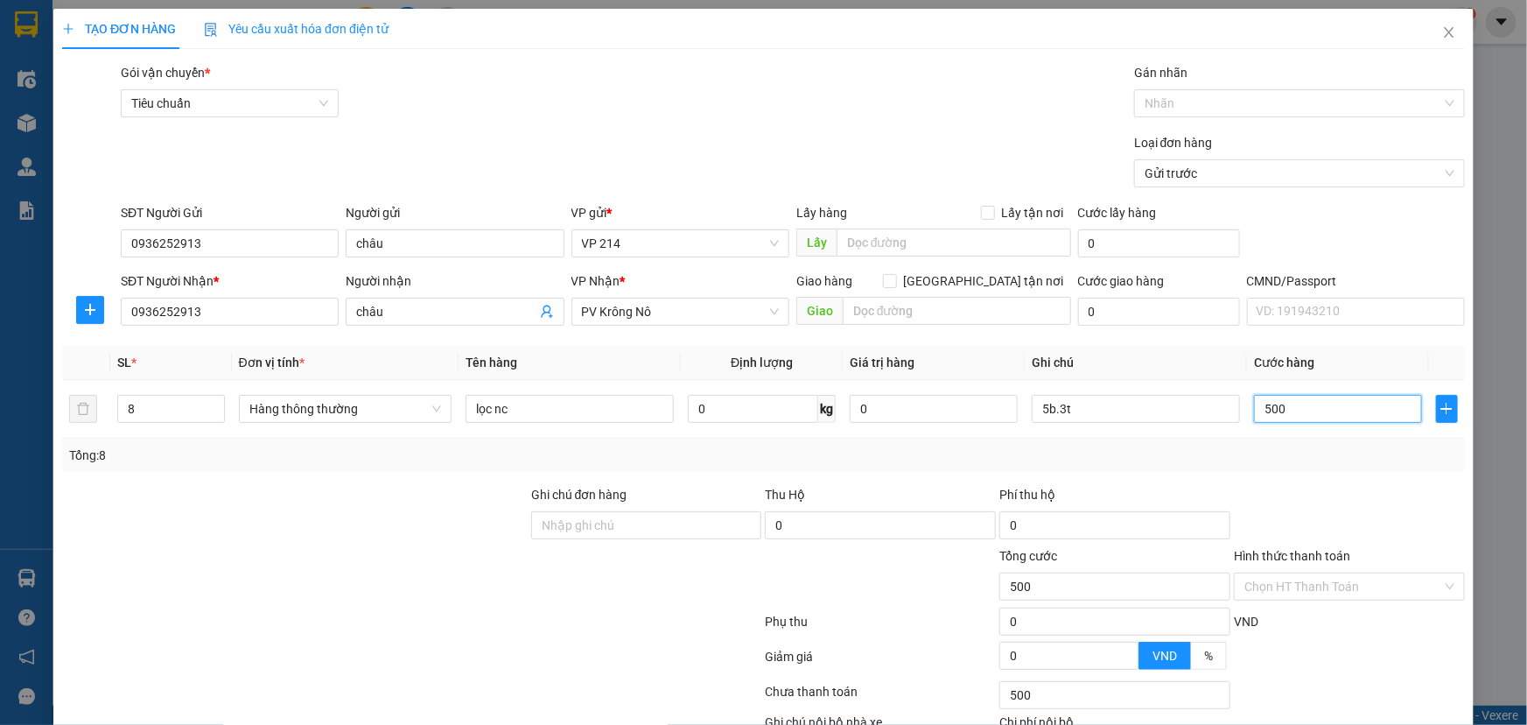
type input "5.000"
type input "50.000"
drag, startPoint x: 1302, startPoint y: 411, endPoint x: 1029, endPoint y: 416, distance: 273.1
click at [1038, 418] on tr "8 Hàng thông thường lọc nc 0 kg 0 5b.3t 500.000" at bounding box center [763, 409] width 1403 height 59
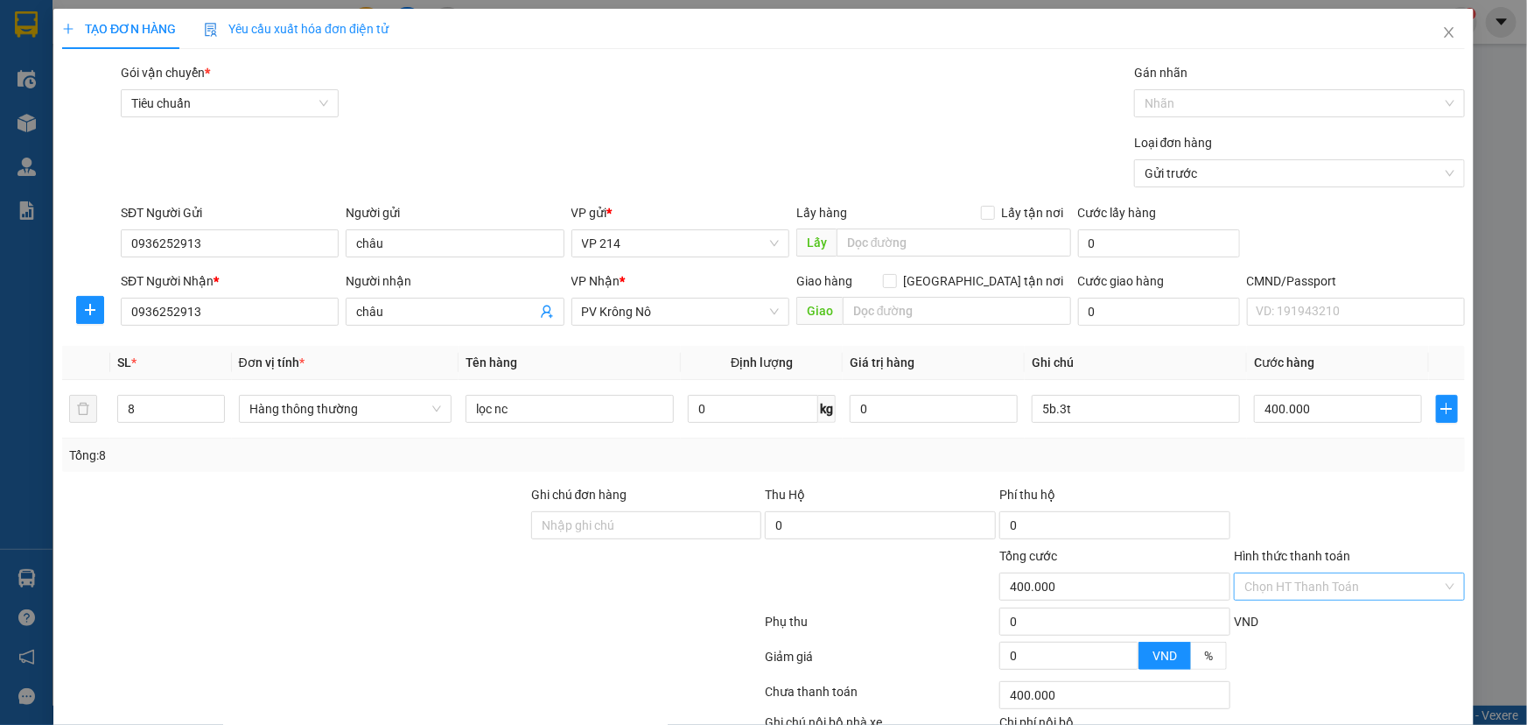
click at [1295, 588] on input "Hình thức thanh toán" at bounding box center [1344, 586] width 198 height 26
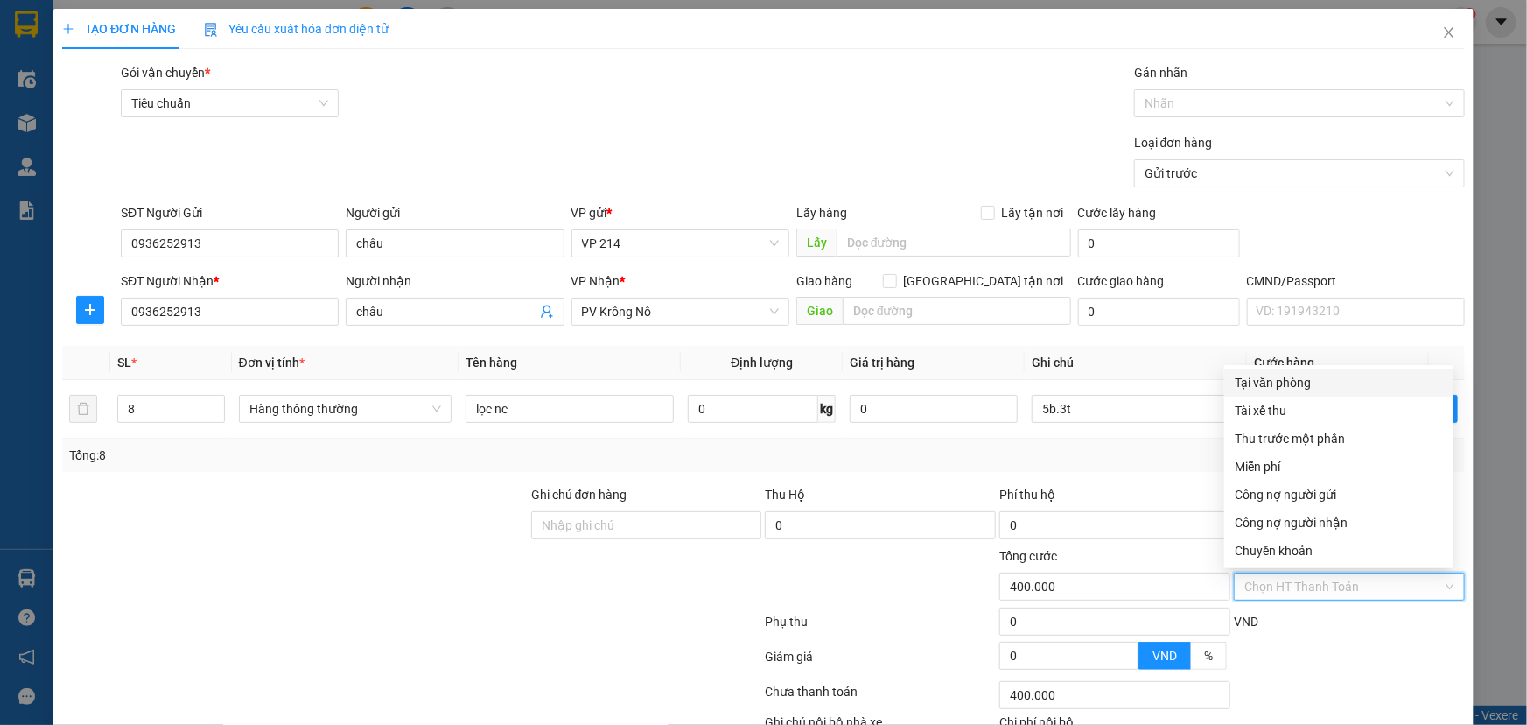
click at [1270, 385] on div "Tại văn phòng" at bounding box center [1339, 382] width 208 height 19
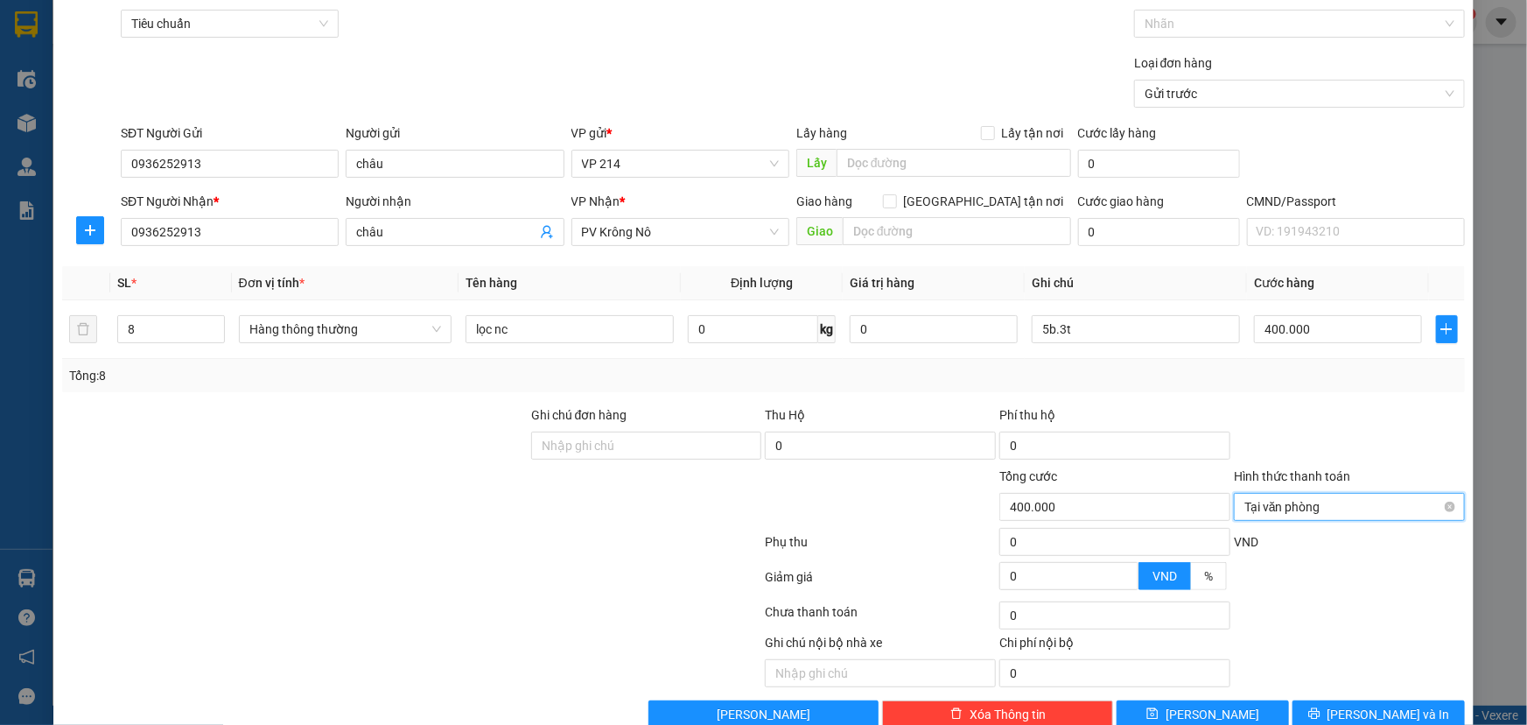
scroll to position [116, 0]
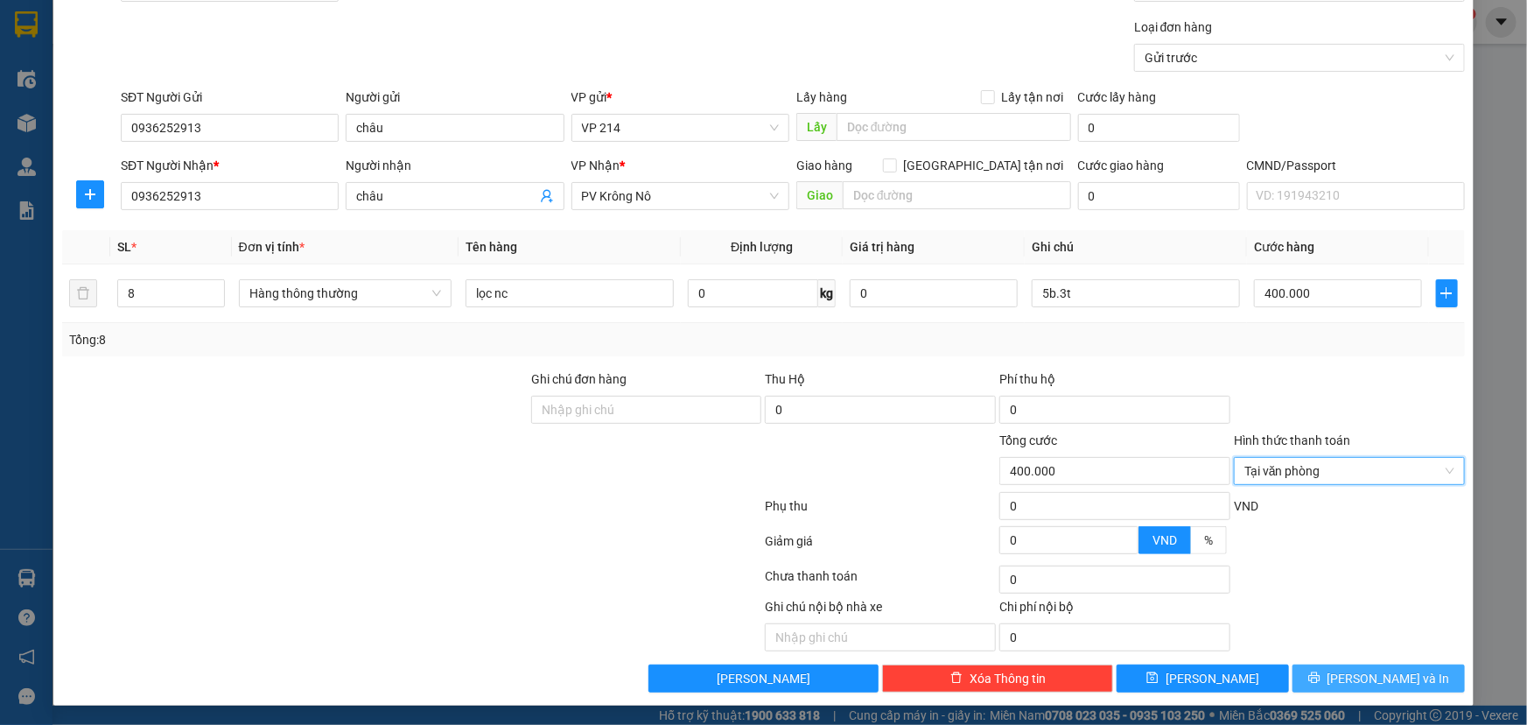
click at [1357, 677] on span "[PERSON_NAME] và In" at bounding box center [1389, 678] width 123 height 19
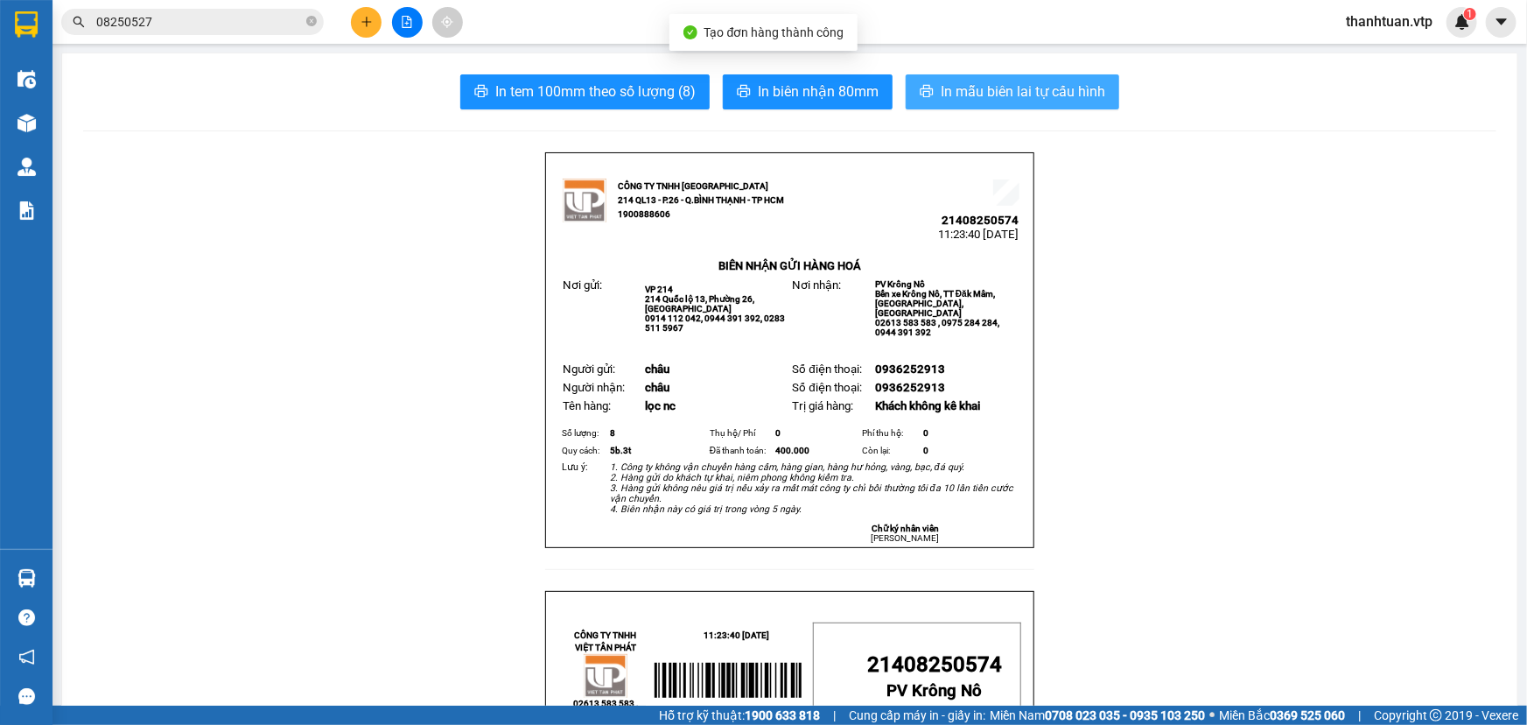
click at [972, 87] on span "In mẫu biên lai tự cấu hình" at bounding box center [1023, 92] width 165 height 22
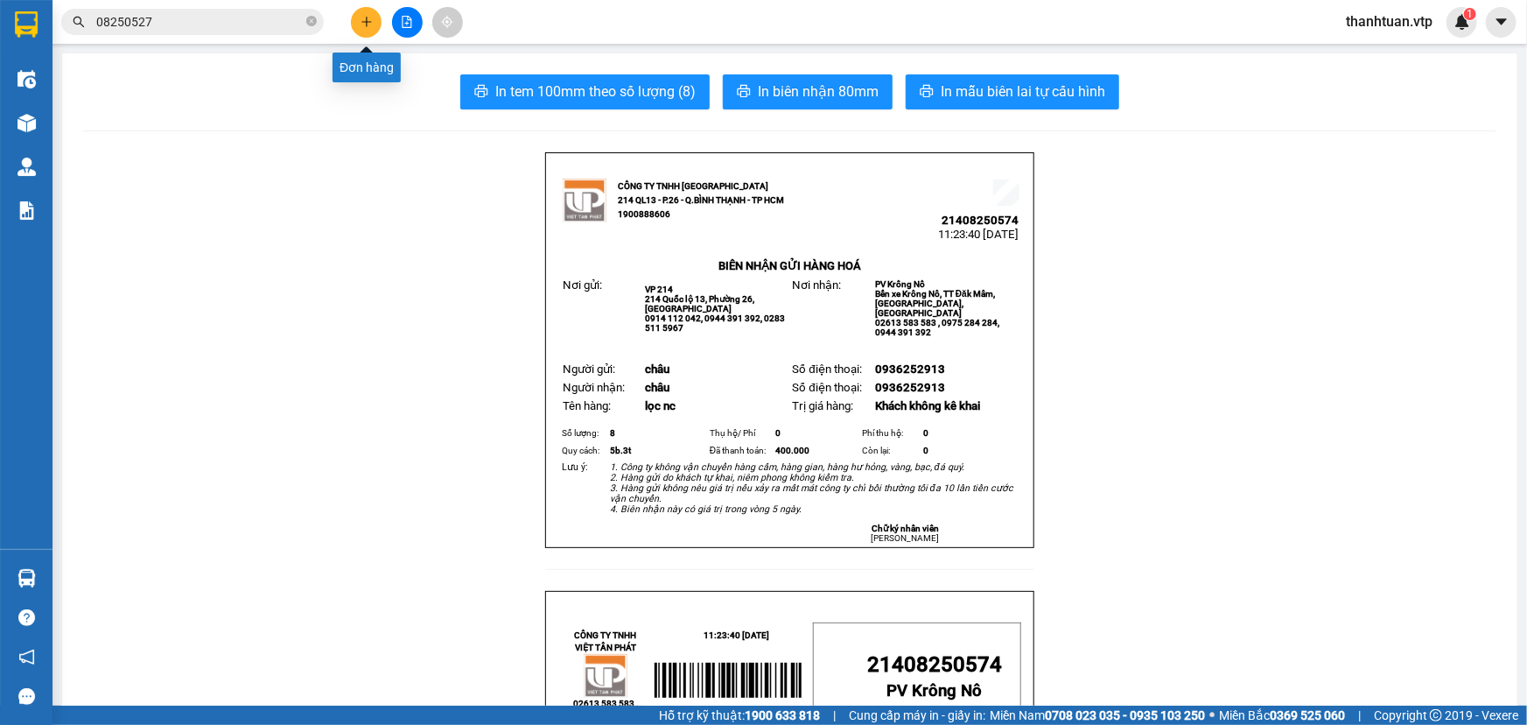
click at [362, 21] on icon "plus" at bounding box center [367, 22] width 12 height 12
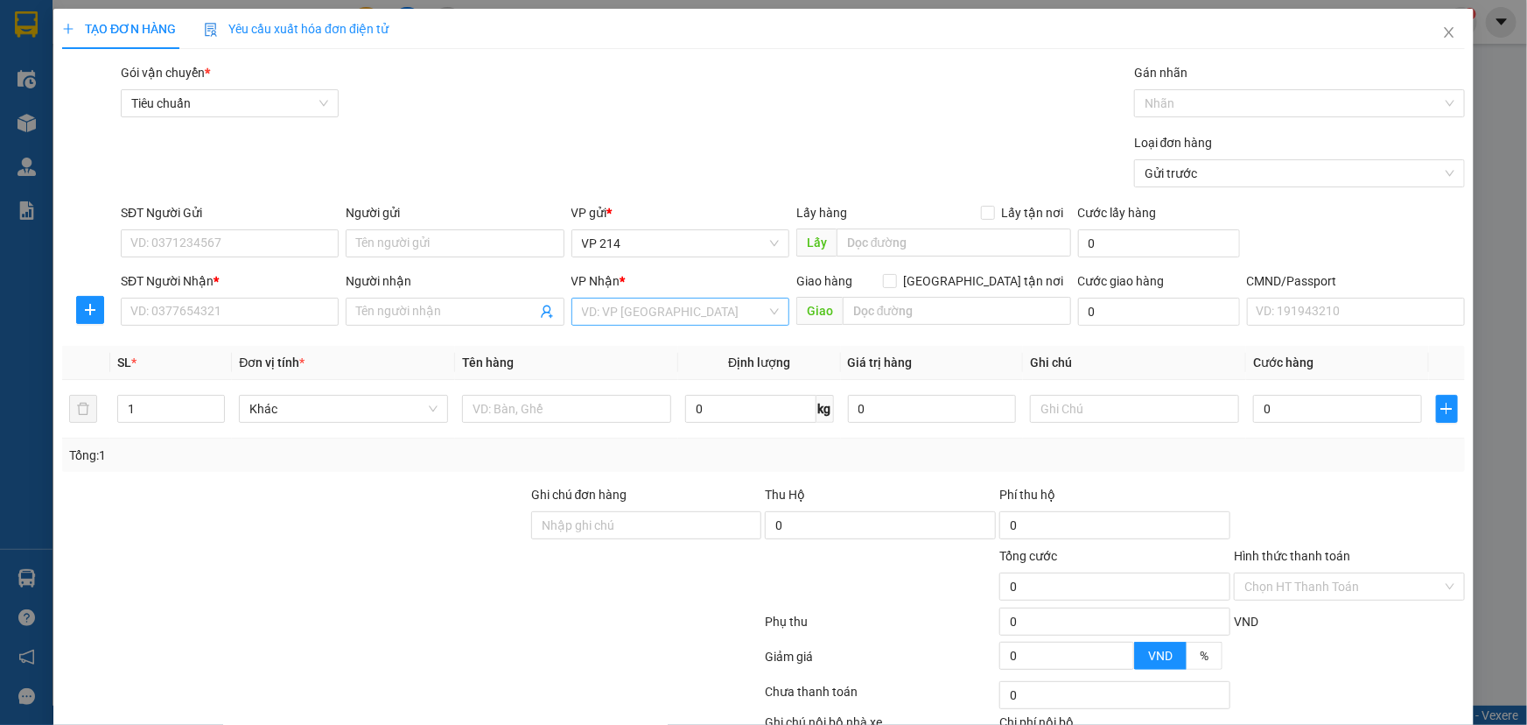
click at [586, 317] on input "search" at bounding box center [674, 311] width 185 height 26
drag, startPoint x: 626, startPoint y: 351, endPoint x: 540, endPoint y: 334, distance: 87.4
click at [625, 350] on div "PV Cư Jút" at bounding box center [675, 346] width 195 height 19
click at [458, 305] on input "Người nhận" at bounding box center [445, 311] width 179 height 19
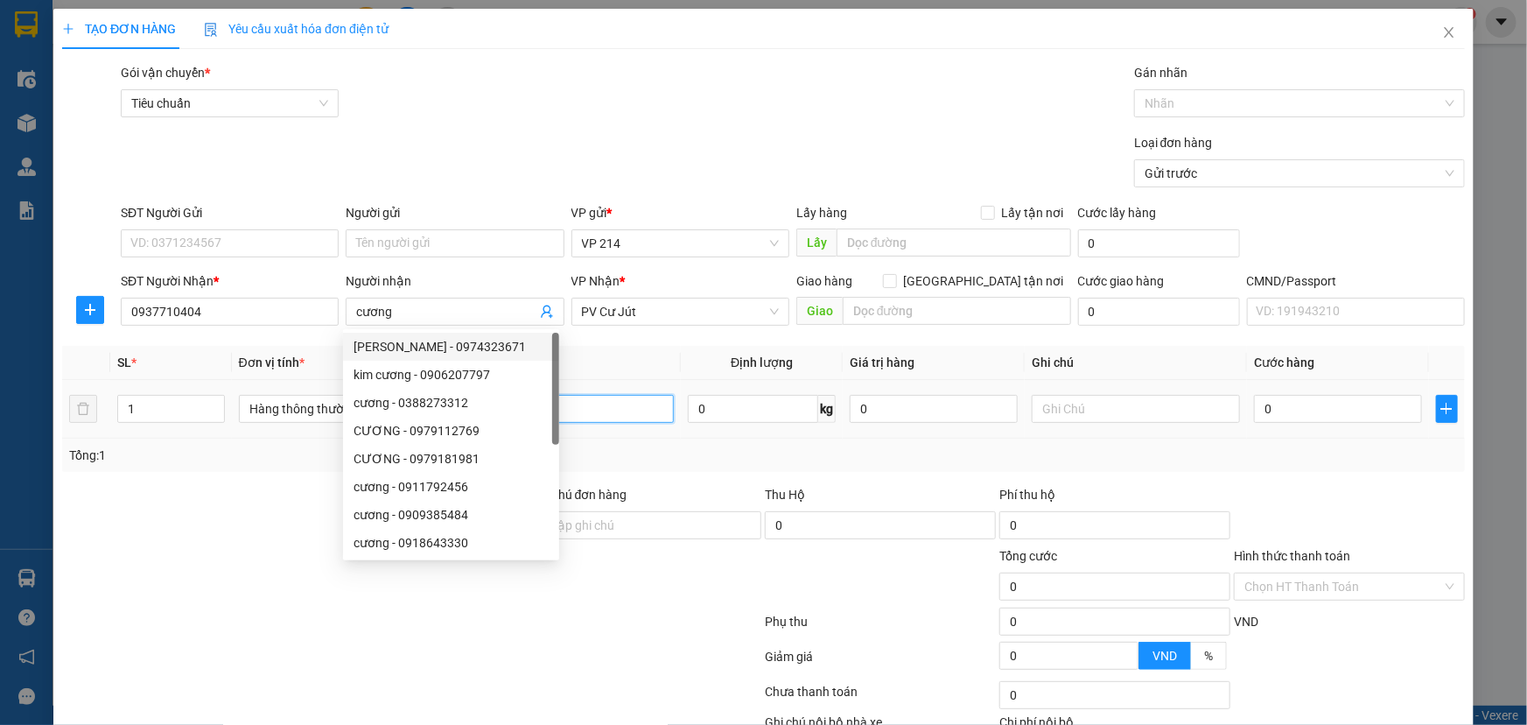
click at [616, 411] on input "text" at bounding box center [570, 409] width 208 height 28
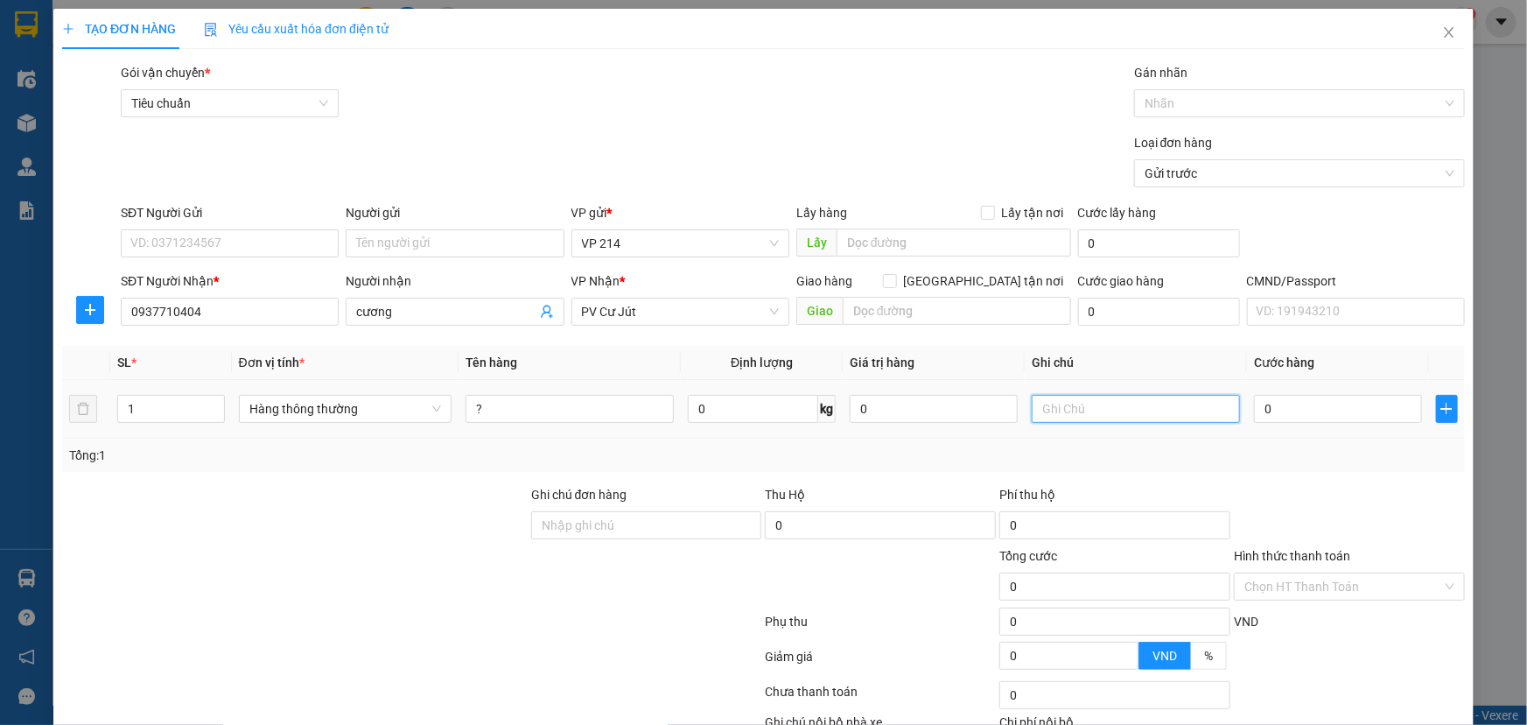
click at [1097, 414] on input "text" at bounding box center [1136, 409] width 208 height 28
click at [1320, 402] on input "0" at bounding box center [1338, 409] width 168 height 28
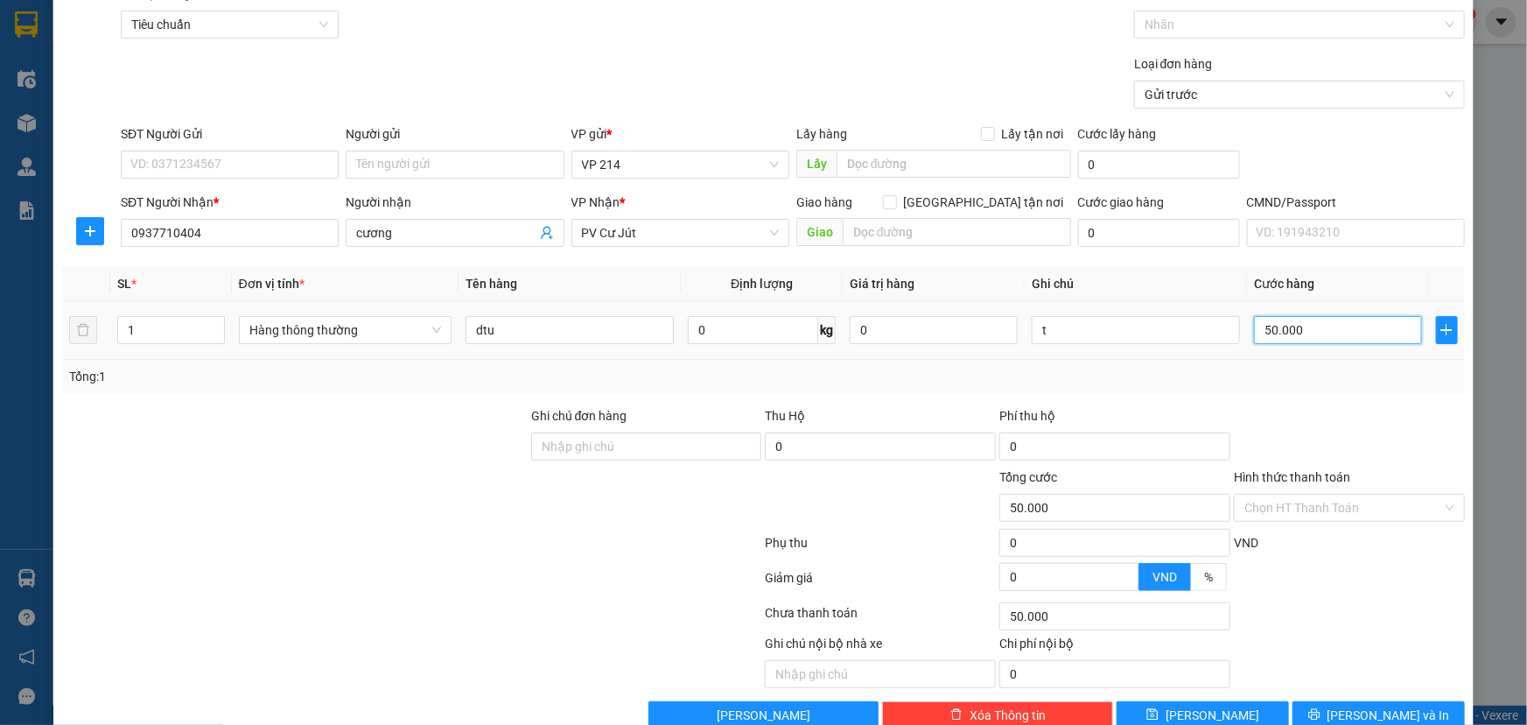
scroll to position [116, 0]
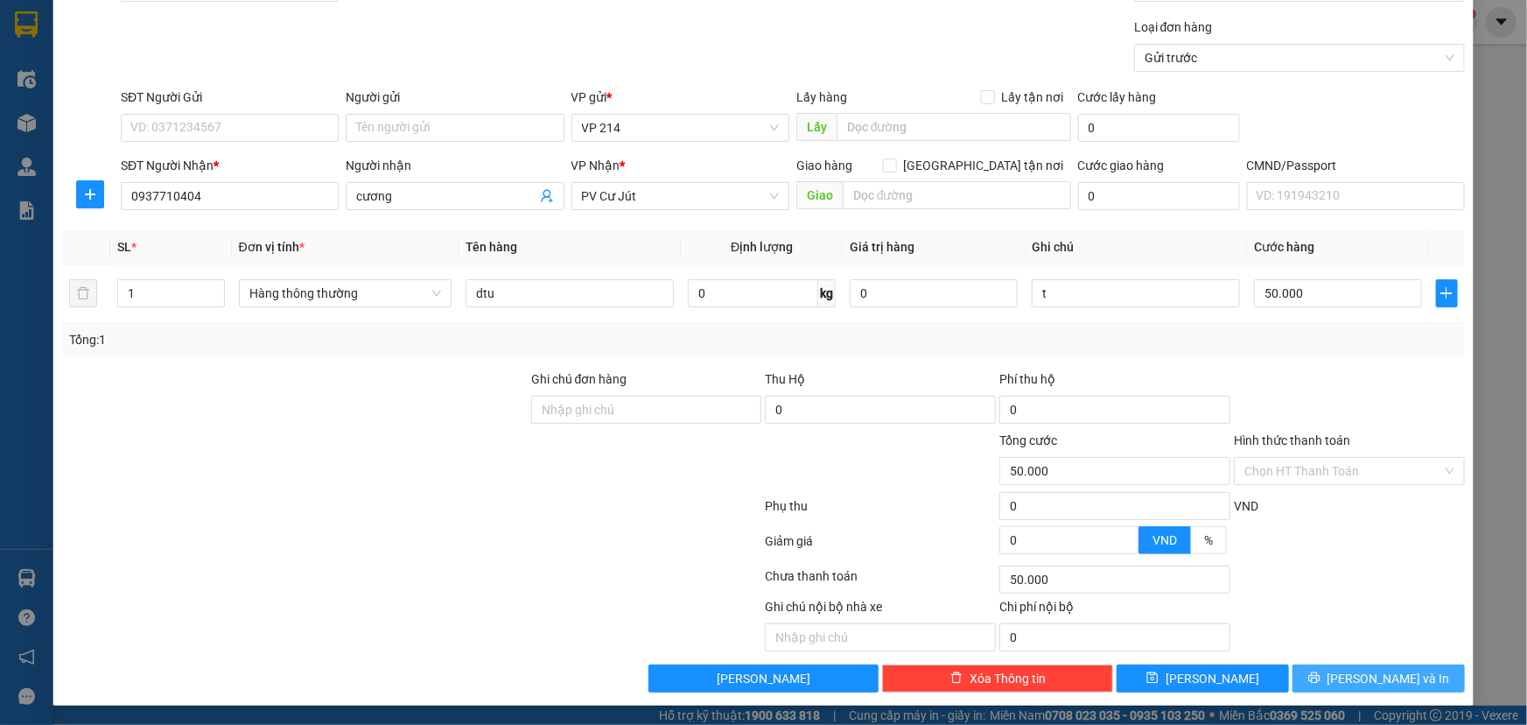
click at [1393, 676] on span "[PERSON_NAME] và In" at bounding box center [1389, 678] width 123 height 19
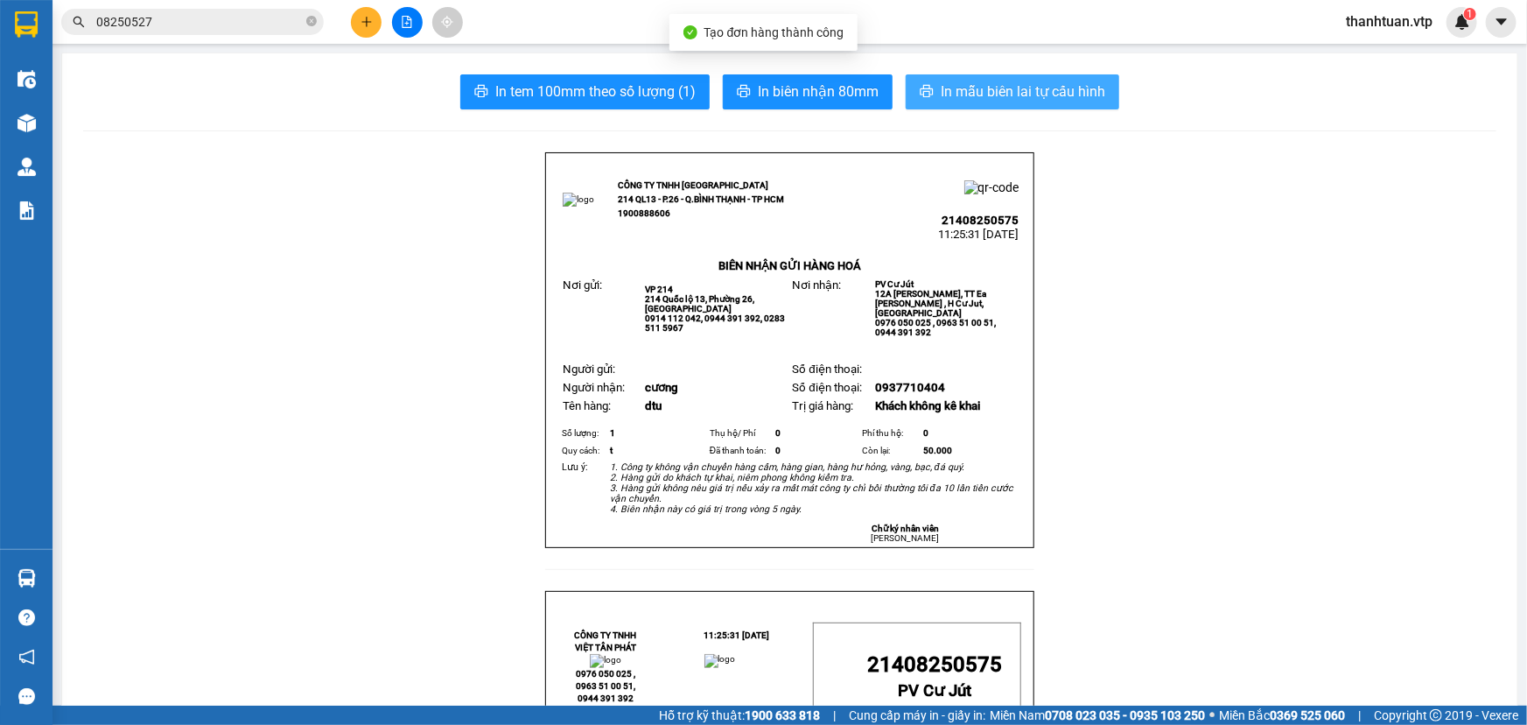
click at [960, 102] on span "In mẫu biên lai tự cấu hình" at bounding box center [1023, 92] width 165 height 22
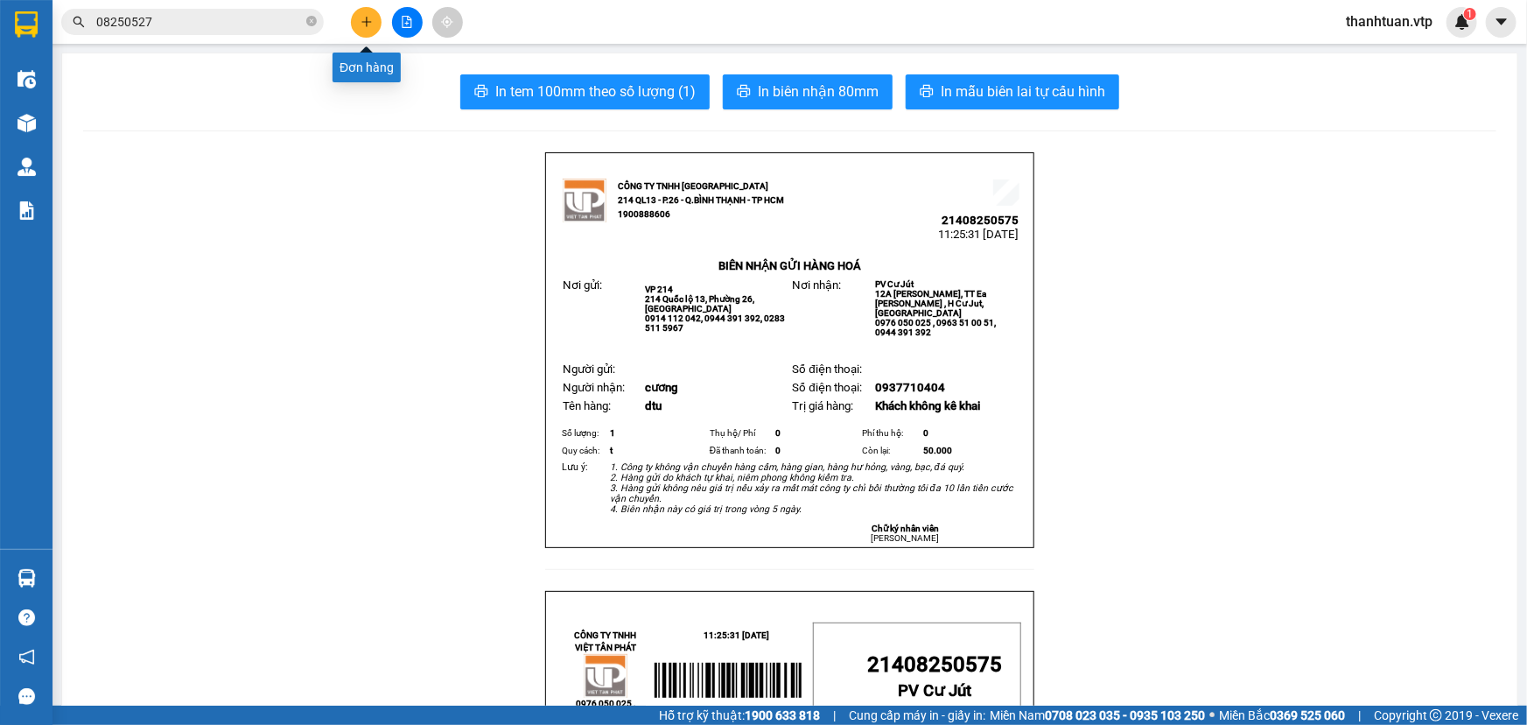
click at [368, 29] on button at bounding box center [366, 22] width 31 height 31
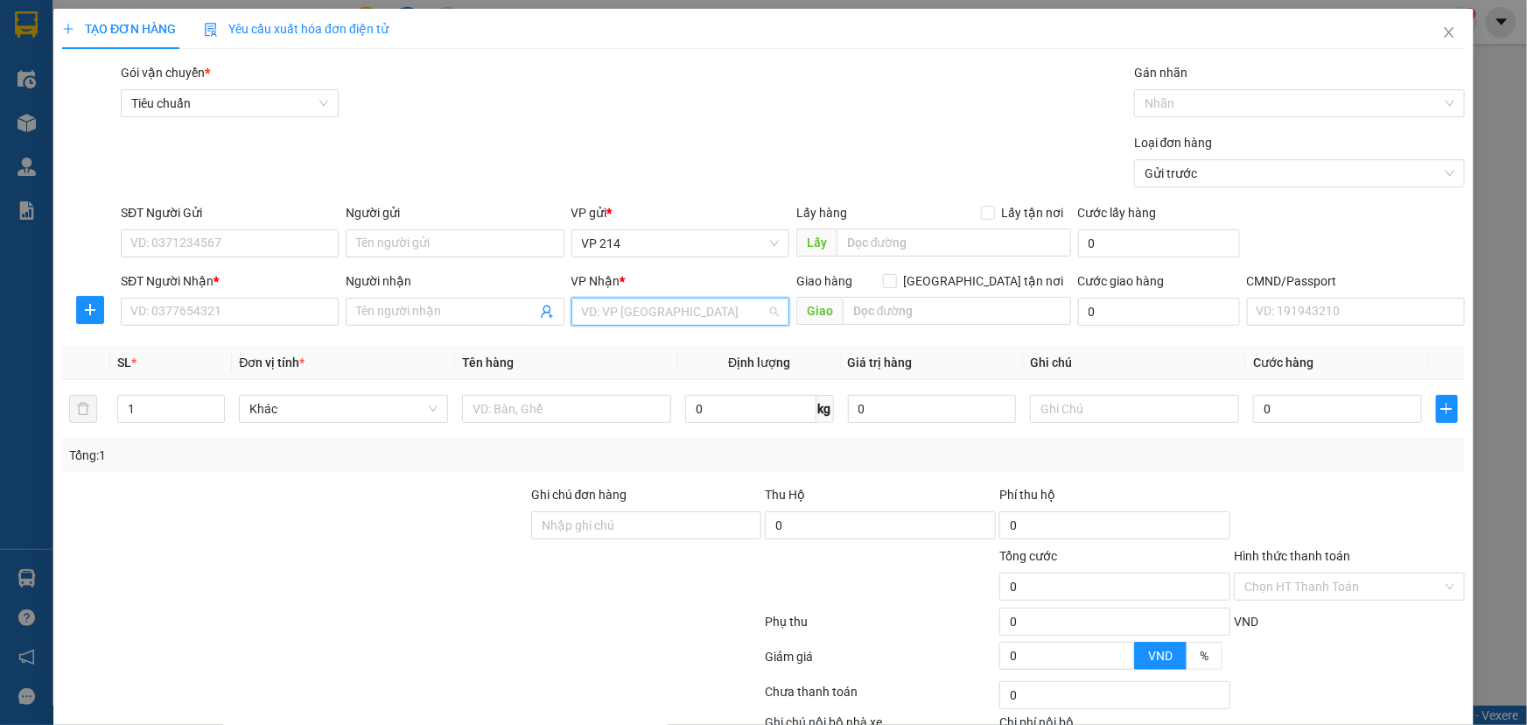
click at [627, 315] on input "search" at bounding box center [674, 311] width 185 height 26
drag, startPoint x: 598, startPoint y: 348, endPoint x: 525, endPoint y: 325, distance: 76.4
click at [598, 350] on div "PV Đắk Mil" at bounding box center [675, 346] width 195 height 19
click at [392, 309] on input "Người nhận" at bounding box center [445, 311] width 179 height 19
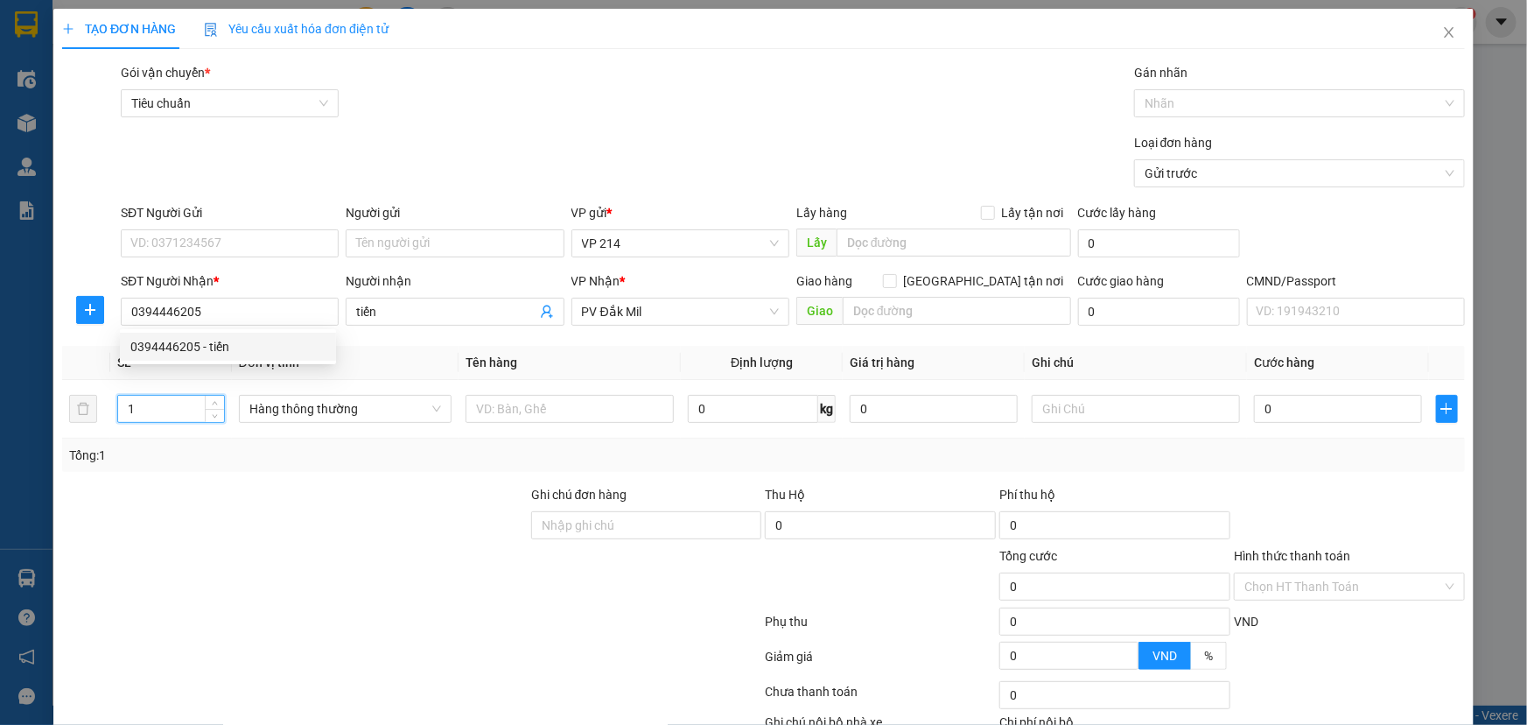
drag, startPoint x: 154, startPoint y: 411, endPoint x: 52, endPoint y: 427, distance: 103.8
click at [53, 427] on div "TẠO ĐƠN HÀNG Yêu cầu xuất hóa đơn điện tử Transit Pickup Surcharge Ids Transit …" at bounding box center [763, 415] width 1421 height 812
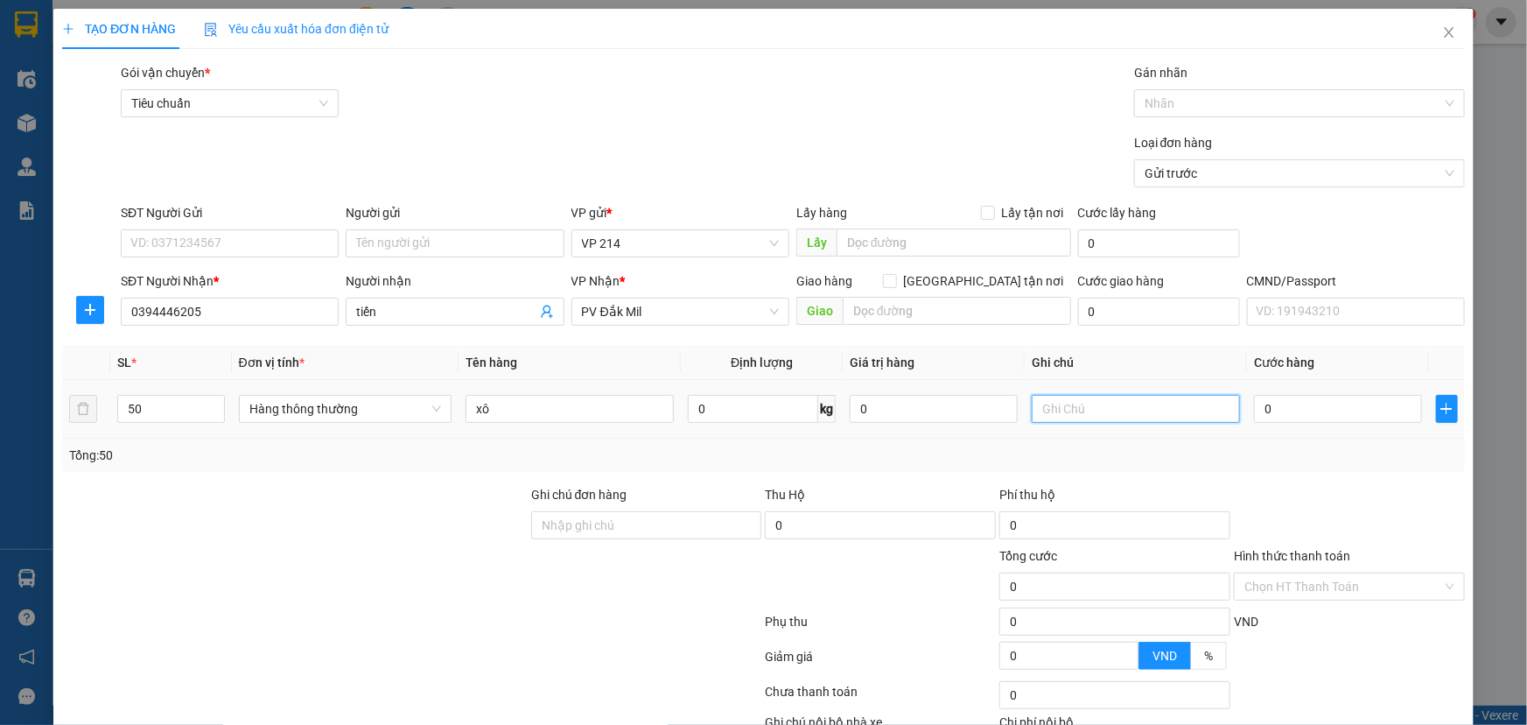
click at [1050, 412] on input "text" at bounding box center [1136, 409] width 208 height 28
click at [1355, 587] on input "Hình thức thanh toán" at bounding box center [1344, 586] width 198 height 26
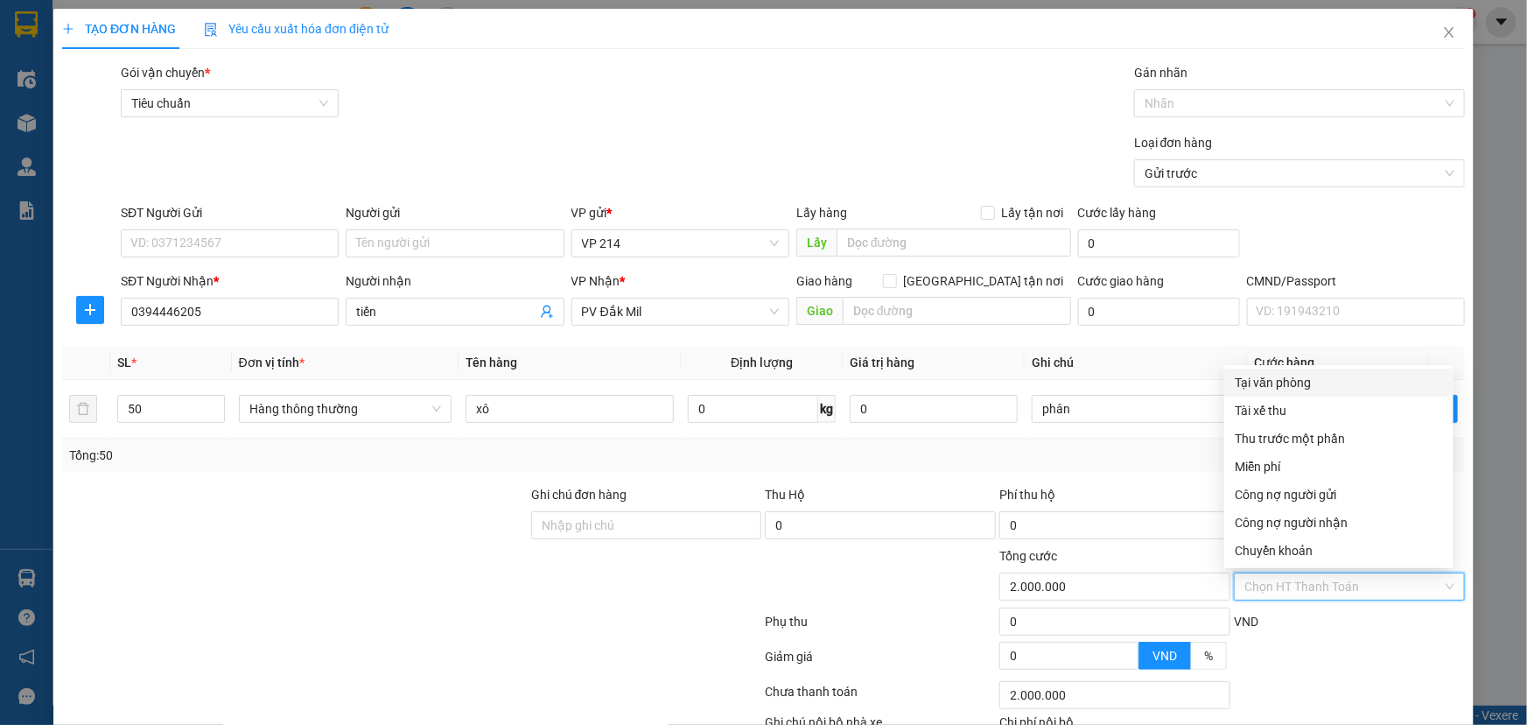
click at [1314, 388] on div "Tại văn phòng" at bounding box center [1339, 382] width 208 height 19
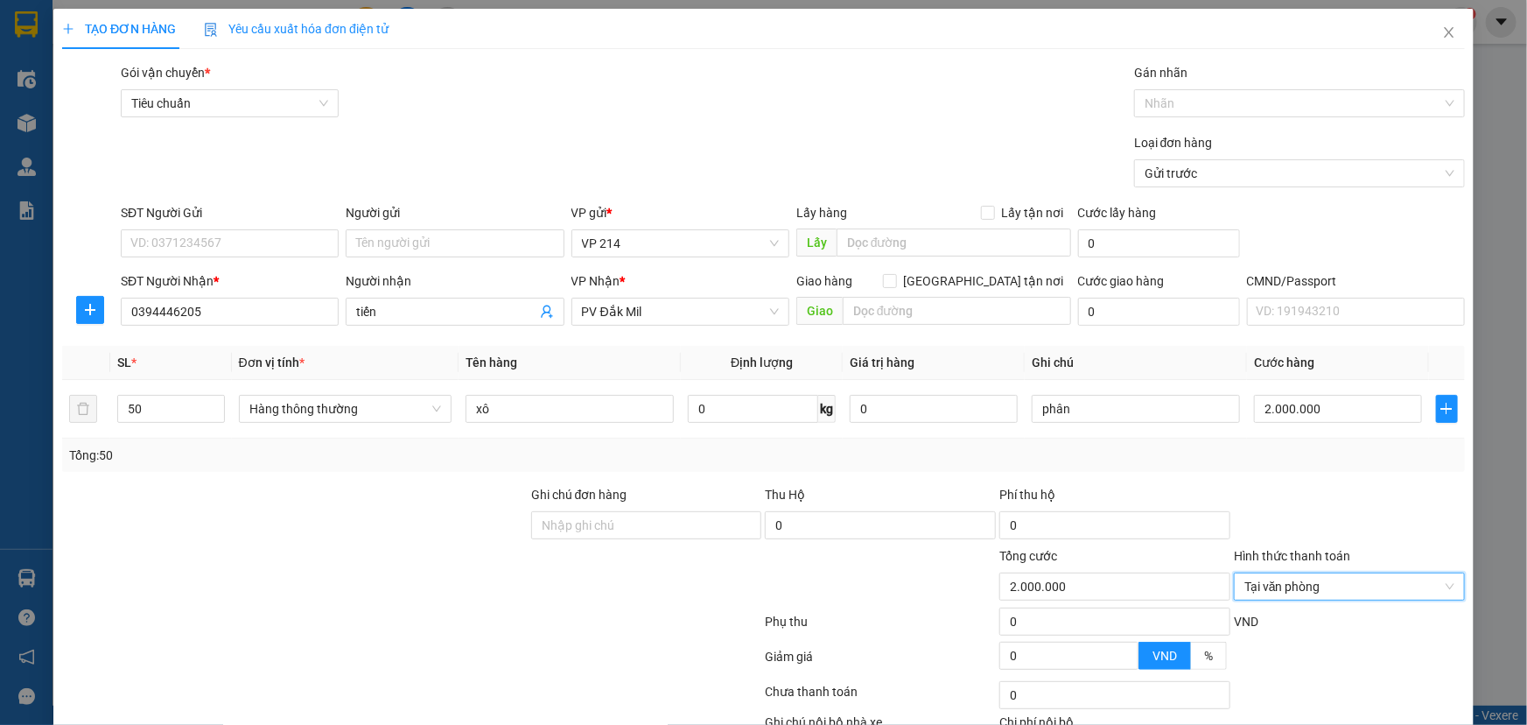
scroll to position [116, 0]
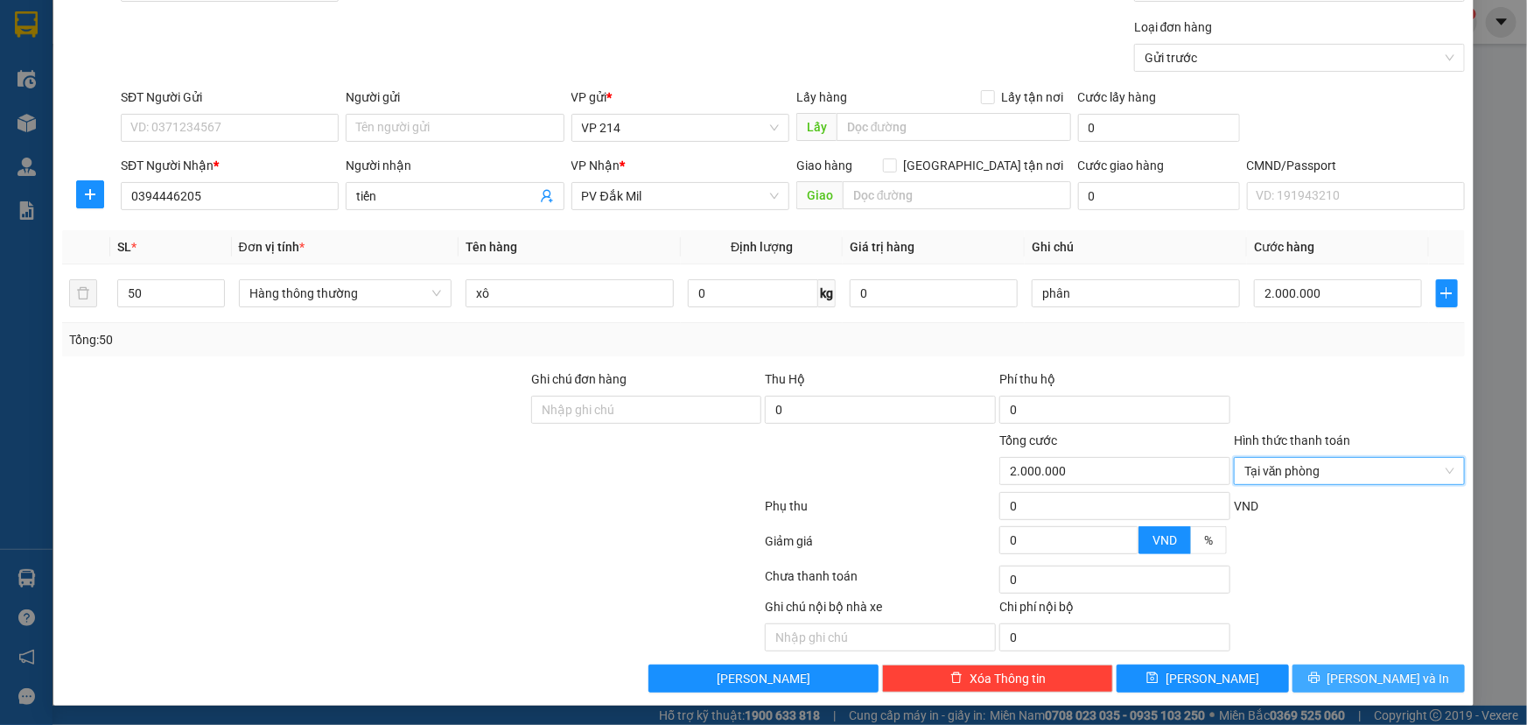
click at [1351, 675] on button "[PERSON_NAME] và In" at bounding box center [1379, 678] width 172 height 28
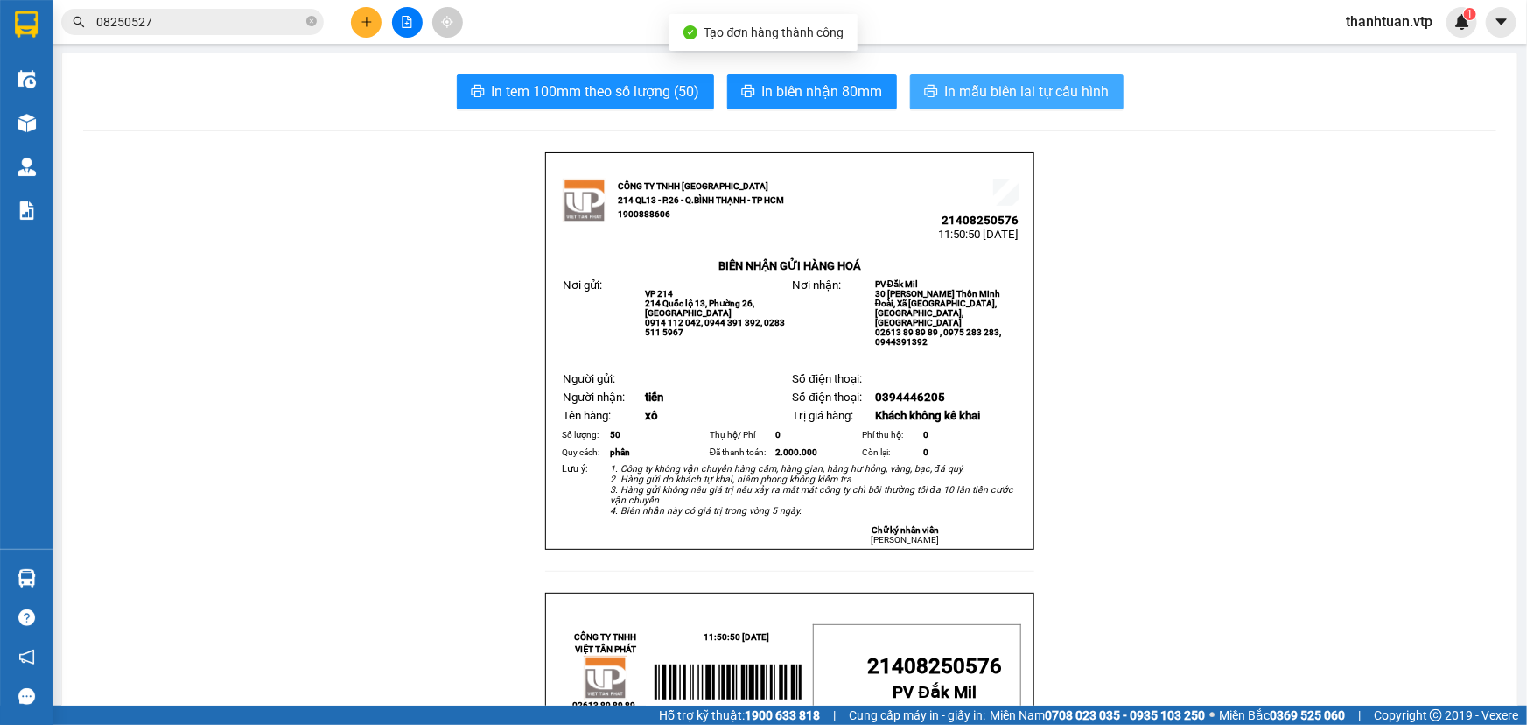
click at [956, 95] on span "In mẫu biên lai tự cấu hình" at bounding box center [1027, 92] width 165 height 22
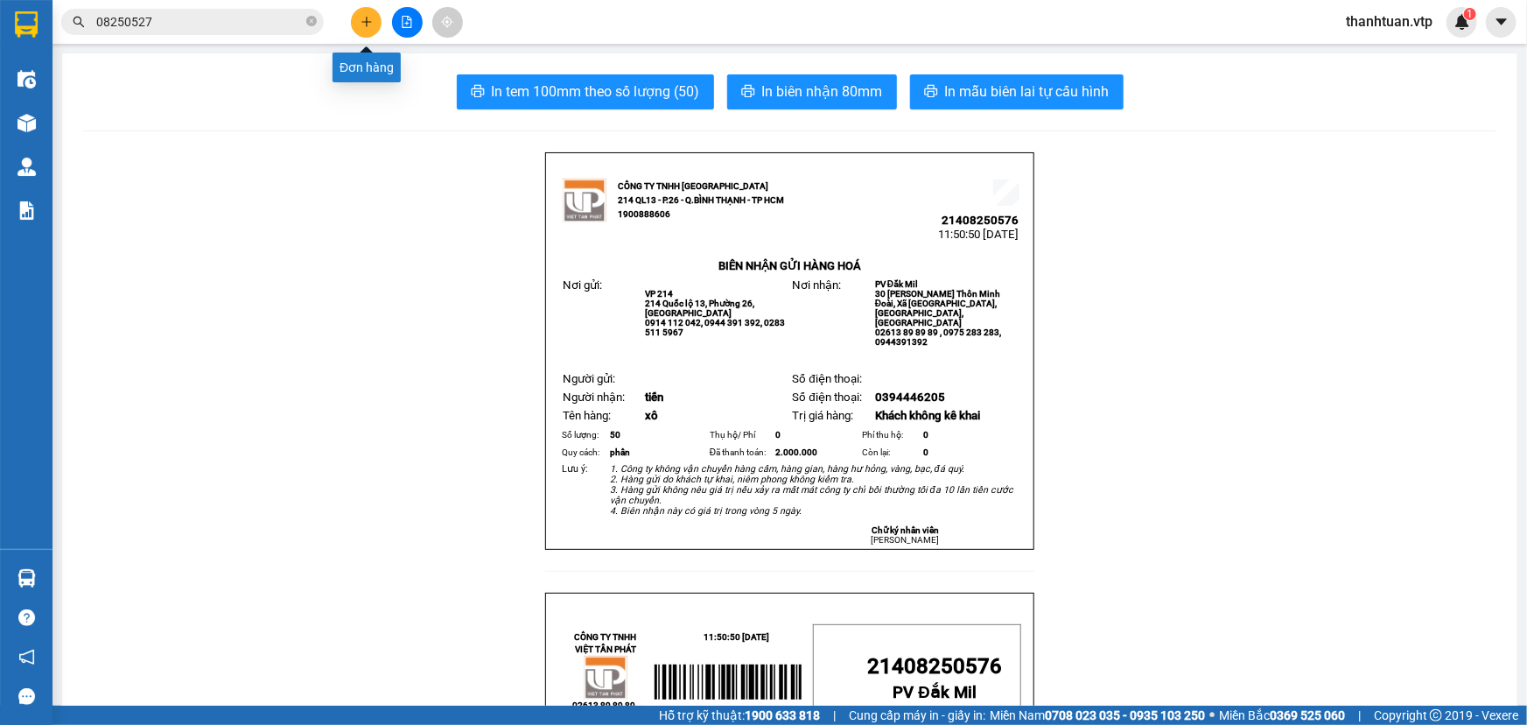
click at [366, 19] on icon "plus" at bounding box center [366, 22] width 1 height 10
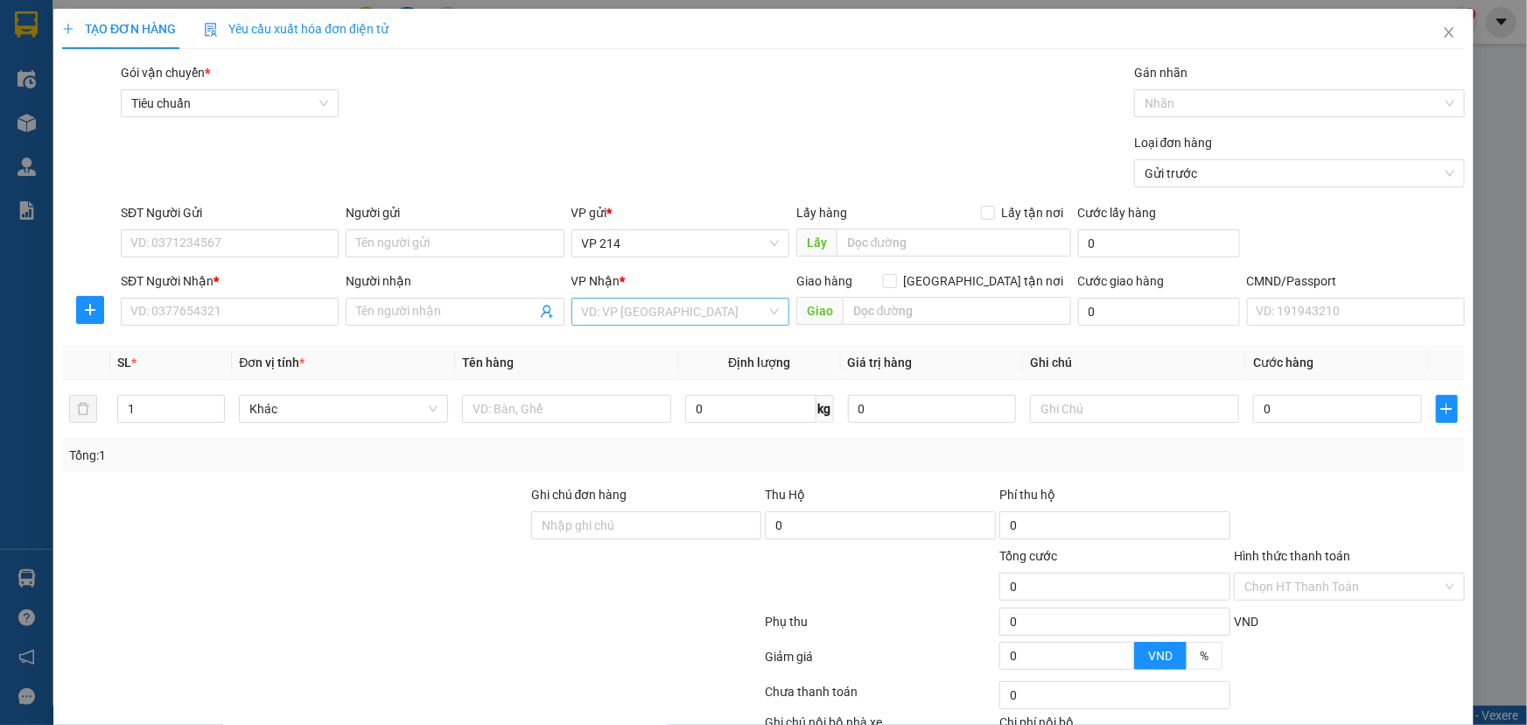
click at [626, 315] on input "search" at bounding box center [674, 311] width 185 height 26
click at [621, 348] on div "PV Đắk Song" at bounding box center [675, 346] width 195 height 19
click at [426, 319] on input "Người nhận" at bounding box center [445, 311] width 179 height 19
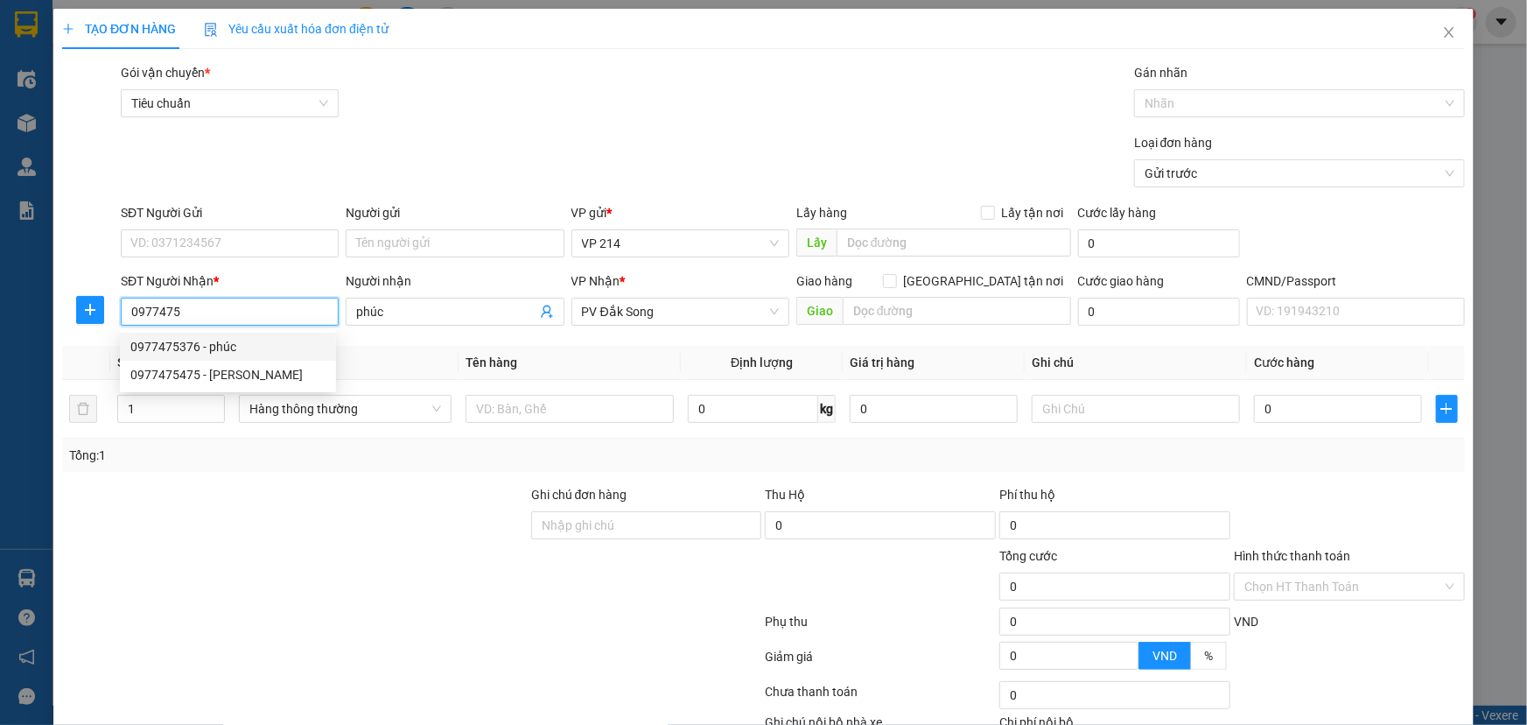
click at [207, 338] on div "0977475376 - phúc" at bounding box center [227, 346] width 195 height 19
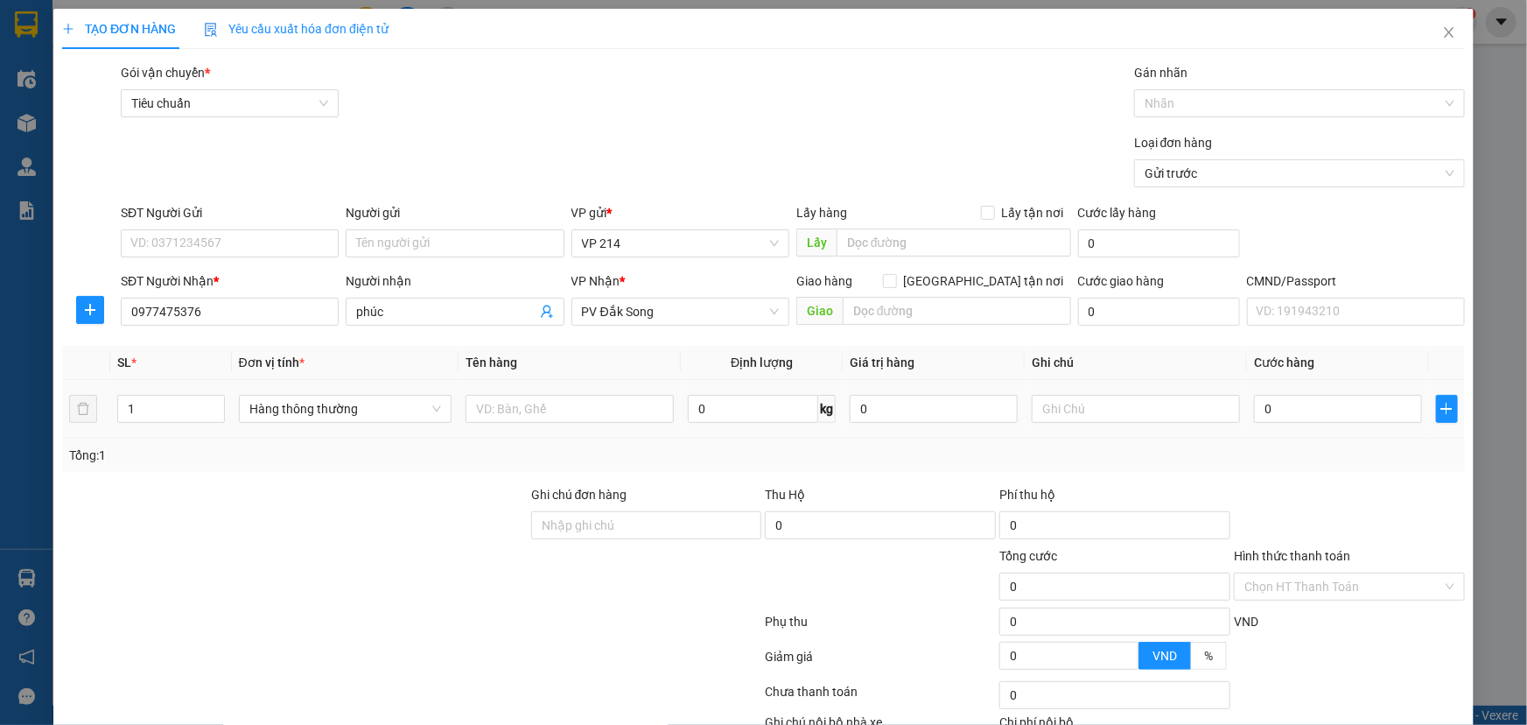
drag, startPoint x: 184, startPoint y: 411, endPoint x: 50, endPoint y: 406, distance: 134.0
click at [62, 409] on tr "1 Hàng thông thường 0 kg 0 0" at bounding box center [763, 409] width 1403 height 59
click at [1287, 586] on input "Hình thức thanh toán" at bounding box center [1344, 586] width 198 height 26
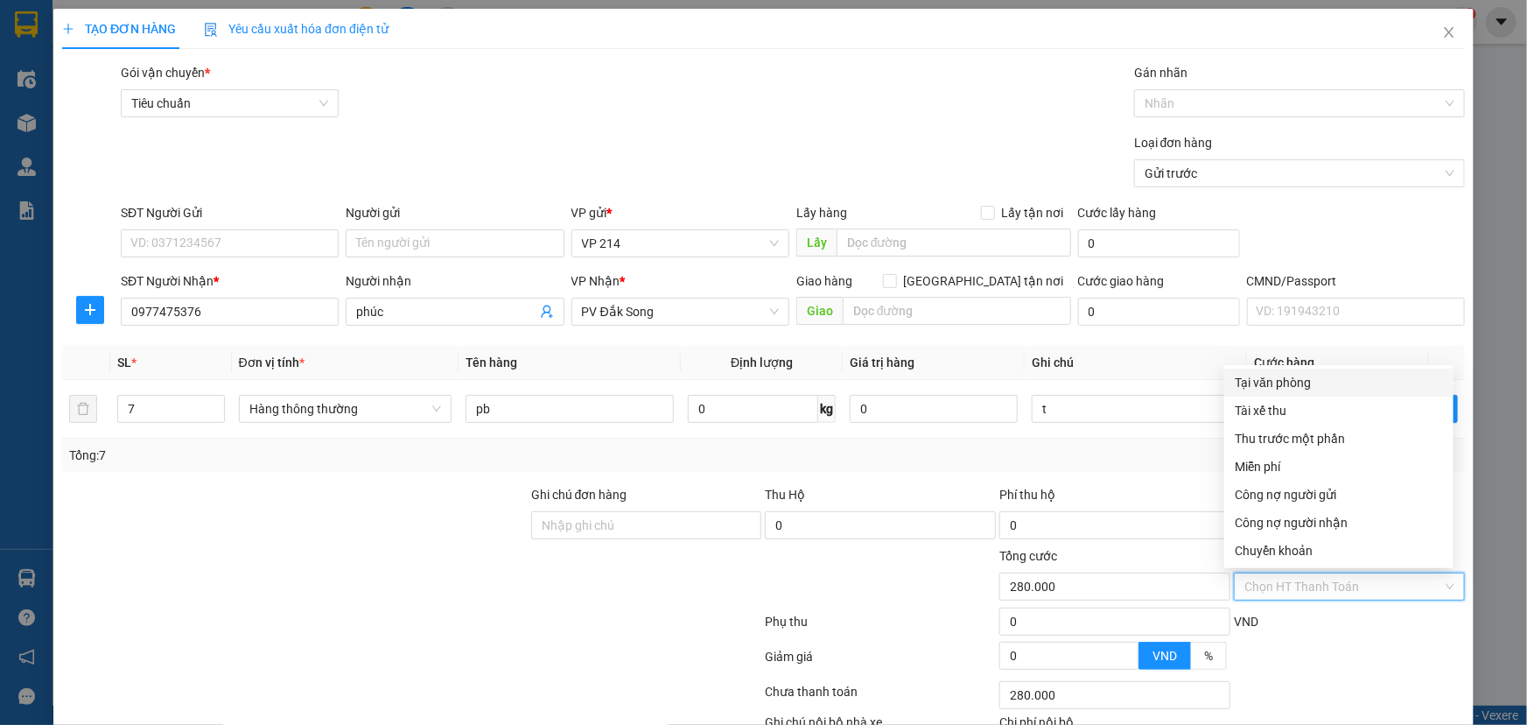
click at [1281, 384] on div "Tại văn phòng" at bounding box center [1339, 382] width 208 height 19
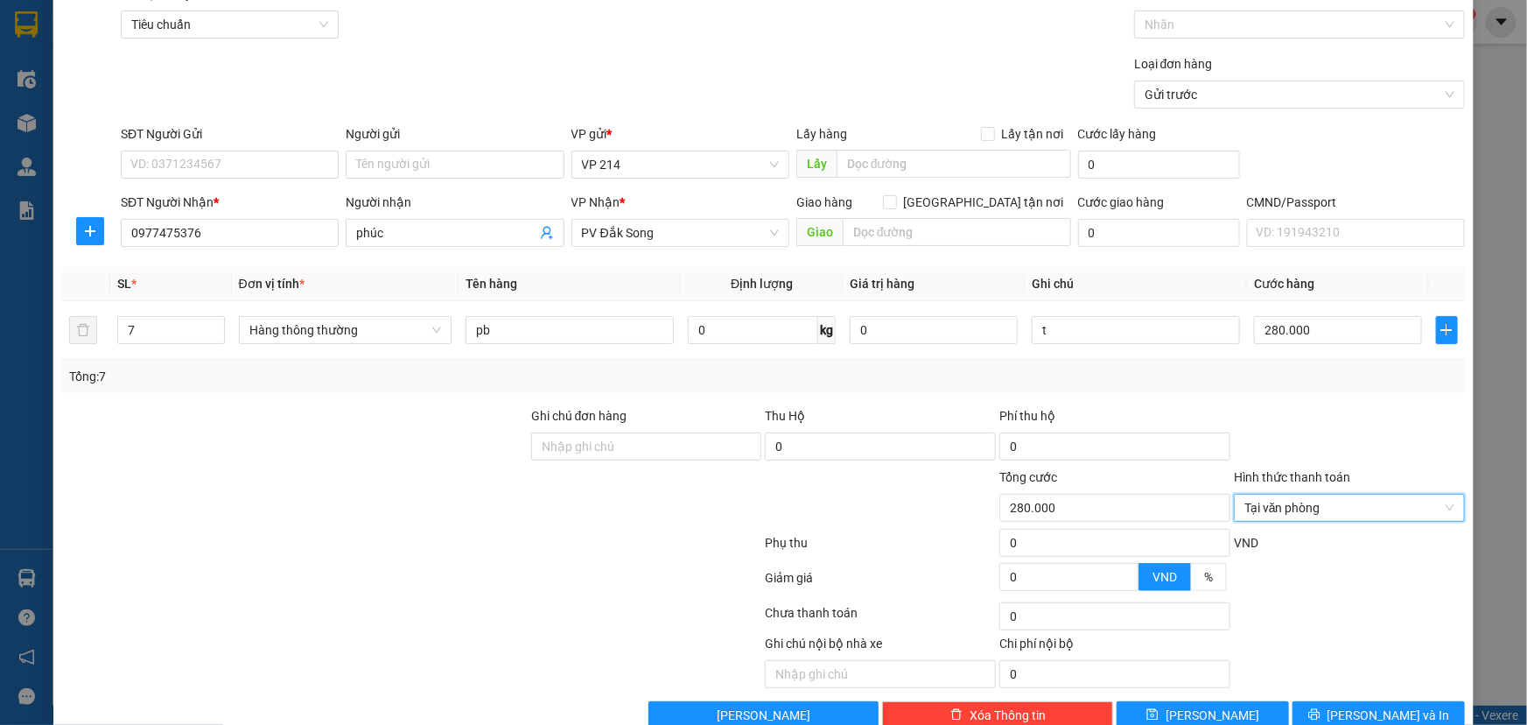
scroll to position [116, 0]
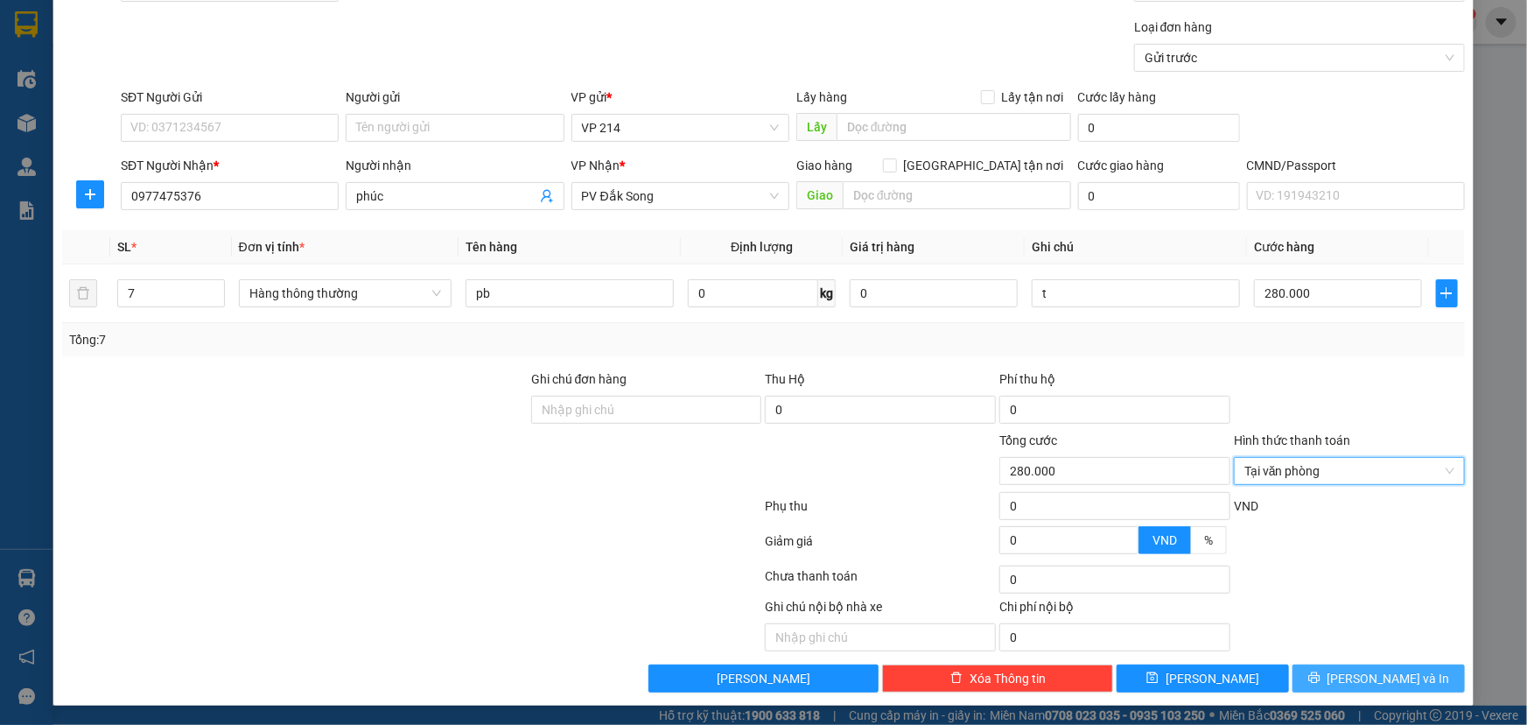
click at [1372, 679] on span "[PERSON_NAME] và In" at bounding box center [1389, 678] width 123 height 19
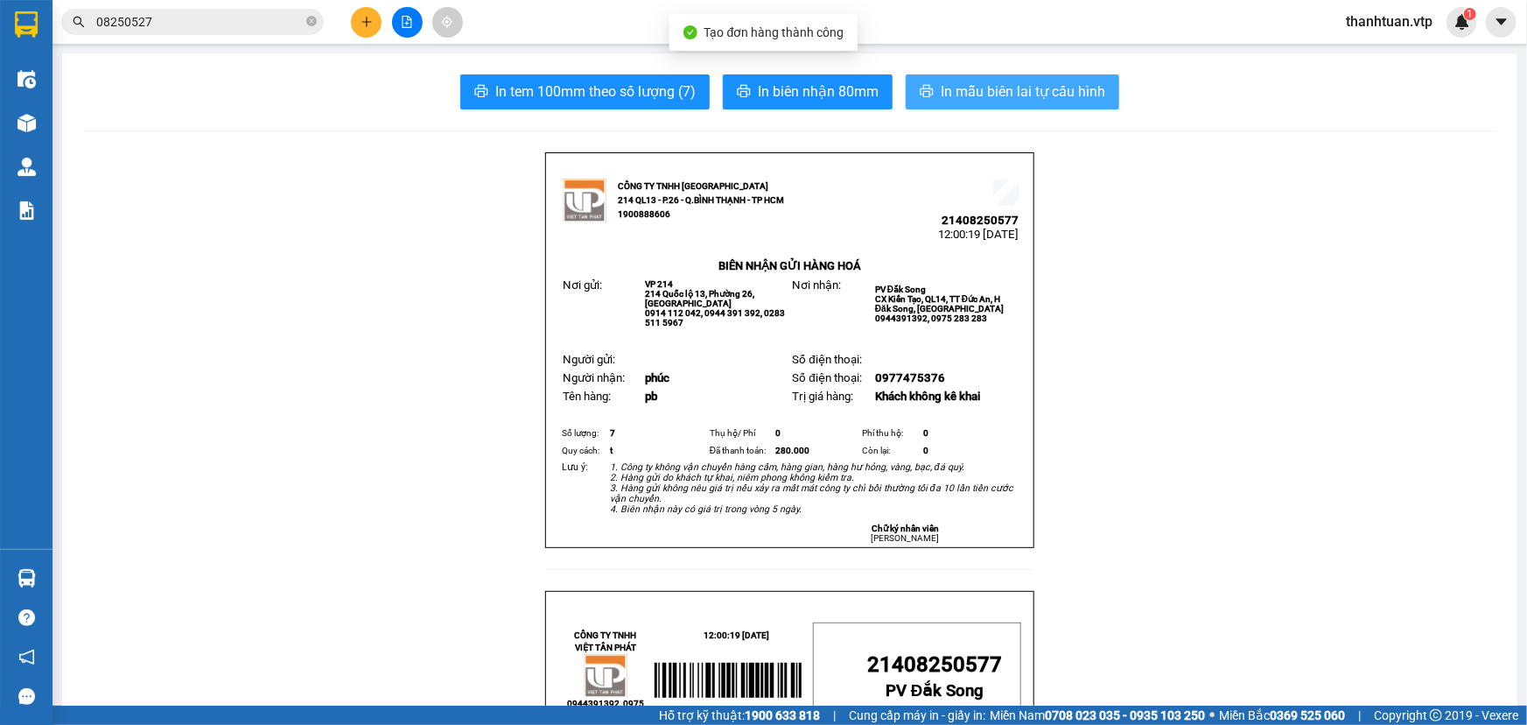
drag, startPoint x: 952, startPoint y: 79, endPoint x: 943, endPoint y: 82, distance: 10.2
click at [952, 80] on button "In mẫu biên lai tự cấu hình" at bounding box center [1013, 91] width 214 height 35
